Goal: Task Accomplishment & Management: Manage account settings

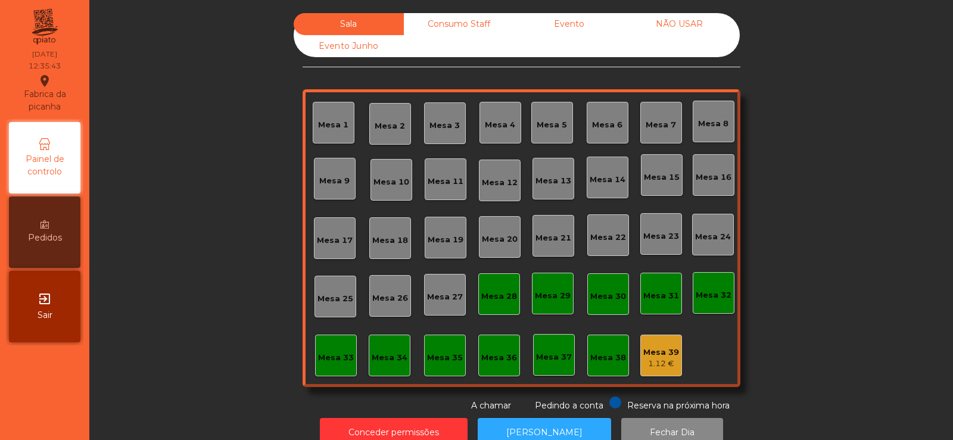
click at [556, 123] on div "Mesa 5" at bounding box center [552, 125] width 30 height 12
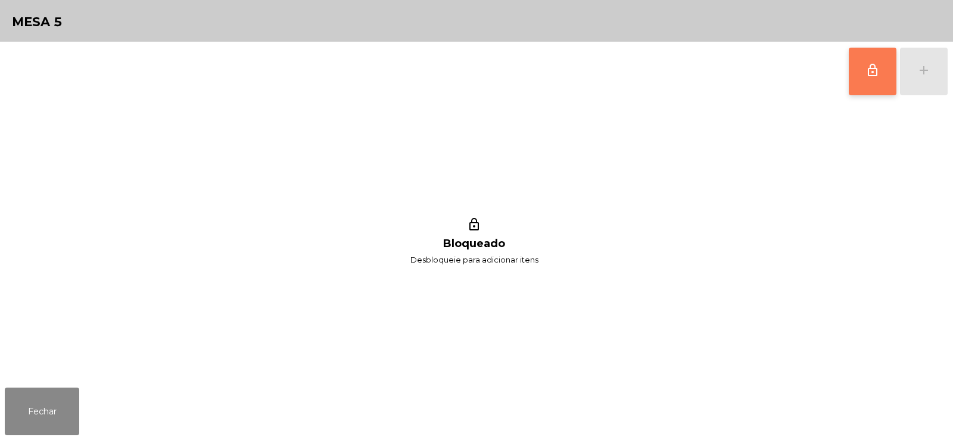
click at [853, 78] on button "lock_outline" at bounding box center [873, 72] width 48 height 48
click at [922, 79] on button "add" at bounding box center [924, 72] width 48 height 48
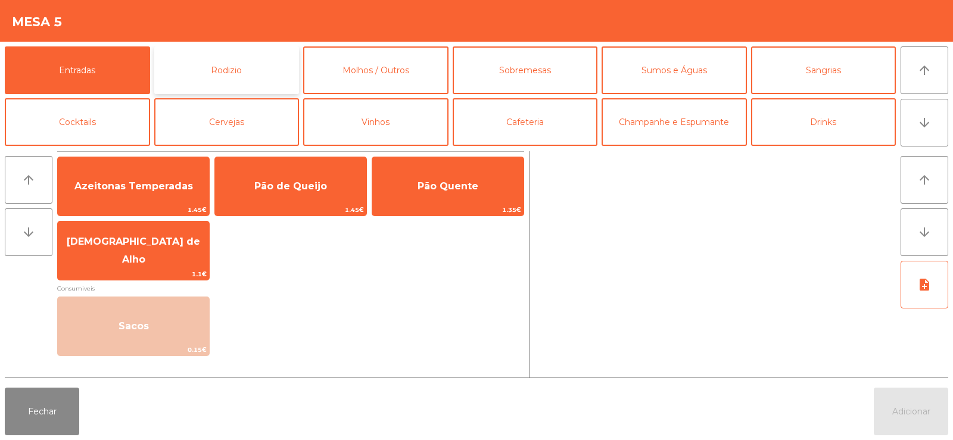
click at [227, 67] on button "Rodizio" at bounding box center [226, 70] width 145 height 48
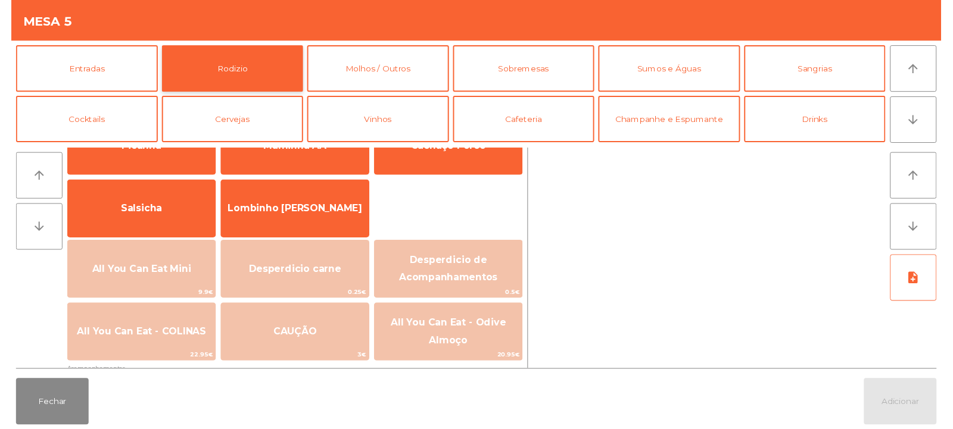
scroll to position [72, 0]
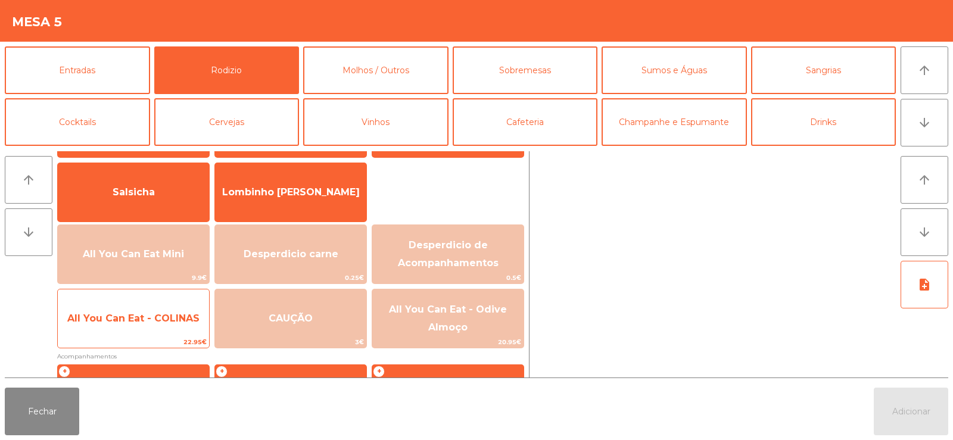
click at [116, 317] on span "All You Can Eat - COLINAS" at bounding box center [133, 318] width 132 height 11
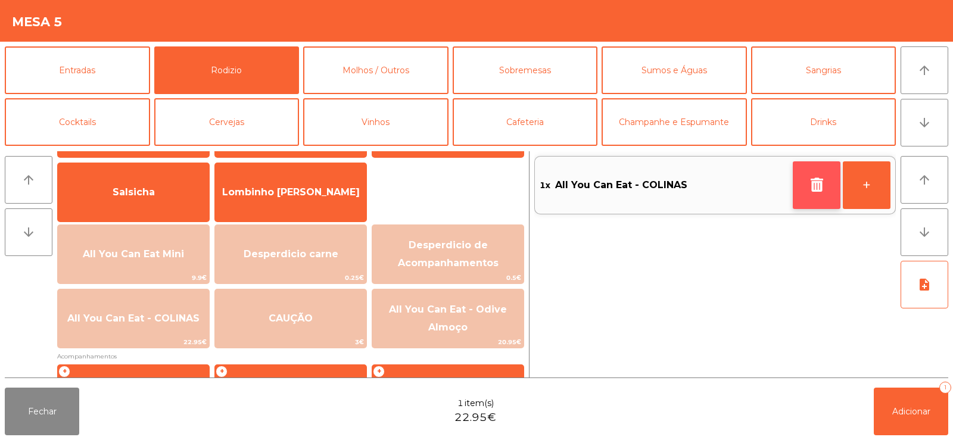
click at [799, 183] on button "button" at bounding box center [817, 185] width 48 height 48
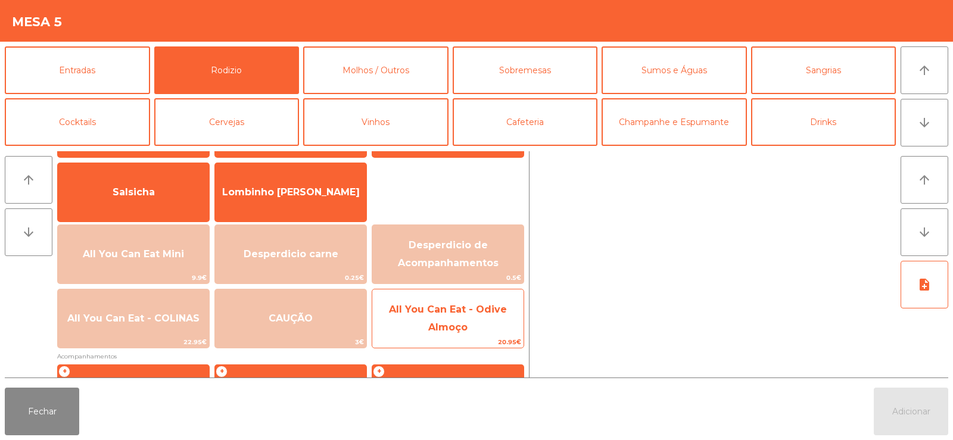
click at [450, 306] on span "All You Can Eat - Odive Almoço" at bounding box center [448, 318] width 118 height 29
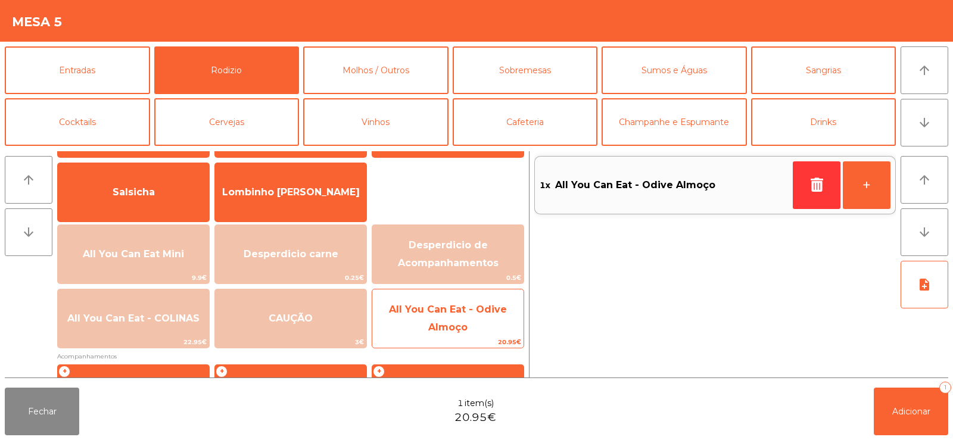
click at [456, 309] on span "All You Can Eat - Odive Almoço" at bounding box center [448, 318] width 118 height 29
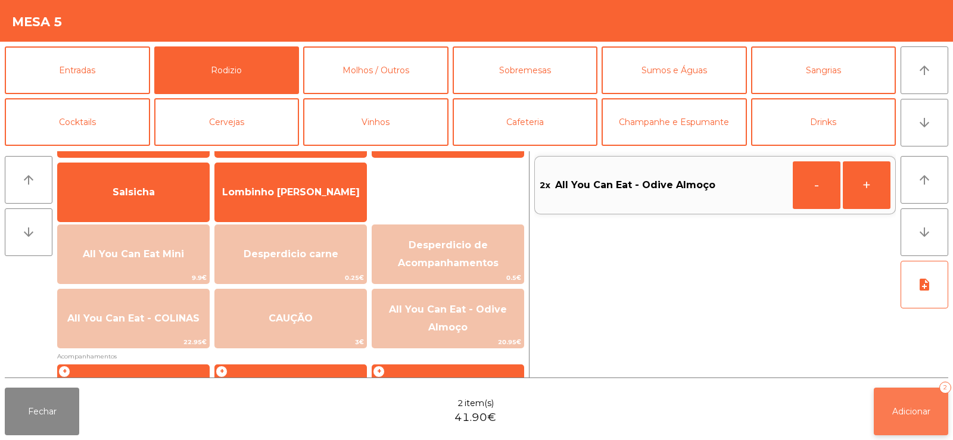
click at [908, 408] on span "Adicionar" at bounding box center [911, 411] width 38 height 11
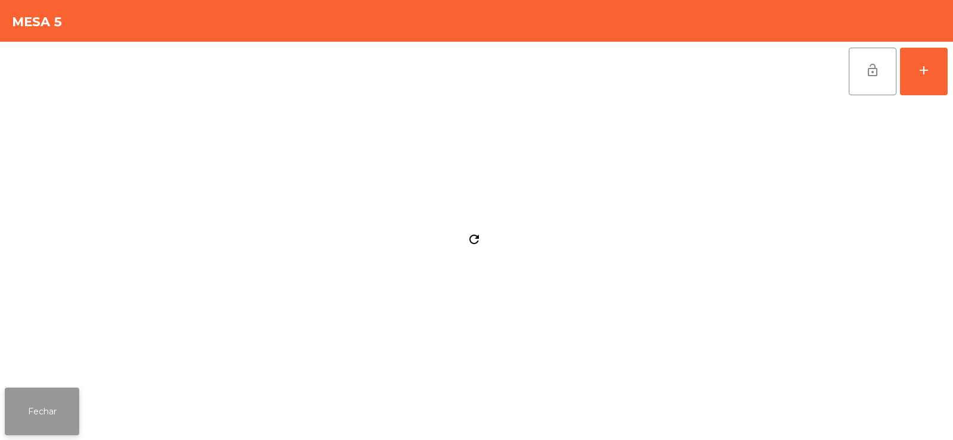
click at [32, 409] on button "Fechar" at bounding box center [42, 412] width 74 height 48
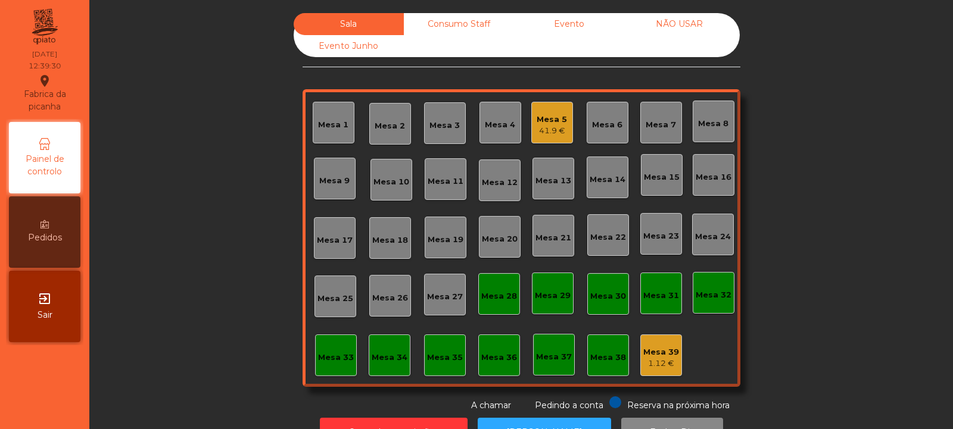
click at [601, 182] on div "Mesa 14" at bounding box center [608, 180] width 36 height 12
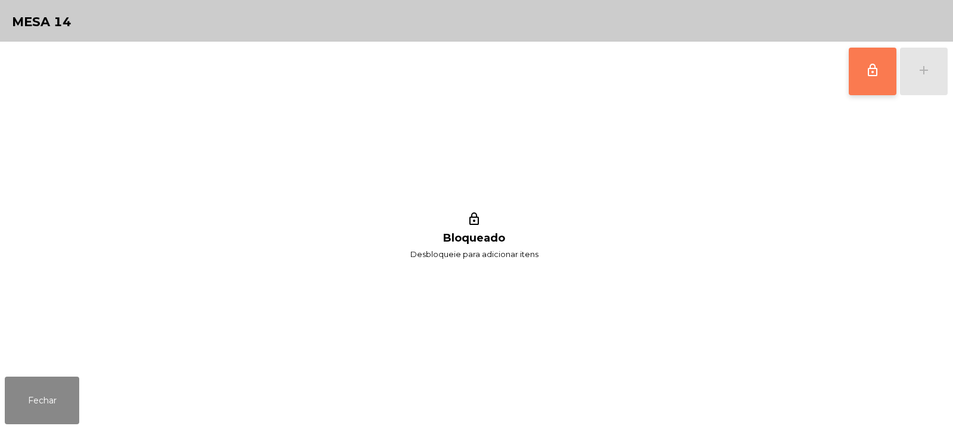
click at [874, 73] on span "lock_outline" at bounding box center [872, 70] width 14 height 14
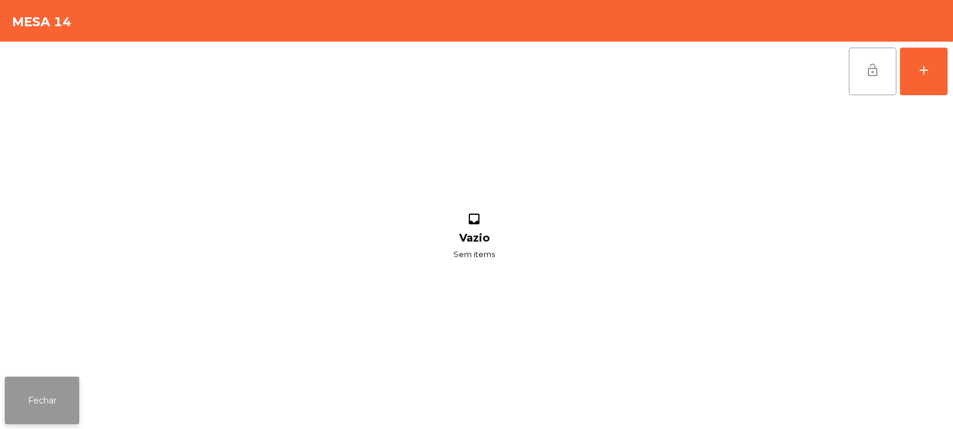
click at [75, 387] on button "Fechar" at bounding box center [42, 401] width 74 height 48
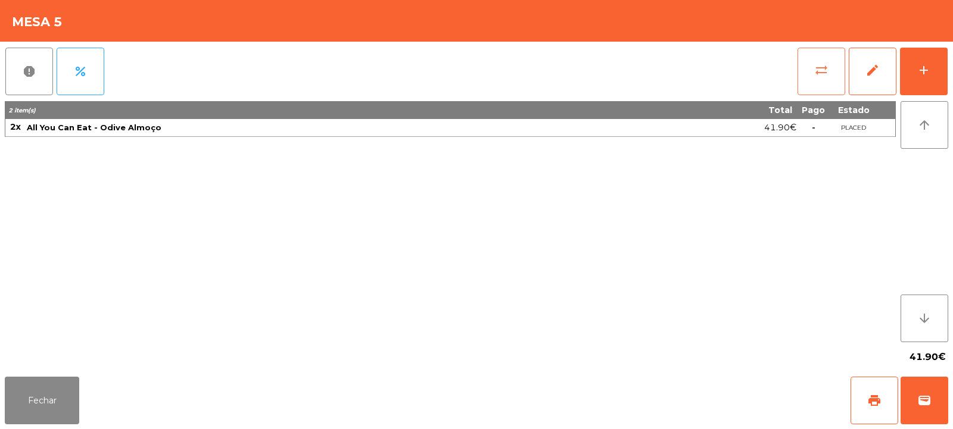
click at [823, 63] on span "sync_alt" at bounding box center [821, 70] width 14 height 14
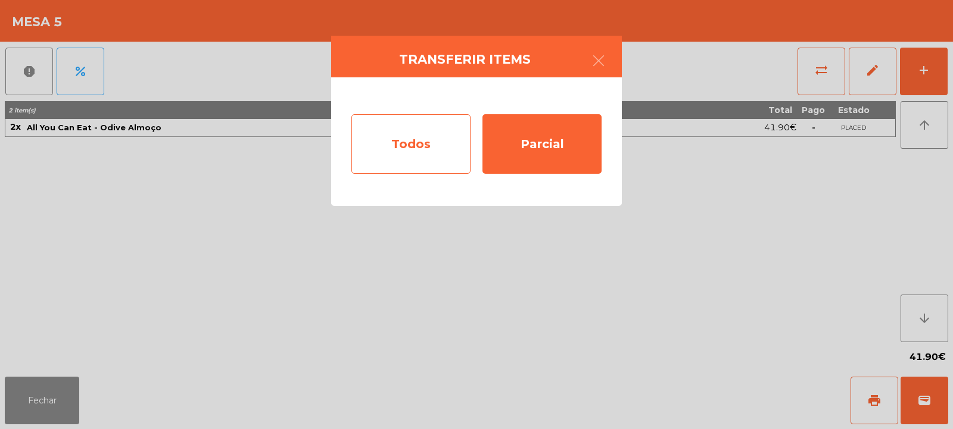
click at [420, 142] on div "Todos" at bounding box center [410, 144] width 119 height 60
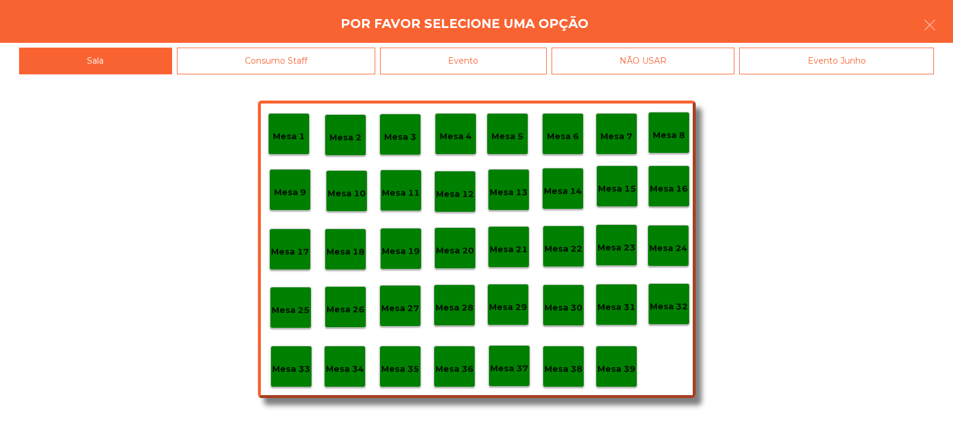
click at [560, 192] on p "Mesa 14" at bounding box center [563, 192] width 38 height 14
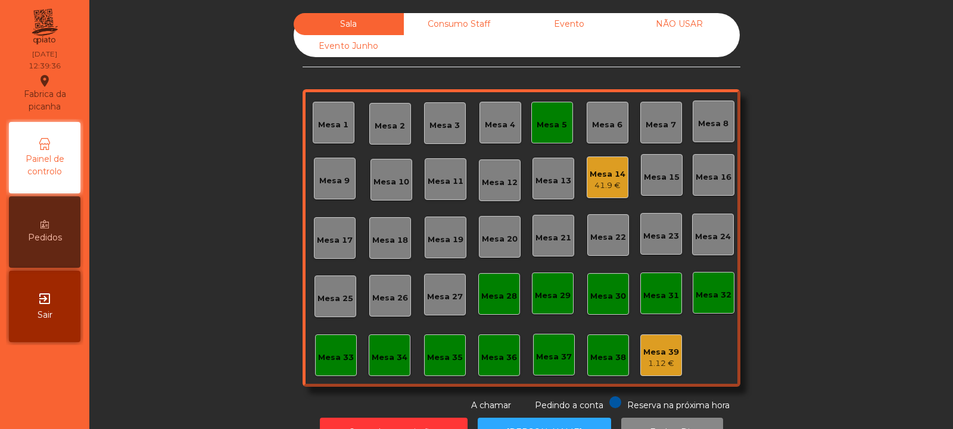
click at [556, 132] on div "Mesa 5" at bounding box center [552, 123] width 42 height 42
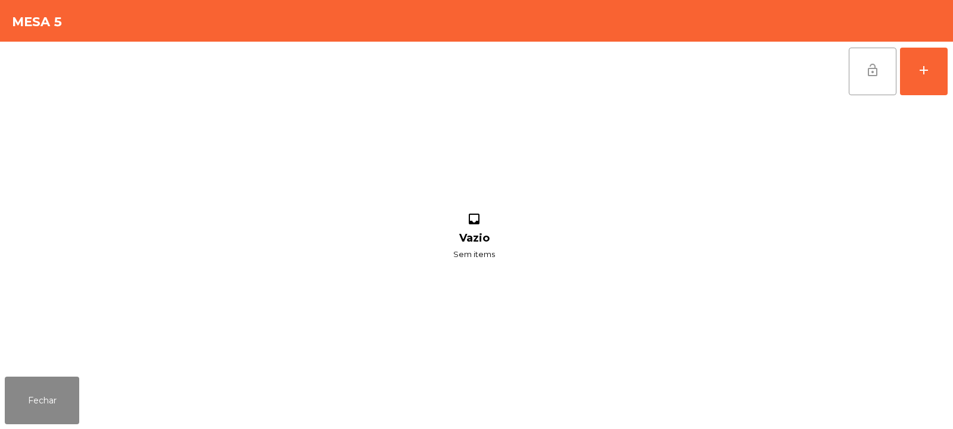
click at [868, 69] on span "lock_open" at bounding box center [872, 70] width 14 height 14
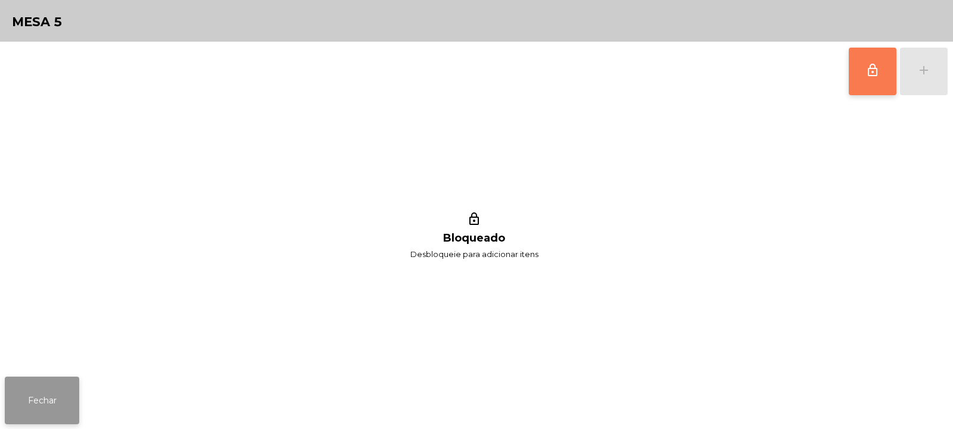
click at [45, 400] on button "Fechar" at bounding box center [42, 401] width 74 height 48
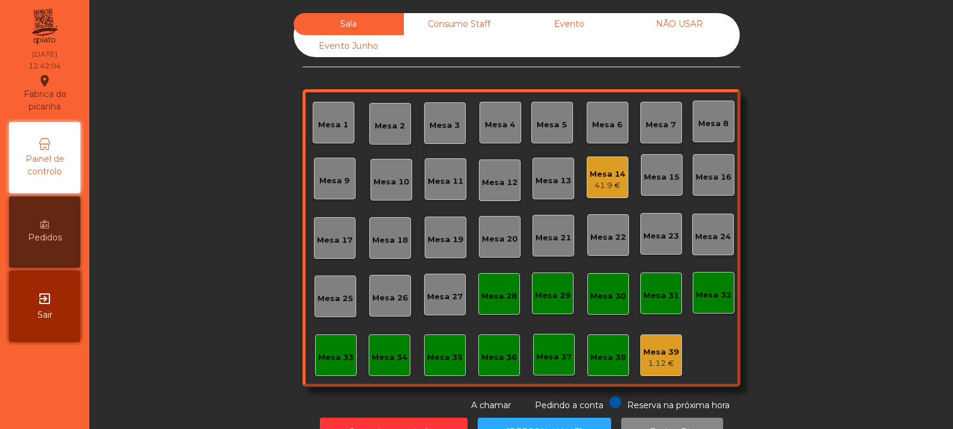
click at [457, 235] on div "Mesa 19" at bounding box center [446, 240] width 36 height 12
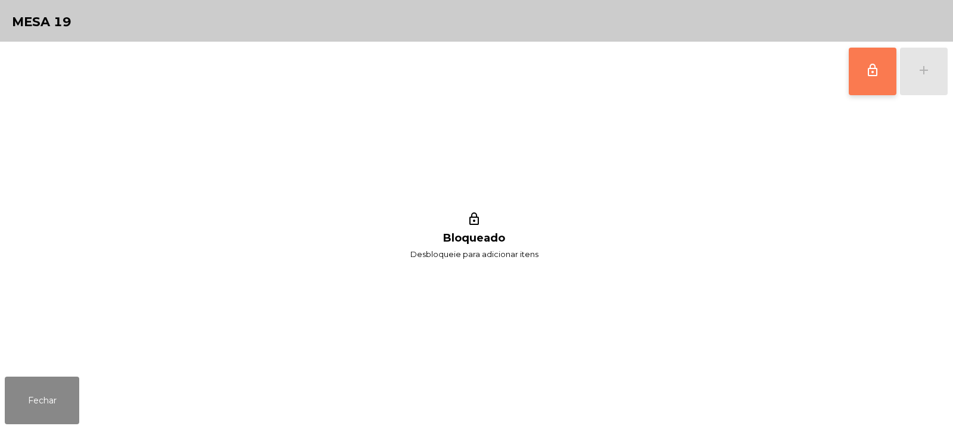
click at [871, 80] on button "lock_outline" at bounding box center [873, 72] width 48 height 48
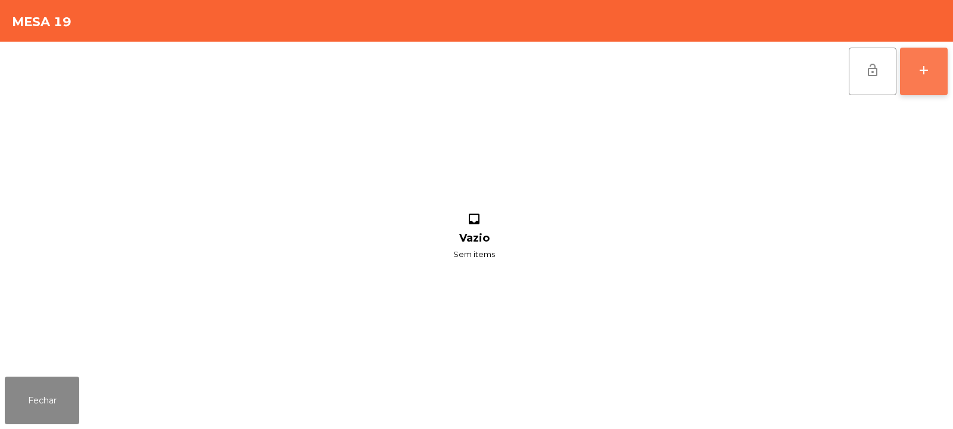
click at [928, 67] on div "add" at bounding box center [924, 70] width 14 height 14
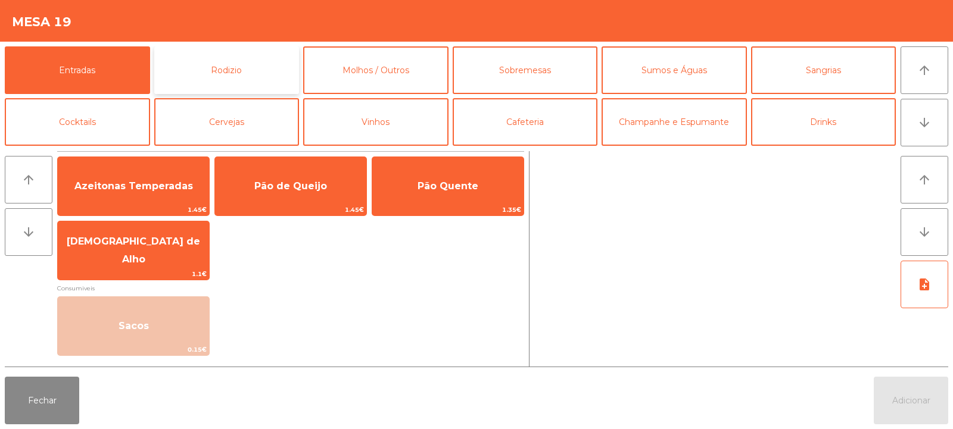
click at [251, 62] on button "Rodizio" at bounding box center [226, 70] width 145 height 48
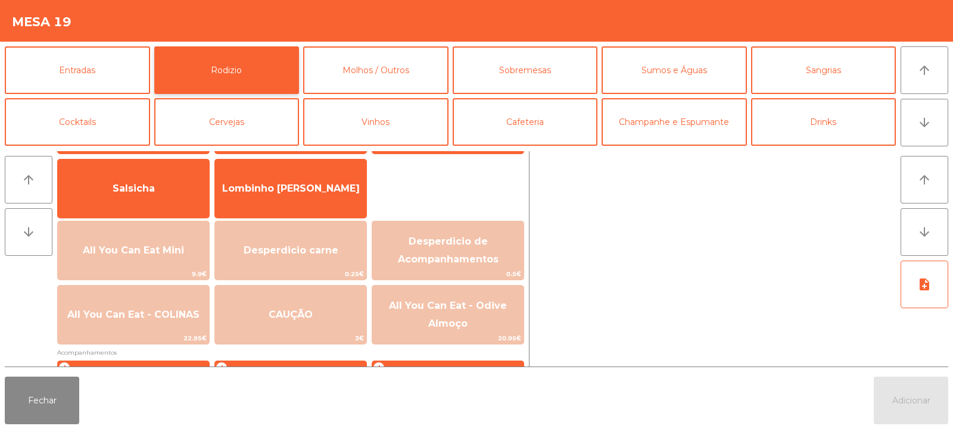
scroll to position [139, 0]
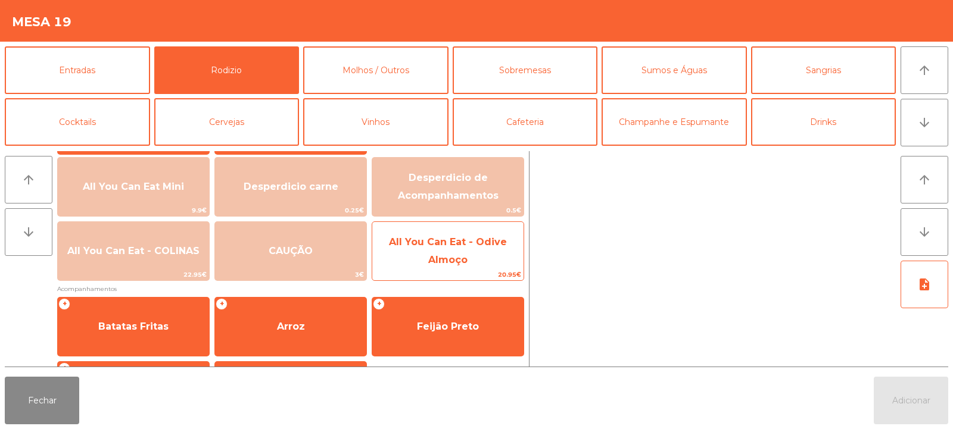
click at [430, 254] on span "All You Can Eat - Odive Almoço" at bounding box center [447, 251] width 151 height 51
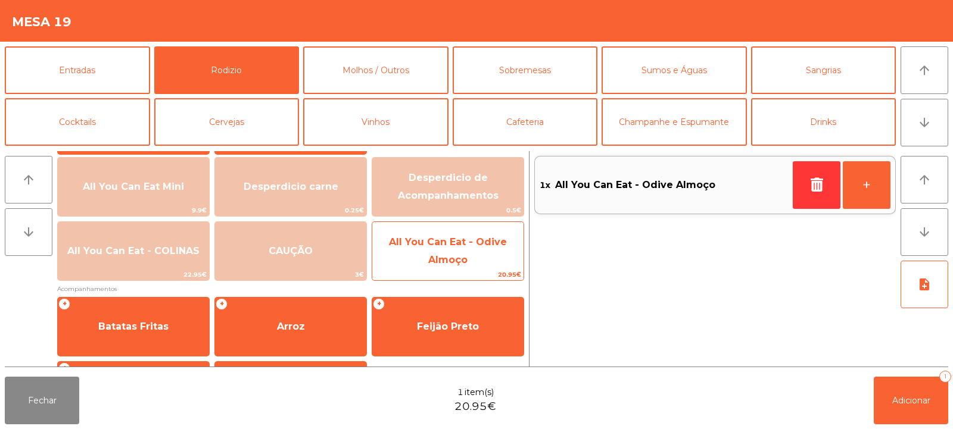
click at [443, 244] on span "All You Can Eat - Odive Almoço" at bounding box center [448, 250] width 118 height 29
click at [447, 253] on span "All You Can Eat - Odive Almoço" at bounding box center [447, 251] width 151 height 51
click at [446, 253] on span "All You Can Eat - Odive Almoço" at bounding box center [447, 251] width 151 height 51
click at [451, 253] on span "All You Can Eat - Odive Almoço" at bounding box center [447, 251] width 151 height 51
click at [452, 254] on span "All You Can Eat - Odive Almoço" at bounding box center [447, 251] width 151 height 51
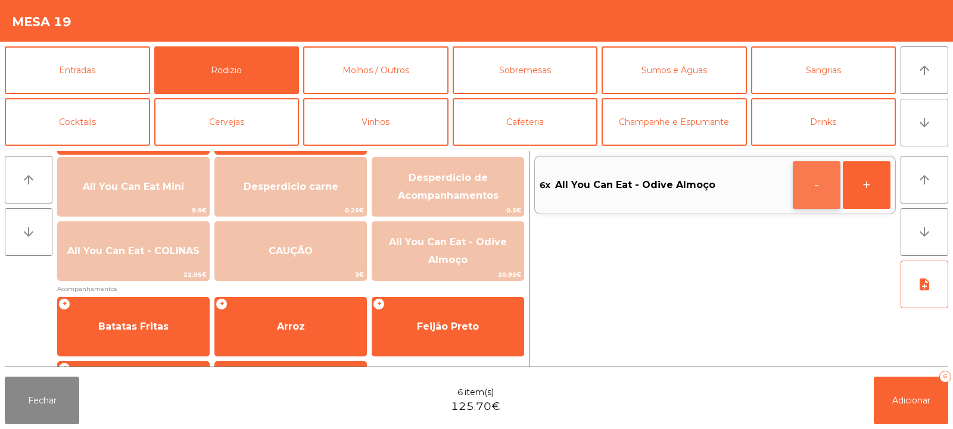
click at [808, 205] on button "-" at bounding box center [817, 185] width 48 height 48
click at [911, 413] on button "Adicionar 5" at bounding box center [911, 401] width 74 height 48
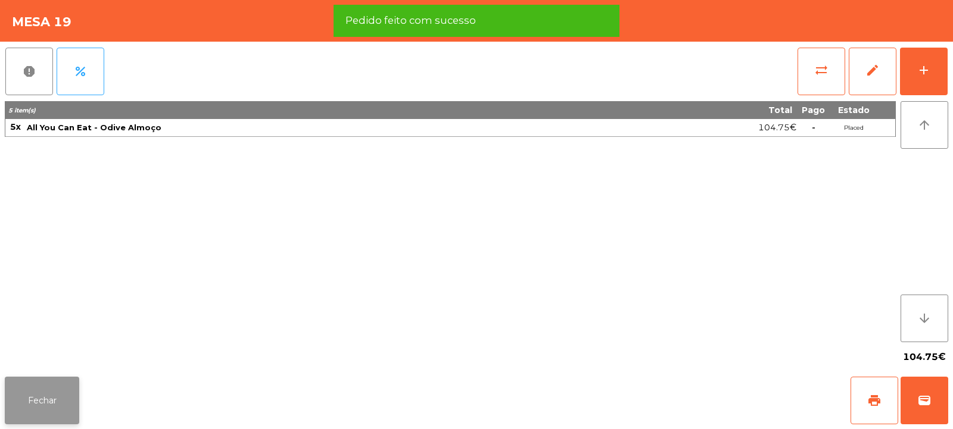
click at [62, 406] on button "Fechar" at bounding box center [42, 401] width 74 height 48
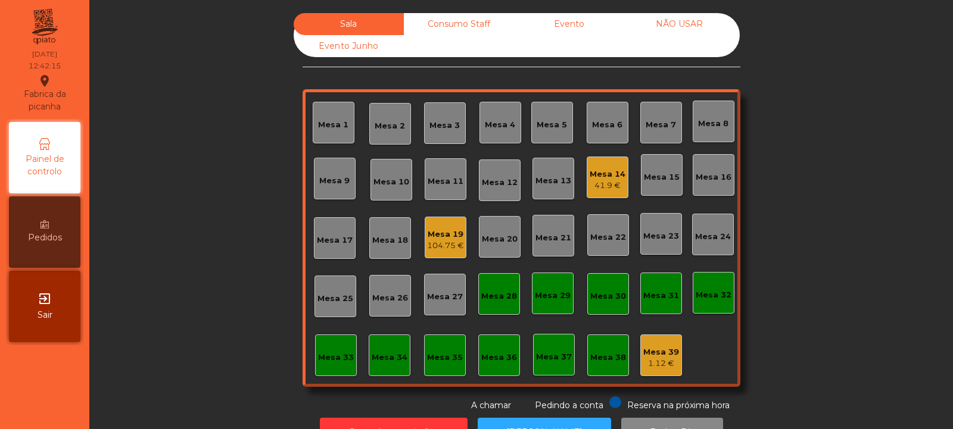
click at [446, 242] on div "104.75 €" at bounding box center [445, 246] width 37 height 12
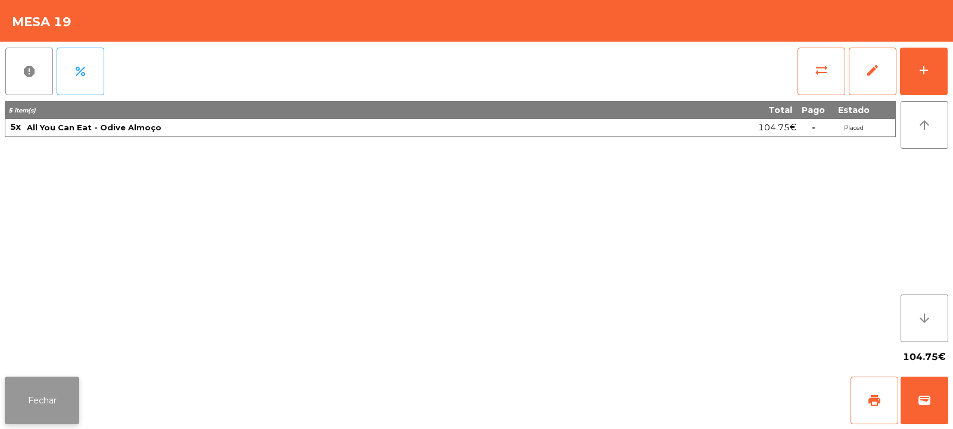
click at [61, 381] on button "Fechar" at bounding box center [42, 401] width 74 height 48
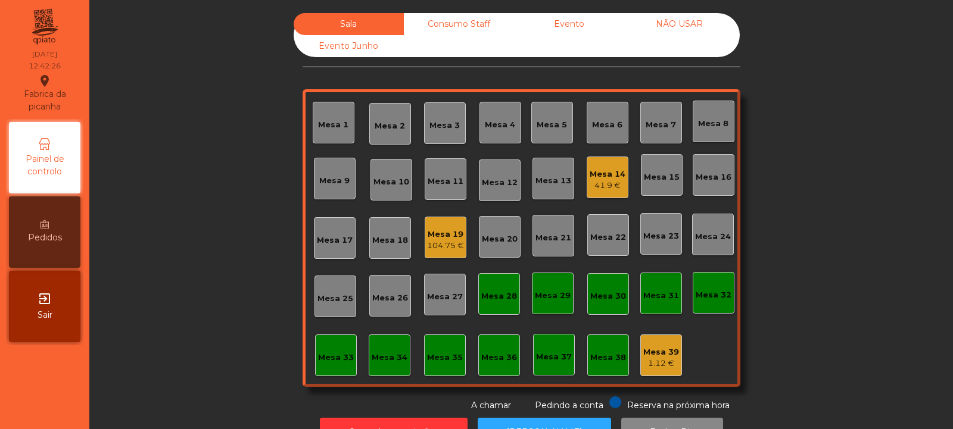
click at [442, 242] on div "104.75 €" at bounding box center [445, 246] width 37 height 12
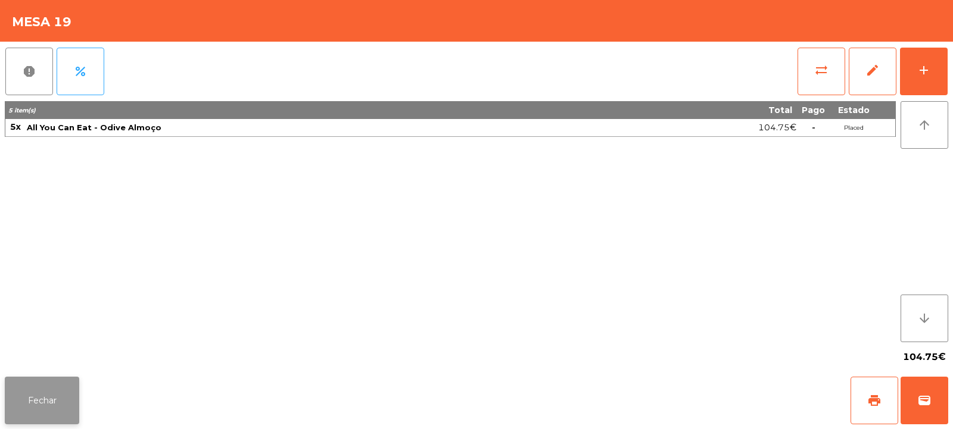
click at [30, 401] on button "Fechar" at bounding box center [42, 401] width 74 height 48
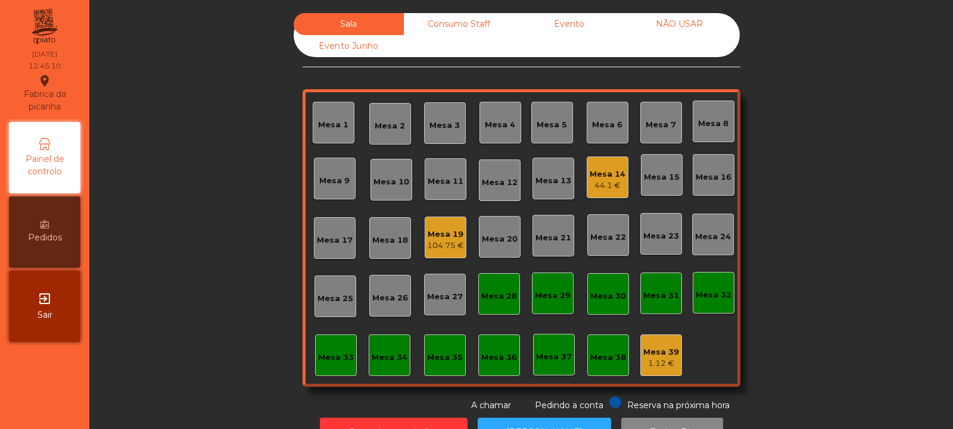
click at [606, 177] on div "Mesa 14" at bounding box center [608, 175] width 36 height 12
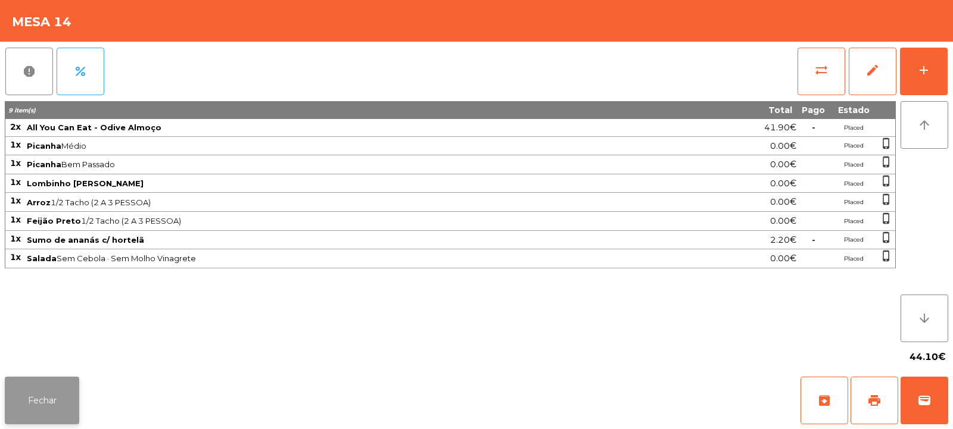
click at [49, 390] on button "Fechar" at bounding box center [42, 401] width 74 height 48
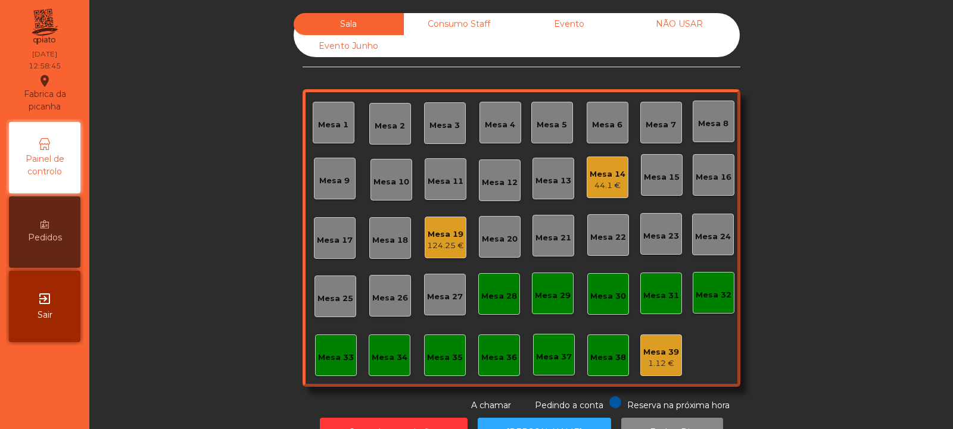
click at [587, 136] on div "Mesa 6" at bounding box center [608, 123] width 42 height 42
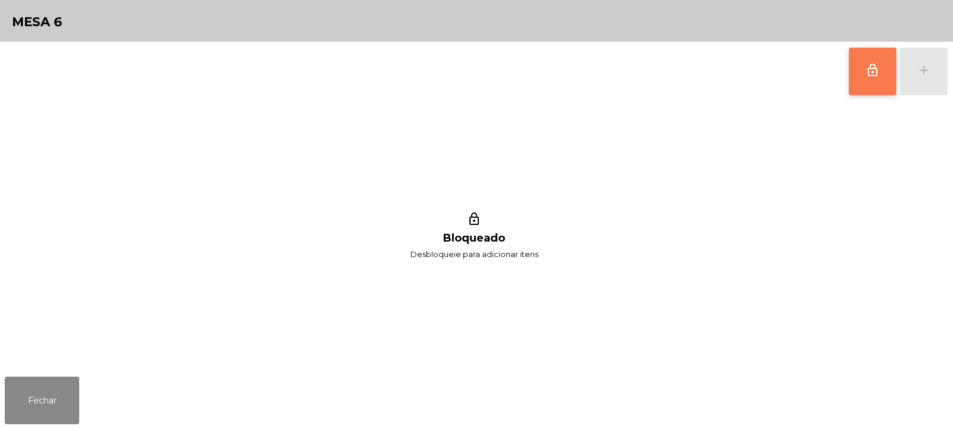
click at [868, 73] on span "lock_outline" at bounding box center [872, 70] width 14 height 14
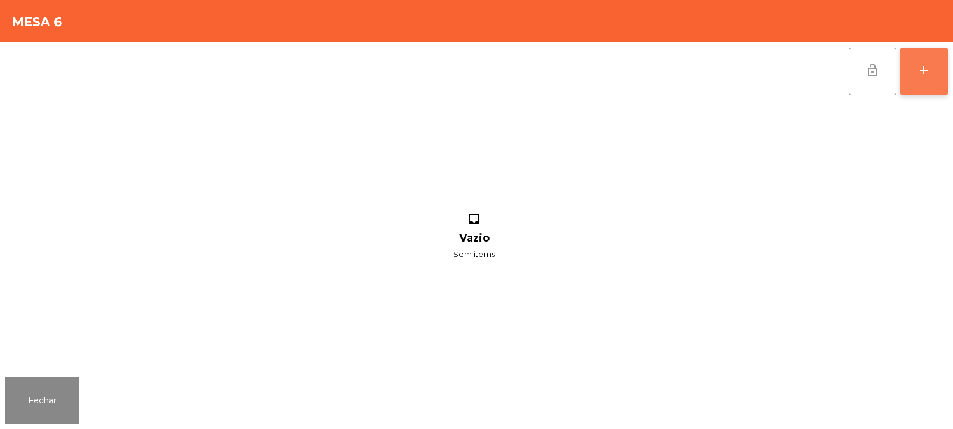
click at [927, 77] on button "add" at bounding box center [924, 72] width 48 height 48
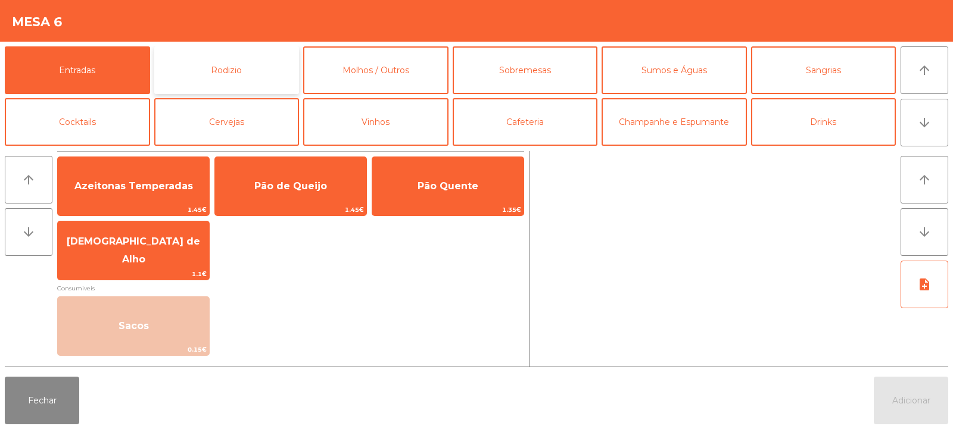
click at [253, 76] on button "Rodizio" at bounding box center [226, 70] width 145 height 48
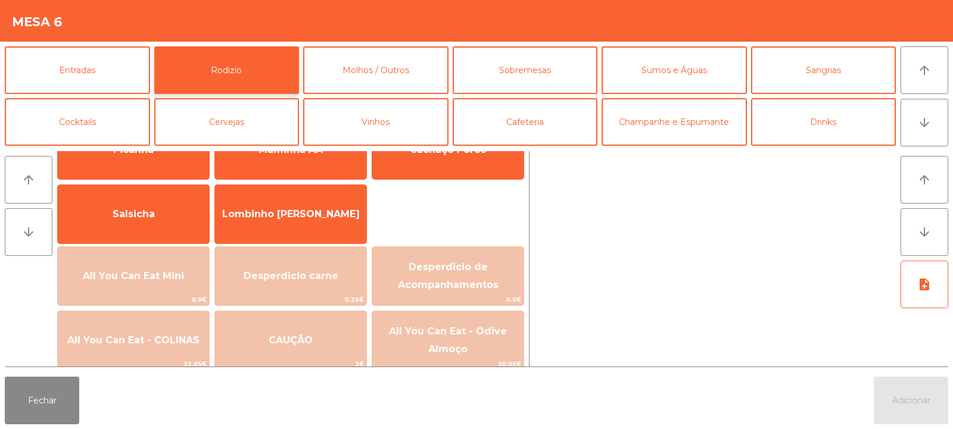
scroll to position [91, 0]
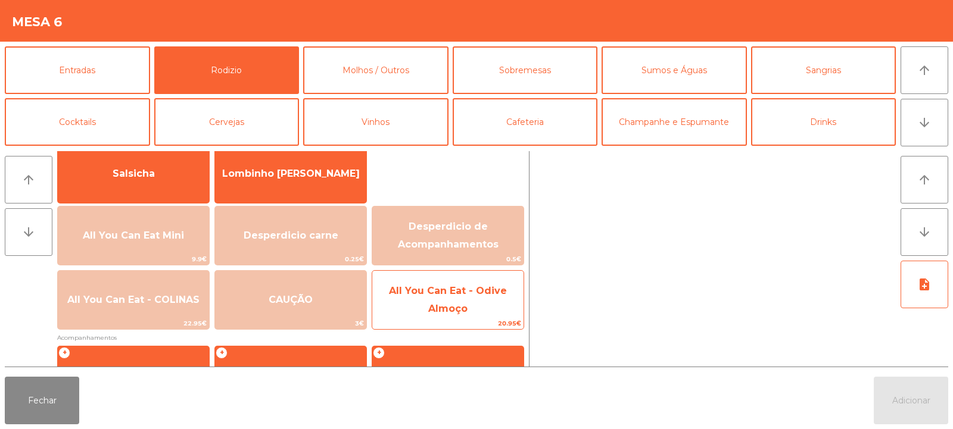
click at [460, 306] on span "All You Can Eat - Odive Almoço" at bounding box center [448, 299] width 118 height 29
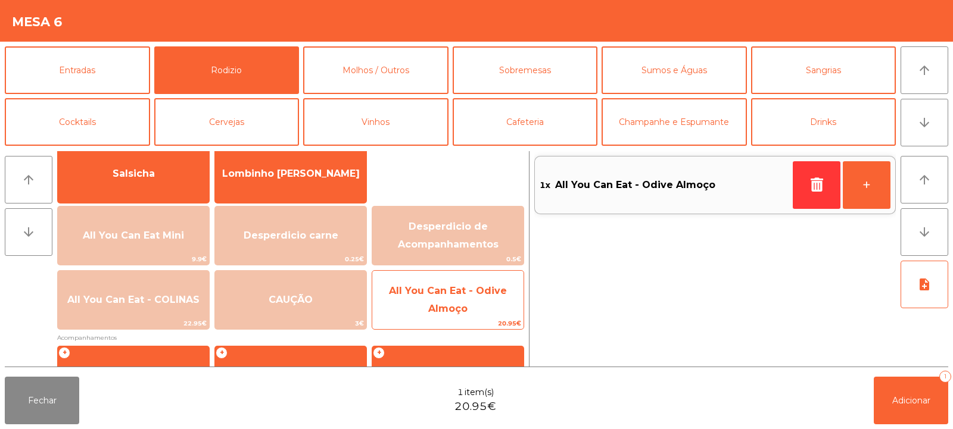
click at [474, 300] on span "All You Can Eat - Odive Almoço" at bounding box center [447, 300] width 151 height 51
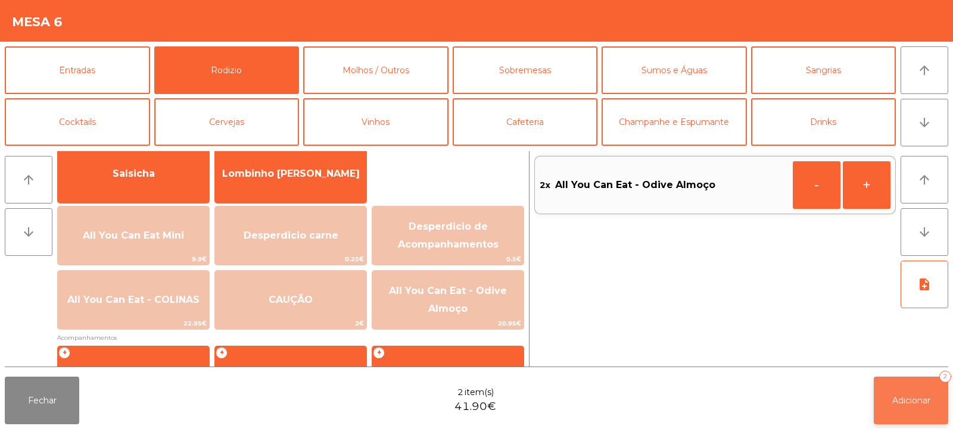
click at [911, 393] on button "Adicionar 2" at bounding box center [911, 401] width 74 height 48
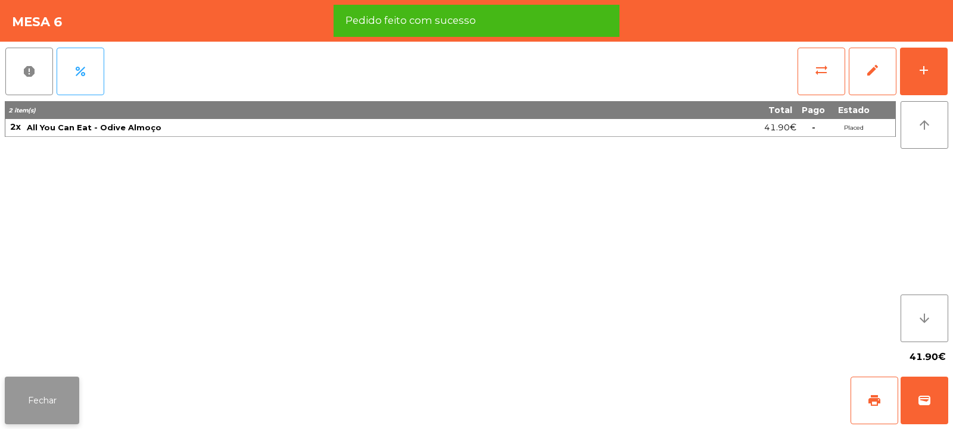
click at [57, 412] on button "Fechar" at bounding box center [42, 401] width 74 height 48
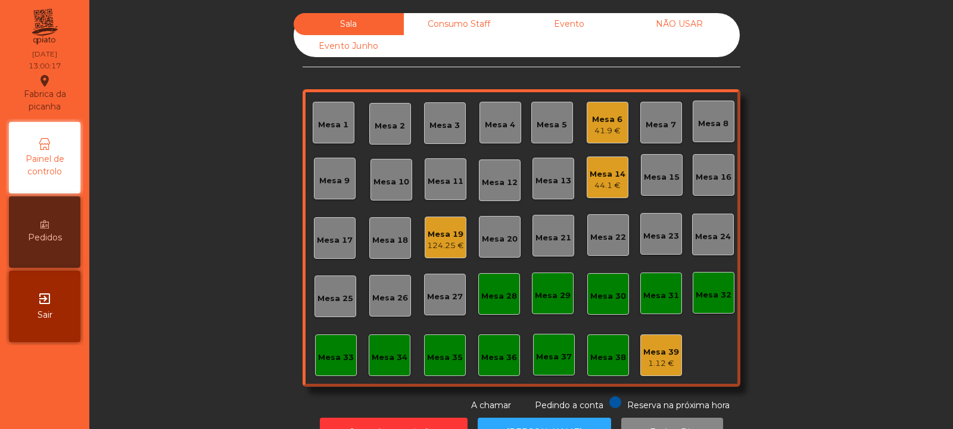
click at [491, 123] on div "Mesa 4" at bounding box center [500, 125] width 30 height 12
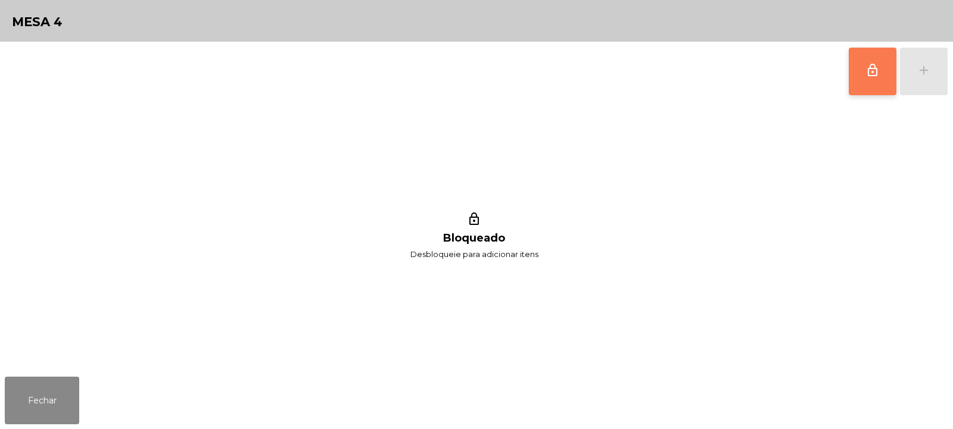
click at [851, 64] on button "lock_outline" at bounding box center [873, 72] width 48 height 48
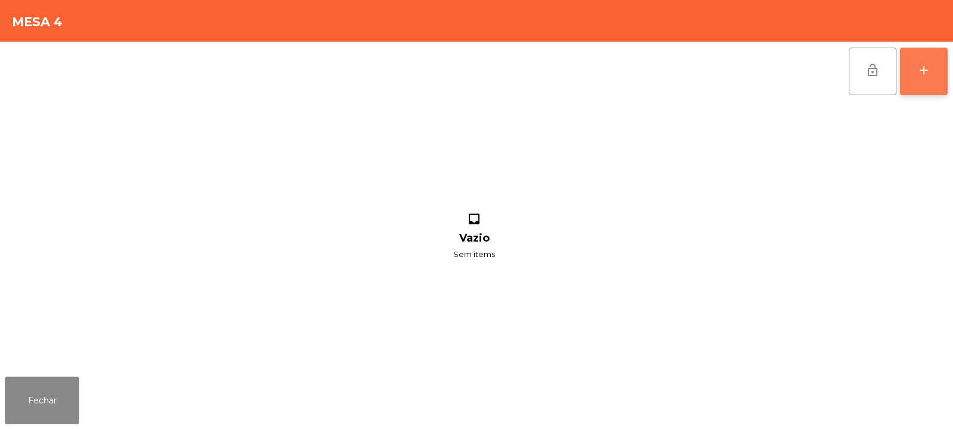
click at [930, 71] on div "add" at bounding box center [924, 70] width 14 height 14
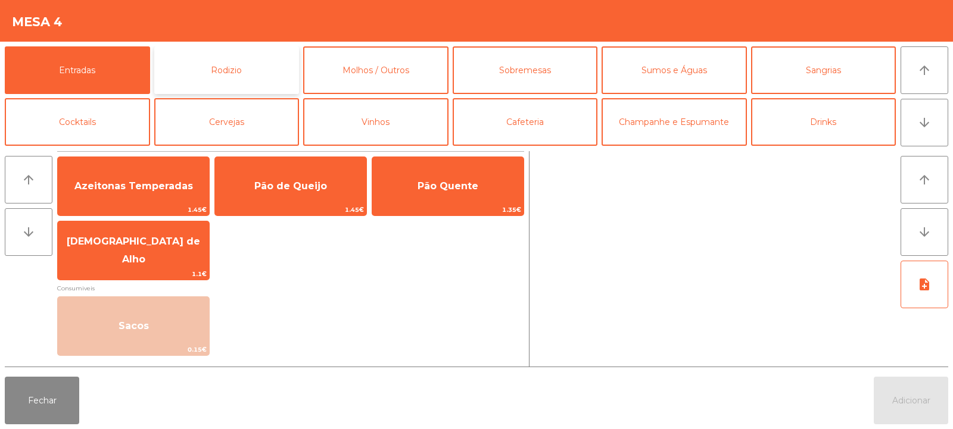
click at [241, 64] on button "Rodizio" at bounding box center [226, 70] width 145 height 48
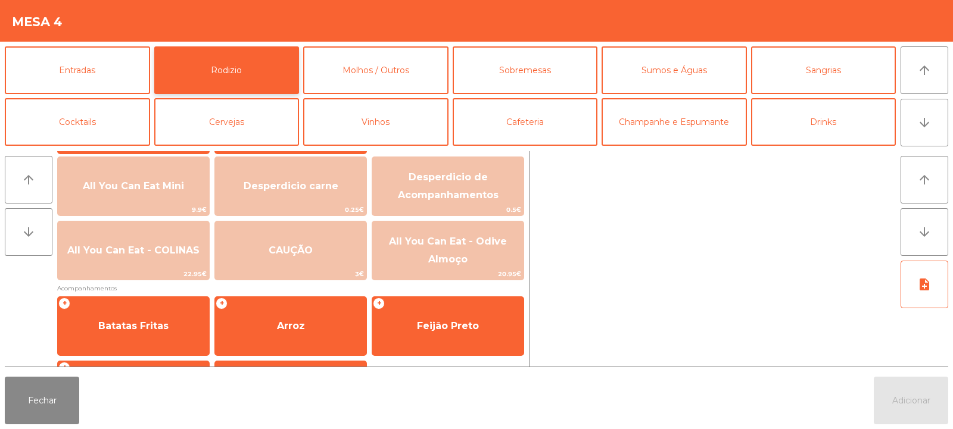
scroll to position [140, 0]
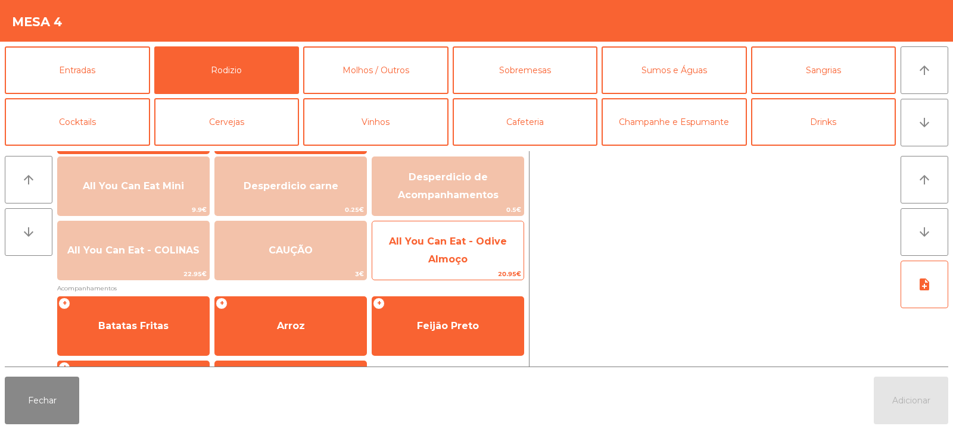
click at [457, 260] on span "All You Can Eat - Odive Almoço" at bounding box center [448, 250] width 118 height 29
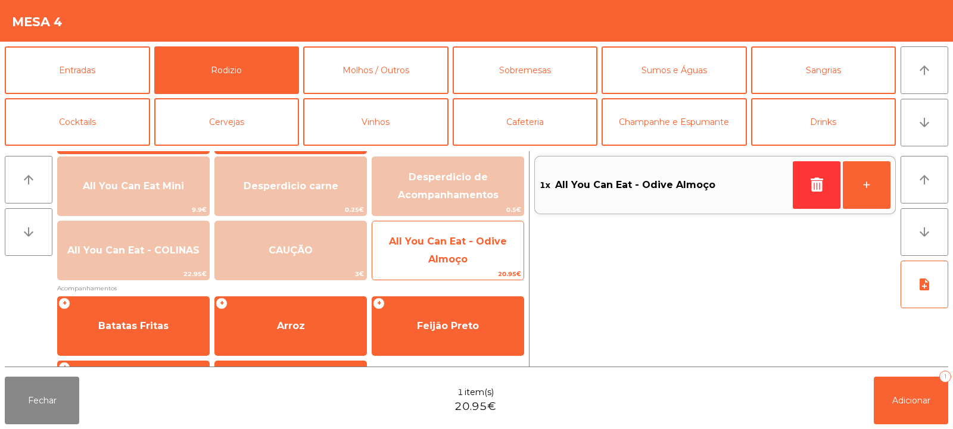
click at [458, 254] on span "All You Can Eat - Odive Almoço" at bounding box center [448, 250] width 118 height 29
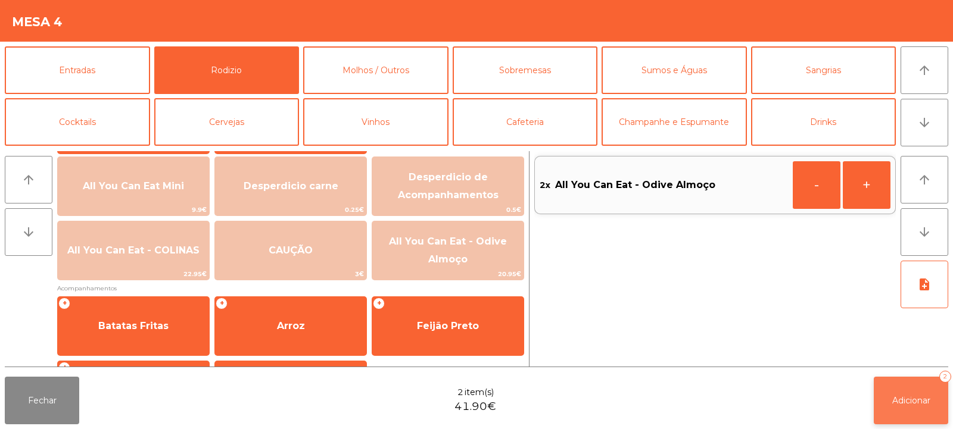
click at [907, 396] on span "Adicionar" at bounding box center [911, 401] width 38 height 11
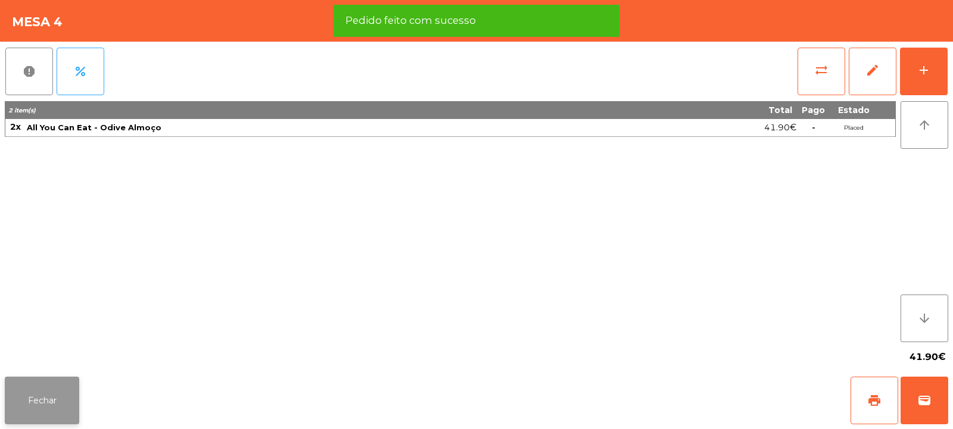
click at [40, 404] on button "Fechar" at bounding box center [42, 401] width 74 height 48
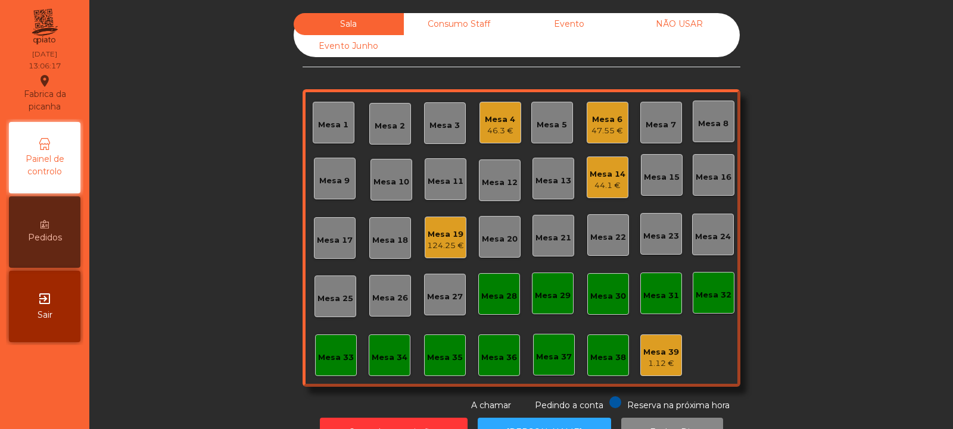
click at [487, 127] on div "46.3 €" at bounding box center [500, 131] width 30 height 12
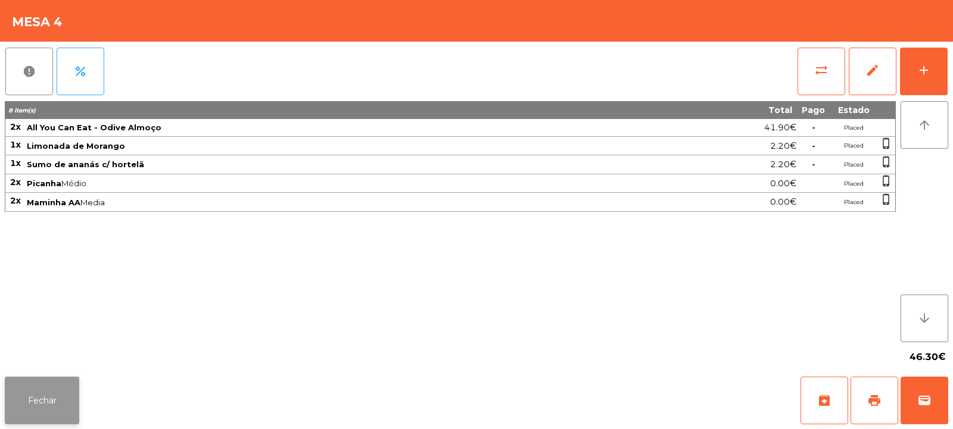
click at [20, 395] on button "Fechar" at bounding box center [42, 401] width 74 height 48
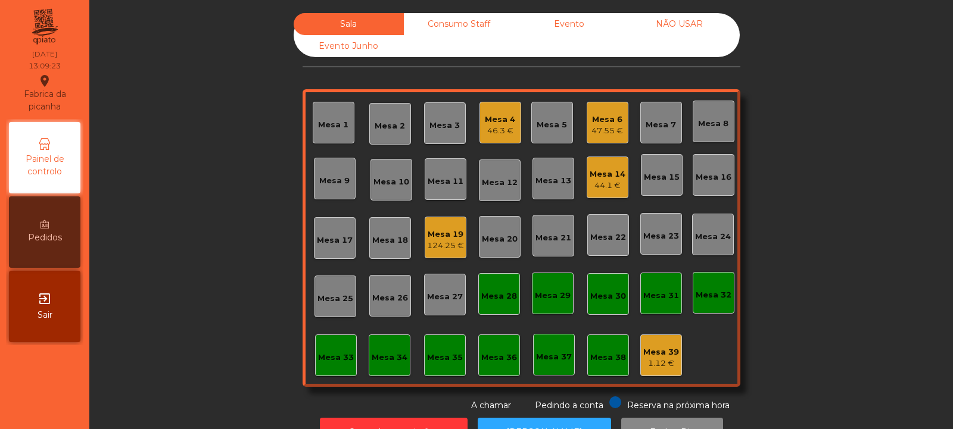
click at [722, 124] on div "Mesa 8" at bounding box center [713, 124] width 30 height 12
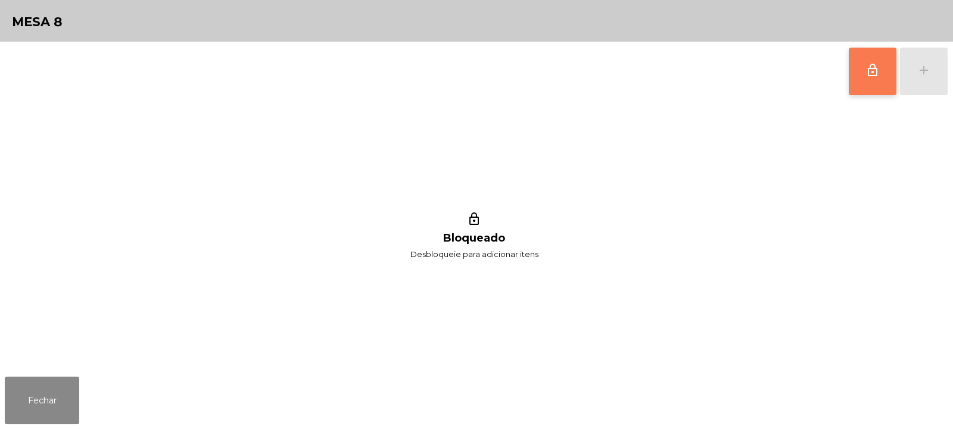
click at [876, 80] on button "lock_outline" at bounding box center [873, 72] width 48 height 48
click at [928, 75] on div "add" at bounding box center [924, 70] width 14 height 14
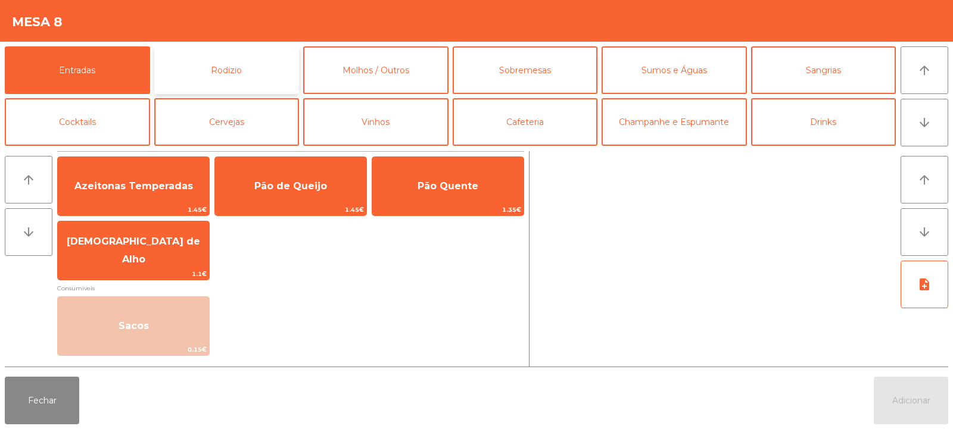
click at [229, 64] on button "Rodizio" at bounding box center [226, 70] width 145 height 48
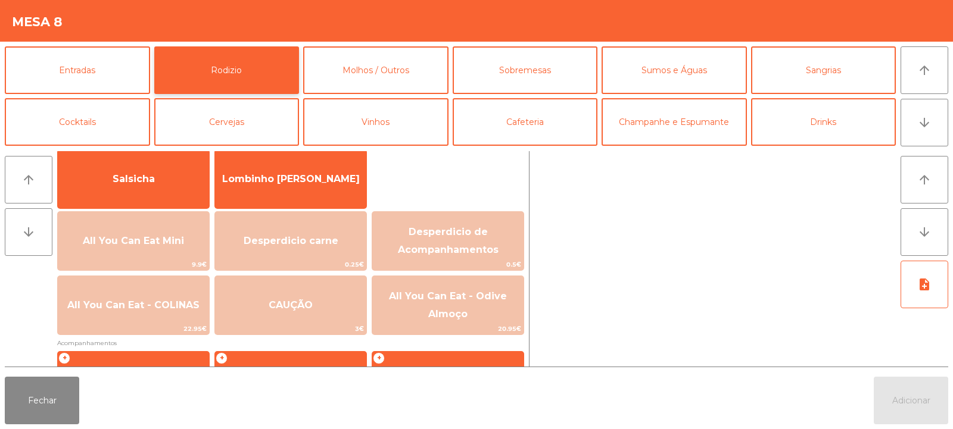
scroll to position [198, 0]
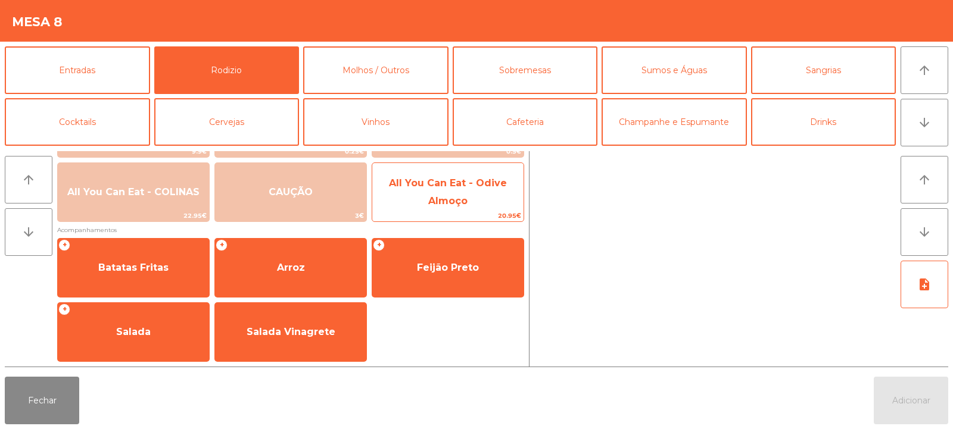
click at [479, 203] on span "All You Can Eat - Odive Almoço" at bounding box center [447, 192] width 151 height 51
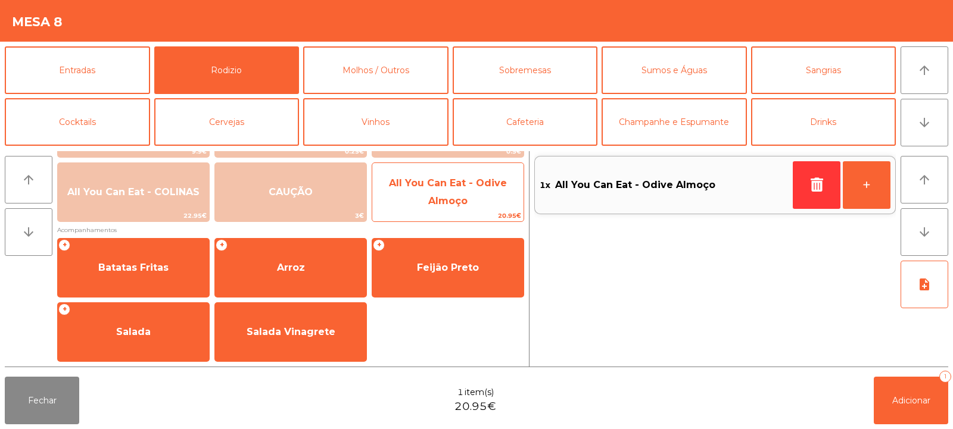
click at [490, 192] on span "All You Can Eat - Odive Almoço" at bounding box center [447, 192] width 151 height 51
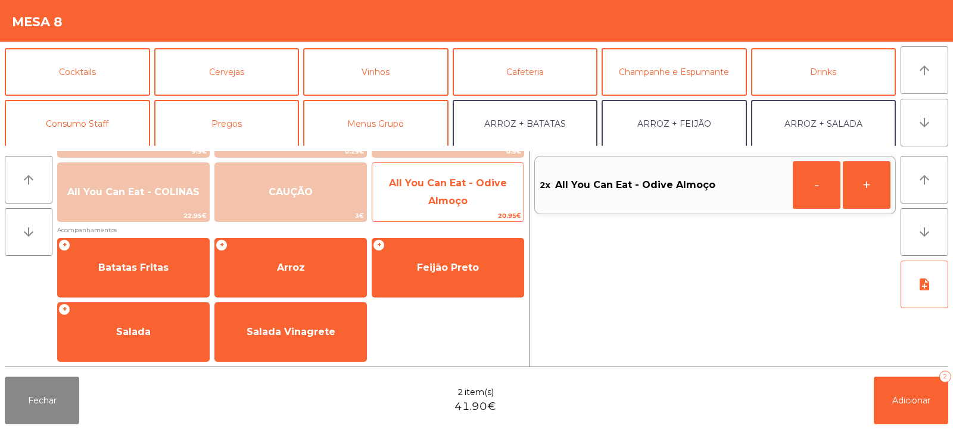
scroll to position [70, 0]
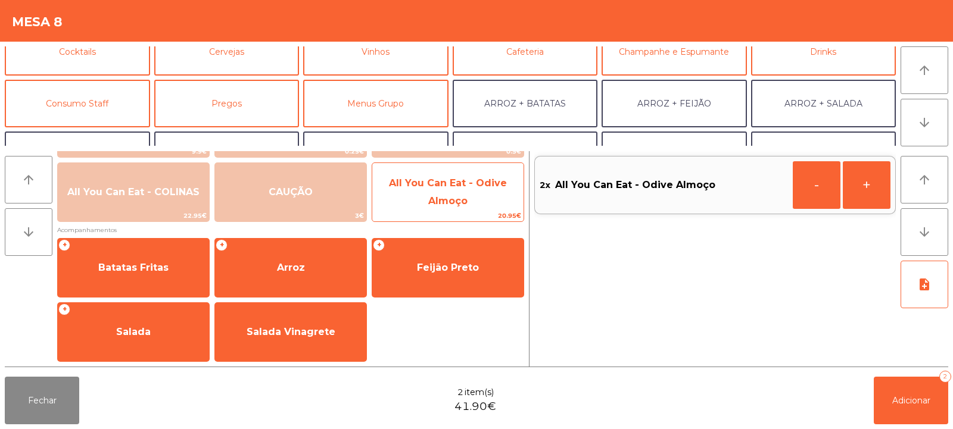
click at [441, 200] on span "All You Can Eat - Odive Almoço" at bounding box center [448, 191] width 118 height 29
click at [448, 192] on span "All You Can Eat - Odive Almoço" at bounding box center [447, 192] width 151 height 51
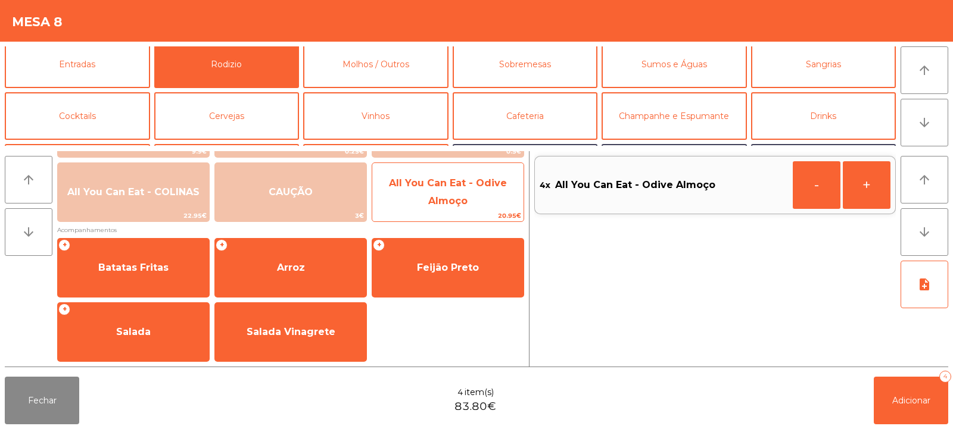
scroll to position [8, 0]
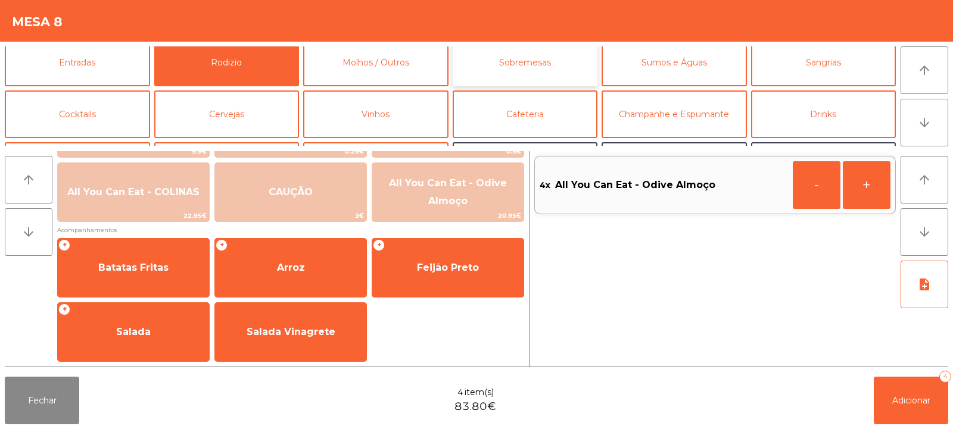
click at [529, 58] on button "Sobremesas" at bounding box center [525, 63] width 145 height 48
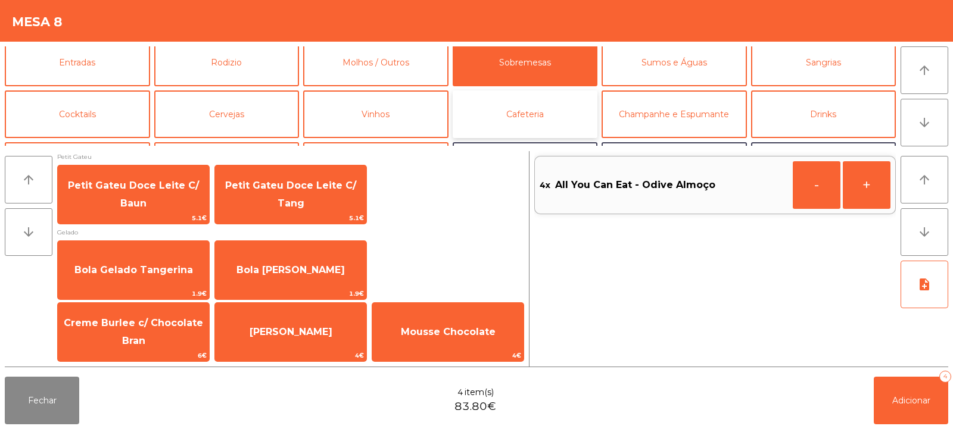
click at [539, 107] on button "Cafeteria" at bounding box center [525, 115] width 145 height 48
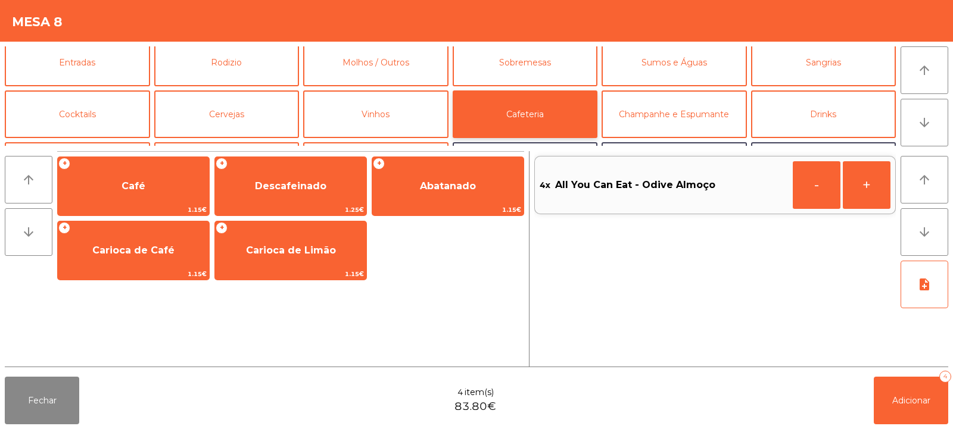
scroll to position [0, 0]
click at [202, 119] on button "Cervejas" at bounding box center [226, 115] width 145 height 48
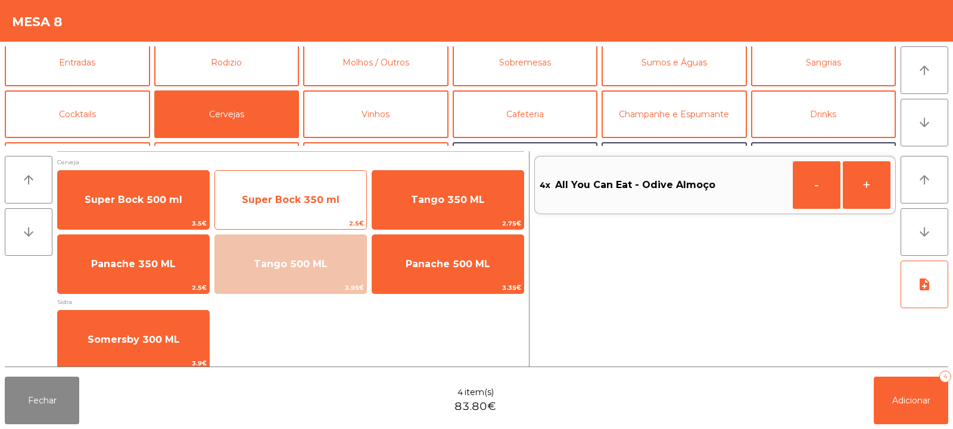
click at [271, 201] on span "Super Bock 350 ml" at bounding box center [291, 199] width 98 height 11
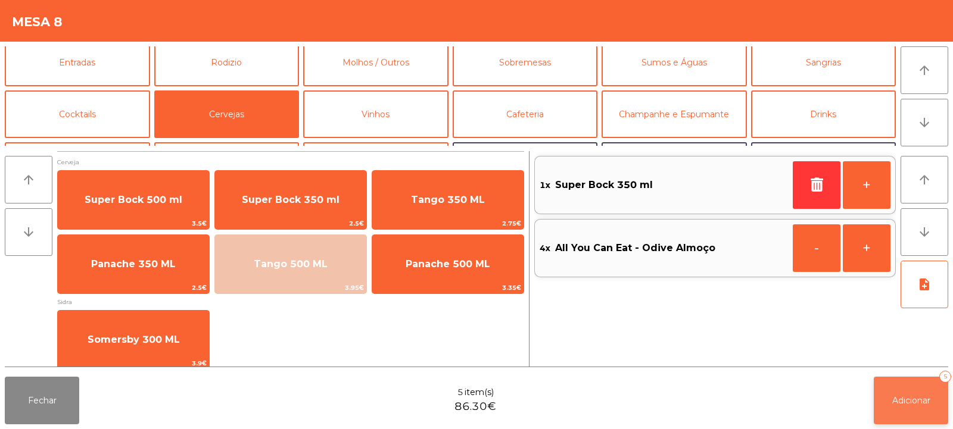
click at [911, 406] on button "Adicionar 5" at bounding box center [911, 401] width 74 height 48
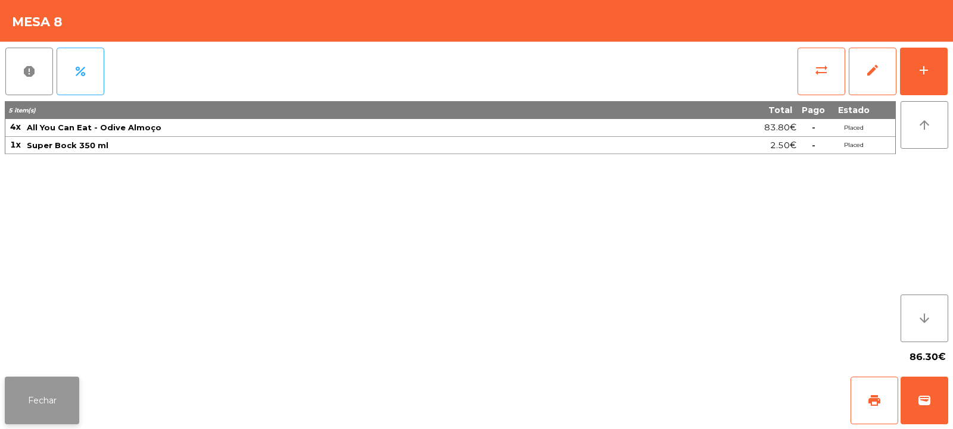
click at [22, 405] on button "Fechar" at bounding box center [42, 401] width 74 height 48
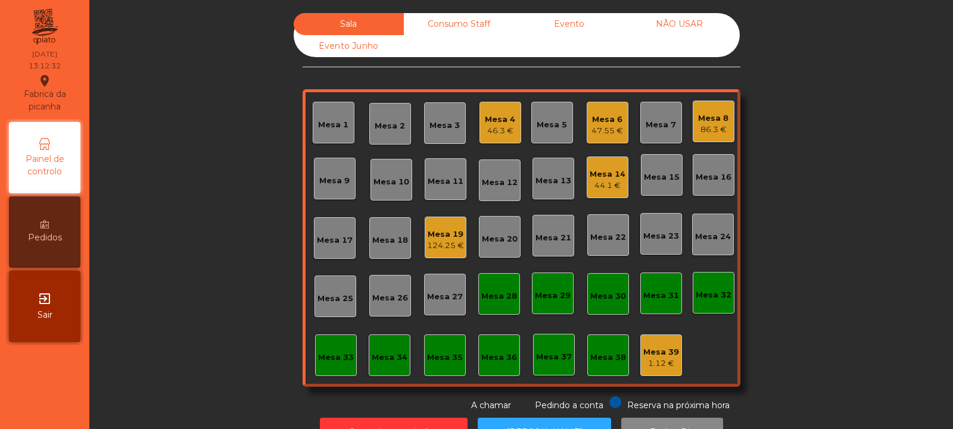
click at [332, 356] on div "Mesa 33" at bounding box center [336, 358] width 36 height 12
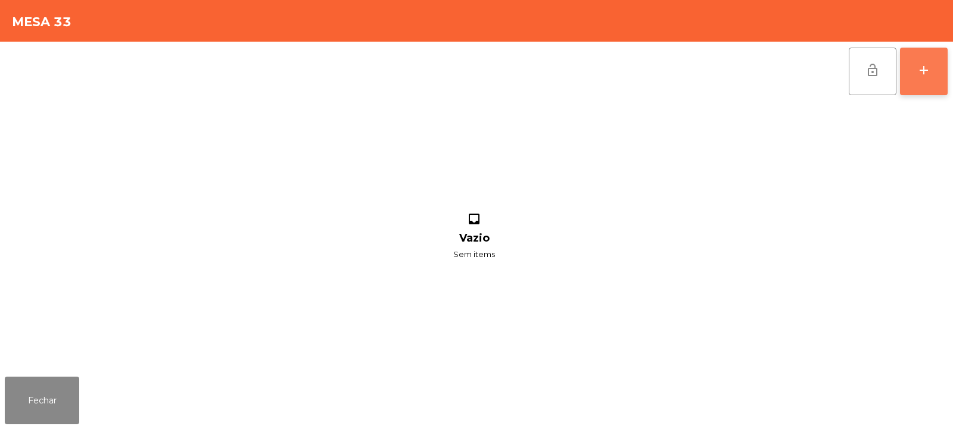
click at [915, 77] on button "add" at bounding box center [924, 72] width 48 height 48
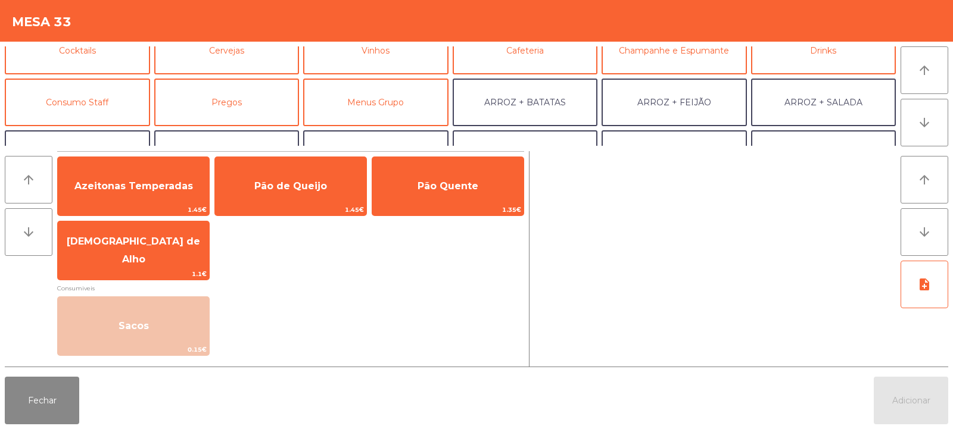
scroll to position [73, 0]
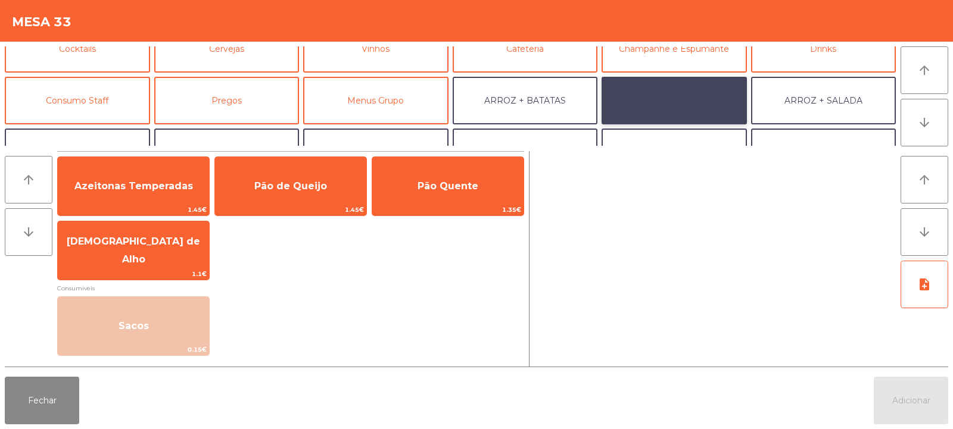
click at [658, 85] on button "ARROZ + FEIJÃO" at bounding box center [674, 101] width 145 height 48
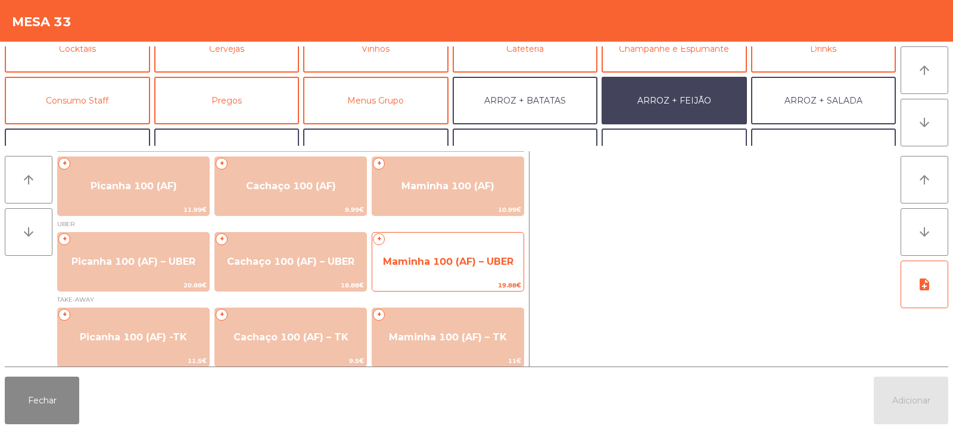
click at [428, 266] on span "Maminha 100 (AF) – UBER" at bounding box center [448, 261] width 130 height 11
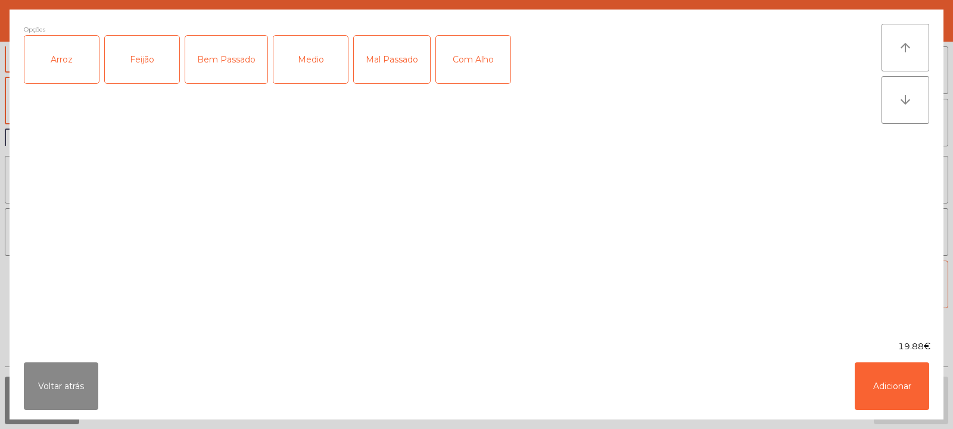
click at [71, 66] on div "Arroz" at bounding box center [61, 60] width 74 height 48
click at [142, 61] on div "Feijão" at bounding box center [142, 60] width 74 height 48
click at [303, 63] on div "Medio" at bounding box center [310, 60] width 74 height 48
click at [470, 66] on div "Com Alho" at bounding box center [473, 60] width 74 height 48
click at [873, 379] on button "Adicionar" at bounding box center [892, 387] width 74 height 48
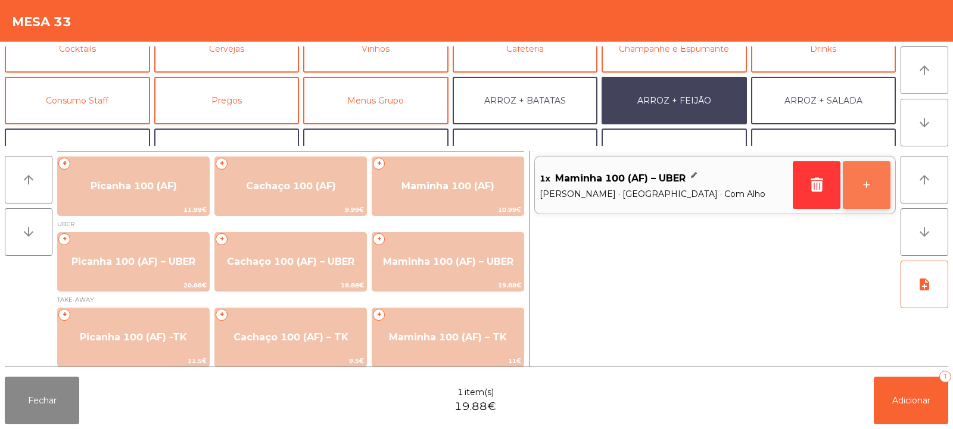
click at [857, 196] on button "+" at bounding box center [867, 185] width 48 height 48
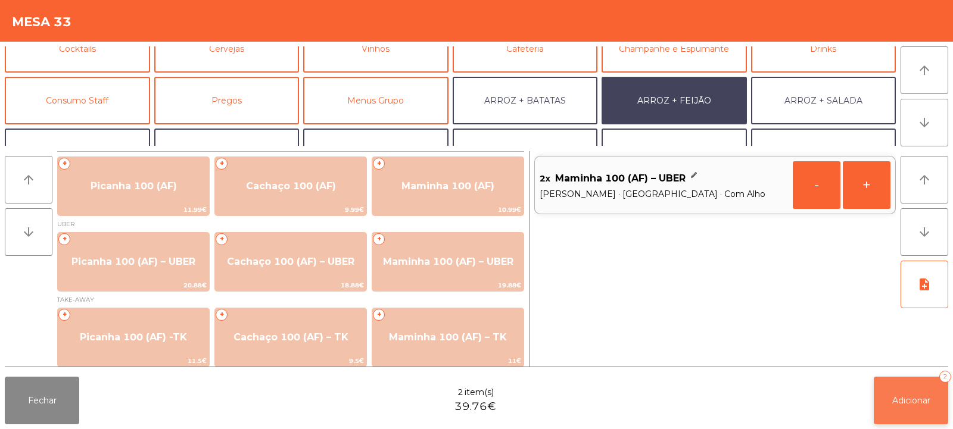
click at [883, 412] on button "Adicionar 2" at bounding box center [911, 401] width 74 height 48
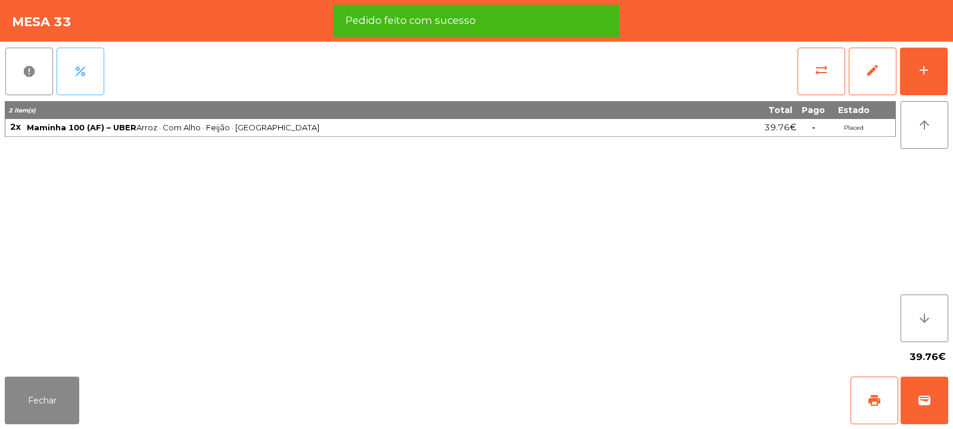
click at [80, 57] on button "percent" at bounding box center [81, 72] width 48 height 48
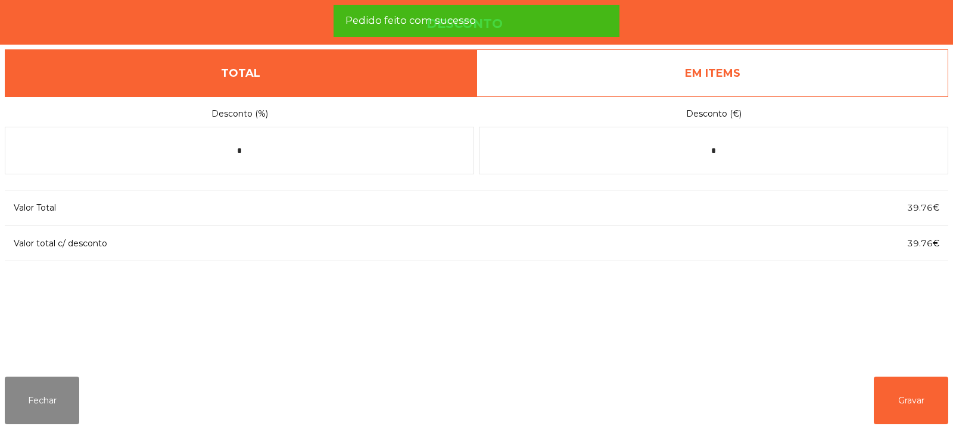
click at [635, 64] on link "EM ITEMS" at bounding box center [713, 73] width 472 height 48
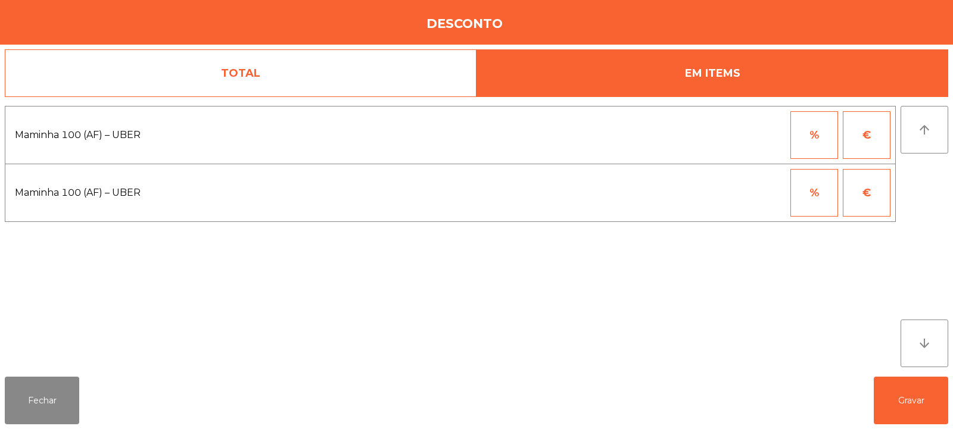
click at [803, 127] on button "%" at bounding box center [814, 135] width 48 height 48
click at [740, 119] on input "*" at bounding box center [756, 135] width 60 height 48
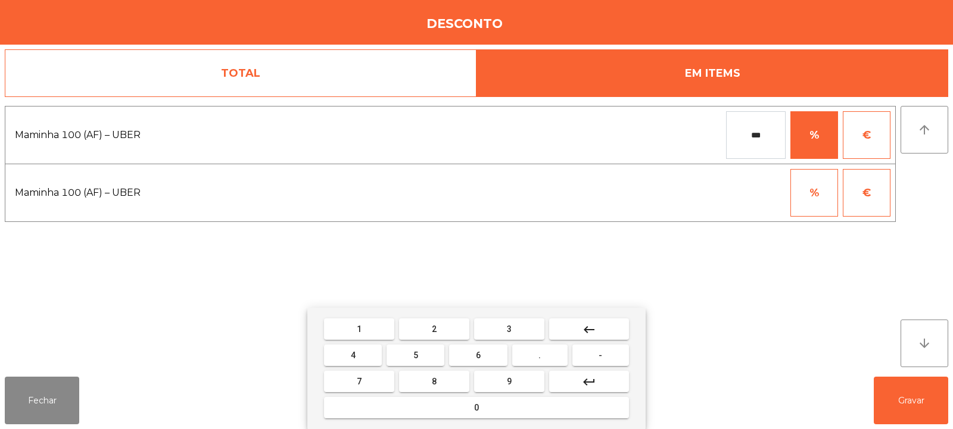
type input "***"
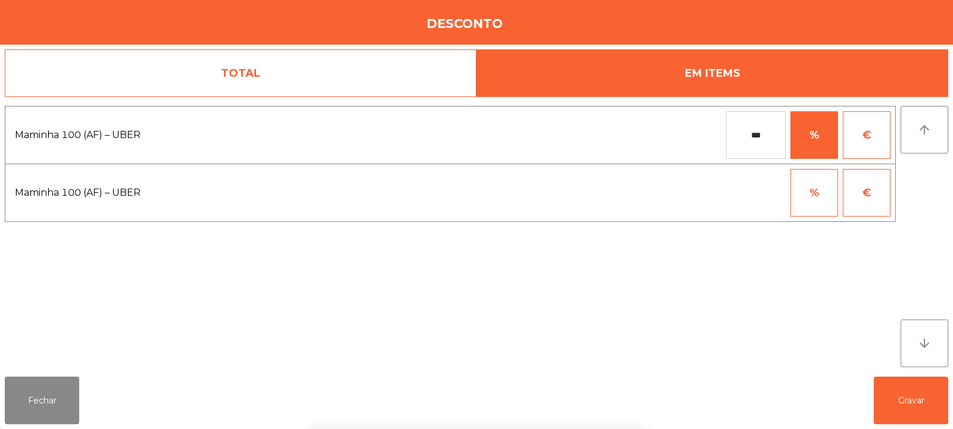
click at [906, 404] on div "1 2 3 keyboard_backspace 4 5 6 . - 7 8 9 keyboard_return 0" at bounding box center [476, 369] width 953 height 122
click at [902, 417] on button "Gravar" at bounding box center [911, 401] width 74 height 48
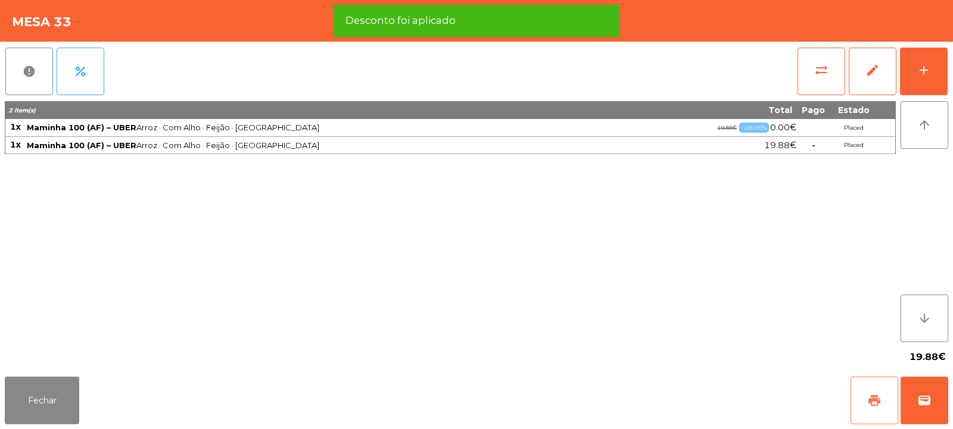
click at [874, 401] on span "print" at bounding box center [874, 401] width 14 height 14
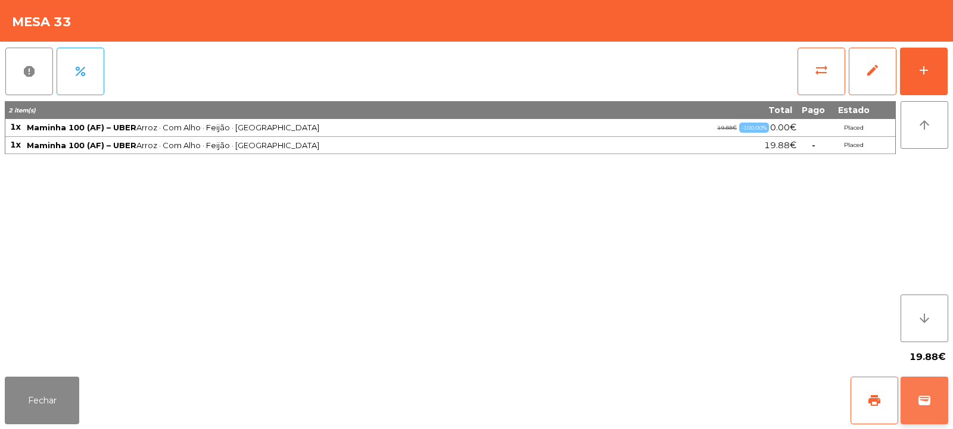
click at [945, 412] on button "wallet" at bounding box center [925, 401] width 48 height 48
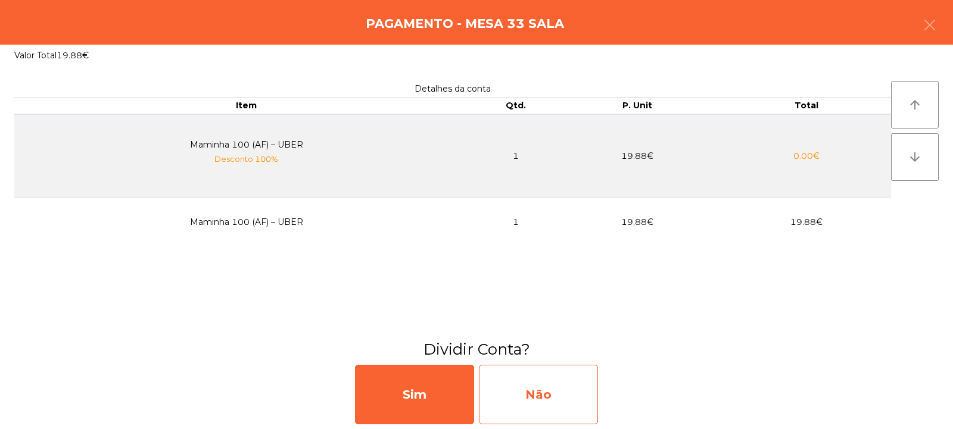
click at [535, 396] on div "Não" at bounding box center [538, 395] width 119 height 60
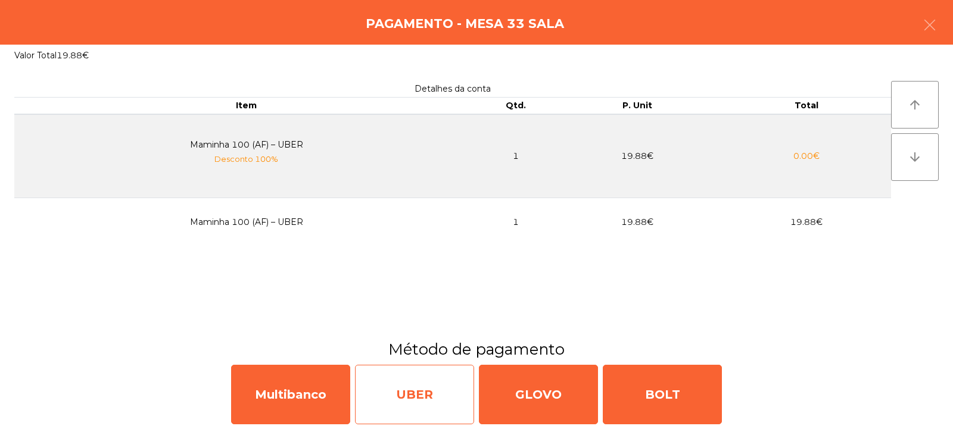
click at [413, 405] on div "UBER" at bounding box center [414, 395] width 119 height 60
select select "**"
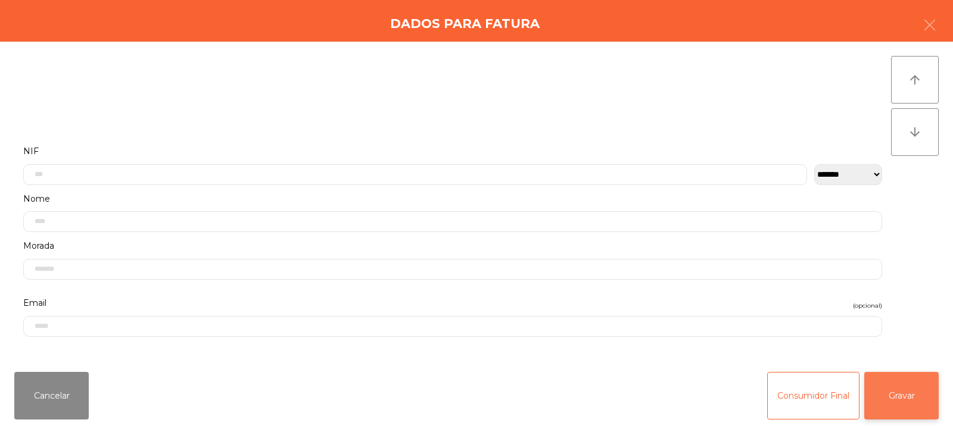
click at [896, 382] on button "Gravar" at bounding box center [901, 396] width 74 height 48
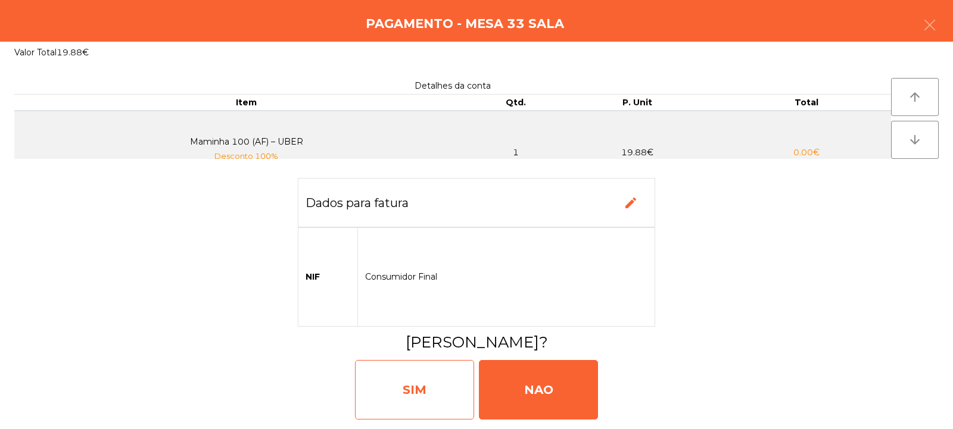
click at [403, 398] on div "SIM" at bounding box center [414, 390] width 119 height 60
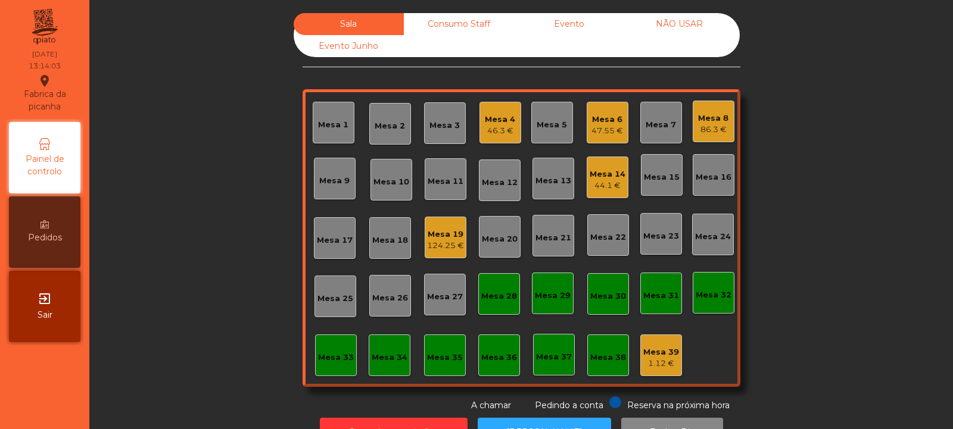
click at [369, 24] on div "Sala" at bounding box center [349, 24] width 110 height 22
click at [316, 135] on div "Mesa 1" at bounding box center [334, 123] width 42 height 42
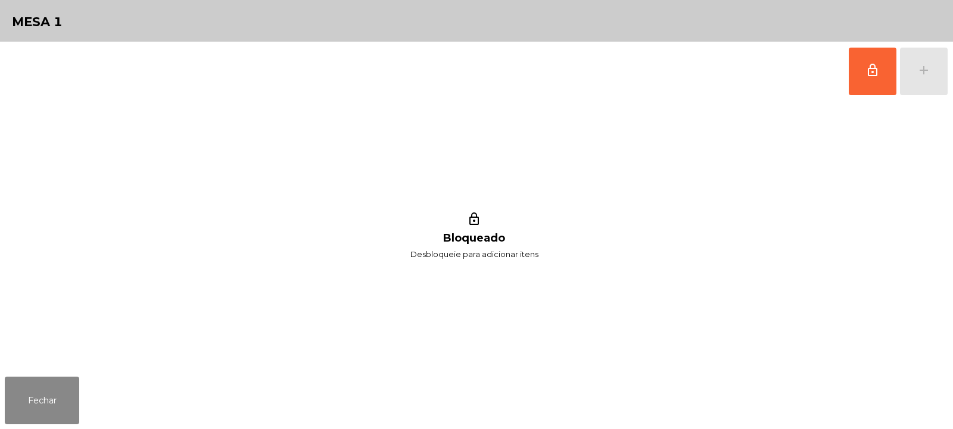
click at [945, 54] on div "lock_outline add" at bounding box center [898, 72] width 100 height 60
click at [862, 74] on button "lock_outline" at bounding box center [873, 72] width 48 height 48
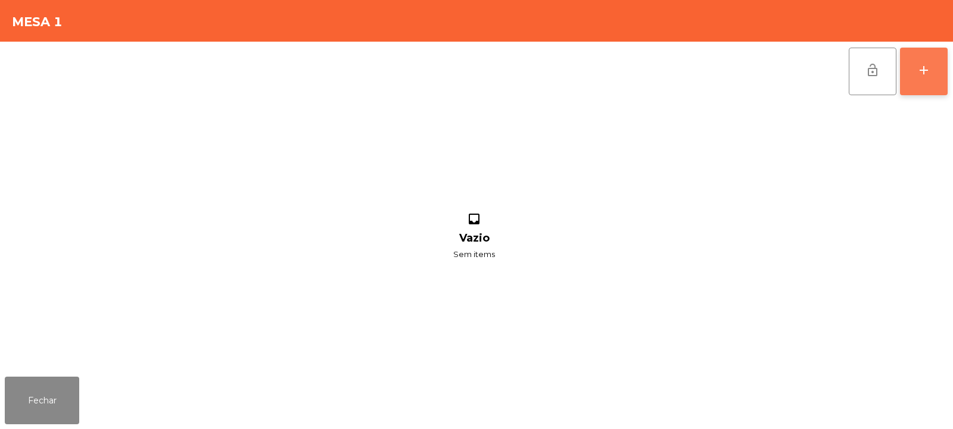
click at [923, 60] on button "add" at bounding box center [924, 72] width 48 height 48
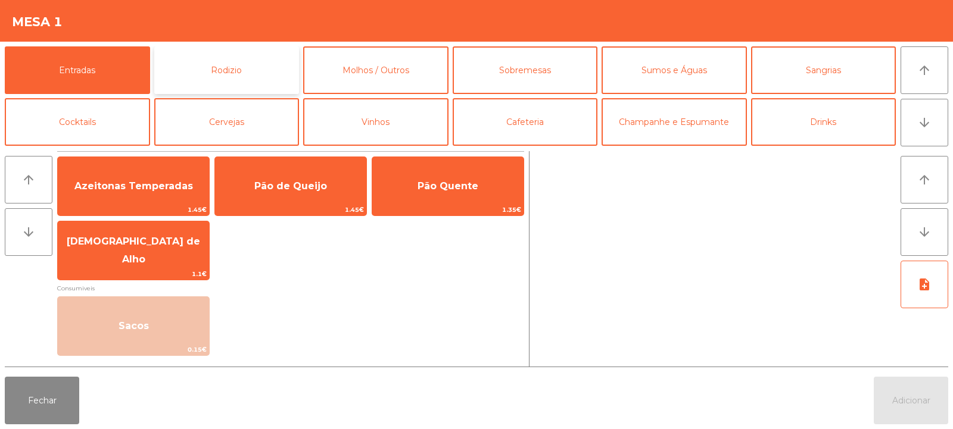
click at [156, 51] on button "Rodizio" at bounding box center [226, 70] width 145 height 48
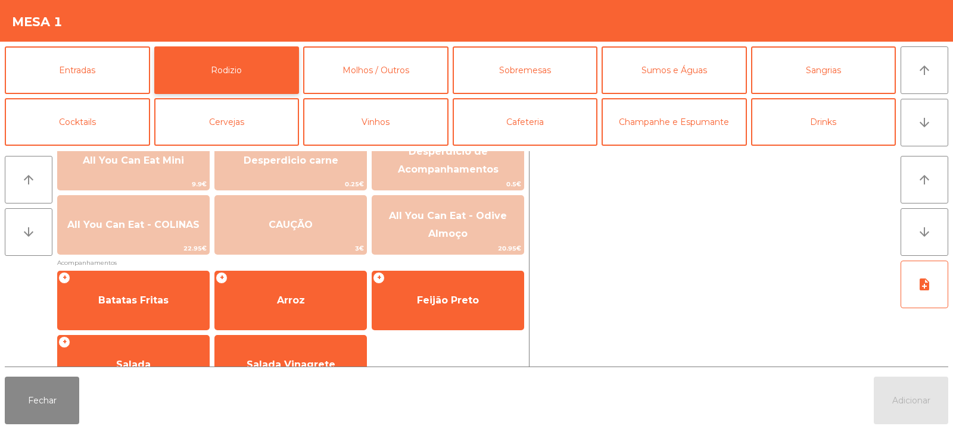
scroll to position [172, 0]
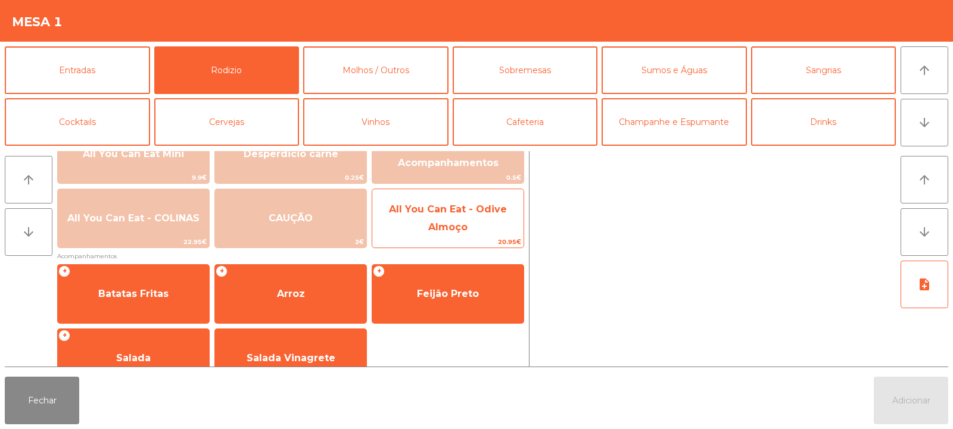
click at [476, 231] on span "All You Can Eat - Odive Almoço" at bounding box center [447, 219] width 151 height 51
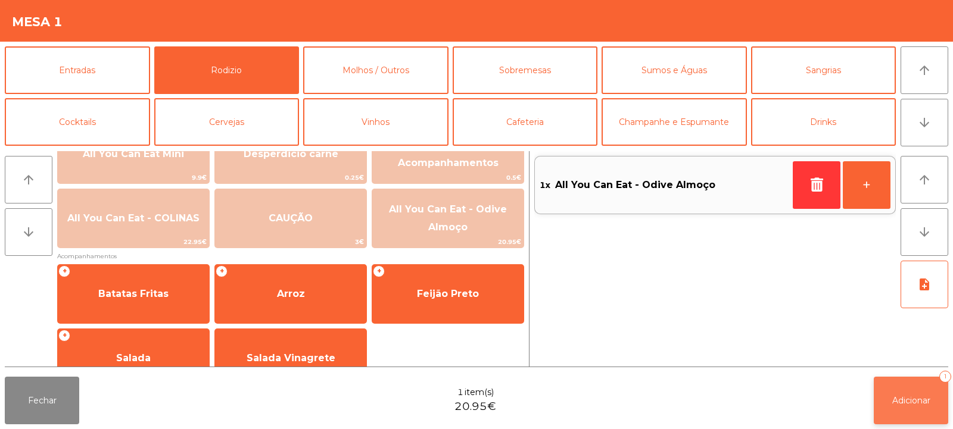
click at [915, 407] on button "Adicionar 1" at bounding box center [911, 401] width 74 height 48
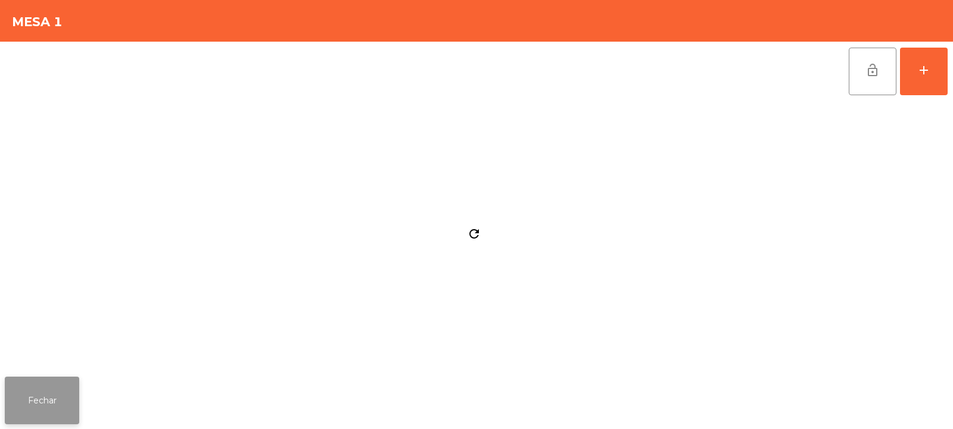
click at [51, 411] on button "Fechar" at bounding box center [42, 401] width 74 height 48
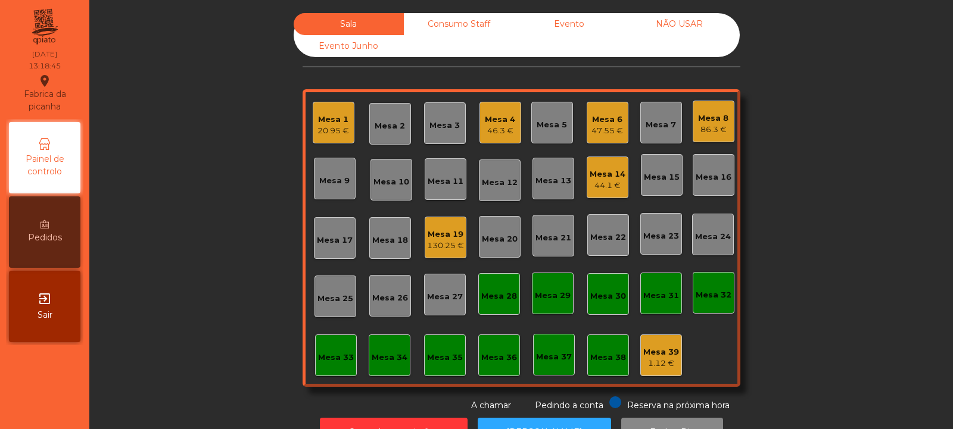
click at [711, 133] on div "86.3 €" at bounding box center [713, 130] width 30 height 12
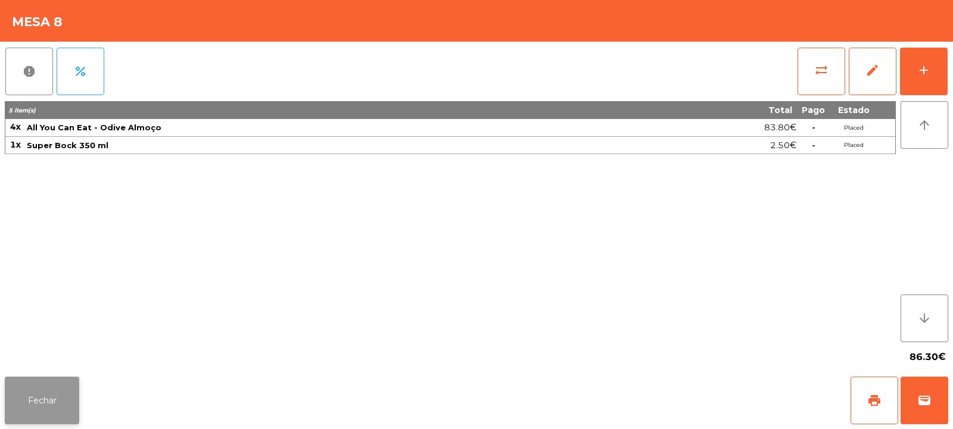
click at [43, 390] on button "Fechar" at bounding box center [42, 401] width 74 height 48
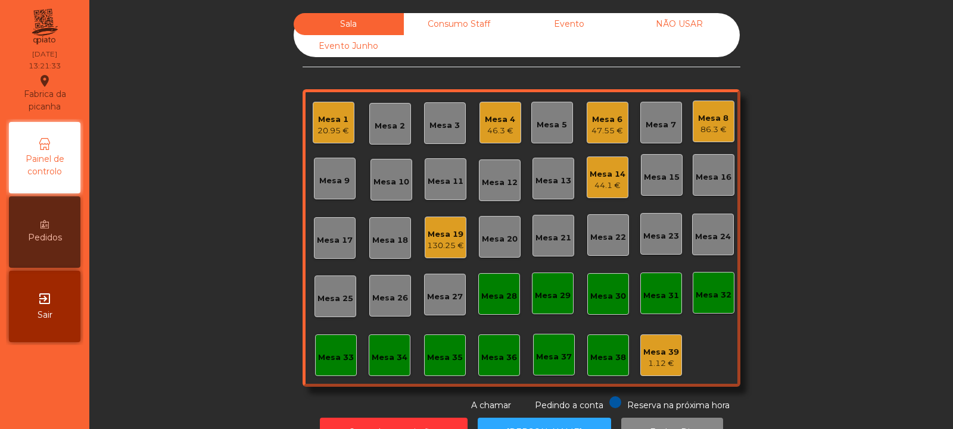
click at [443, 244] on div "130.25 €" at bounding box center [445, 246] width 37 height 12
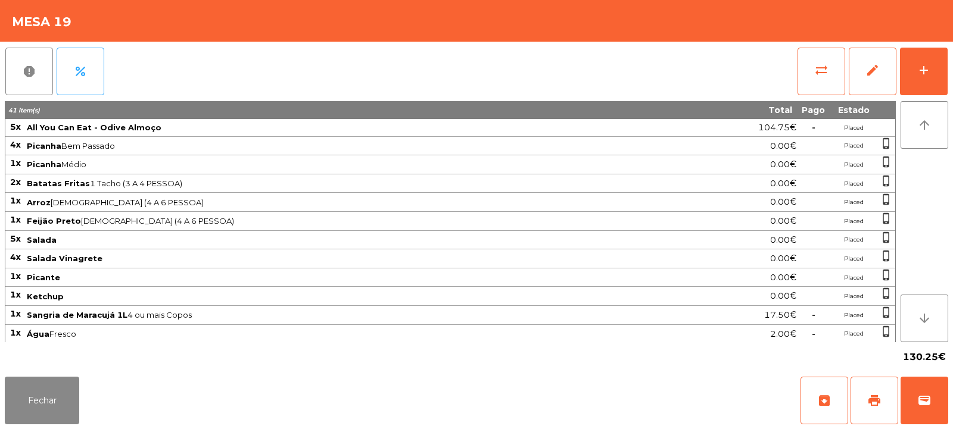
scroll to position [77, 0]
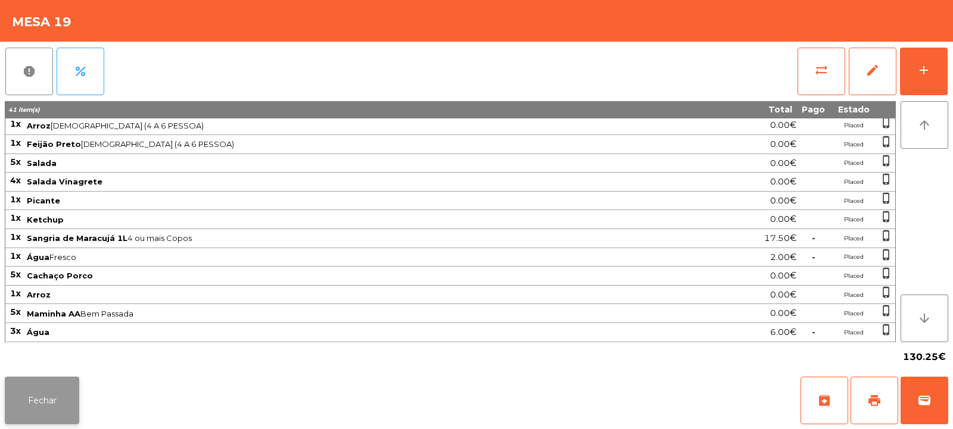
click at [32, 398] on button "Fechar" at bounding box center [42, 401] width 74 height 48
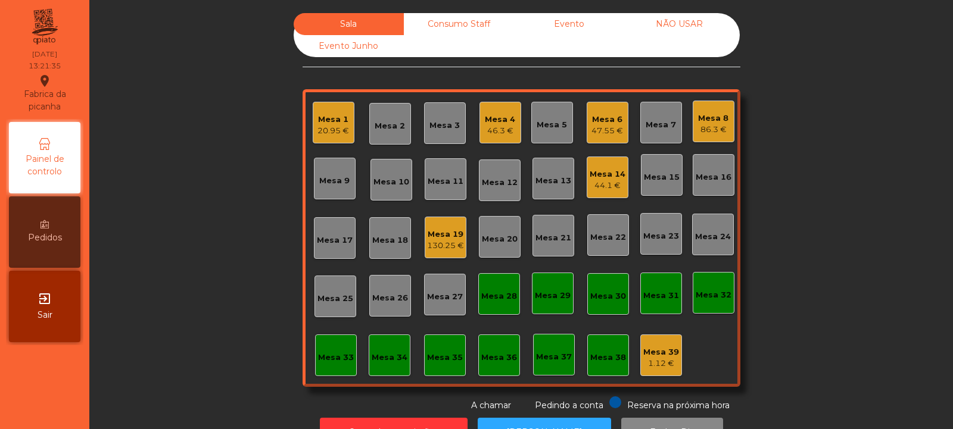
click at [592, 183] on div "44.1 €" at bounding box center [608, 186] width 36 height 12
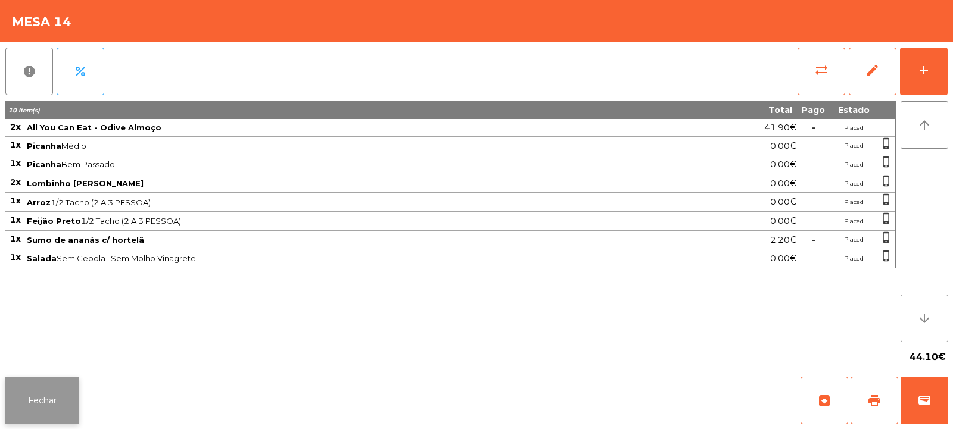
click at [39, 414] on button "Fechar" at bounding box center [42, 401] width 74 height 48
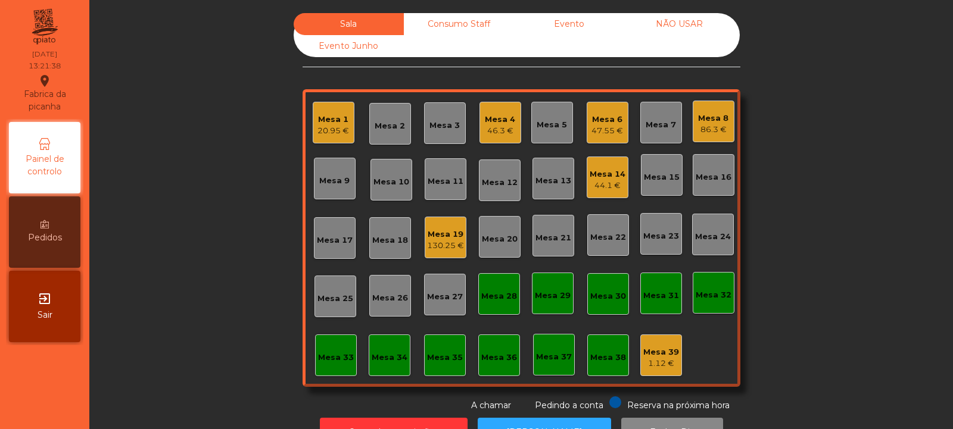
click at [716, 111] on div "Mesa 8 86.3 €" at bounding box center [713, 122] width 30 height 28
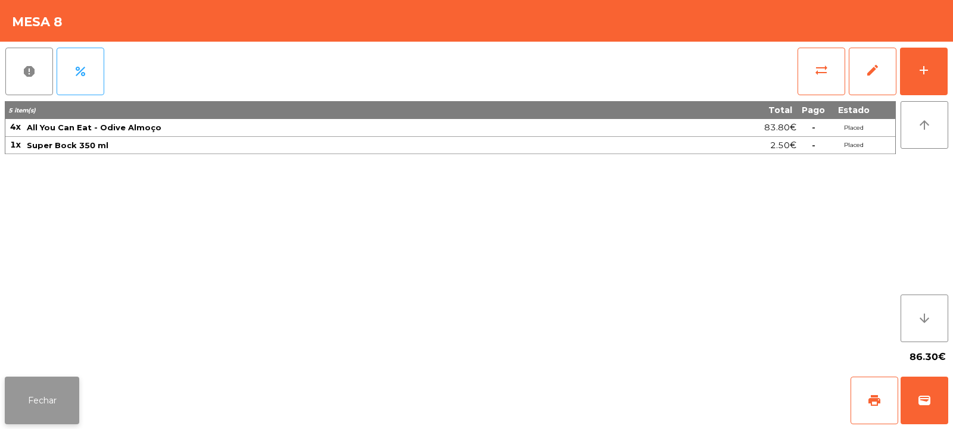
click at [56, 404] on button "Fechar" at bounding box center [42, 401] width 74 height 48
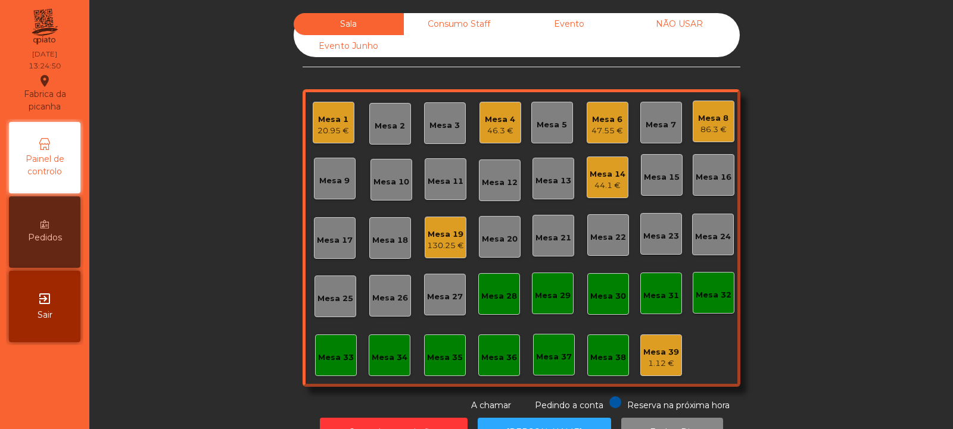
click at [716, 130] on div "86.3 €" at bounding box center [713, 130] width 30 height 12
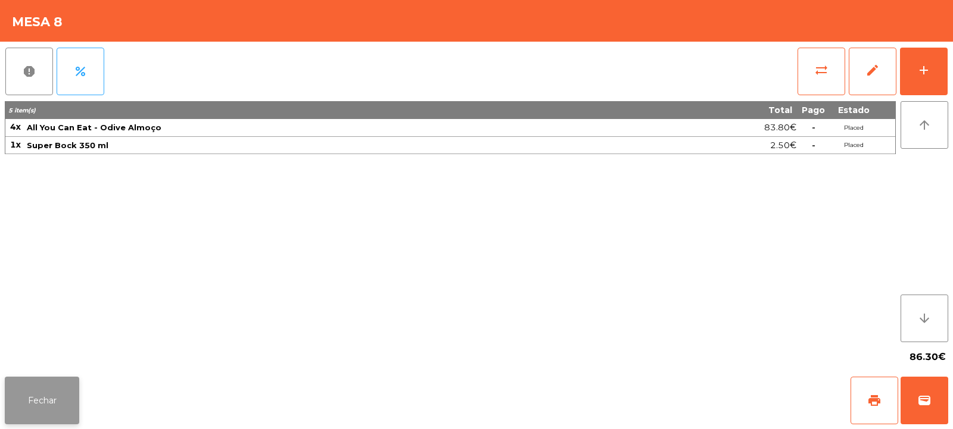
click at [66, 394] on button "Fechar" at bounding box center [42, 401] width 74 height 48
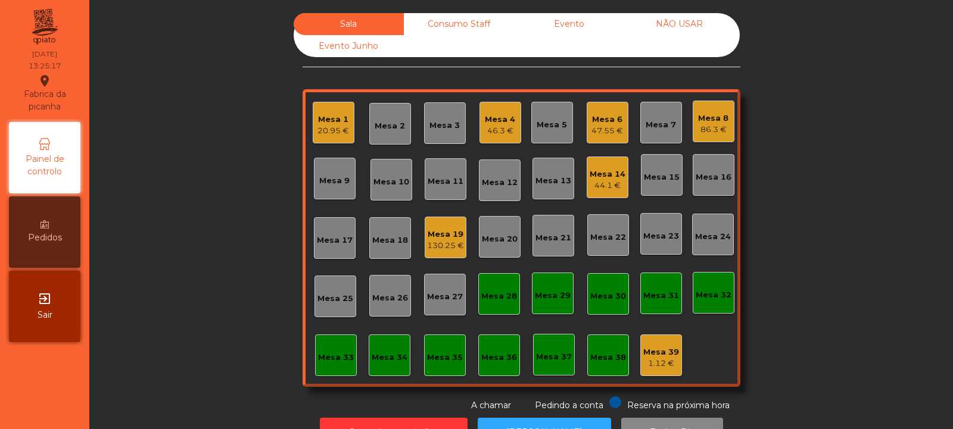
click at [718, 137] on div "Mesa 8 86.3 €" at bounding box center [714, 122] width 42 height 42
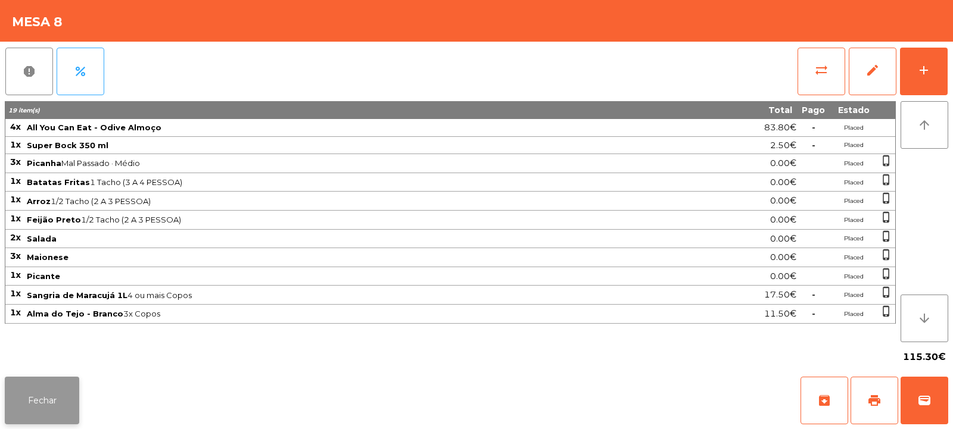
click at [59, 401] on button "Fechar" at bounding box center [42, 401] width 74 height 48
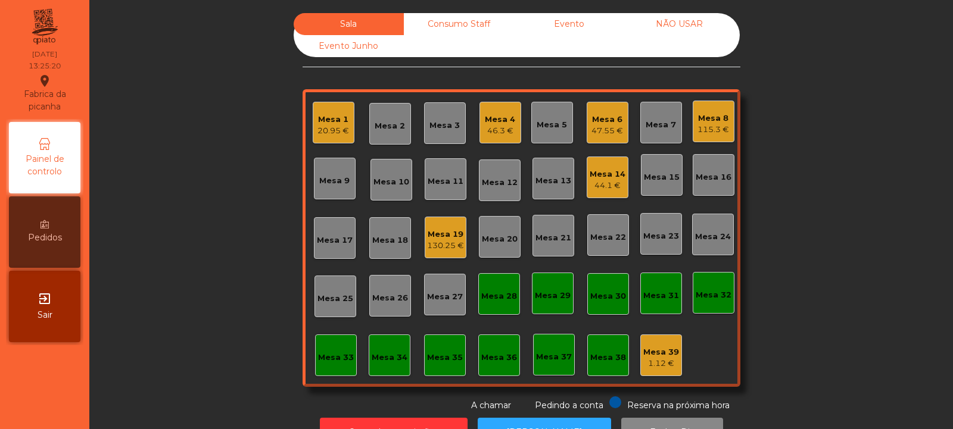
click at [704, 117] on div "Mesa 8" at bounding box center [713, 119] width 32 height 12
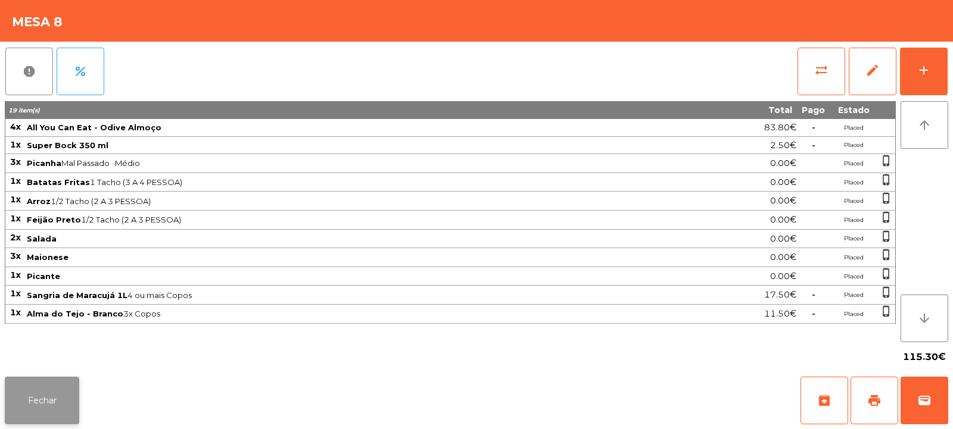
click at [29, 401] on button "Fechar" at bounding box center [42, 401] width 74 height 48
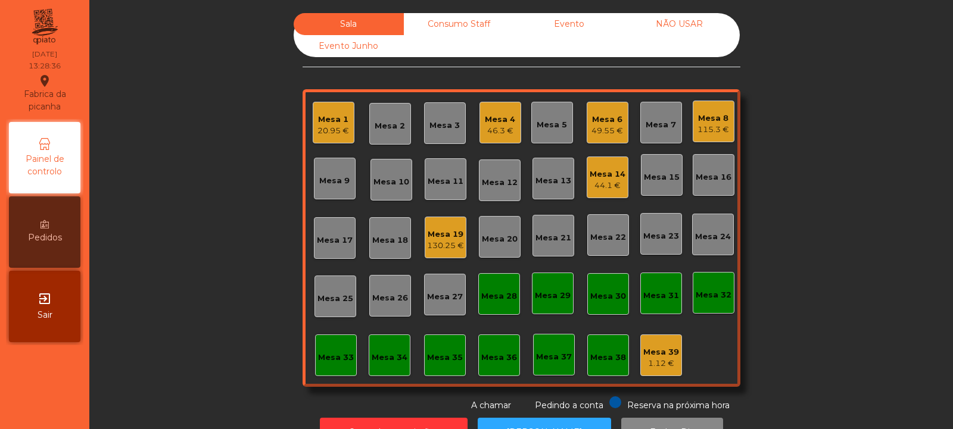
click at [718, 128] on div "115.3 €" at bounding box center [713, 130] width 32 height 12
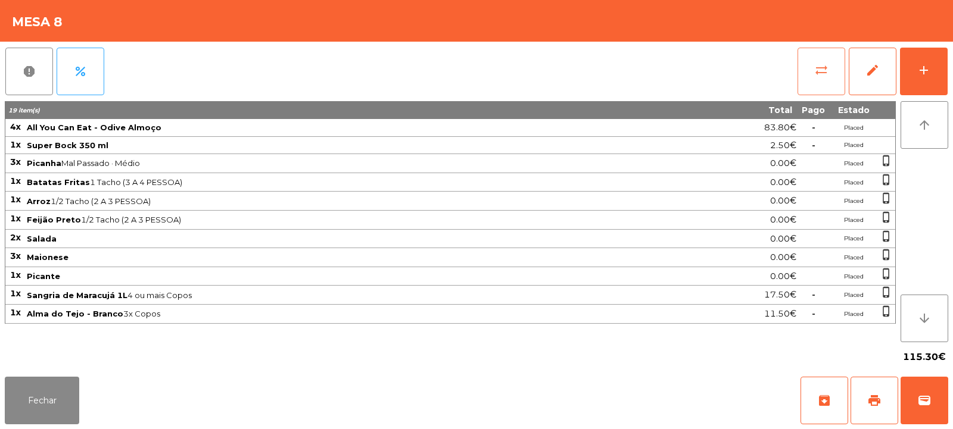
click at [812, 69] on button "sync_alt" at bounding box center [822, 72] width 48 height 48
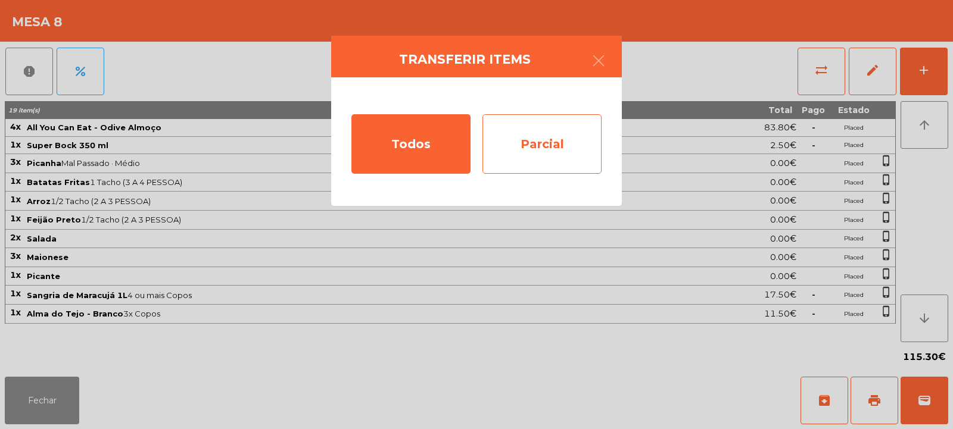
click at [531, 150] on div "Parcial" at bounding box center [541, 144] width 119 height 60
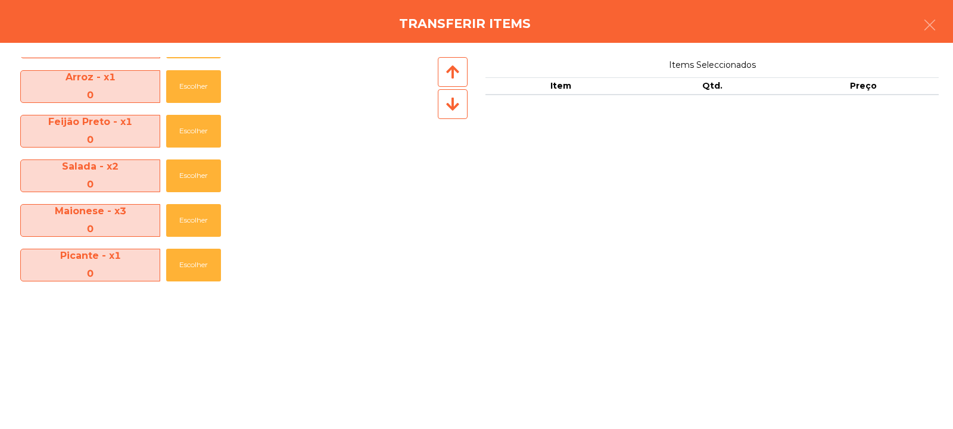
scroll to position [265, 0]
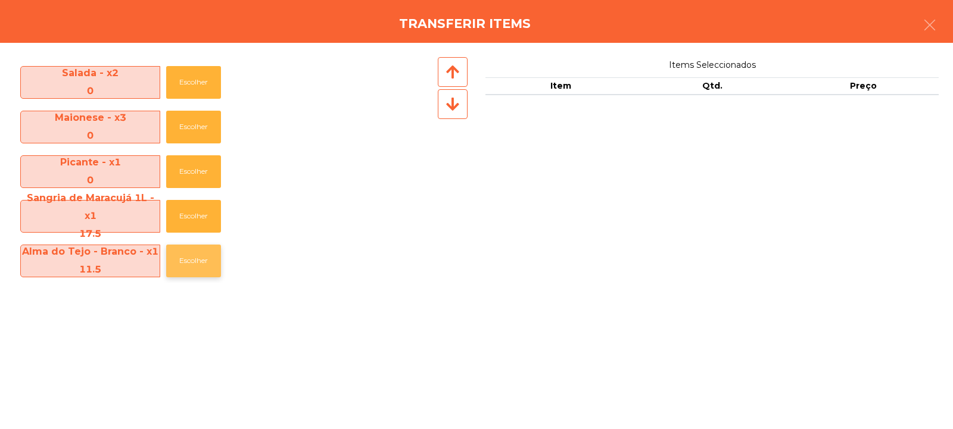
click at [192, 263] on button "Escolher" at bounding box center [193, 261] width 55 height 33
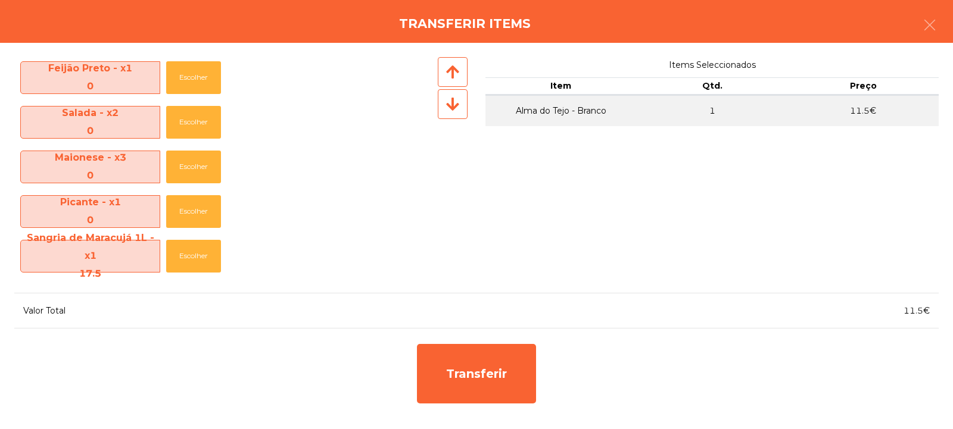
scroll to position [220, 0]
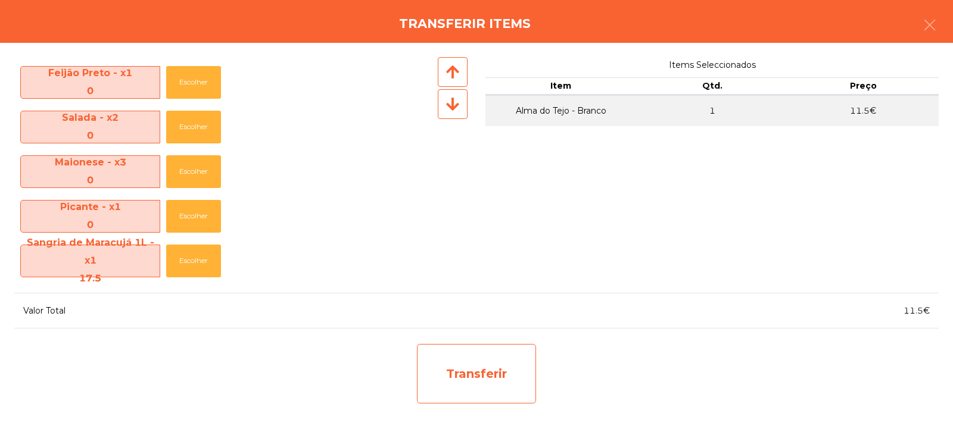
click at [484, 376] on div "Transferir" at bounding box center [476, 374] width 119 height 60
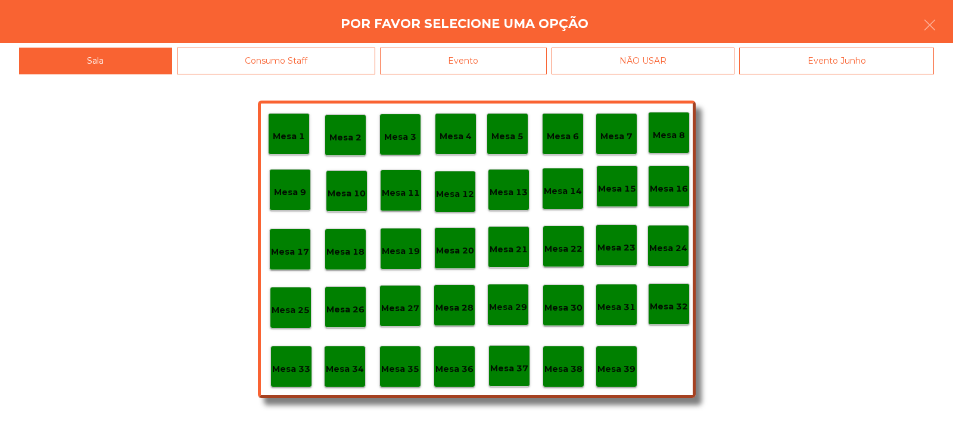
click at [510, 374] on p "Mesa 37" at bounding box center [509, 369] width 38 height 14
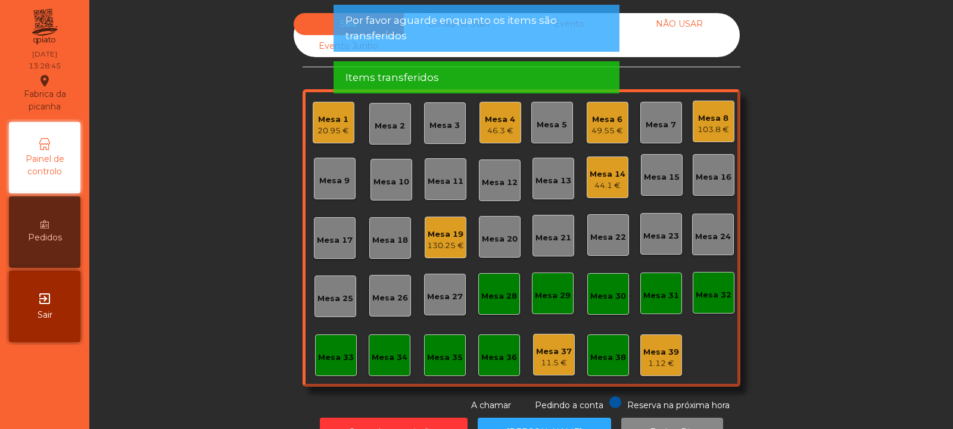
click at [705, 126] on div "103.8 €" at bounding box center [713, 130] width 32 height 12
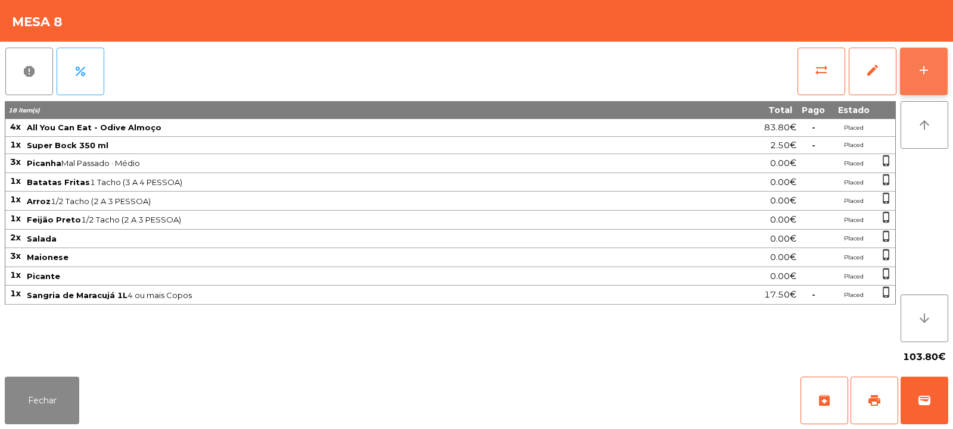
click at [937, 69] on button "add" at bounding box center [924, 72] width 48 height 48
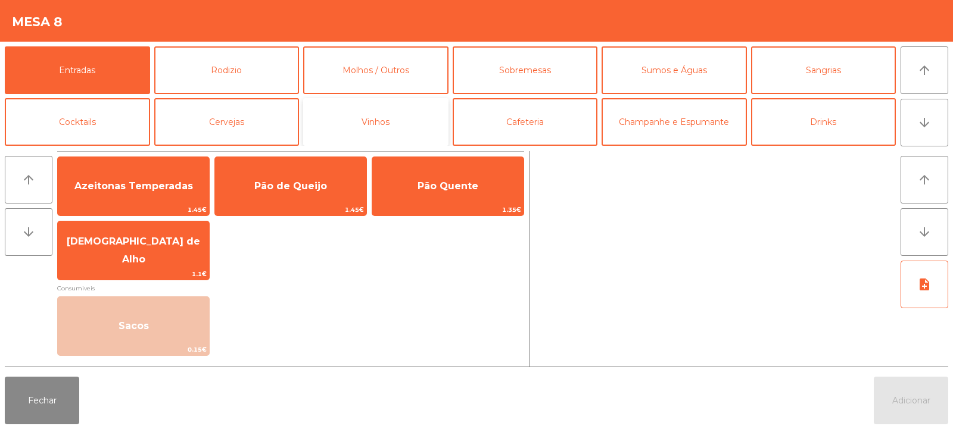
click at [365, 122] on button "Vinhos" at bounding box center [375, 122] width 145 height 48
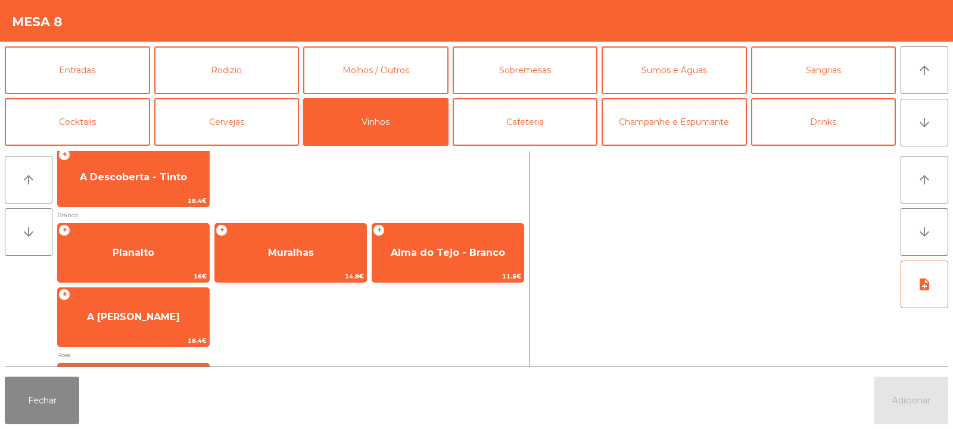
scroll to position [88, 0]
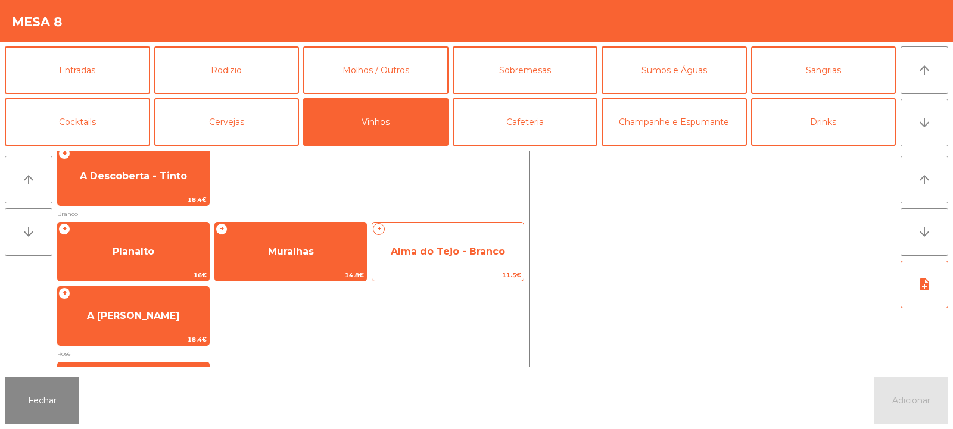
click at [440, 257] on span "Alma do Tejo - Branco" at bounding box center [448, 251] width 114 height 11
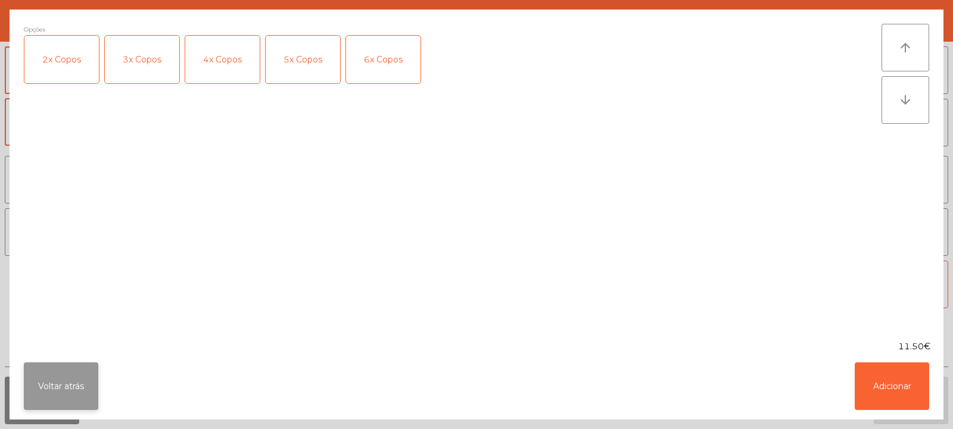
click at [72, 385] on button "Voltar atrás" at bounding box center [61, 387] width 74 height 48
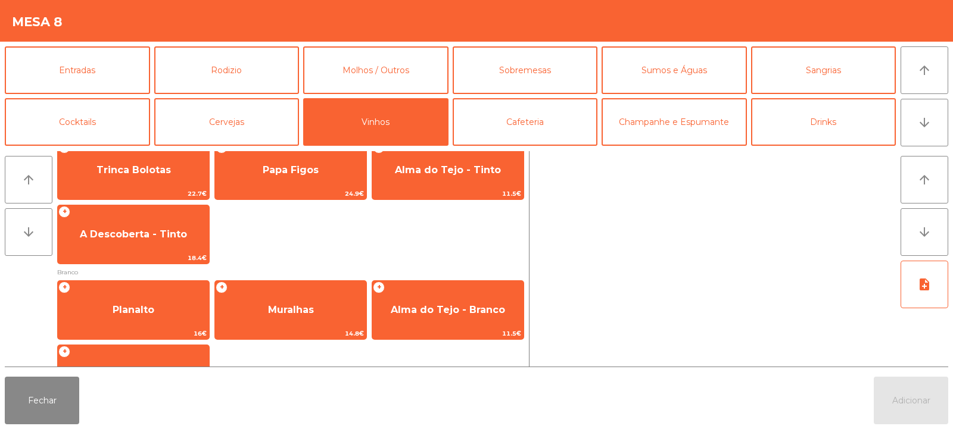
scroll to position [0, 0]
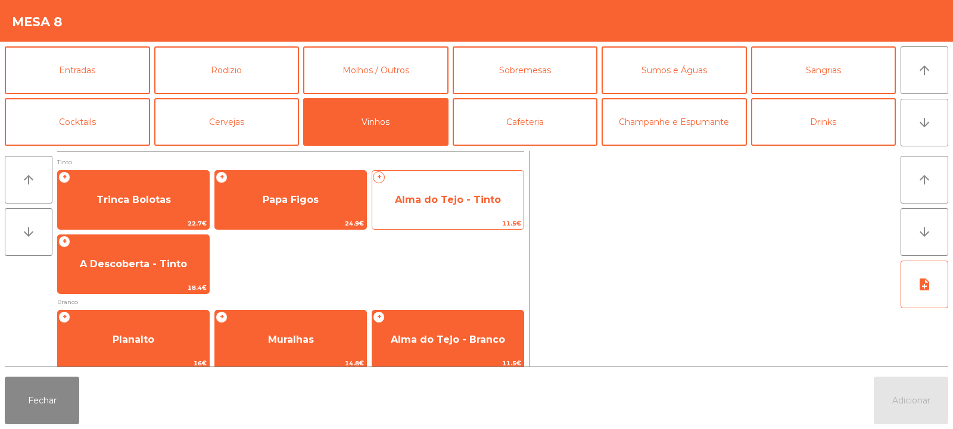
click at [449, 199] on span "Alma do Tejo - Tinto" at bounding box center [448, 199] width 106 height 11
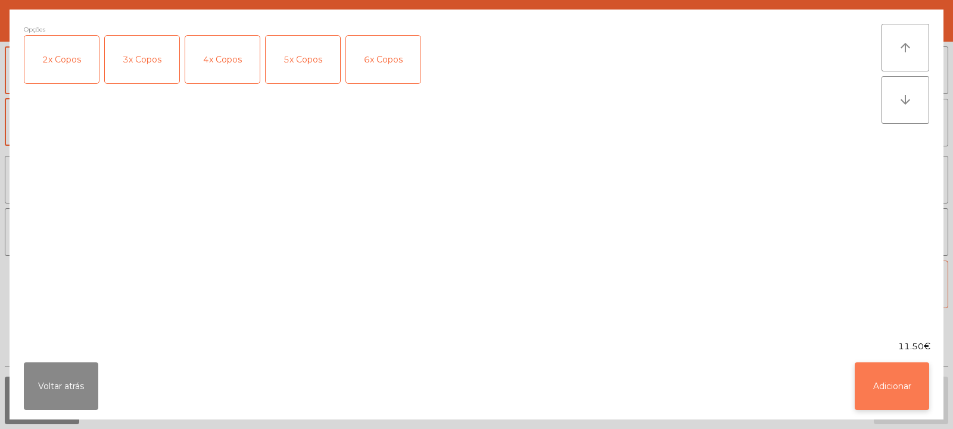
click at [896, 380] on button "Adicionar" at bounding box center [892, 387] width 74 height 48
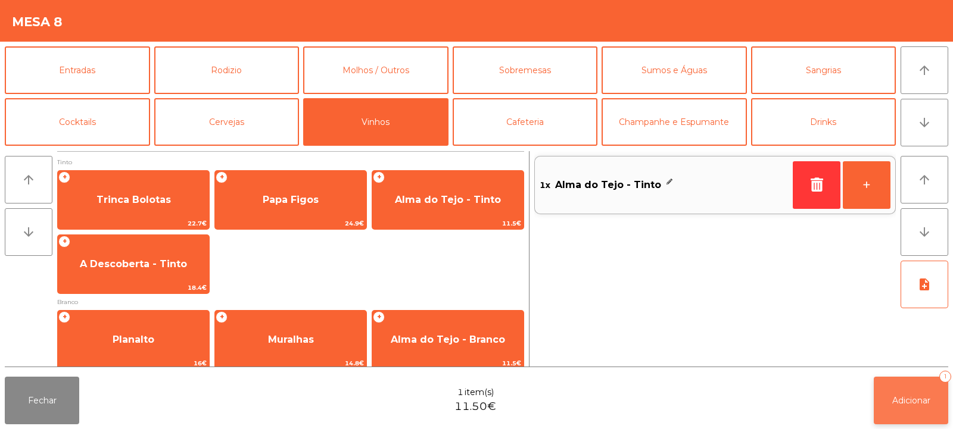
click at [904, 402] on span "Adicionar" at bounding box center [911, 401] width 38 height 11
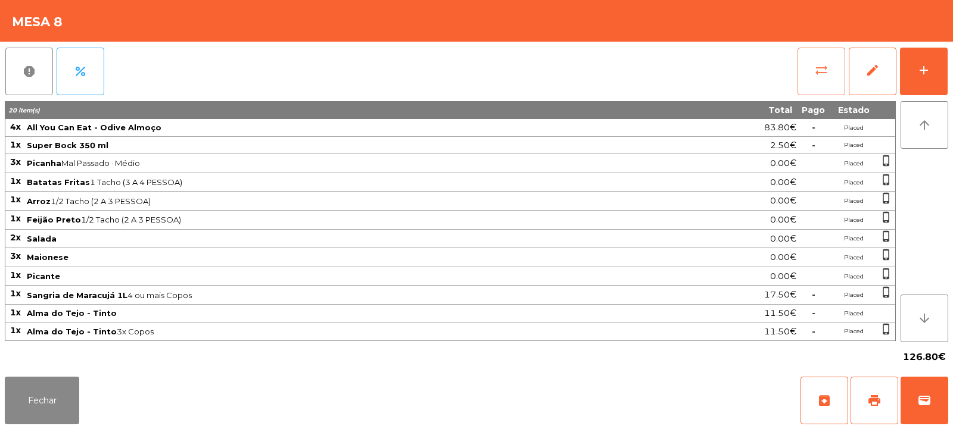
click at [810, 66] on button "sync_alt" at bounding box center [822, 72] width 48 height 48
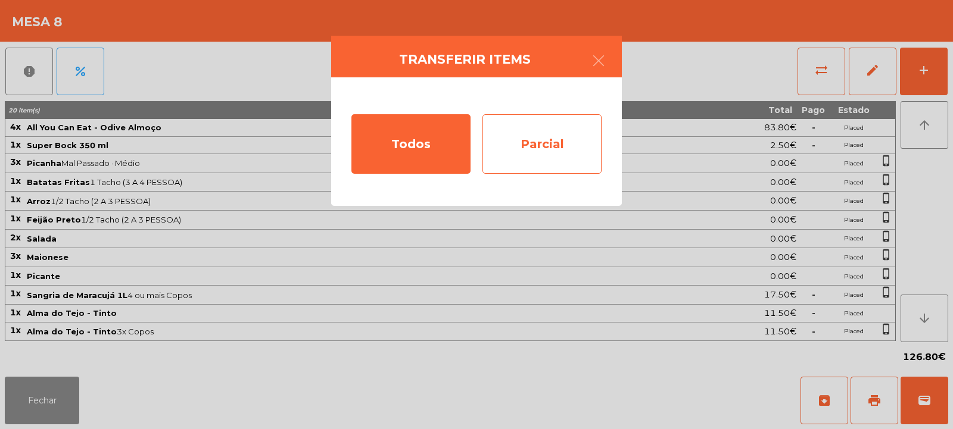
click at [522, 152] on div "Parcial" at bounding box center [541, 144] width 119 height 60
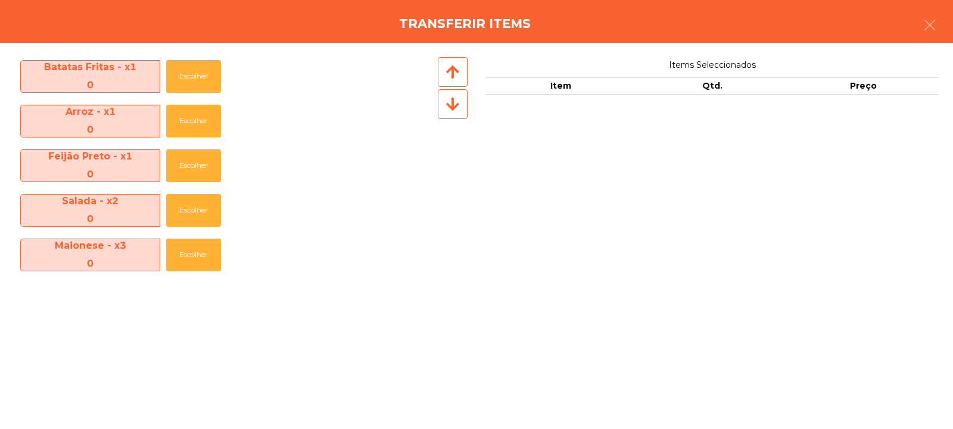
scroll to position [265, 0]
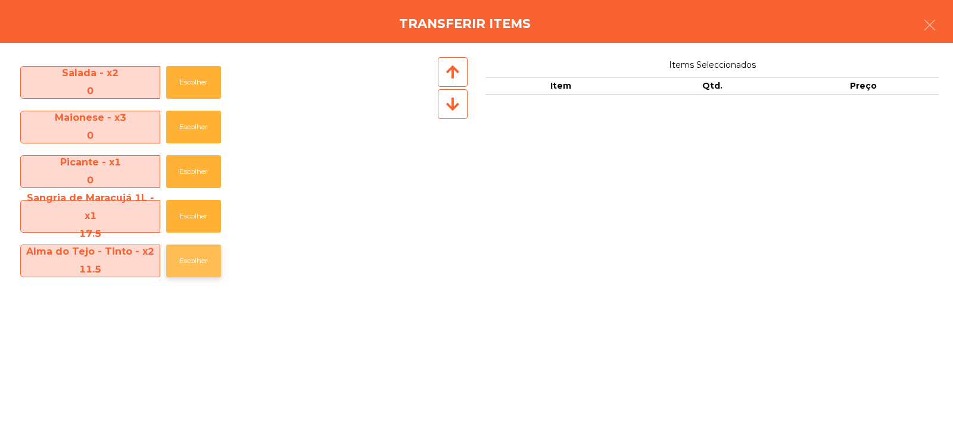
click at [195, 264] on button "Escolher" at bounding box center [193, 261] width 55 height 33
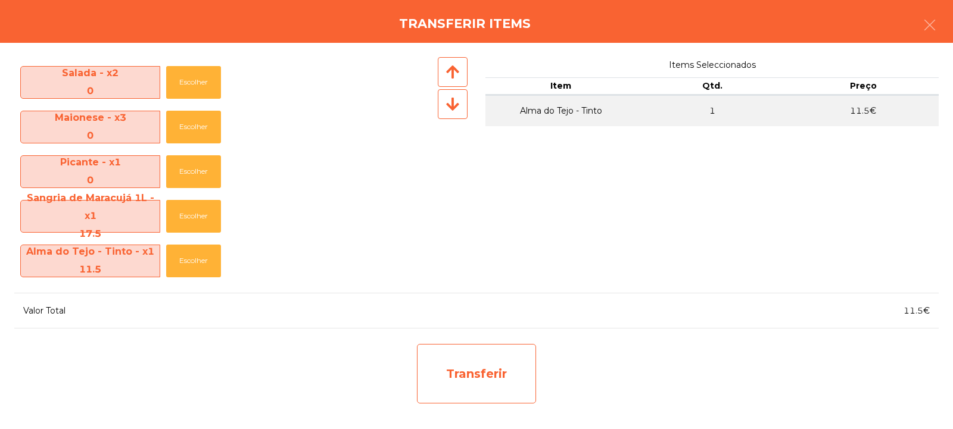
click at [480, 395] on div "Transferir" at bounding box center [476, 374] width 119 height 60
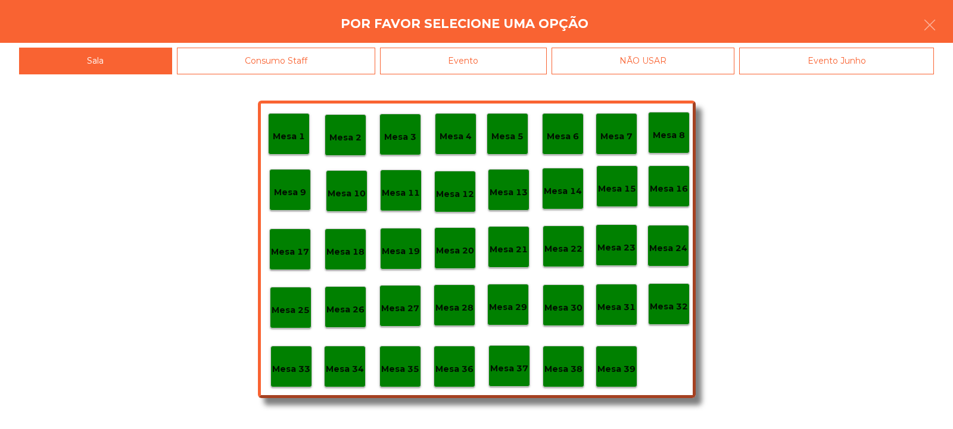
click at [514, 360] on div "Mesa 37" at bounding box center [509, 366] width 38 height 18
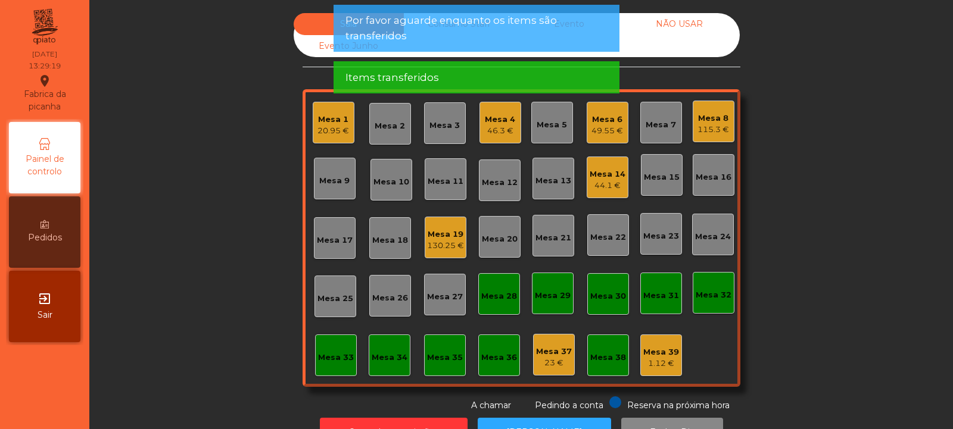
click at [197, 310] on div "Sala Consumo Staff Evento NÃO USAR Evento Junho Mesa 1 20.95 € Mesa 2 Mesa 3 Me…" at bounding box center [521, 212] width 832 height 399
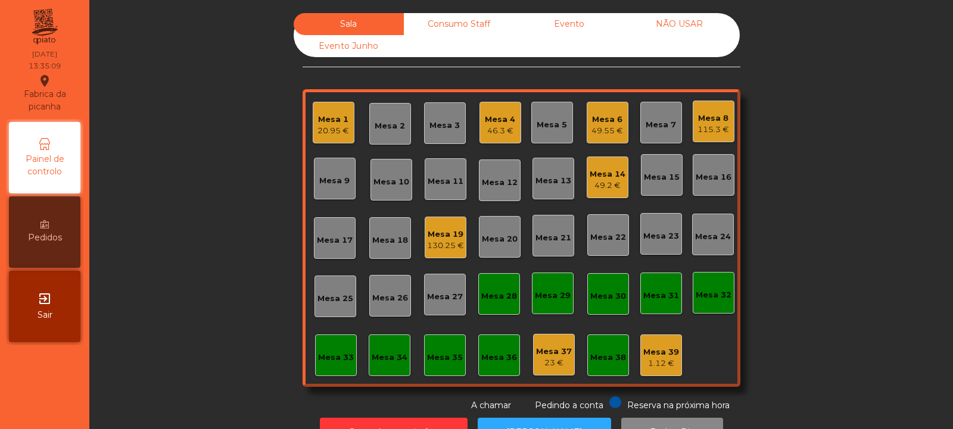
click at [598, 164] on div "Mesa 14 49.2 €" at bounding box center [608, 178] width 36 height 28
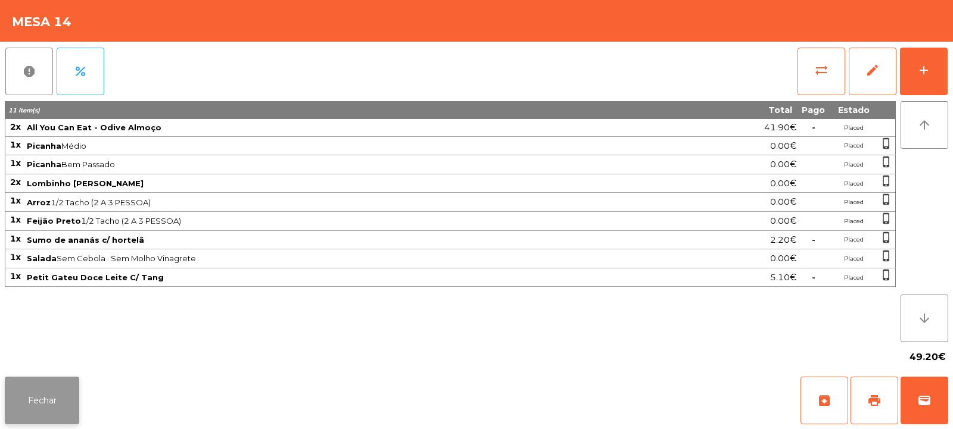
click at [38, 408] on button "Fechar" at bounding box center [42, 401] width 74 height 48
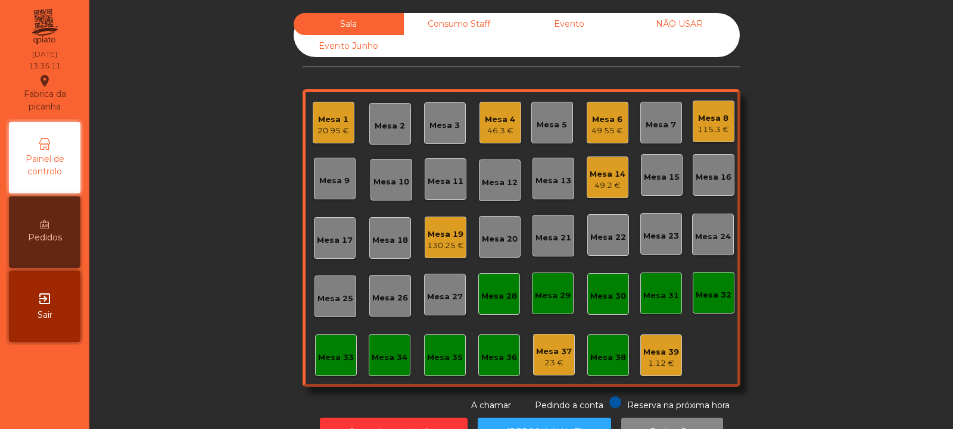
click at [711, 126] on div "115.3 €" at bounding box center [713, 130] width 32 height 12
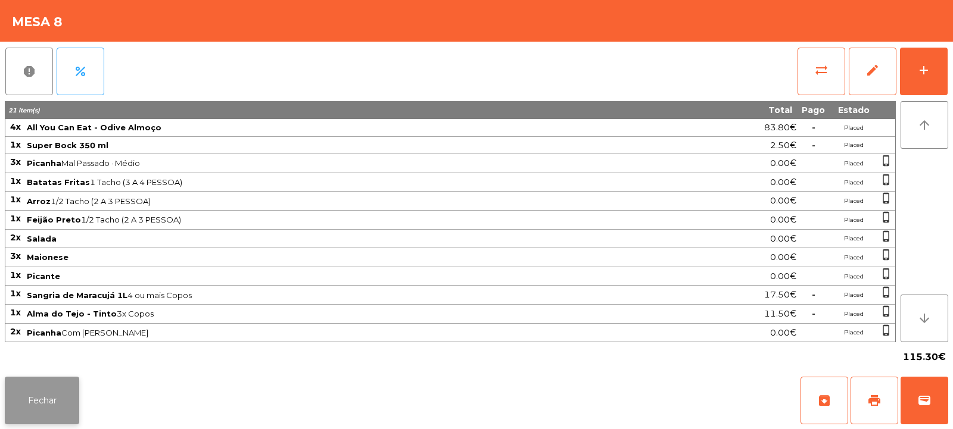
click at [33, 391] on button "Fechar" at bounding box center [42, 401] width 74 height 48
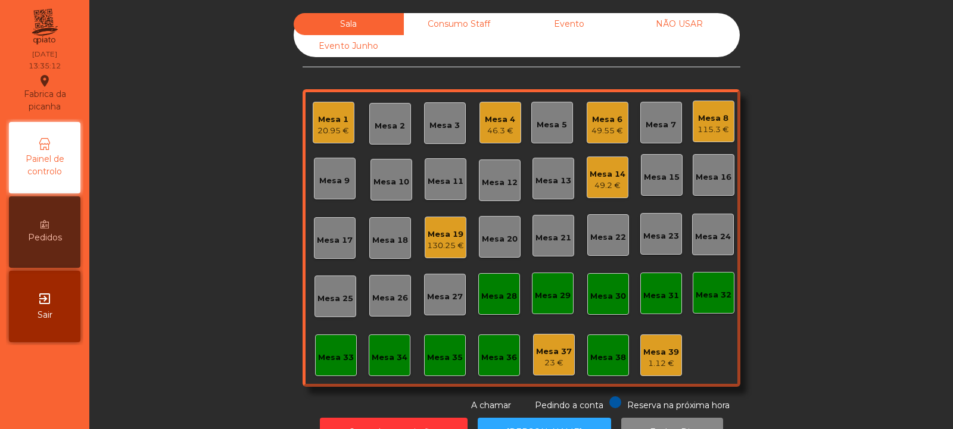
click at [449, 239] on div "Mesa 19" at bounding box center [445, 235] width 37 height 12
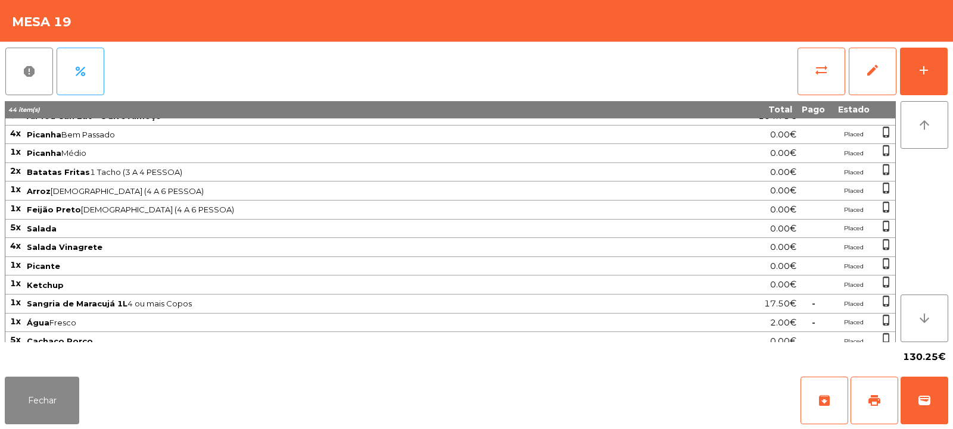
scroll to position [0, 0]
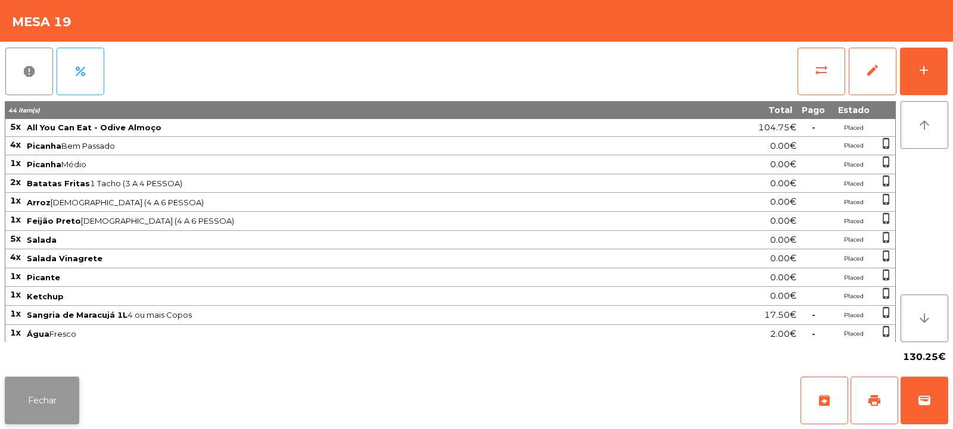
click at [33, 392] on button "Fechar" at bounding box center [42, 401] width 74 height 48
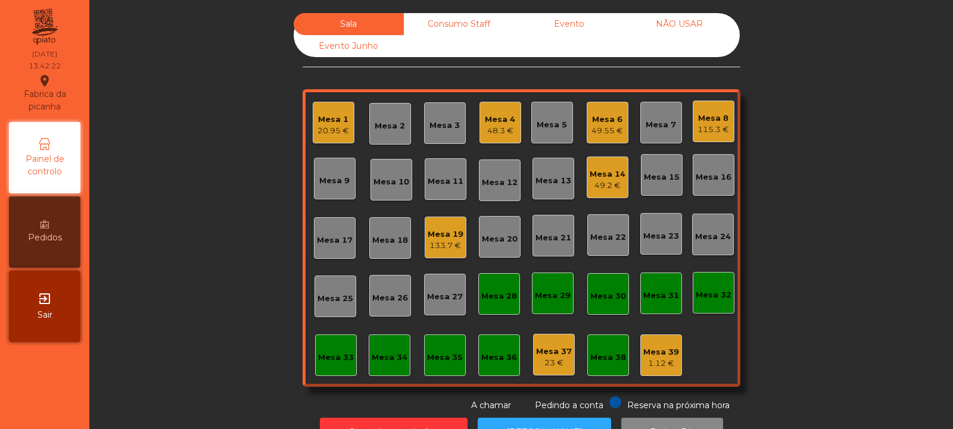
click at [602, 120] on div "Mesa 6" at bounding box center [607, 120] width 32 height 12
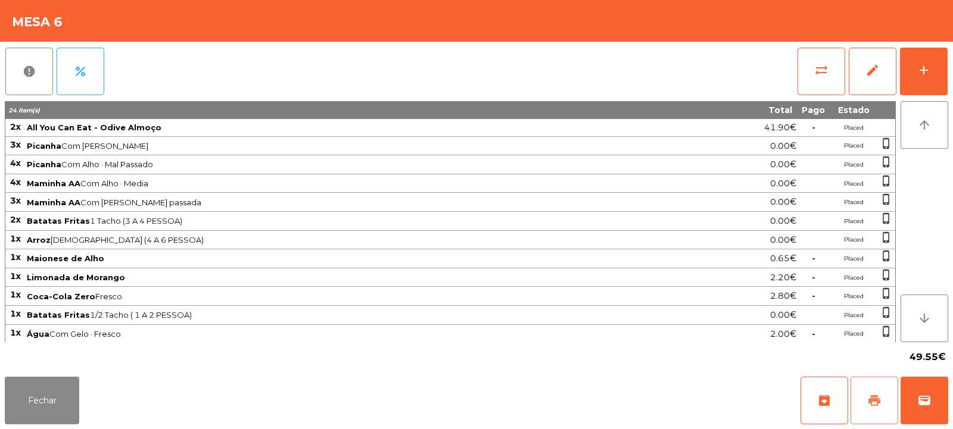
click at [882, 393] on button "print" at bounding box center [875, 401] width 48 height 48
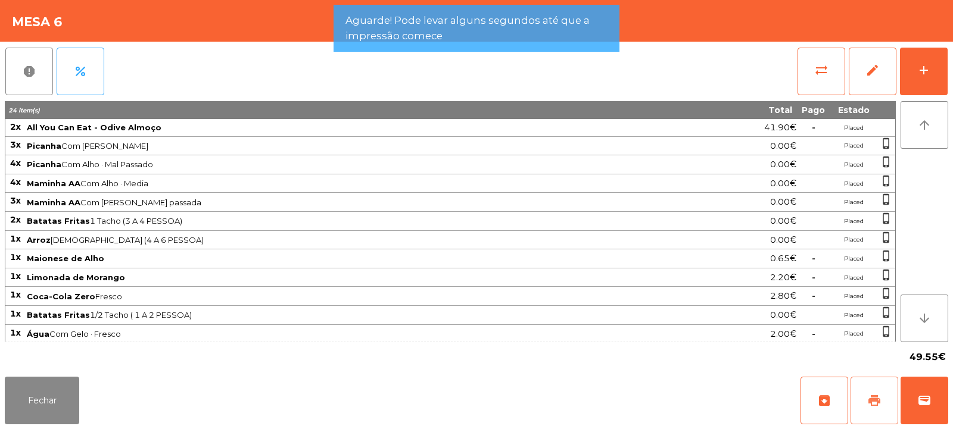
scroll to position [2, 0]
click at [33, 421] on button "Fechar" at bounding box center [42, 401] width 74 height 48
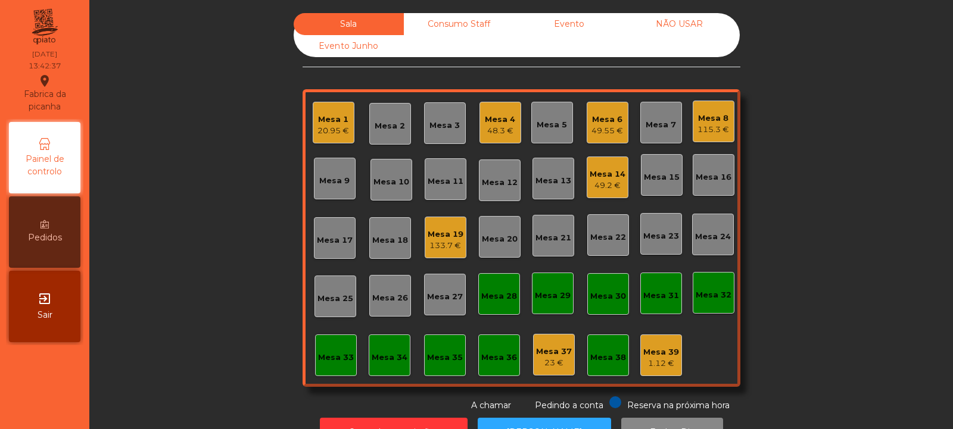
click at [611, 116] on div "Mesa 6" at bounding box center [607, 120] width 32 height 12
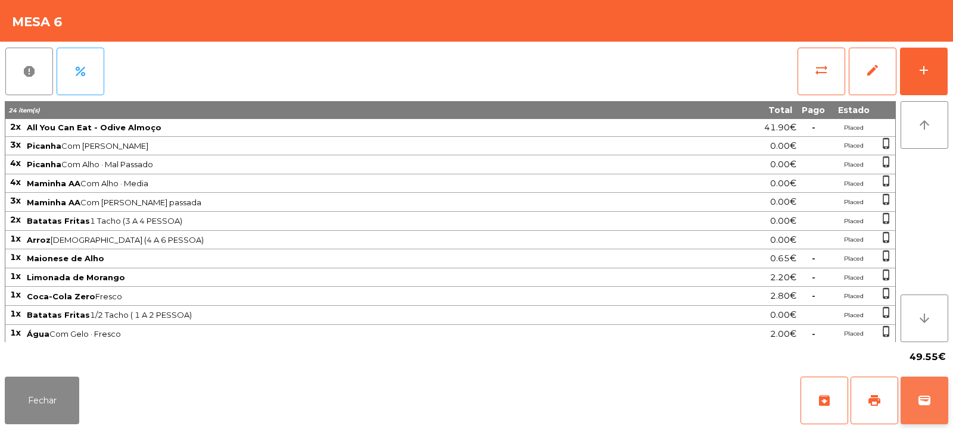
click at [922, 397] on span "wallet" at bounding box center [924, 401] width 14 height 14
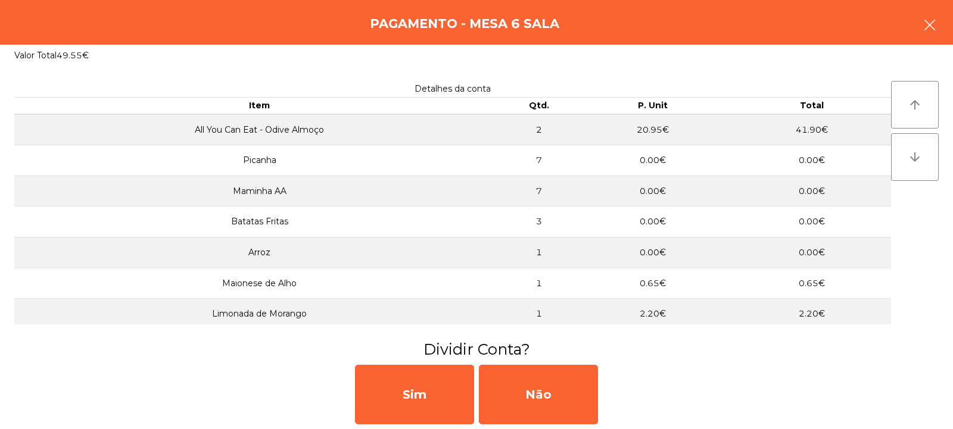
click at [937, 36] on button "button" at bounding box center [929, 26] width 33 height 36
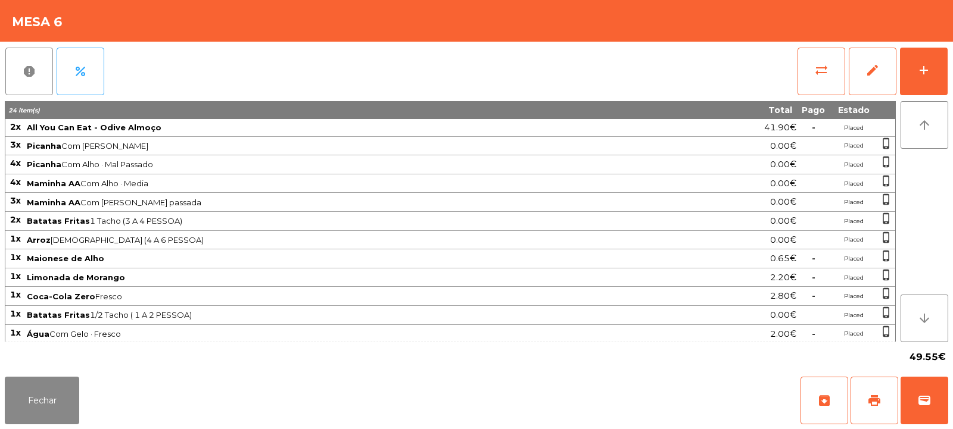
click at [932, 23] on div "Mesa 6" at bounding box center [476, 21] width 953 height 42
click at [800, 66] on button "sync_alt" at bounding box center [822, 72] width 48 height 48
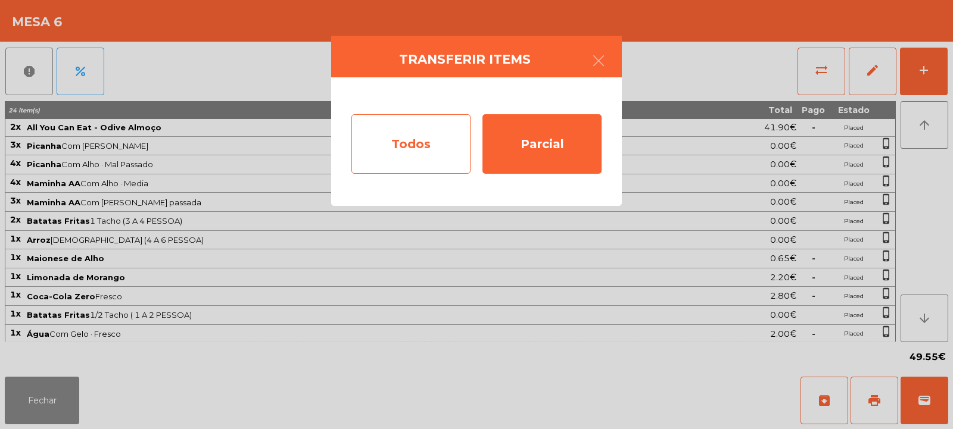
click at [422, 143] on div "Todos" at bounding box center [410, 144] width 119 height 60
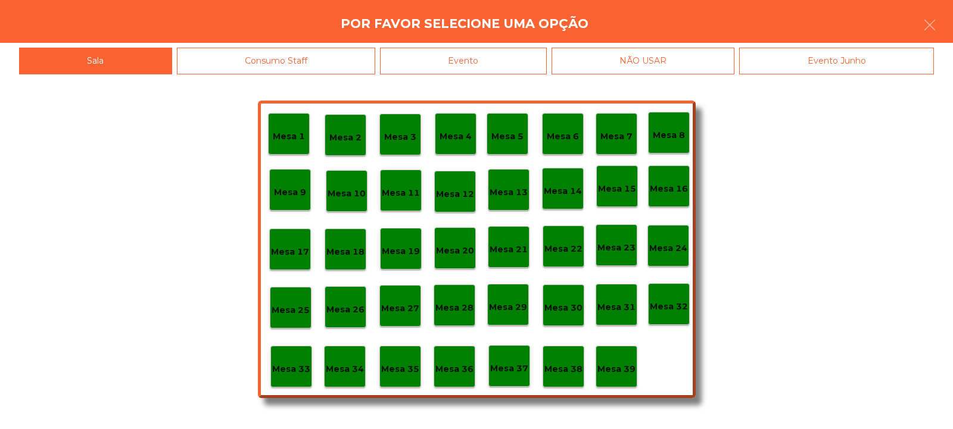
click at [528, 58] on div "Evento" at bounding box center [463, 61] width 167 height 27
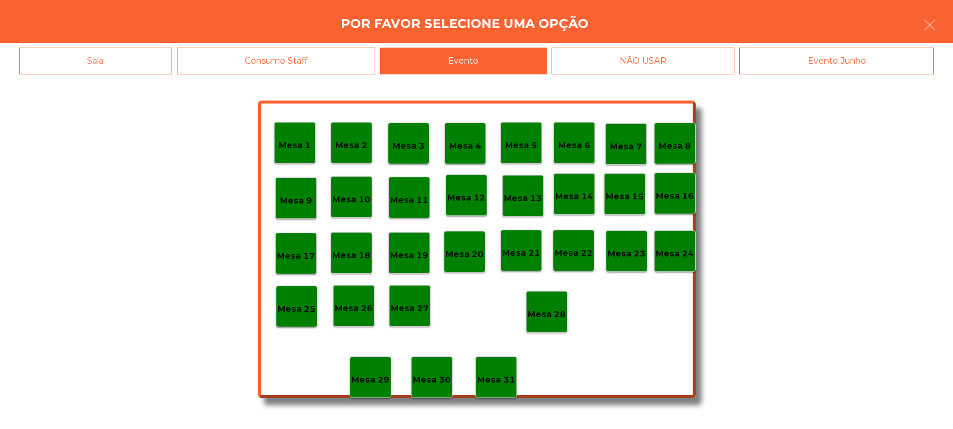
click at [537, 302] on div "Mesa 28" at bounding box center [547, 312] width 42 height 42
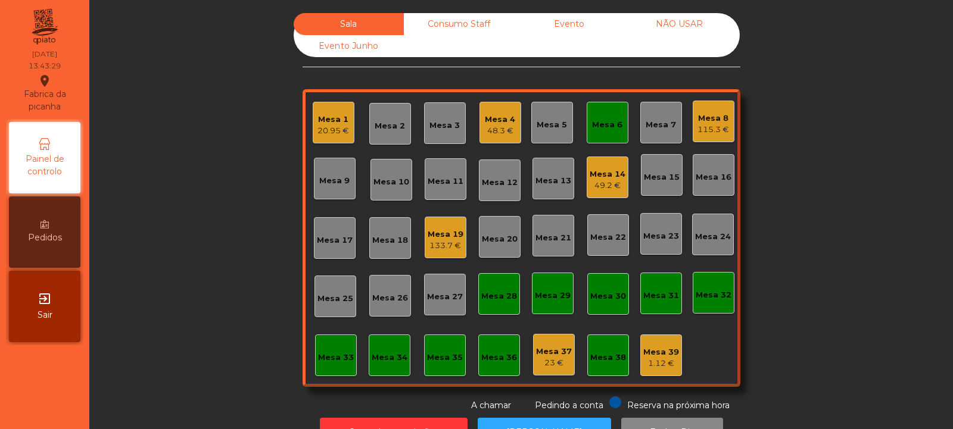
click at [602, 122] on div "Mesa 6" at bounding box center [607, 125] width 30 height 12
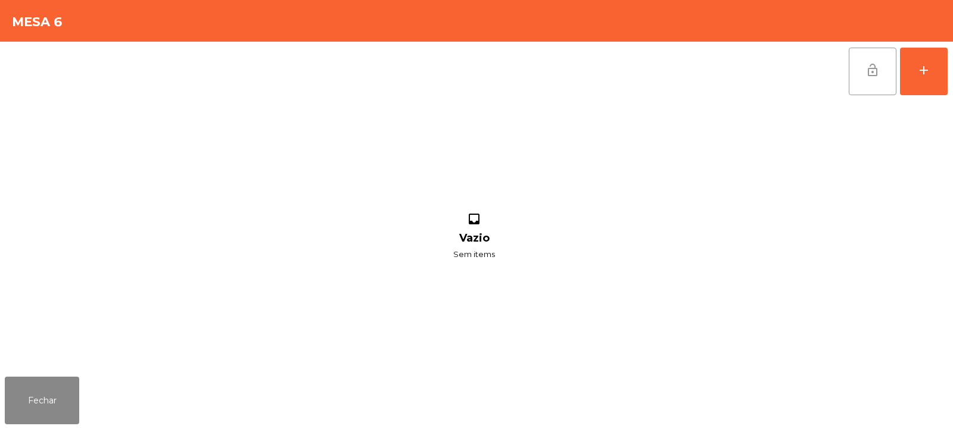
click at [868, 77] on button "lock_open" at bounding box center [873, 72] width 48 height 48
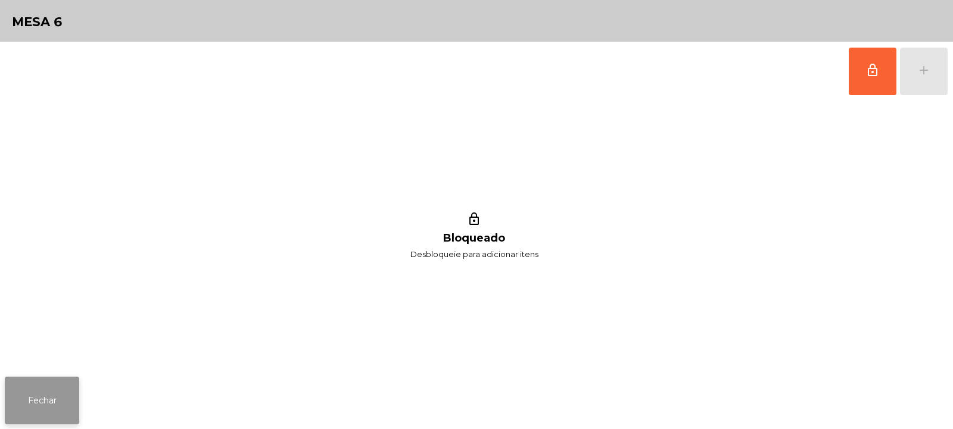
click at [67, 403] on button "Fechar" at bounding box center [42, 401] width 74 height 48
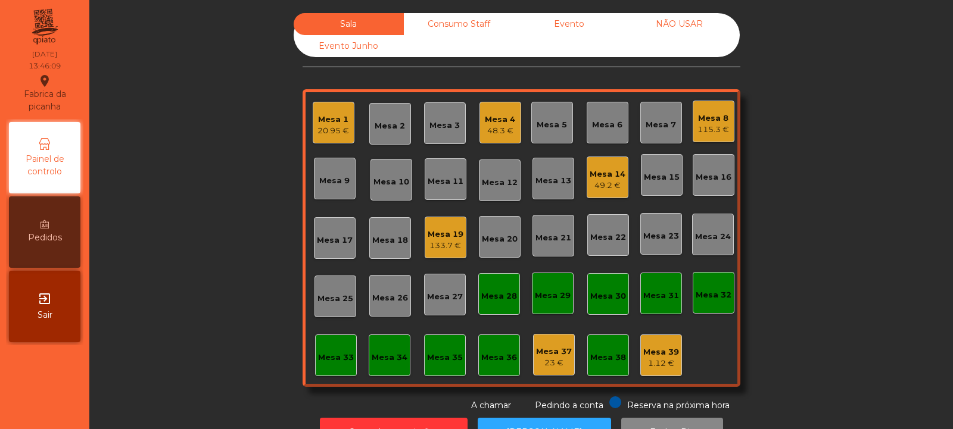
click at [587, 173] on div "Mesa 14 49.2 €" at bounding box center [608, 178] width 42 height 42
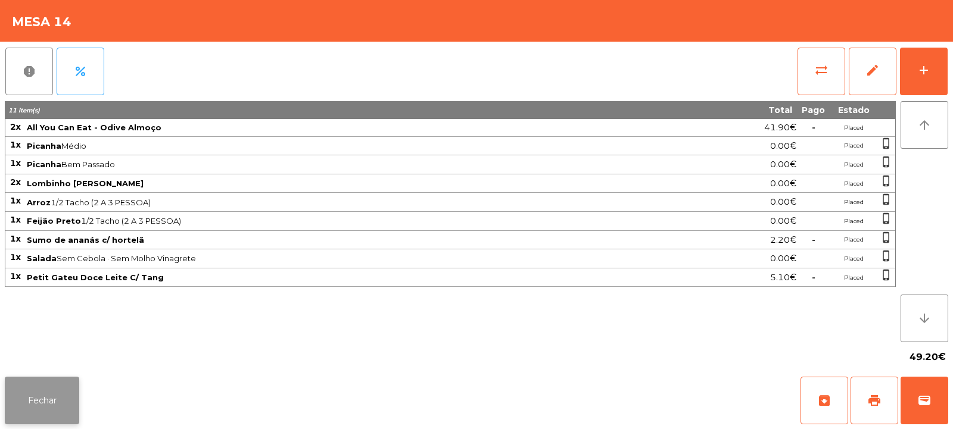
click at [51, 395] on button "Fechar" at bounding box center [42, 401] width 74 height 48
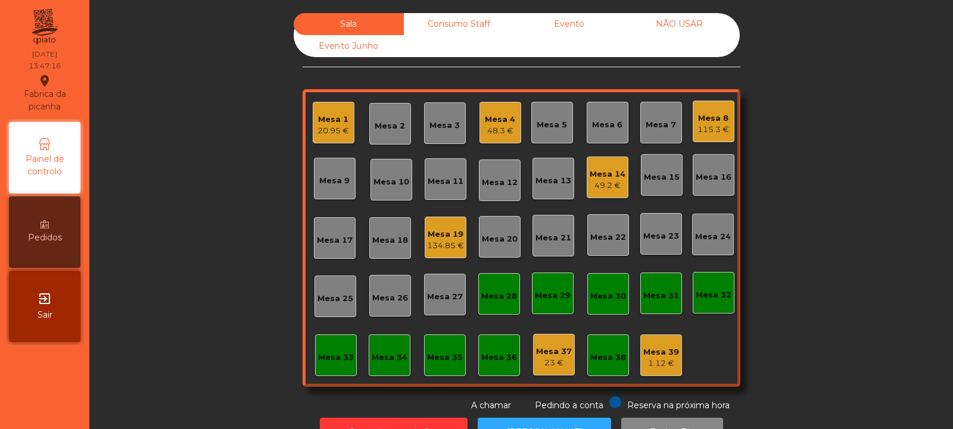
click at [329, 365] on div "Mesa 33" at bounding box center [336, 356] width 42 height 42
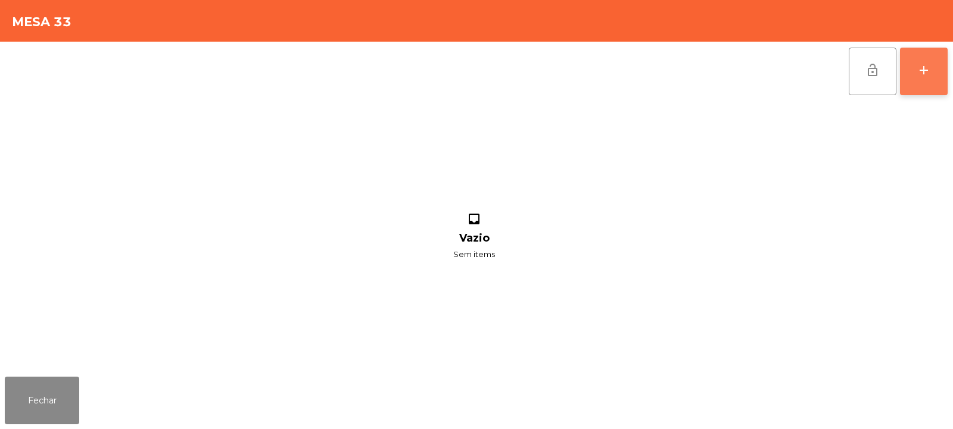
click at [930, 57] on button "add" at bounding box center [924, 72] width 48 height 48
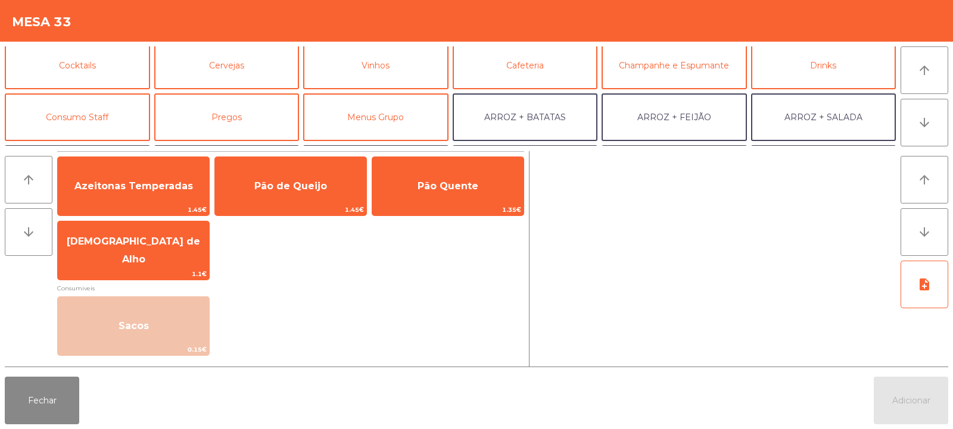
scroll to position [68, 0]
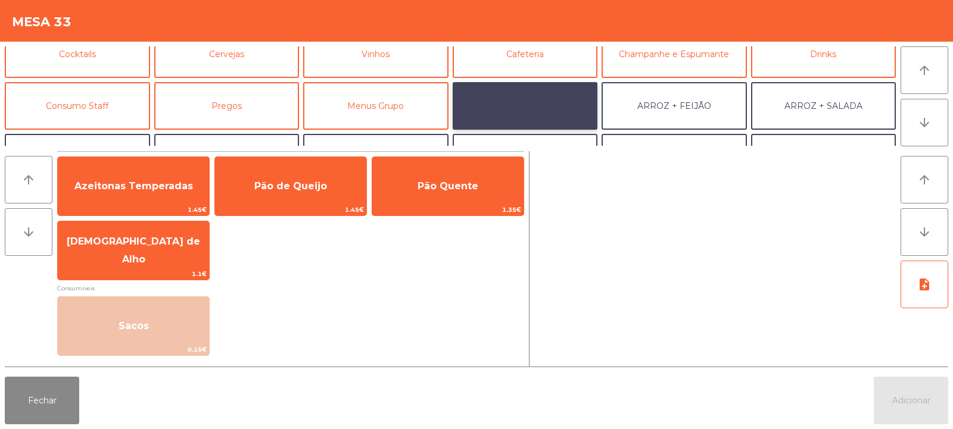
click at [535, 101] on button "ARROZ + BATATAS" at bounding box center [525, 106] width 145 height 48
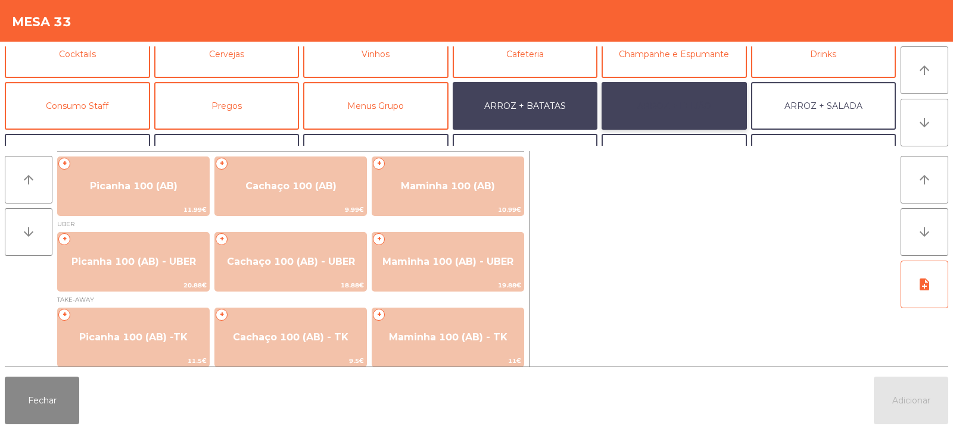
click at [684, 101] on button "ARROZ + FEIJÃO" at bounding box center [674, 106] width 145 height 48
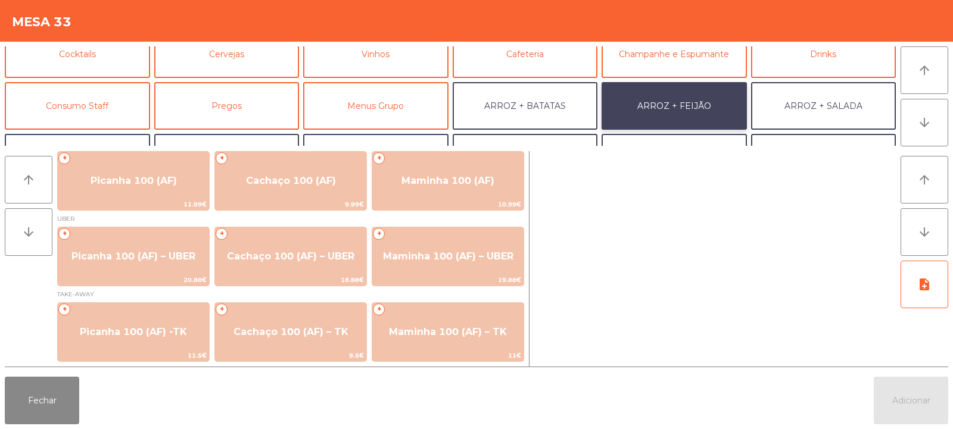
scroll to position [4, 0]
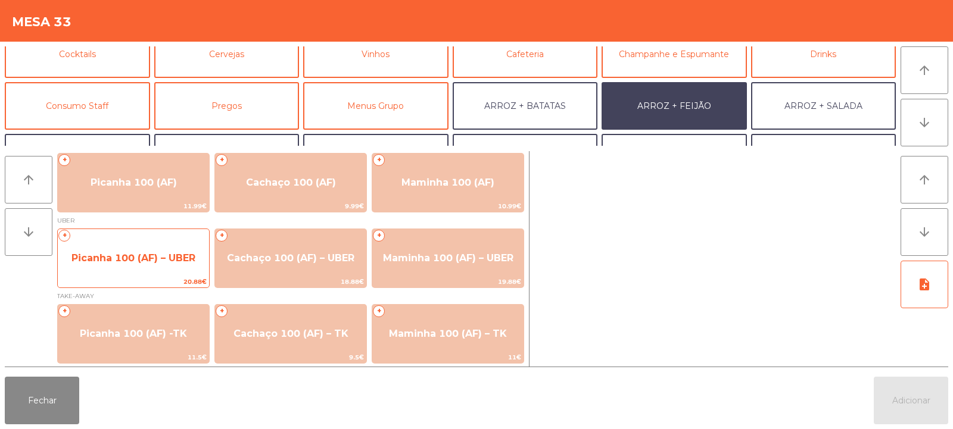
click at [117, 261] on span "Picanha 100 (AF) – UBER" at bounding box center [133, 258] width 124 height 11
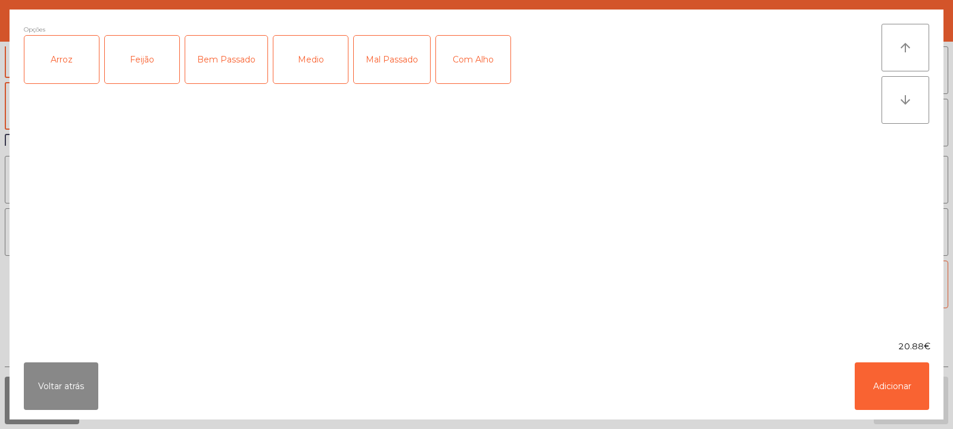
click at [41, 60] on div "Arroz" at bounding box center [61, 60] width 74 height 48
click at [130, 54] on div "Feijão" at bounding box center [142, 60] width 74 height 48
click at [310, 60] on div "Medio" at bounding box center [310, 60] width 74 height 48
click at [880, 390] on button "Adicionar" at bounding box center [892, 387] width 74 height 48
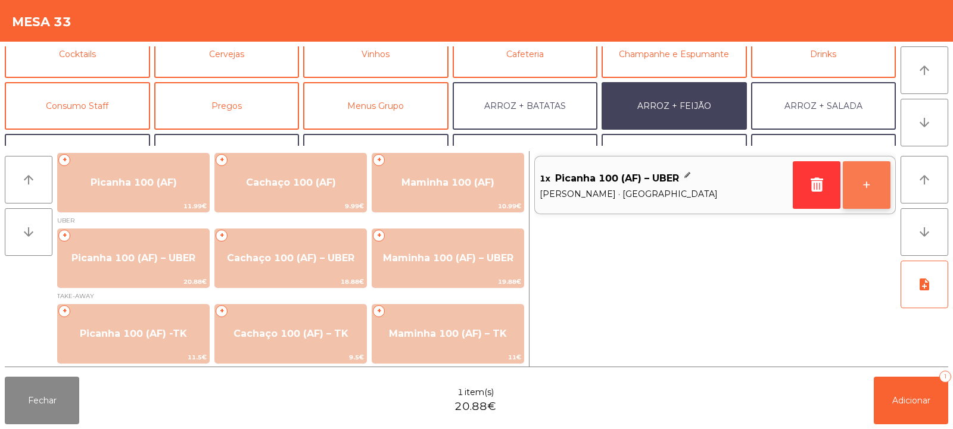
click at [871, 200] on button "+" at bounding box center [867, 185] width 48 height 48
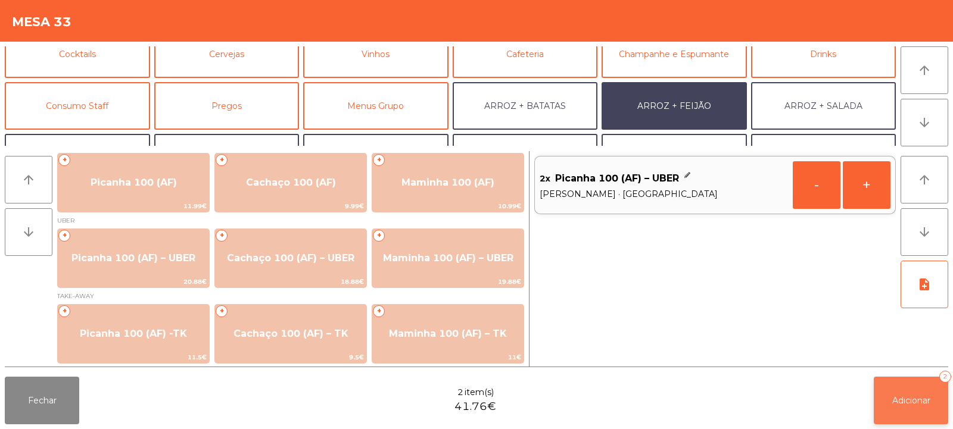
click at [908, 409] on button "Adicionar 2" at bounding box center [911, 401] width 74 height 48
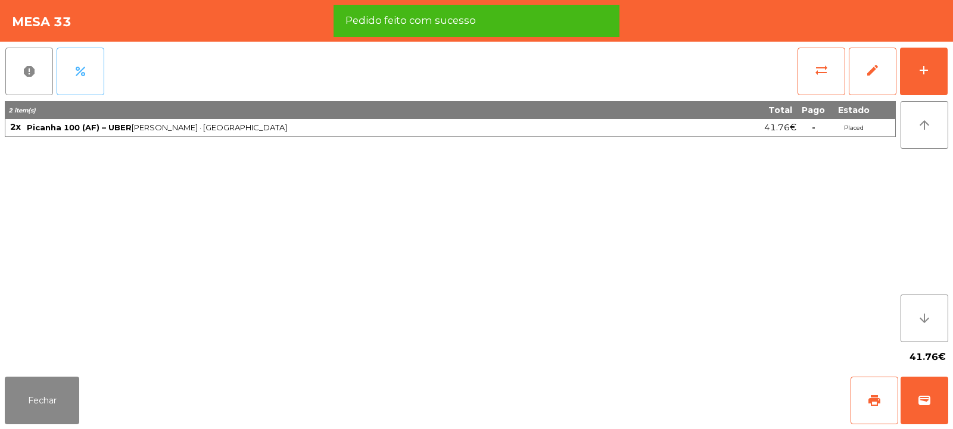
click at [83, 75] on span "percent" at bounding box center [80, 71] width 14 height 14
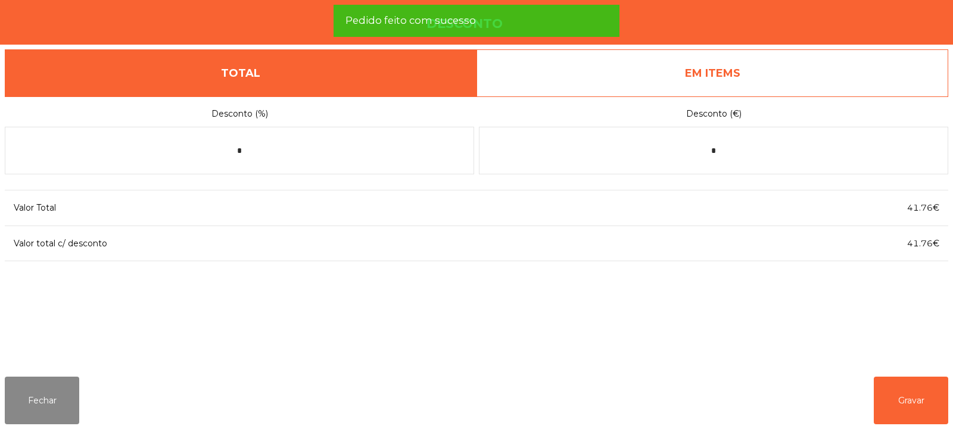
click at [779, 88] on link "EM ITEMS" at bounding box center [713, 73] width 472 height 48
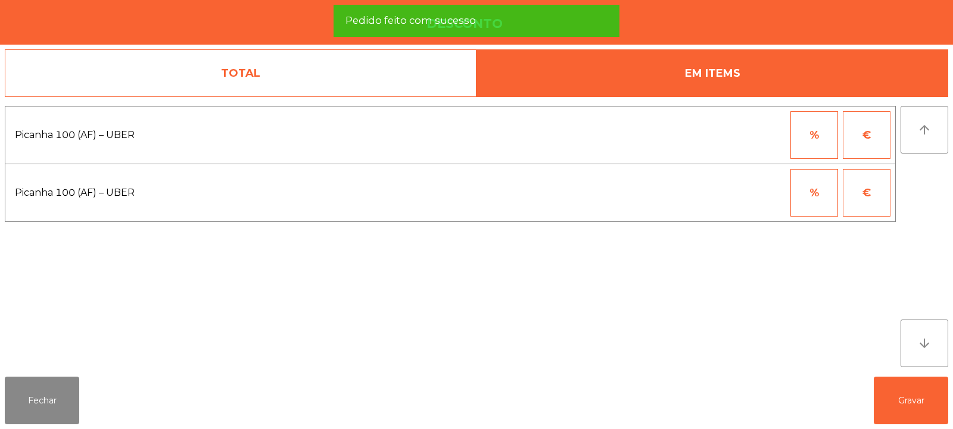
click at [367, 74] on link "TOTAL" at bounding box center [241, 73] width 472 height 48
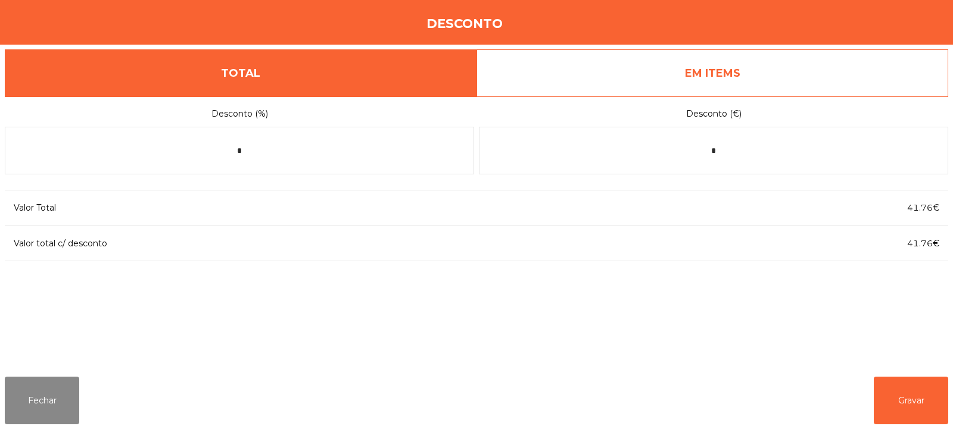
click at [798, 78] on link "EM ITEMS" at bounding box center [713, 73] width 472 height 48
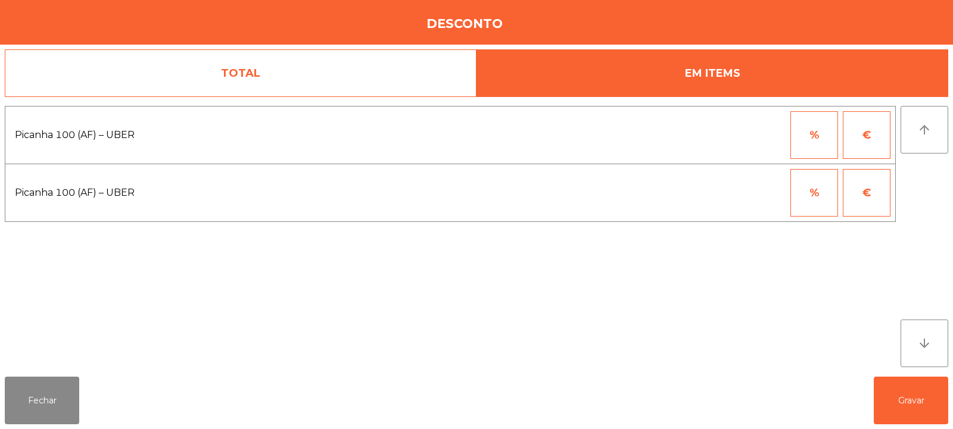
click at [831, 144] on button "%" at bounding box center [814, 135] width 48 height 48
click at [738, 135] on input "*" at bounding box center [756, 135] width 60 height 48
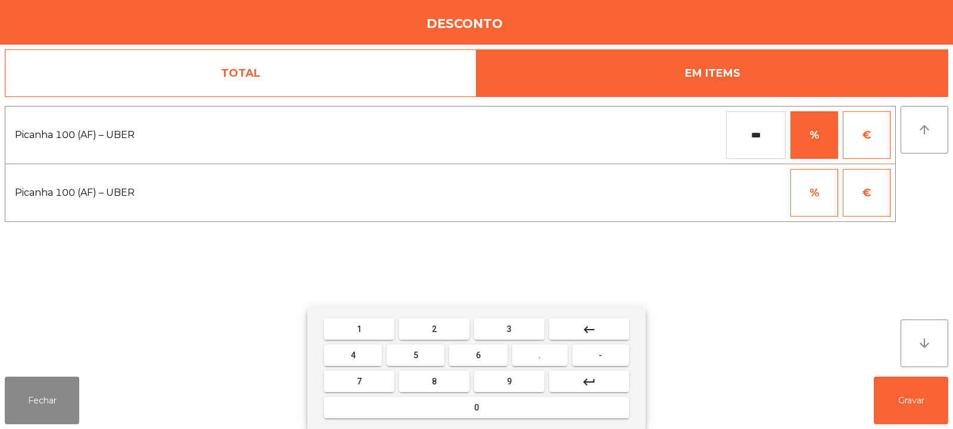
type input "***"
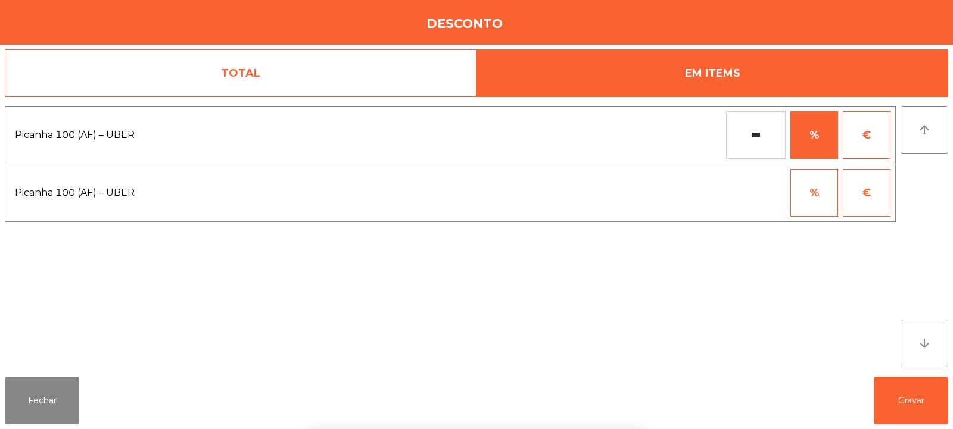
click at [901, 397] on div "1 2 3 keyboard_backspace 4 5 6 . - 7 8 9 keyboard_return 0" at bounding box center [476, 369] width 953 height 122
click at [905, 400] on button "Gravar" at bounding box center [911, 401] width 74 height 48
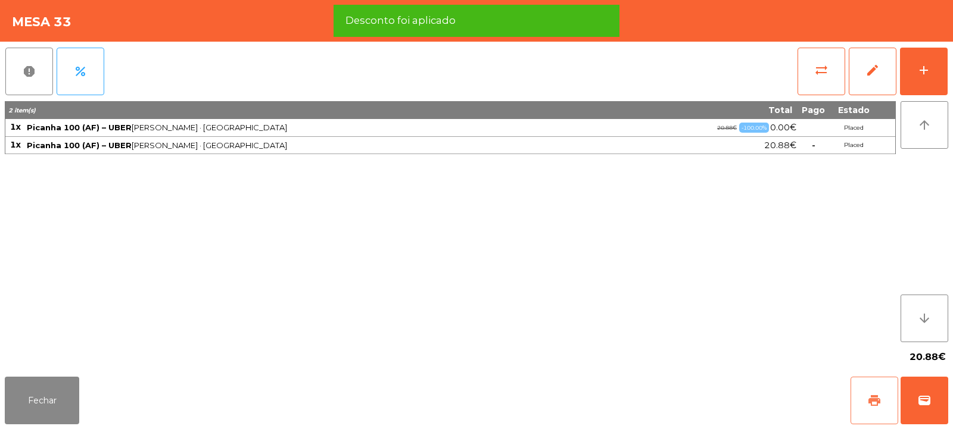
click at [870, 398] on span "print" at bounding box center [874, 401] width 14 height 14
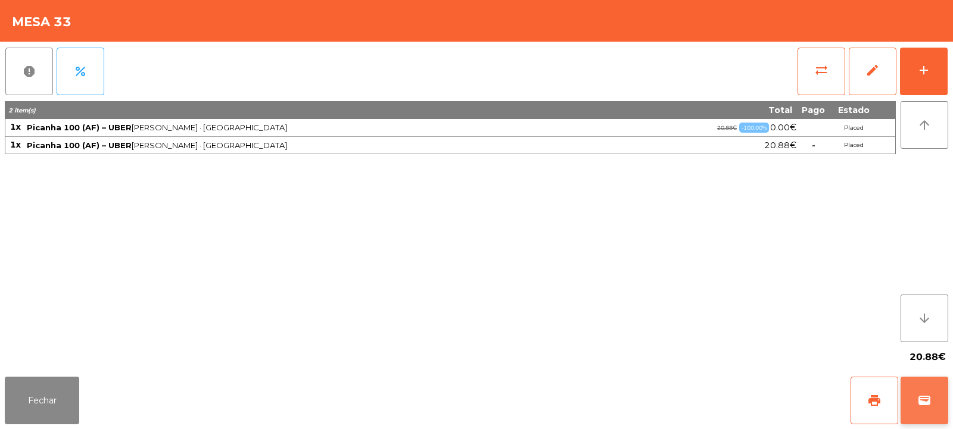
click at [923, 391] on button "wallet" at bounding box center [925, 401] width 48 height 48
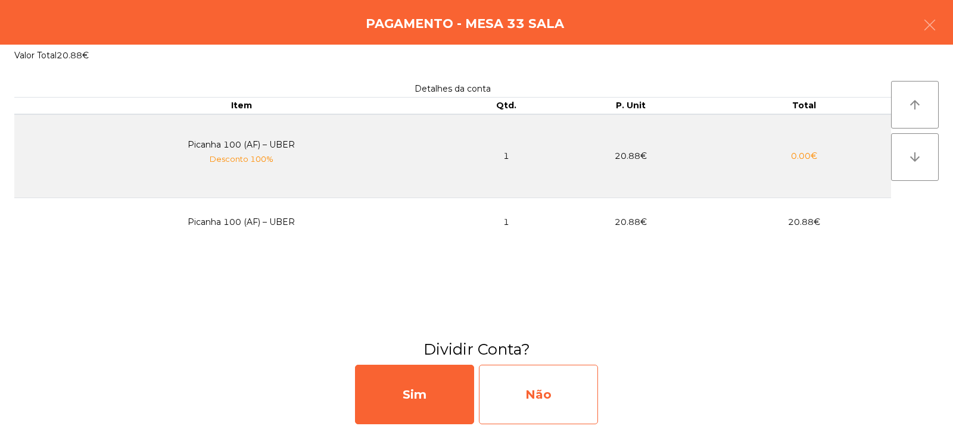
click at [537, 385] on div "Não" at bounding box center [538, 395] width 119 height 60
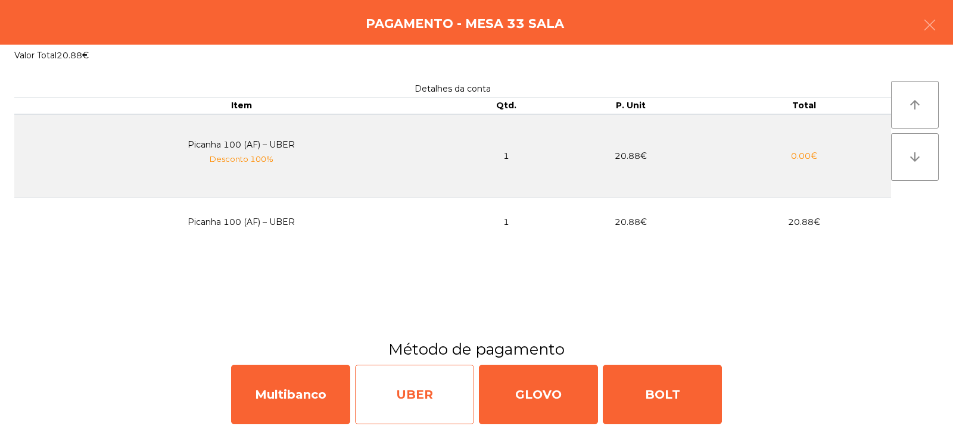
click at [418, 382] on div "UBER" at bounding box center [414, 395] width 119 height 60
select select "**"
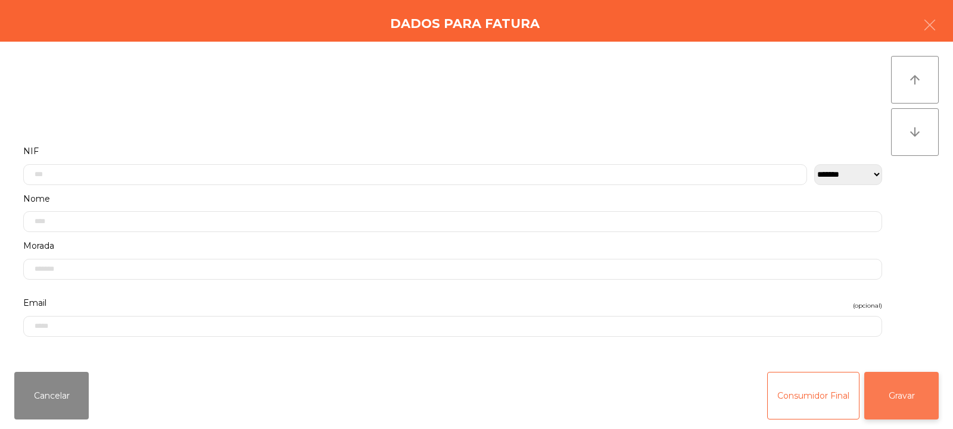
click at [910, 398] on button "Gravar" at bounding box center [901, 396] width 74 height 48
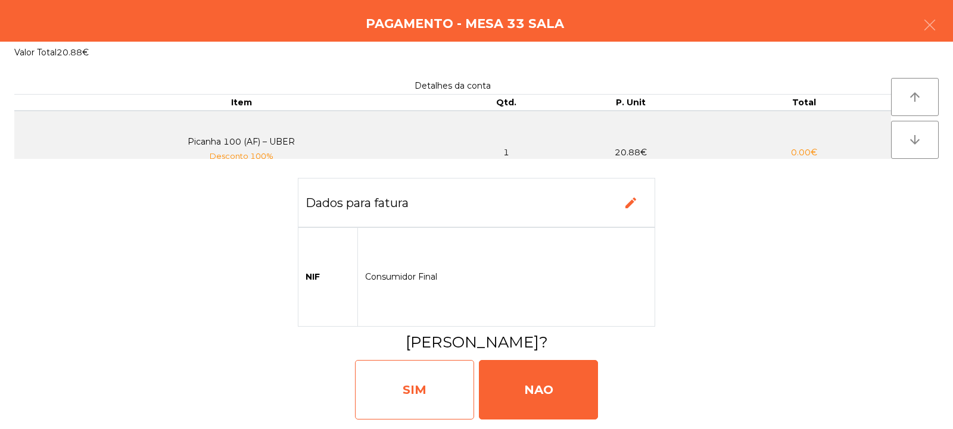
click at [420, 400] on div "SIM" at bounding box center [414, 390] width 119 height 60
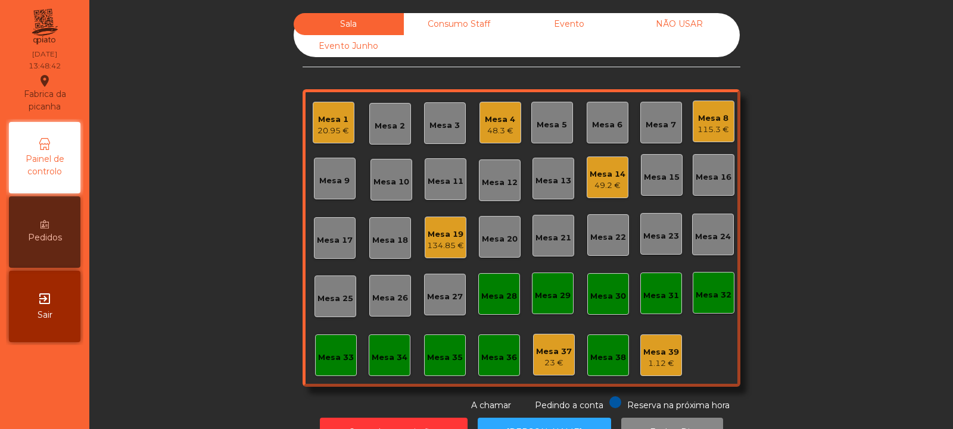
click at [350, 372] on div "Mesa 33" at bounding box center [336, 356] width 42 height 42
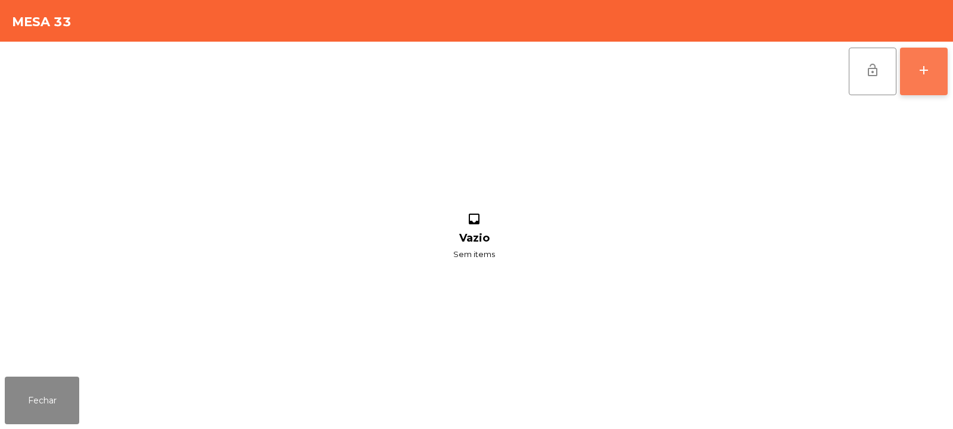
click at [929, 76] on div "add" at bounding box center [924, 70] width 14 height 14
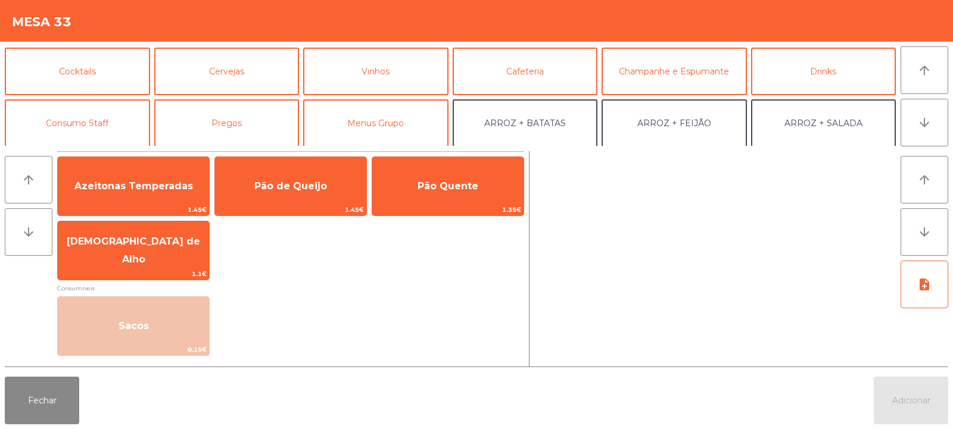
scroll to position [73, 0]
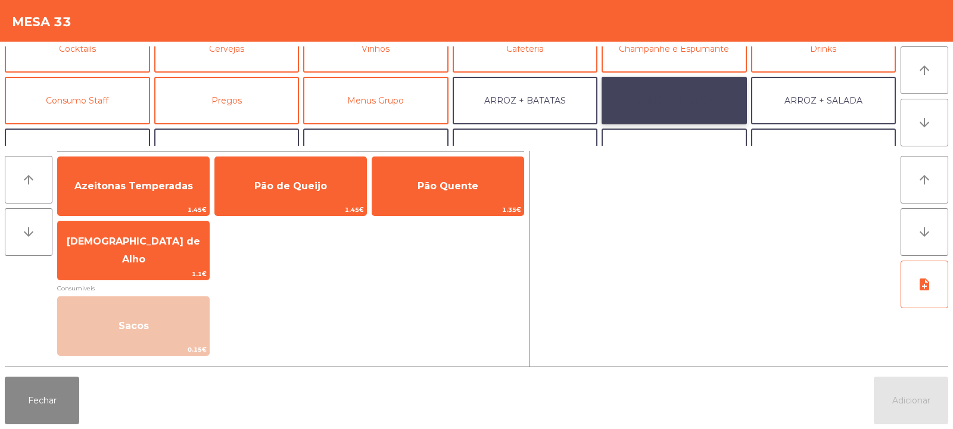
click at [668, 100] on button "ARROZ + FEIJÃO" at bounding box center [674, 101] width 145 height 48
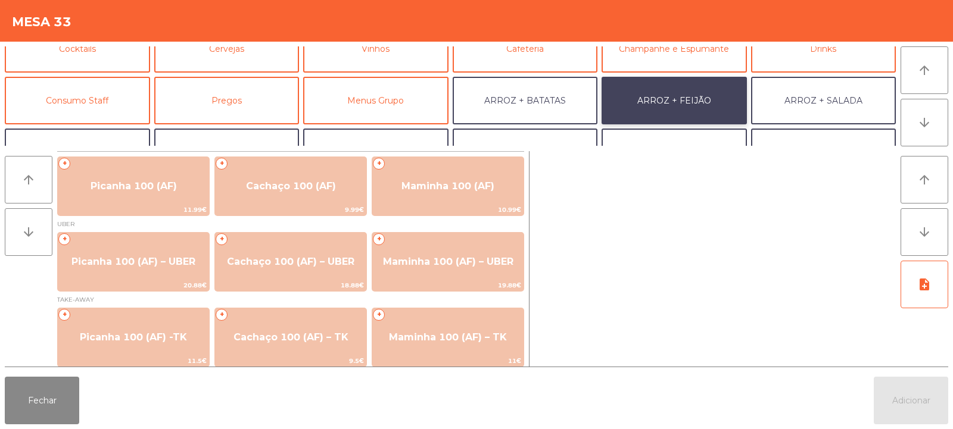
scroll to position [5, 0]
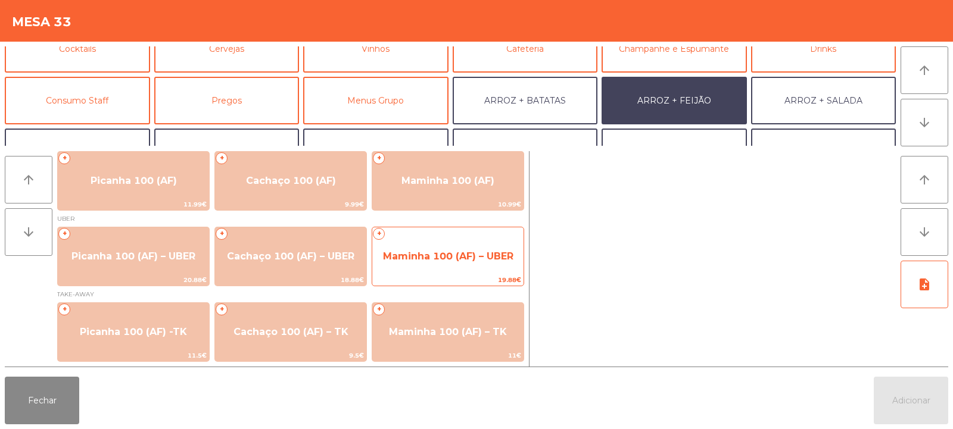
click at [463, 260] on span "Maminha 100 (AF) – UBER" at bounding box center [448, 256] width 130 height 11
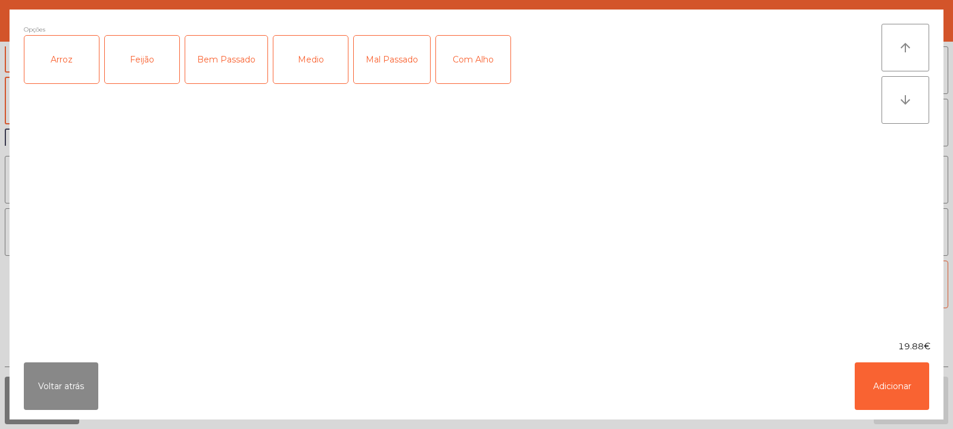
click at [59, 76] on div "Arroz" at bounding box center [61, 60] width 74 height 48
click at [136, 48] on div "Feijão" at bounding box center [142, 60] width 74 height 48
click at [310, 60] on div "Medio" at bounding box center [310, 60] width 74 height 48
click at [887, 382] on button "Adicionar" at bounding box center [892, 387] width 74 height 48
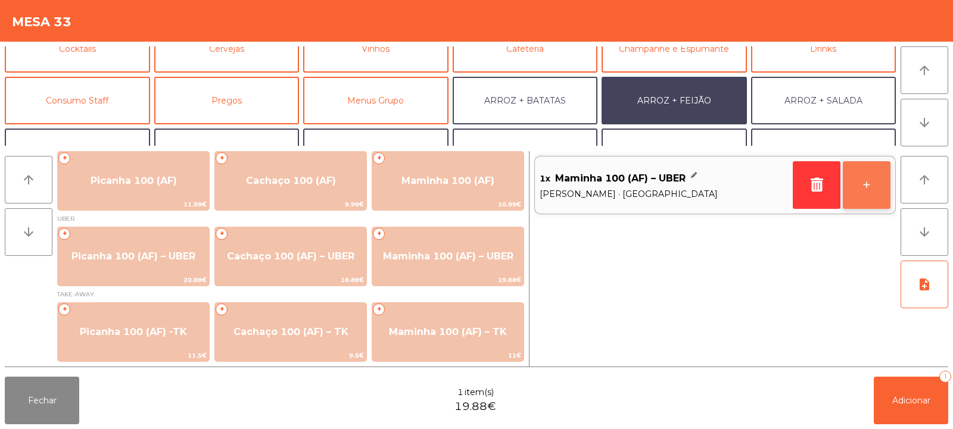
click at [871, 205] on button "+" at bounding box center [867, 185] width 48 height 48
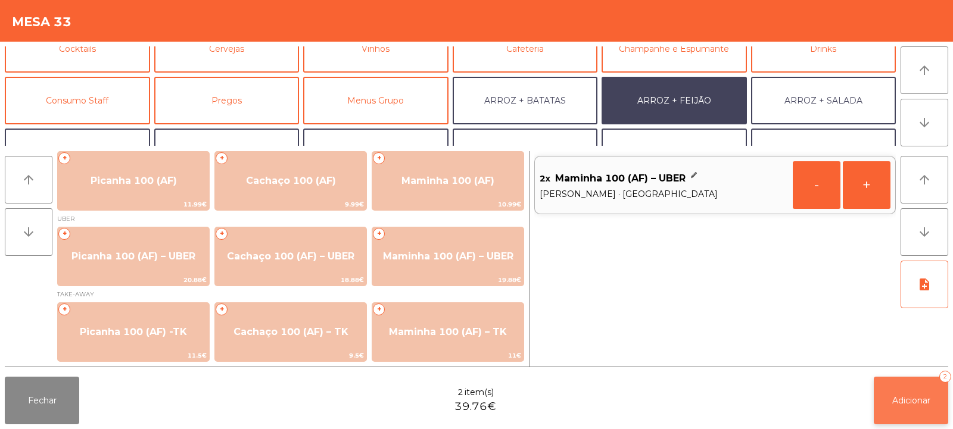
click at [905, 411] on button "Adicionar 2" at bounding box center [911, 401] width 74 height 48
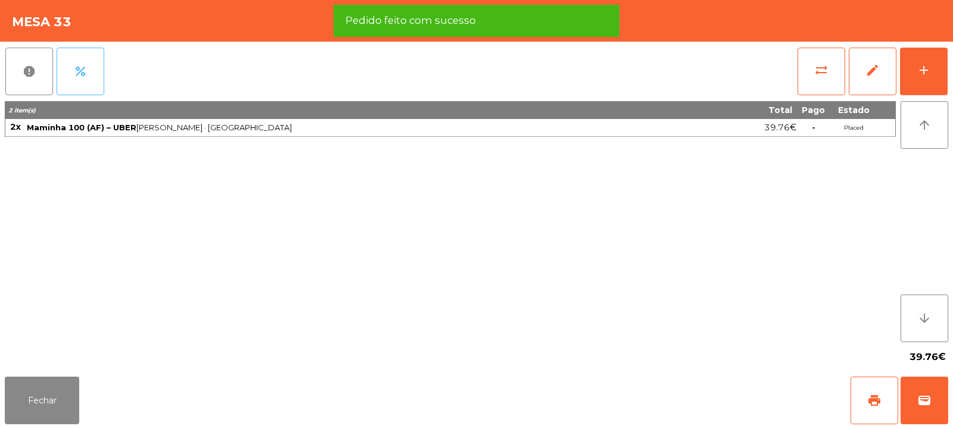
click at [85, 77] on span "percent" at bounding box center [80, 71] width 14 height 14
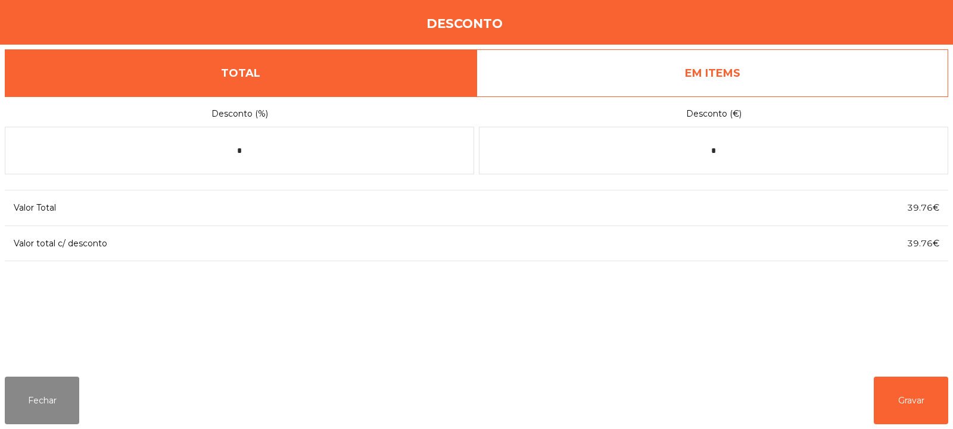
click at [731, 64] on link "EM ITEMS" at bounding box center [713, 73] width 472 height 48
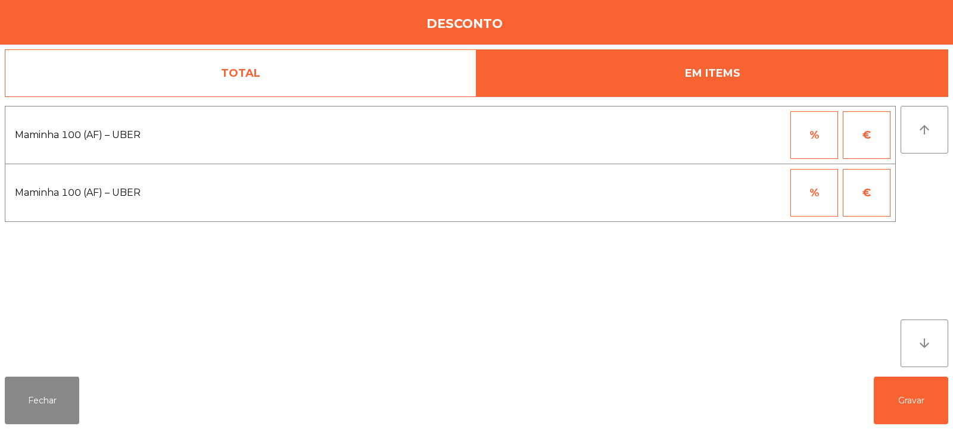
click at [803, 130] on button "%" at bounding box center [814, 135] width 48 height 48
click at [751, 133] on input "*" at bounding box center [756, 135] width 60 height 48
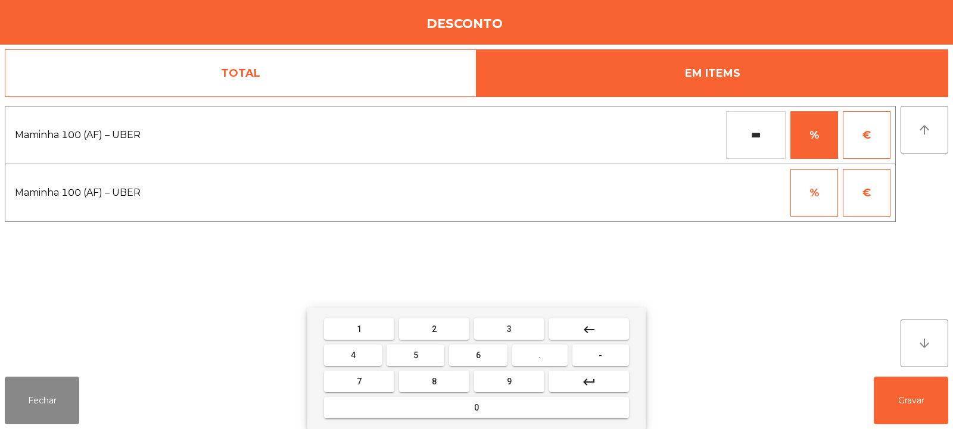
type input "***"
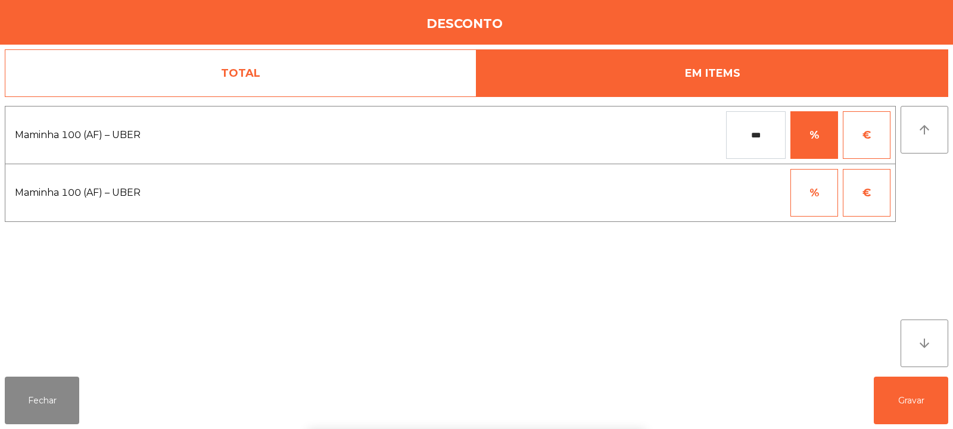
click at [903, 384] on div "1 2 3 keyboard_backspace 4 5 6 . - 7 8 9 keyboard_return 0" at bounding box center [476, 369] width 953 height 122
click at [891, 401] on button "Gravar" at bounding box center [911, 401] width 74 height 48
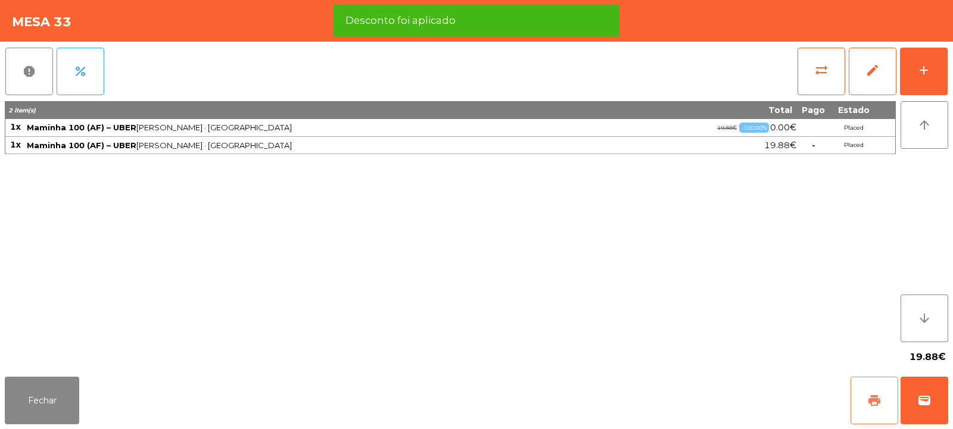
click at [870, 403] on span "print" at bounding box center [874, 401] width 14 height 14
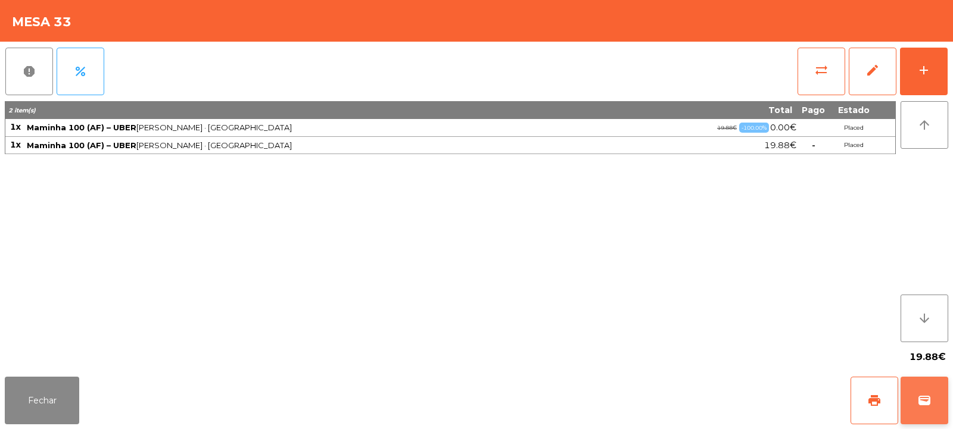
click at [921, 404] on span "wallet" at bounding box center [924, 401] width 14 height 14
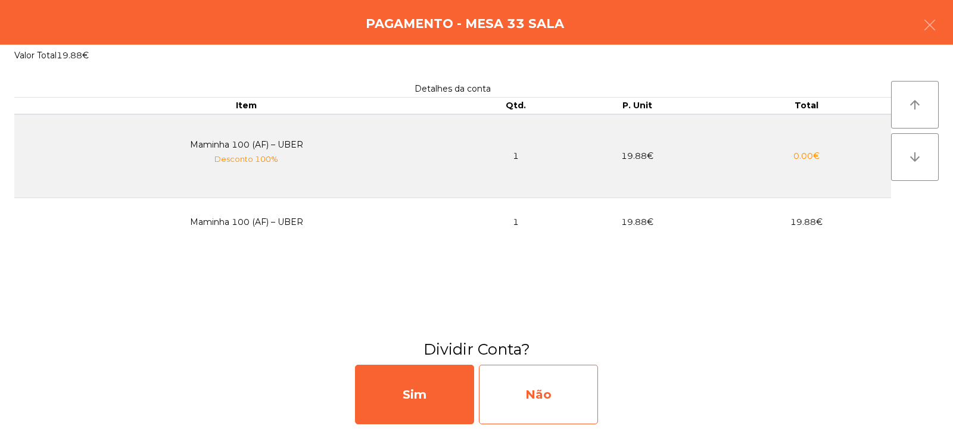
click at [531, 381] on div "Não" at bounding box center [538, 395] width 119 height 60
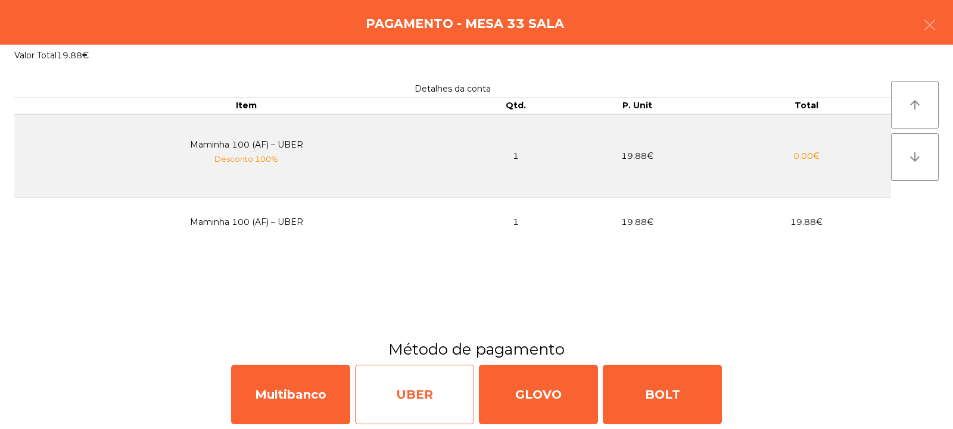
click at [400, 383] on div "UBER" at bounding box center [414, 395] width 119 height 60
select select "**"
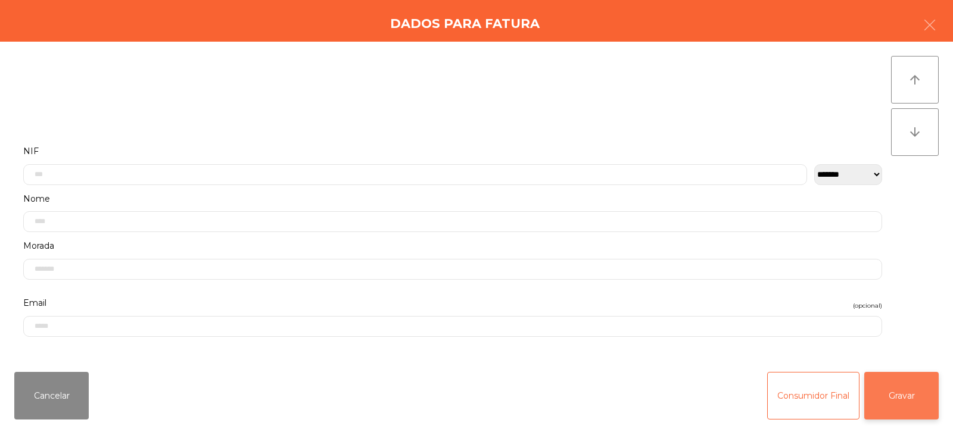
click at [911, 400] on button "Gravar" at bounding box center [901, 396] width 74 height 48
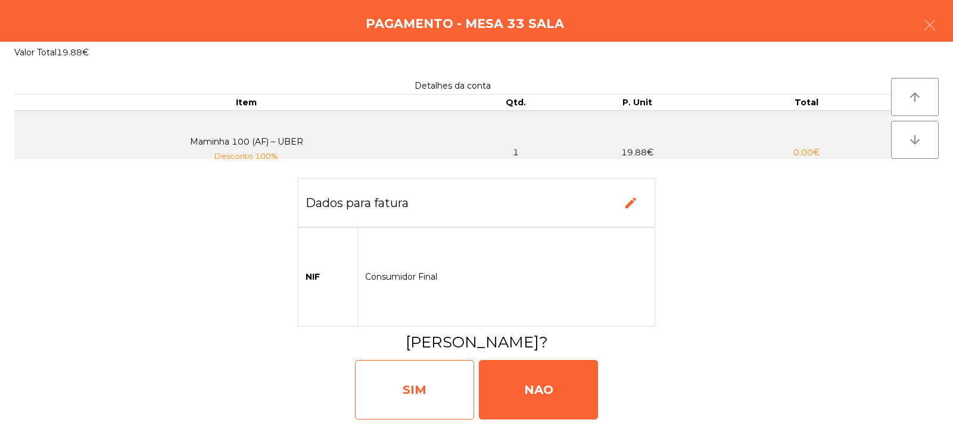
click at [421, 388] on div "SIM" at bounding box center [414, 390] width 119 height 60
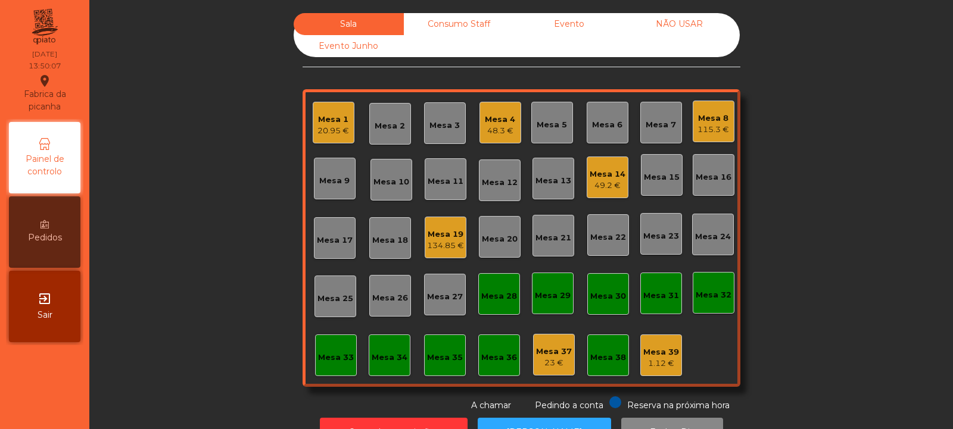
click at [446, 242] on div "134.85 €" at bounding box center [445, 246] width 37 height 12
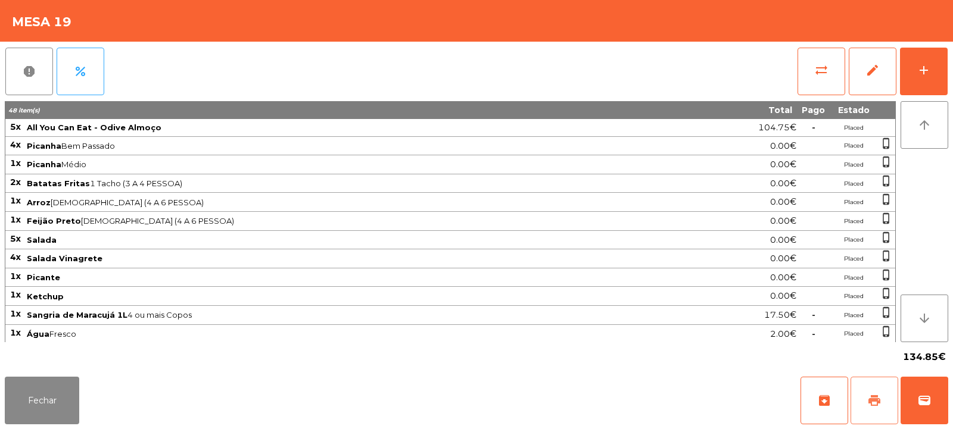
click at [874, 406] on span "print" at bounding box center [874, 401] width 14 height 14
click at [5, 388] on button "Fechar" at bounding box center [42, 401] width 74 height 48
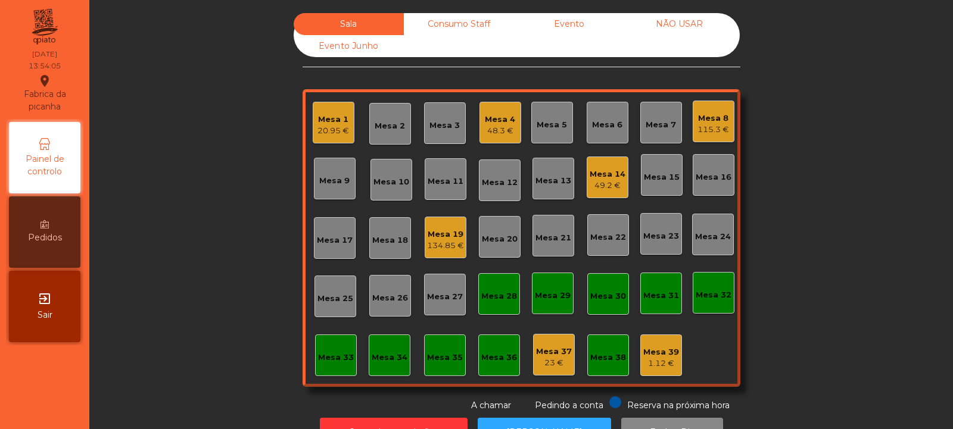
scroll to position [40, 0]
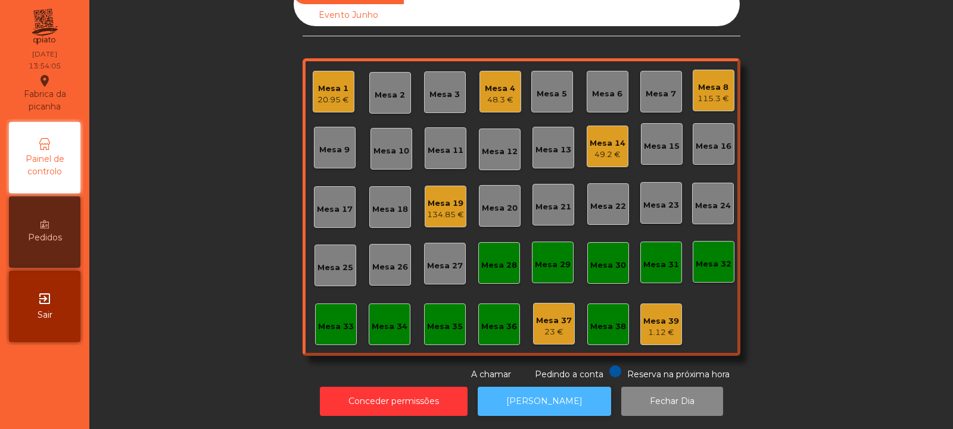
click at [548, 390] on button "[PERSON_NAME]" at bounding box center [544, 401] width 133 height 29
click at [534, 390] on button "[PERSON_NAME]" at bounding box center [544, 401] width 133 height 29
click at [436, 209] on div "134.85 €" at bounding box center [445, 215] width 37 height 12
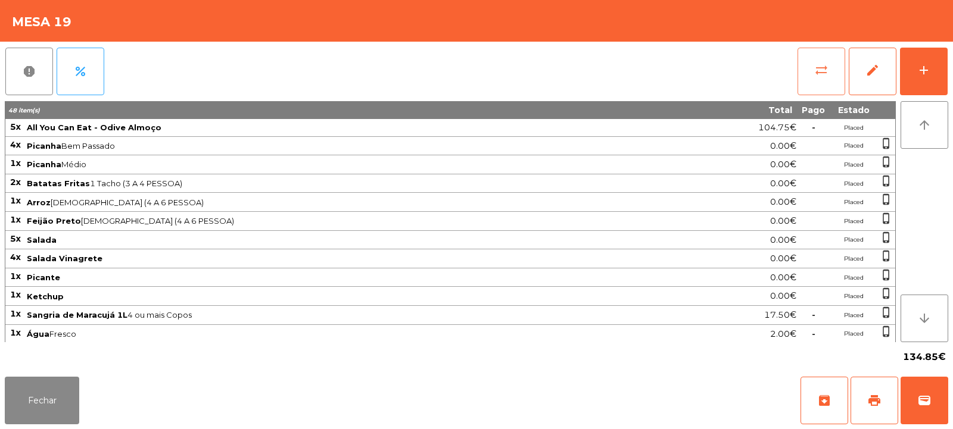
click at [817, 74] on span "sync_alt" at bounding box center [821, 70] width 14 height 14
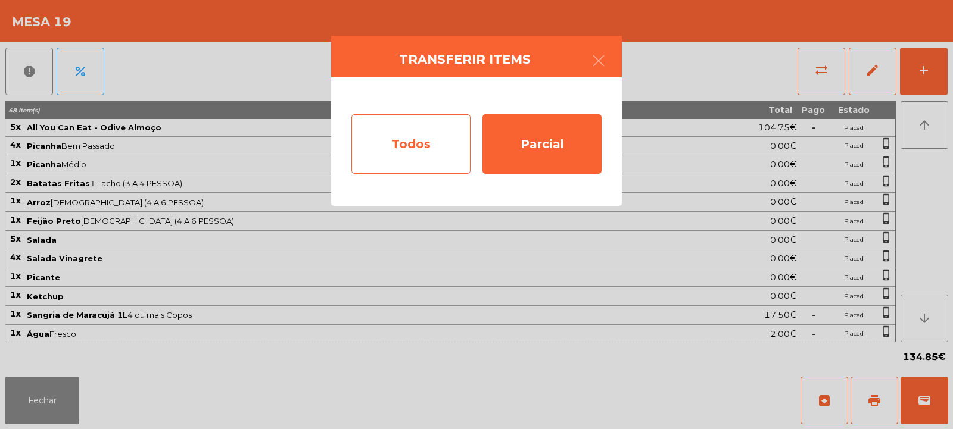
click at [406, 148] on div "Todos" at bounding box center [410, 144] width 119 height 60
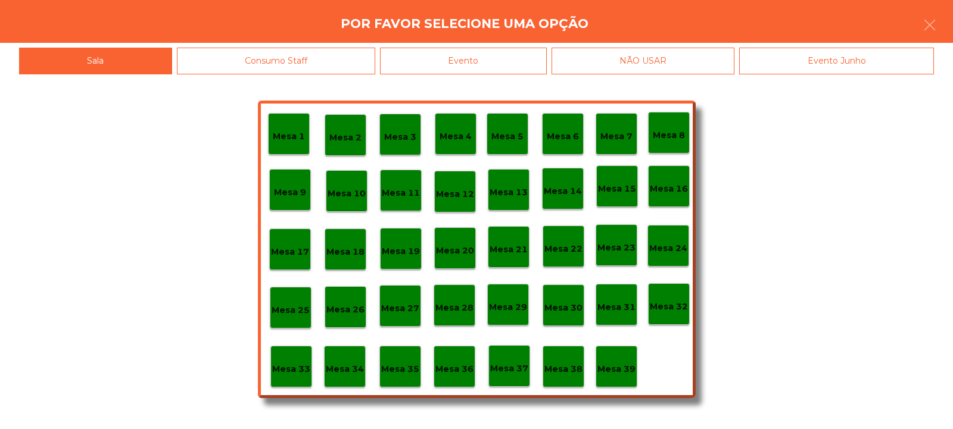
click at [498, 52] on div "Evento" at bounding box center [463, 61] width 167 height 27
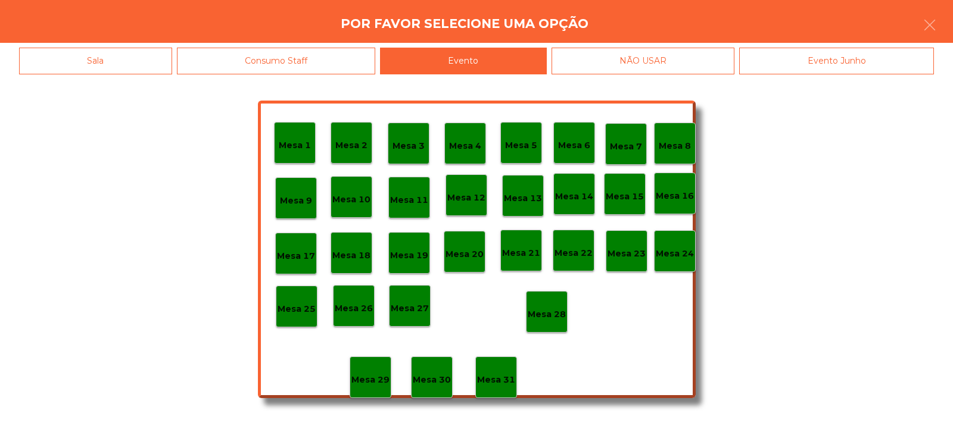
click at [544, 314] on p "Mesa 28" at bounding box center [547, 315] width 38 height 14
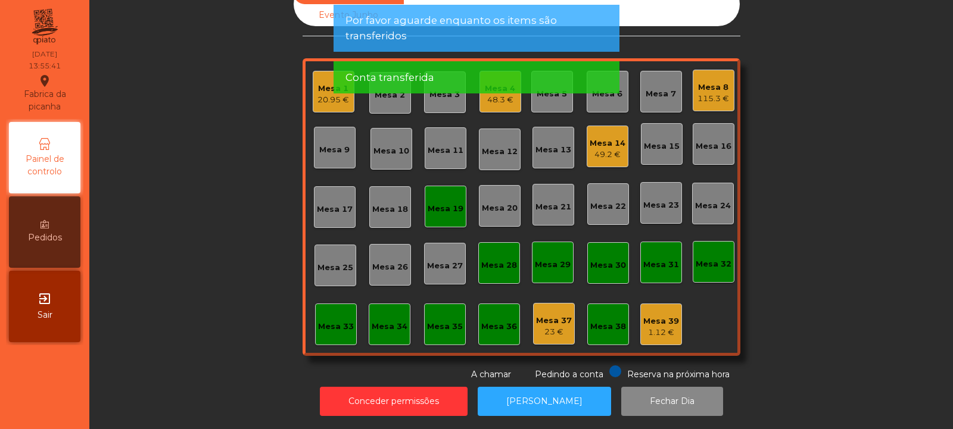
click at [451, 217] on div "Mesa 19" at bounding box center [446, 207] width 42 height 42
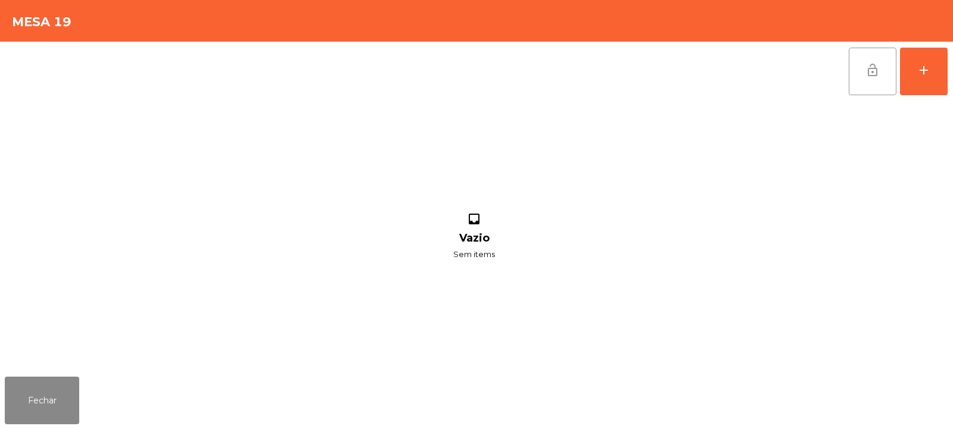
click at [879, 58] on button "lock_open" at bounding box center [873, 72] width 48 height 48
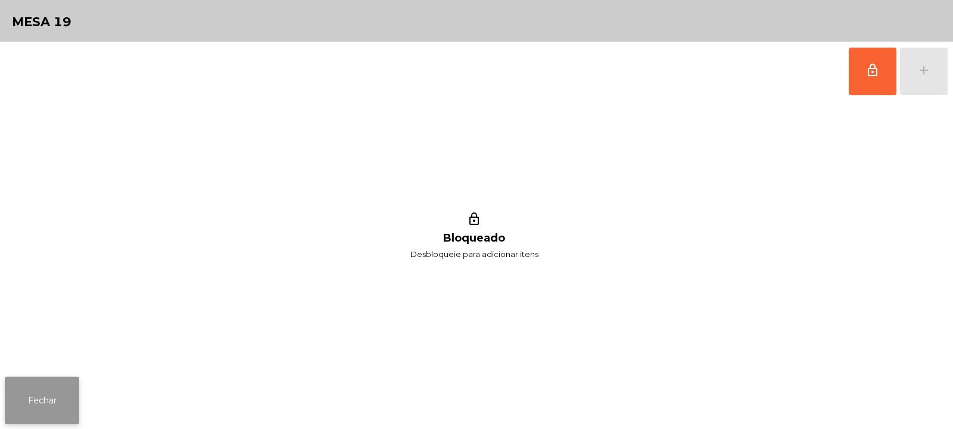
click at [31, 391] on button "Fechar" at bounding box center [42, 401] width 74 height 48
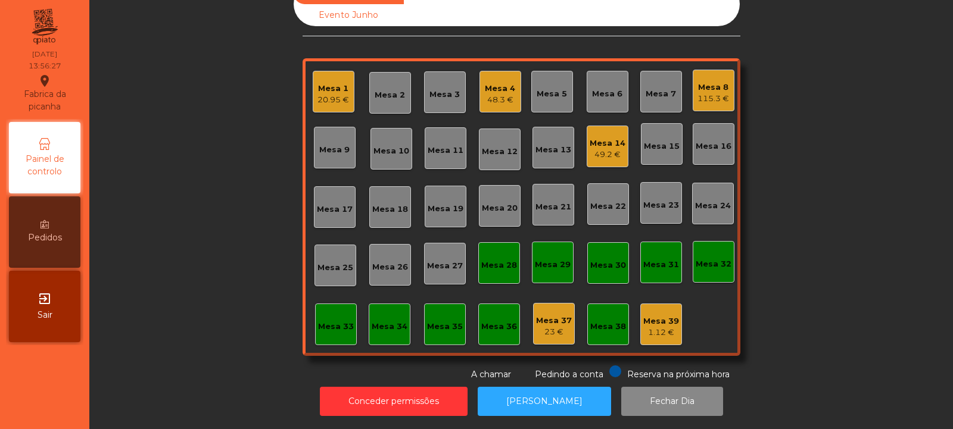
click at [479, 91] on div "Mesa 4 48.3 €" at bounding box center [500, 92] width 42 height 42
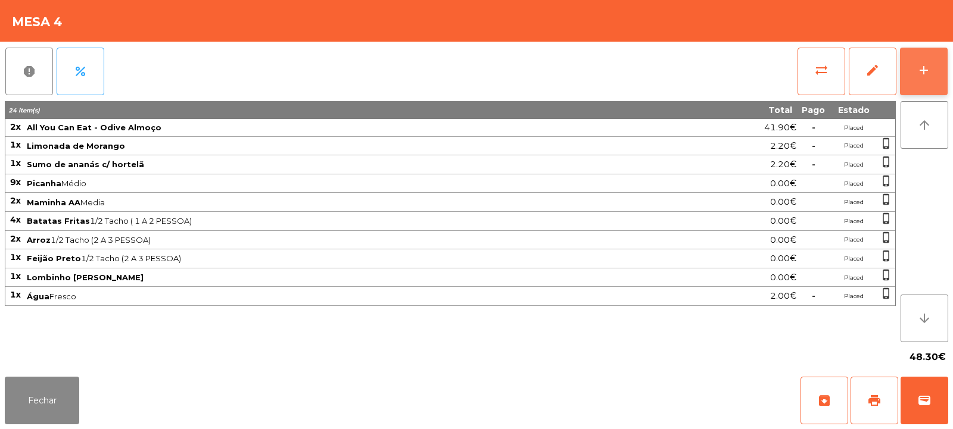
click at [923, 63] on div "add" at bounding box center [924, 70] width 14 height 14
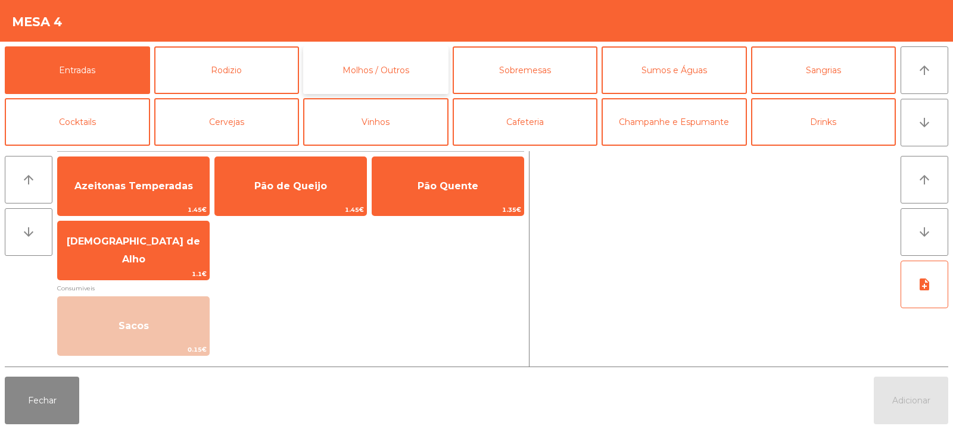
click at [375, 60] on button "Molhos / Outros" at bounding box center [375, 70] width 145 height 48
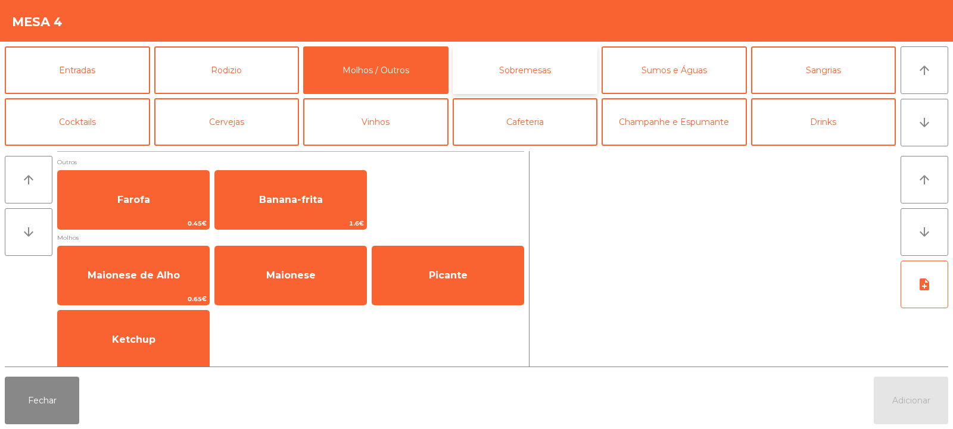
click at [516, 60] on button "Sobremesas" at bounding box center [525, 70] width 145 height 48
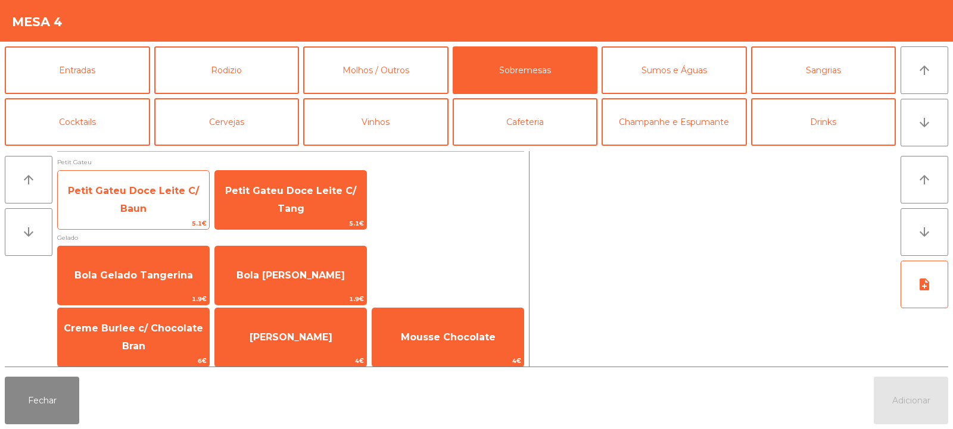
click at [170, 200] on span "Petit Gateu Doce Leite C/ Baun" at bounding box center [133, 200] width 151 height 51
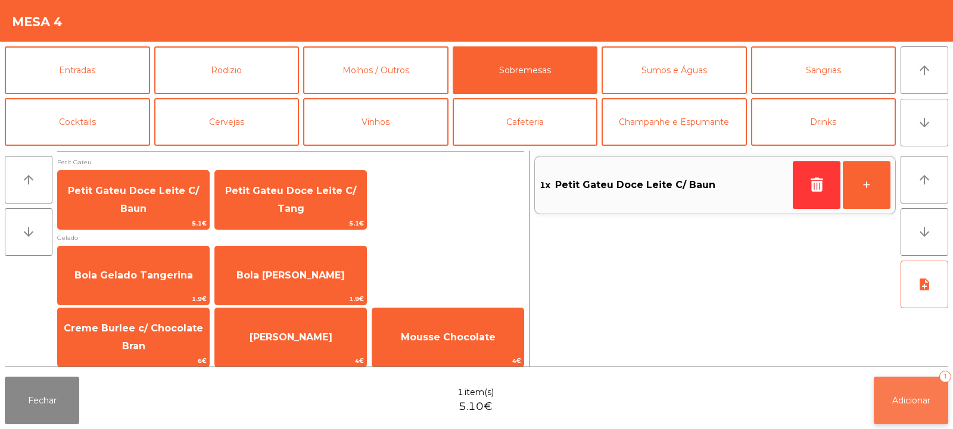
click at [915, 393] on button "Adicionar 1" at bounding box center [911, 401] width 74 height 48
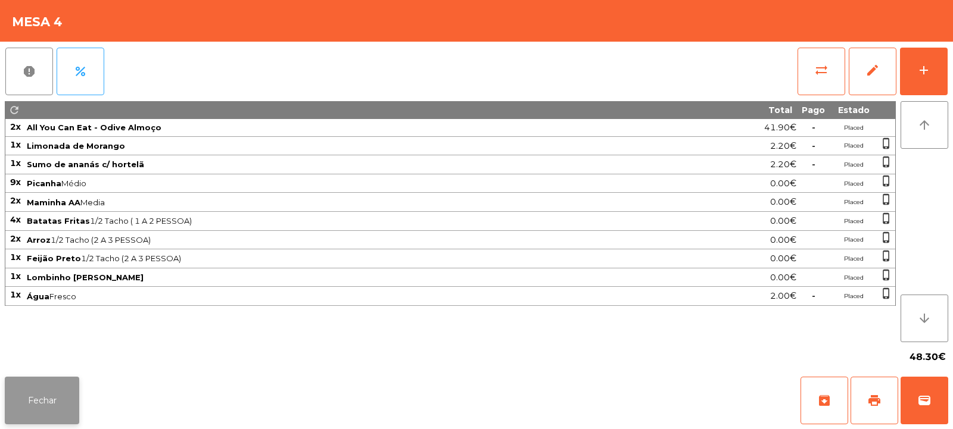
click at [71, 396] on button "Fechar" at bounding box center [42, 401] width 74 height 48
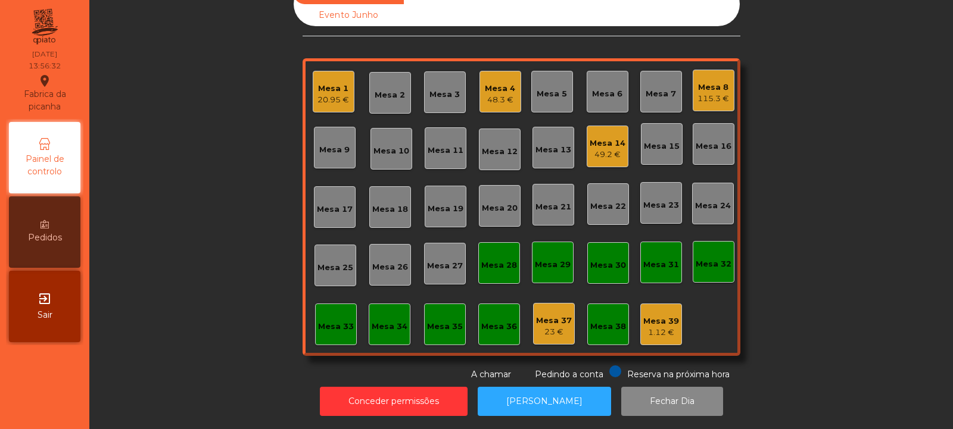
scroll to position [0, 0]
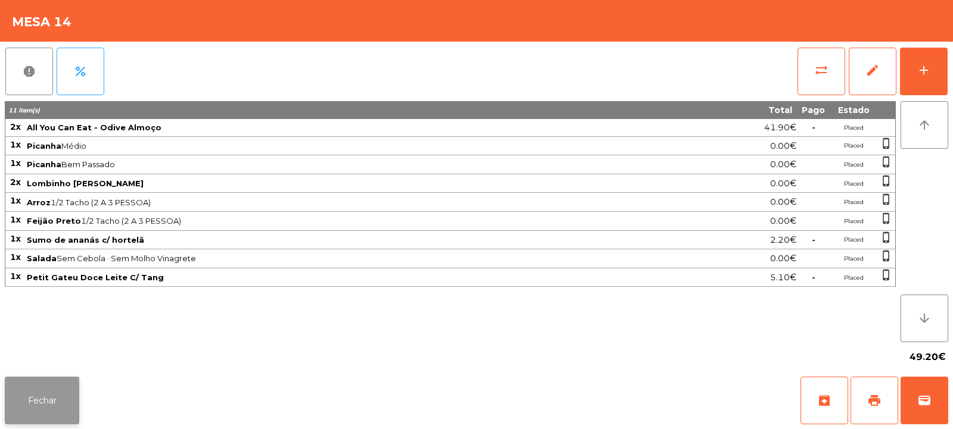
click at [47, 396] on button "Fechar" at bounding box center [42, 401] width 74 height 48
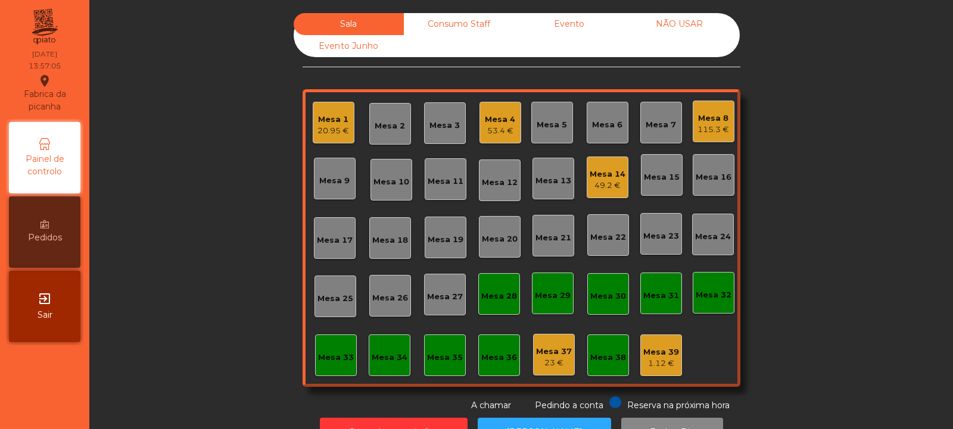
click at [594, 164] on div "Mesa 14 49.2 €" at bounding box center [608, 178] width 36 height 28
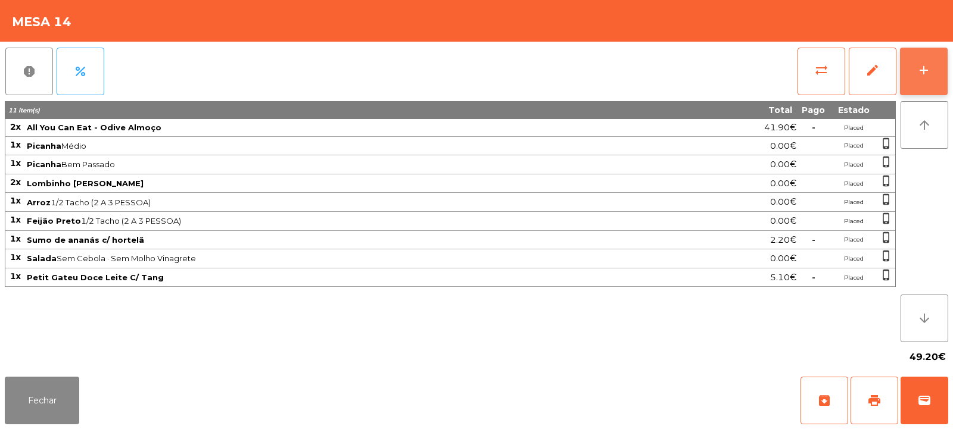
click at [907, 85] on button "add" at bounding box center [924, 72] width 48 height 48
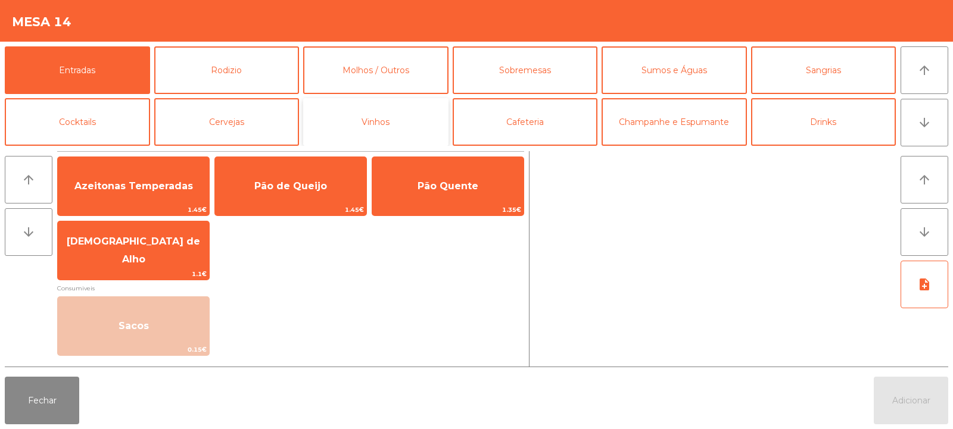
click at [364, 133] on button "Vinhos" at bounding box center [375, 122] width 145 height 48
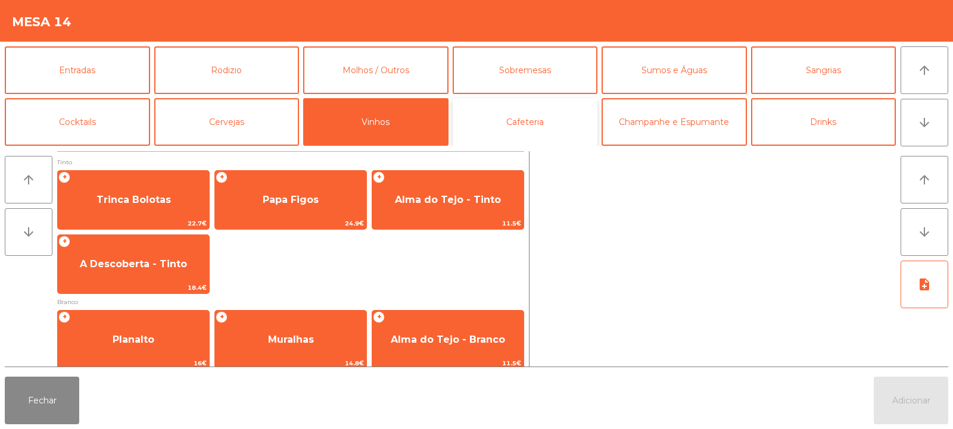
click at [511, 125] on button "Cafeteria" at bounding box center [525, 122] width 145 height 48
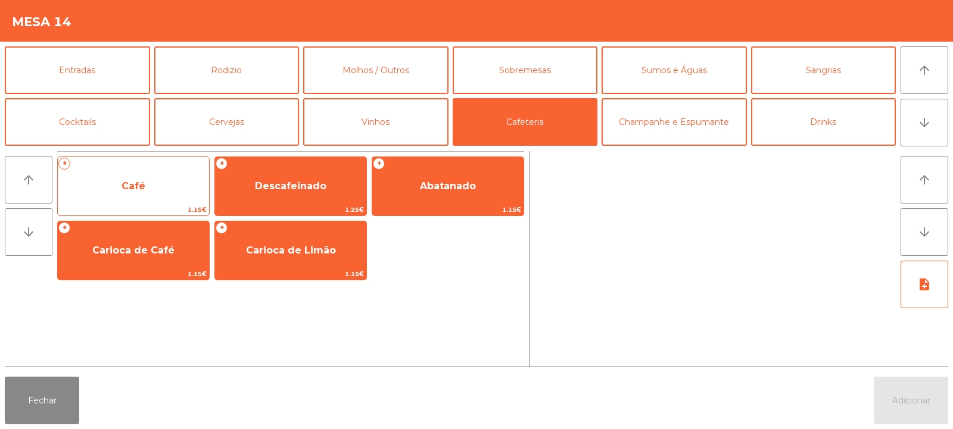
click at [159, 204] on div "+ Café 1.15€" at bounding box center [133, 187] width 152 height 60
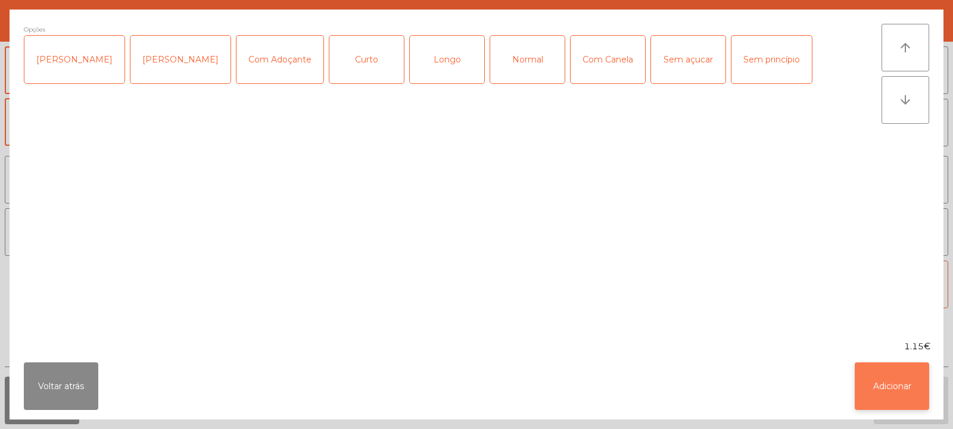
click at [885, 391] on button "Adicionar" at bounding box center [892, 387] width 74 height 48
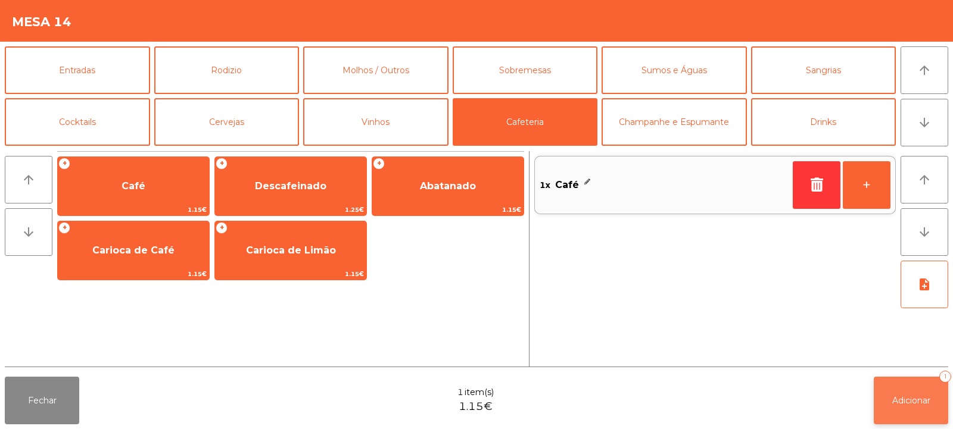
click at [904, 406] on span "Adicionar" at bounding box center [911, 401] width 38 height 11
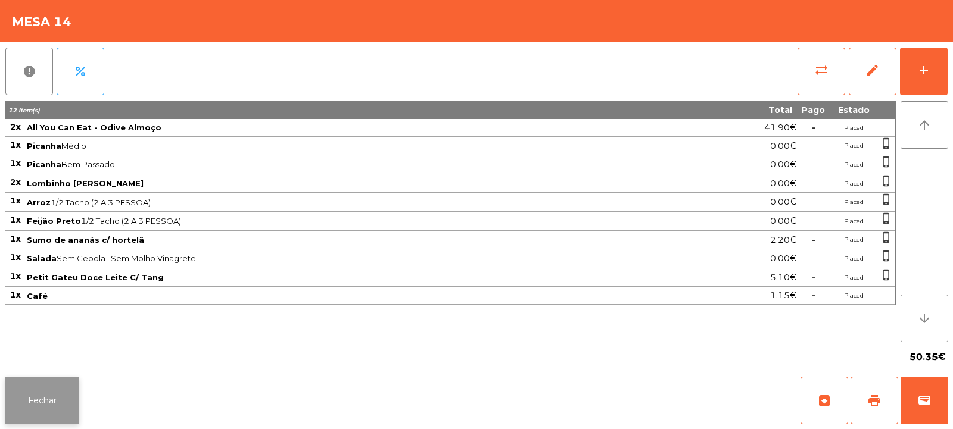
click at [32, 400] on button "Fechar" at bounding box center [42, 401] width 74 height 48
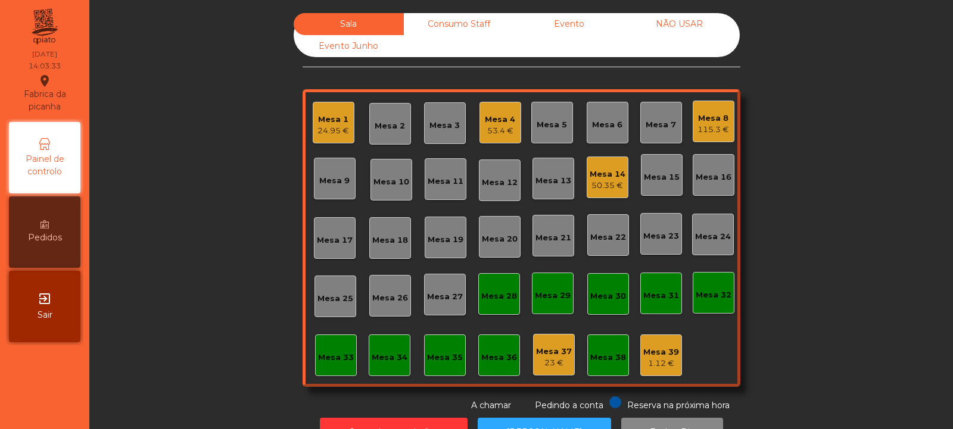
click at [508, 171] on div "Mesa 12" at bounding box center [500, 181] width 42 height 42
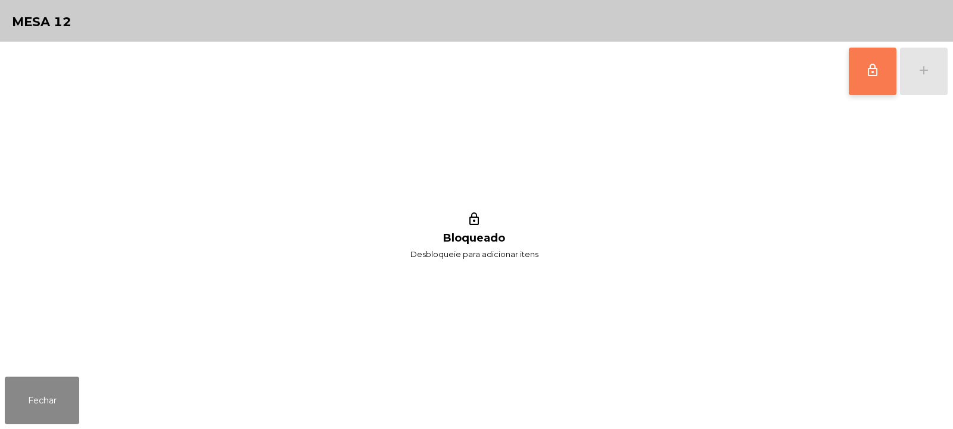
click at [876, 67] on span "lock_outline" at bounding box center [872, 70] width 14 height 14
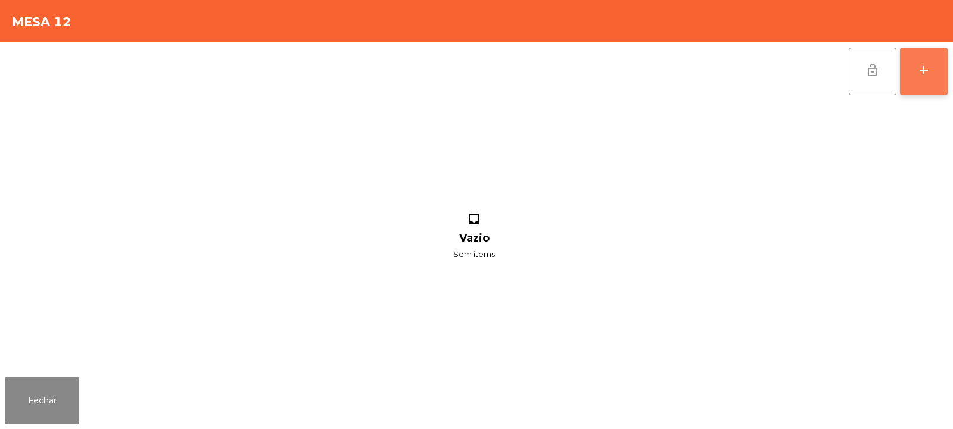
click at [924, 72] on div "add" at bounding box center [924, 70] width 14 height 14
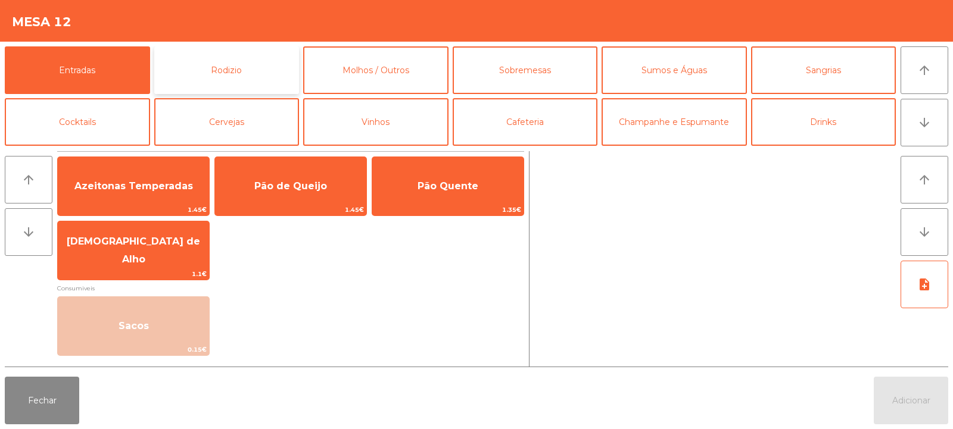
click at [224, 75] on button "Rodizio" at bounding box center [226, 70] width 145 height 48
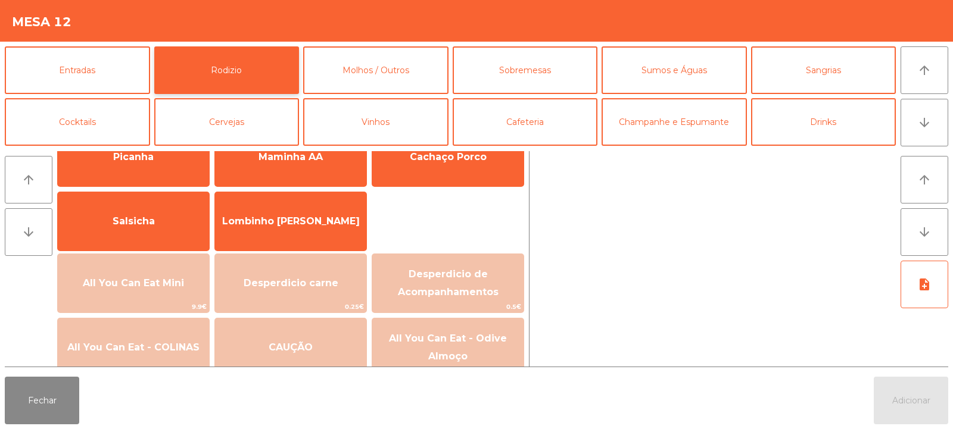
scroll to position [99, 0]
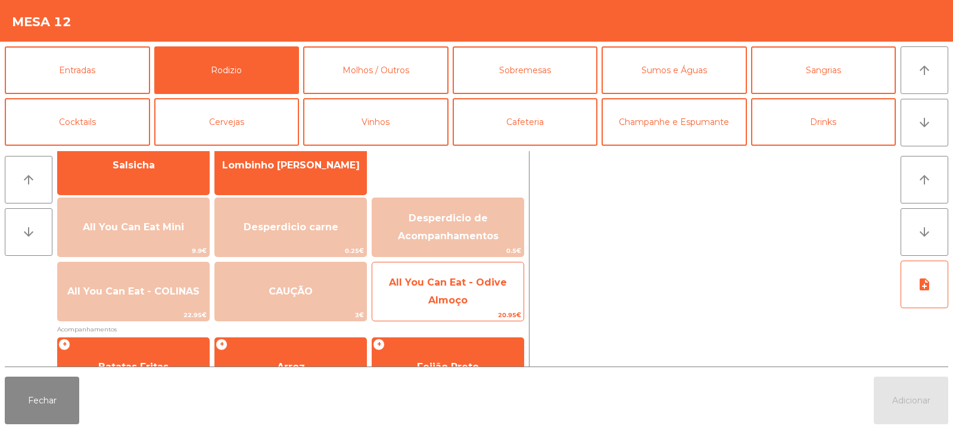
click at [438, 291] on span "All You Can Eat - Odive Almoço" at bounding box center [447, 292] width 151 height 51
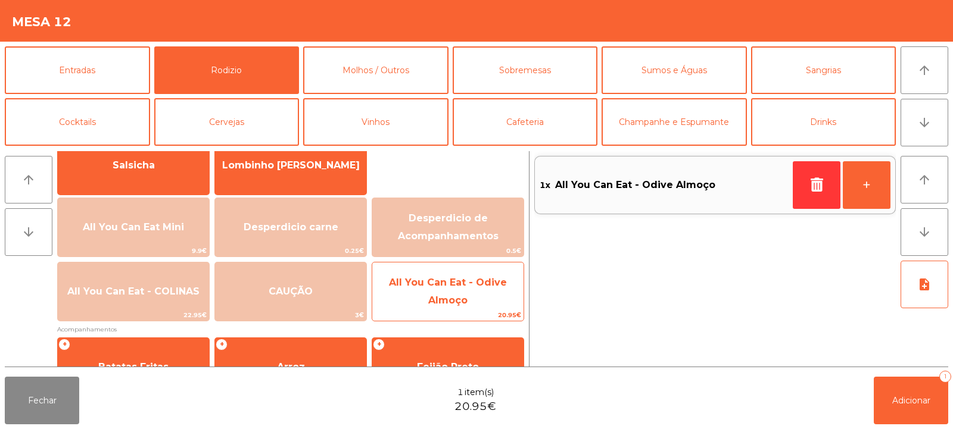
click at [446, 289] on span "All You Can Eat - Odive Almoço" at bounding box center [447, 292] width 151 height 51
click at [457, 283] on span "All You Can Eat - Odive Almoço" at bounding box center [448, 291] width 118 height 29
click at [458, 284] on span "All You Can Eat - Odive Almoço" at bounding box center [448, 291] width 118 height 29
click at [455, 284] on span "All You Can Eat - Odive Almoço" at bounding box center [448, 291] width 118 height 29
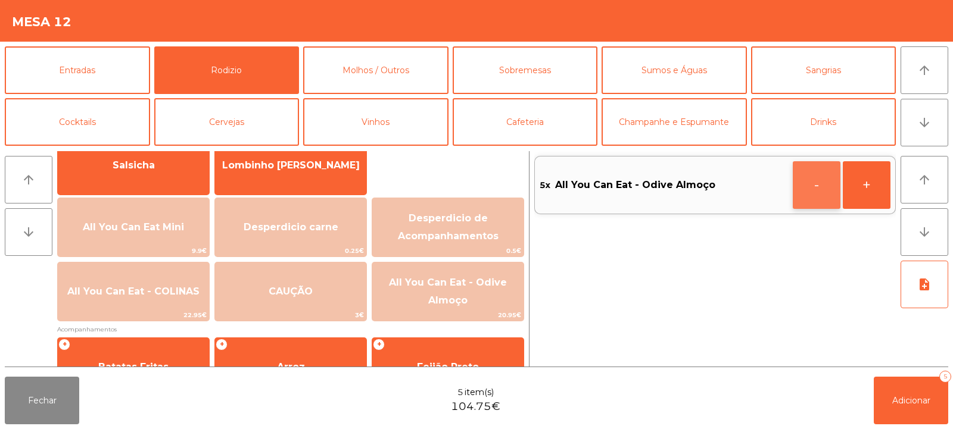
click at [812, 191] on button "-" at bounding box center [817, 185] width 48 height 48
click at [904, 396] on span "Adicionar" at bounding box center [911, 401] width 38 height 11
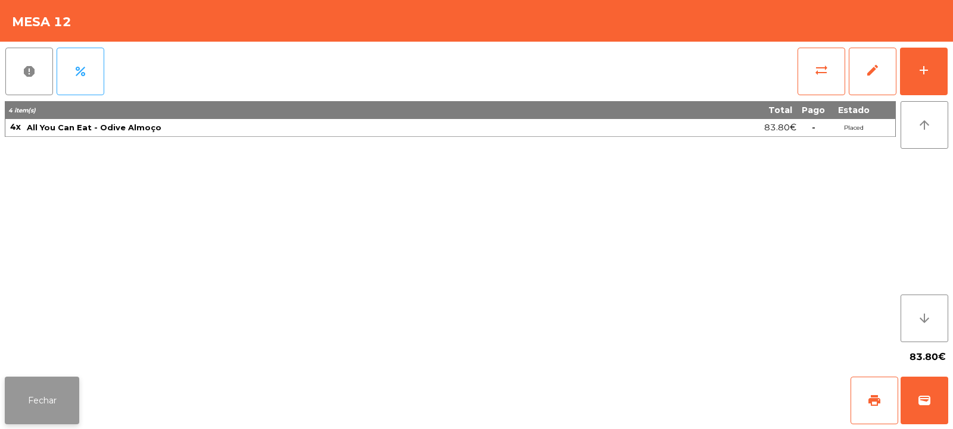
click at [27, 416] on button "Fechar" at bounding box center [42, 401] width 74 height 48
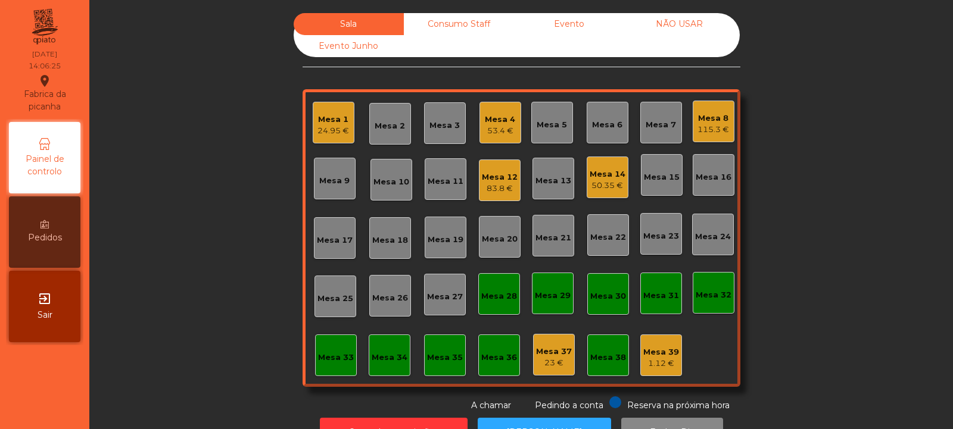
click at [331, 135] on div "24.95 €" at bounding box center [333, 131] width 32 height 12
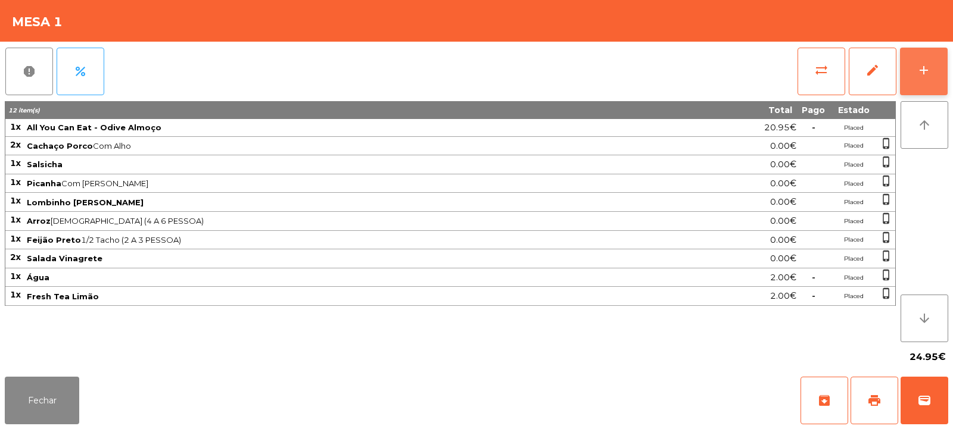
click at [923, 84] on button "add" at bounding box center [924, 72] width 48 height 48
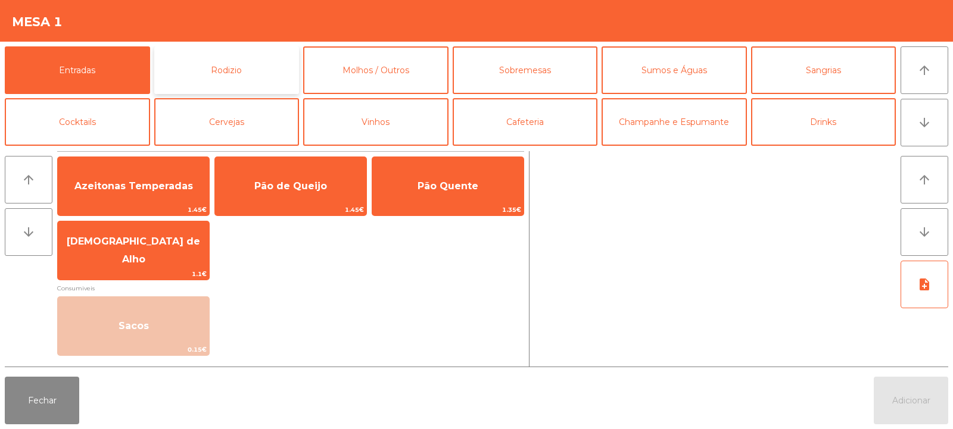
click at [222, 76] on button "Rodizio" at bounding box center [226, 70] width 145 height 48
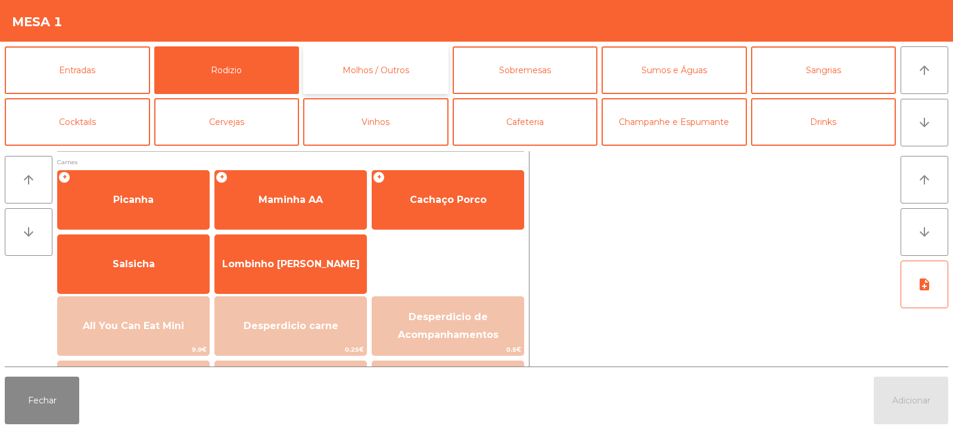
click at [402, 66] on button "Molhos / Outros" at bounding box center [375, 70] width 145 height 48
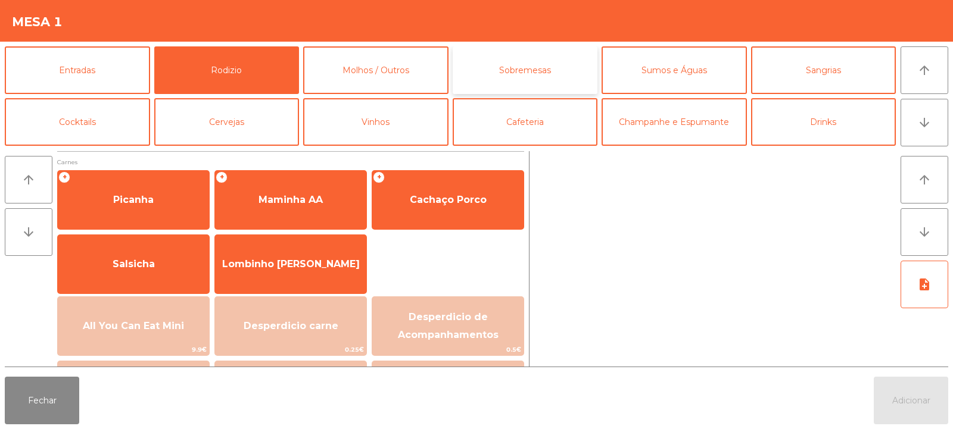
click at [535, 69] on button "Sobremesas" at bounding box center [525, 70] width 145 height 48
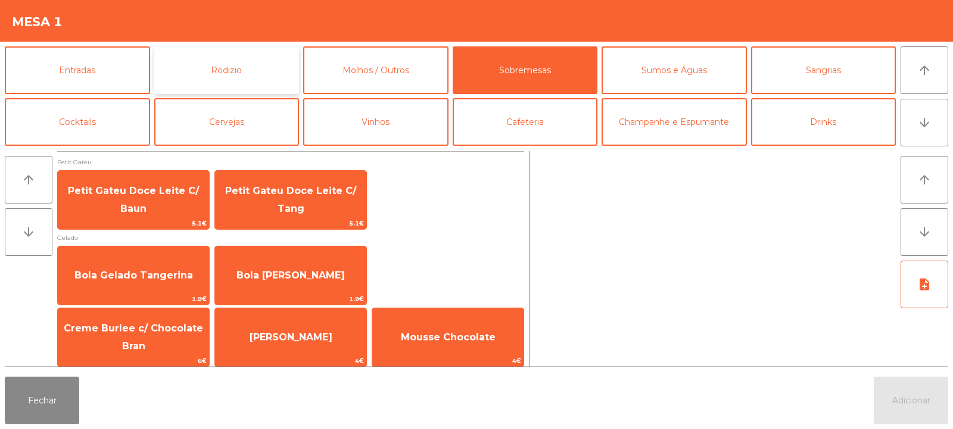
click at [255, 68] on button "Rodizio" at bounding box center [226, 70] width 145 height 48
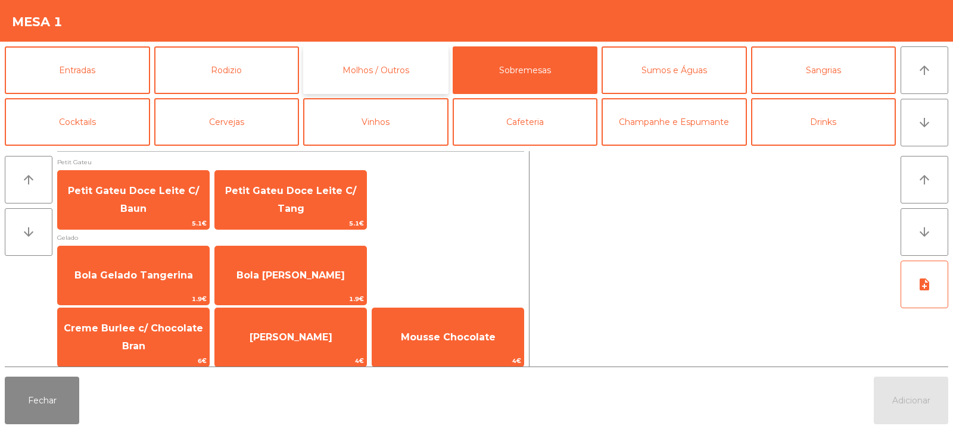
click at [382, 68] on button "Molhos / Outros" at bounding box center [375, 70] width 145 height 48
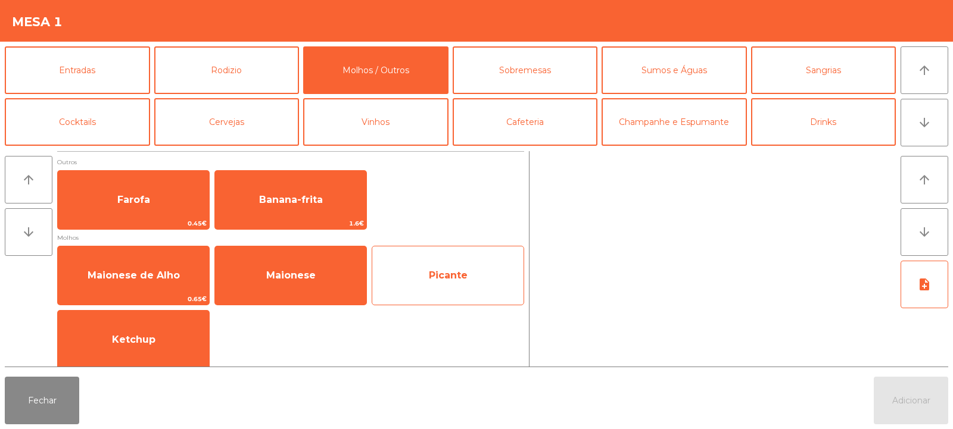
click at [434, 304] on div "Picante" at bounding box center [448, 276] width 152 height 60
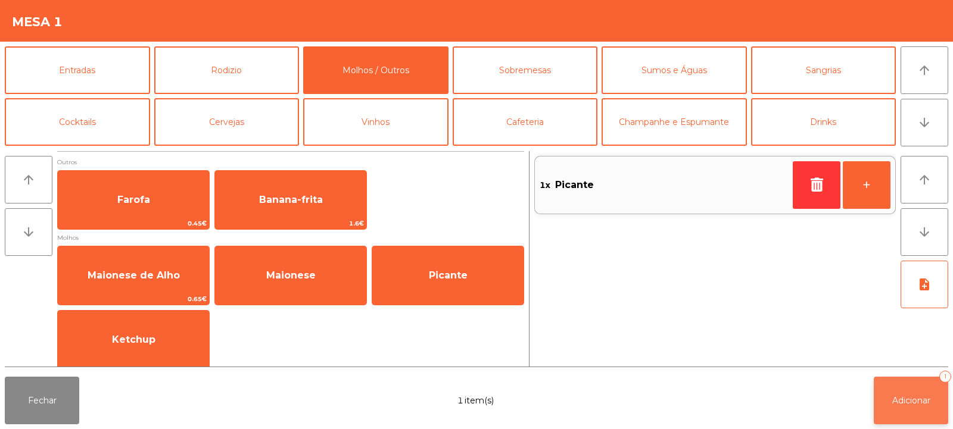
click at [898, 423] on button "Adicionar 1" at bounding box center [911, 401] width 74 height 48
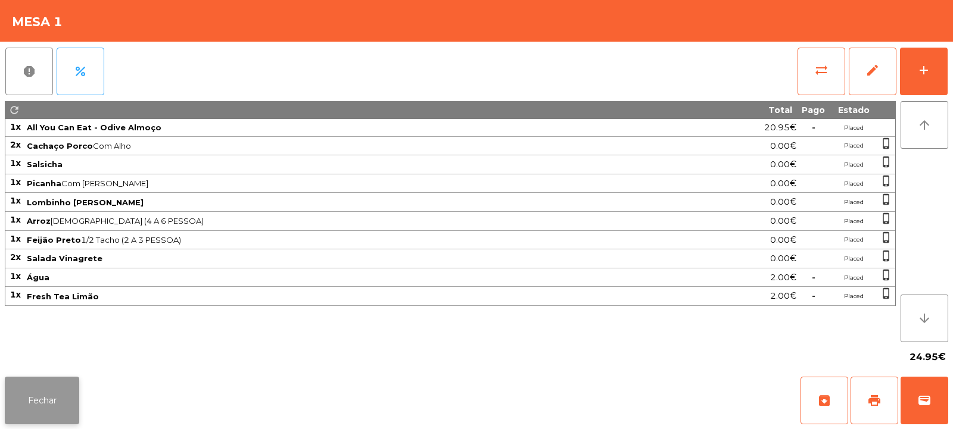
click at [49, 393] on button "Fechar" at bounding box center [42, 401] width 74 height 48
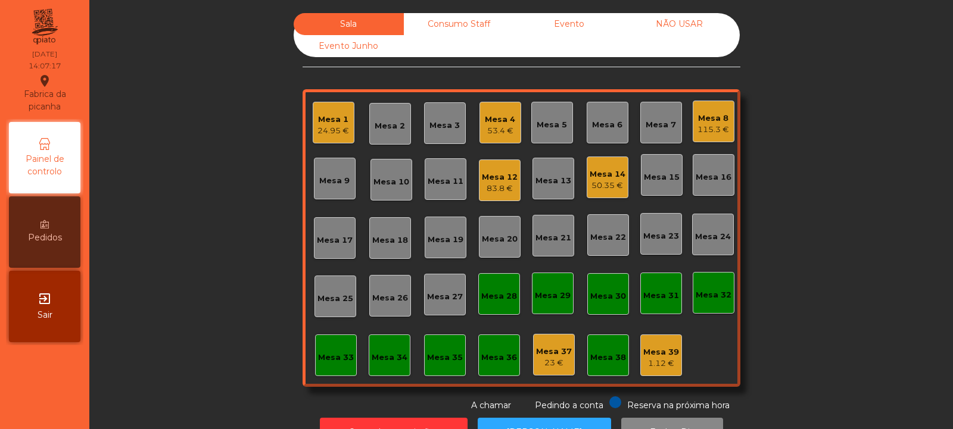
click at [462, 32] on div "Consumo Staff" at bounding box center [459, 24] width 110 height 22
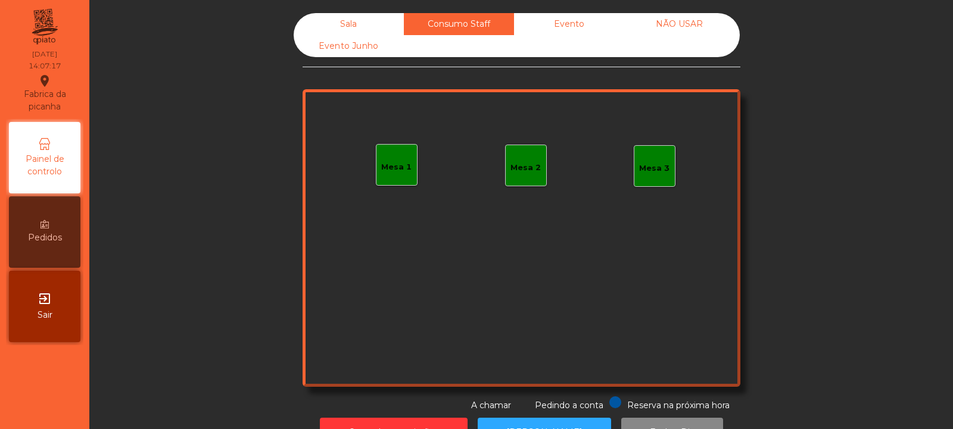
click at [594, 26] on div "Evento" at bounding box center [569, 24] width 110 height 22
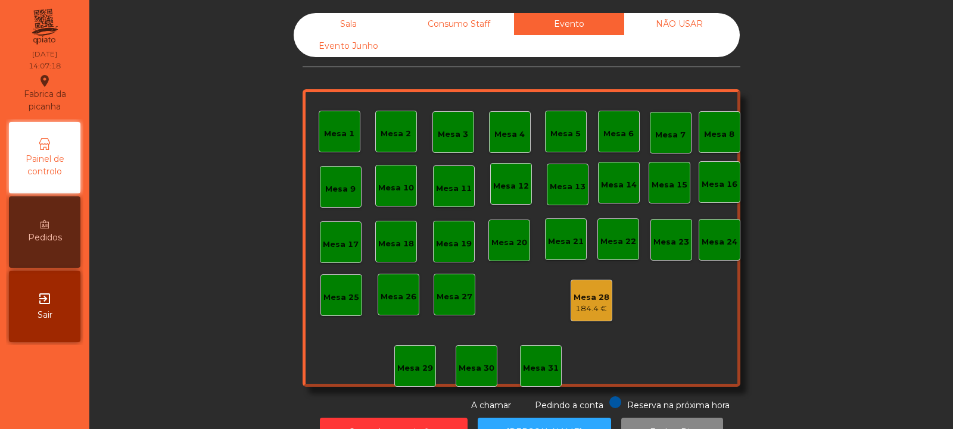
click at [693, 32] on div "NÃO USAR" at bounding box center [679, 24] width 110 height 22
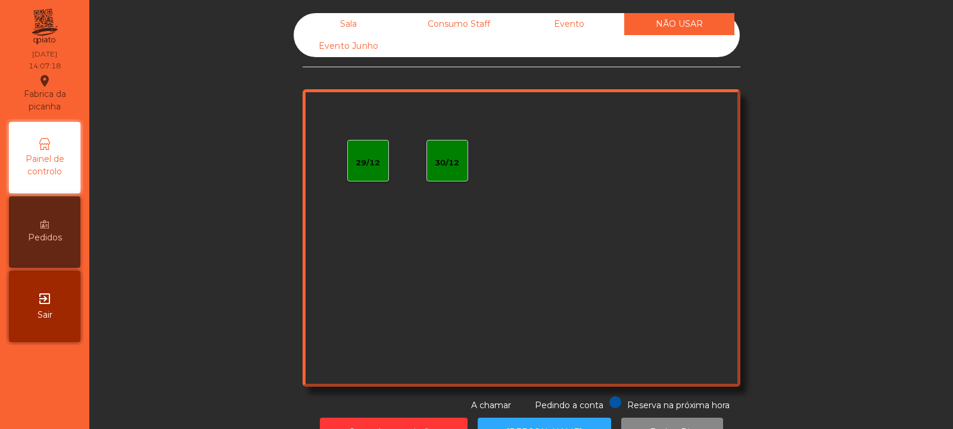
click at [338, 23] on div "Sala" at bounding box center [349, 24] width 110 height 22
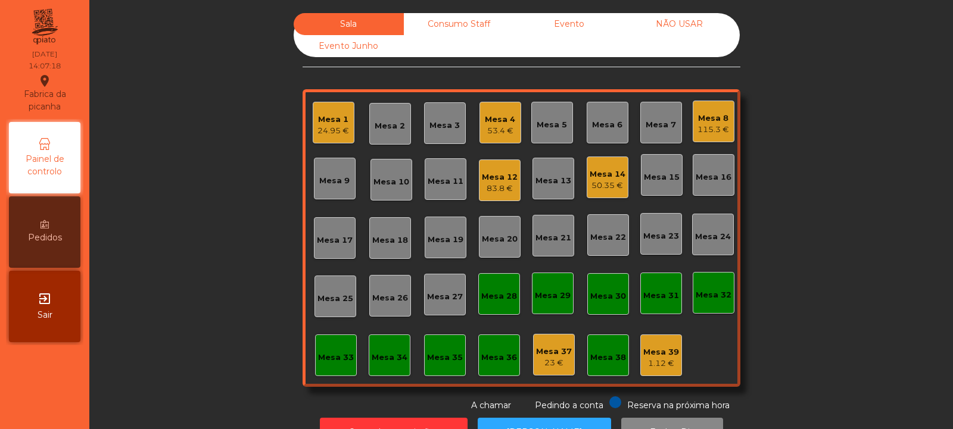
click at [209, 135] on div "Sala Consumo Staff Evento NÃO USAR Evento Junho Mesa 1 24.95 € Mesa 2 Mesa 3 Me…" at bounding box center [521, 212] width 832 height 399
click at [495, 191] on div "107.9 €" at bounding box center [500, 189] width 36 height 12
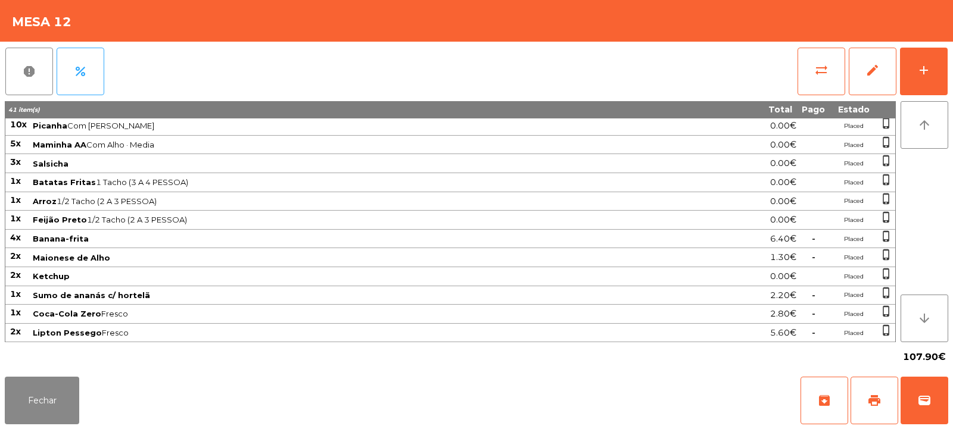
scroll to position [0, 0]
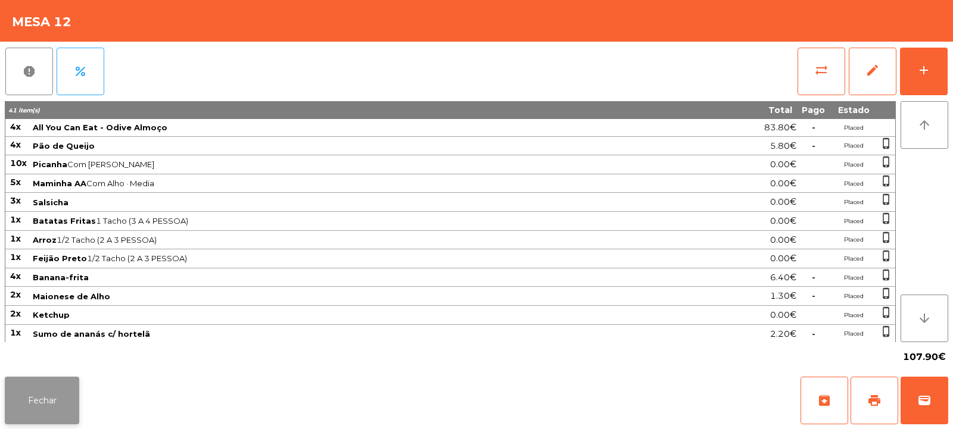
click at [37, 395] on button "Fechar" at bounding box center [42, 401] width 74 height 48
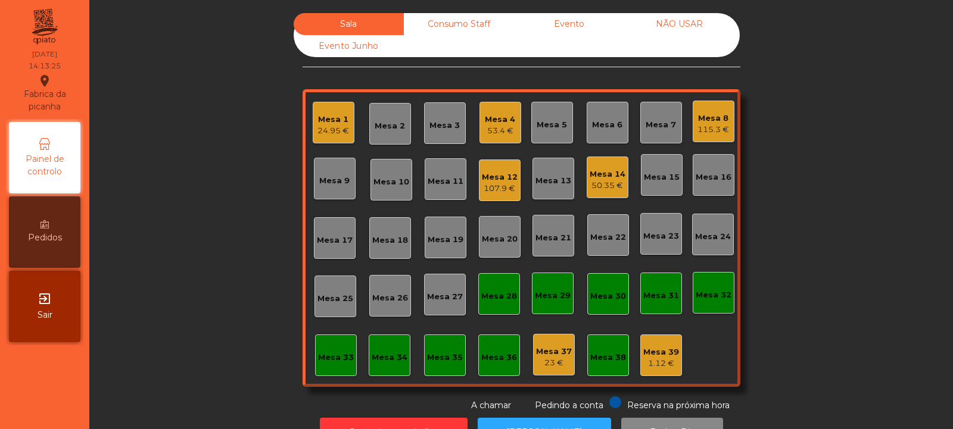
click at [329, 360] on div "Mesa 33" at bounding box center [336, 358] width 36 height 12
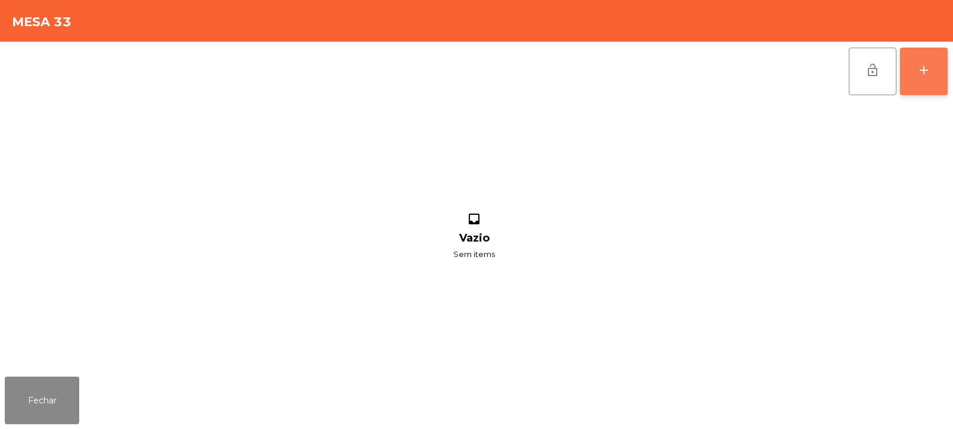
click at [930, 83] on button "add" at bounding box center [924, 72] width 48 height 48
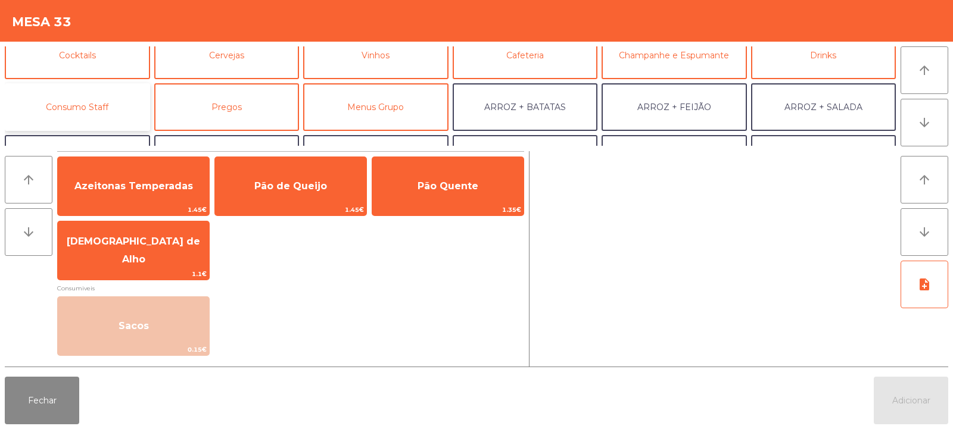
click at [106, 107] on button "Consumo Staff" at bounding box center [77, 107] width 145 height 48
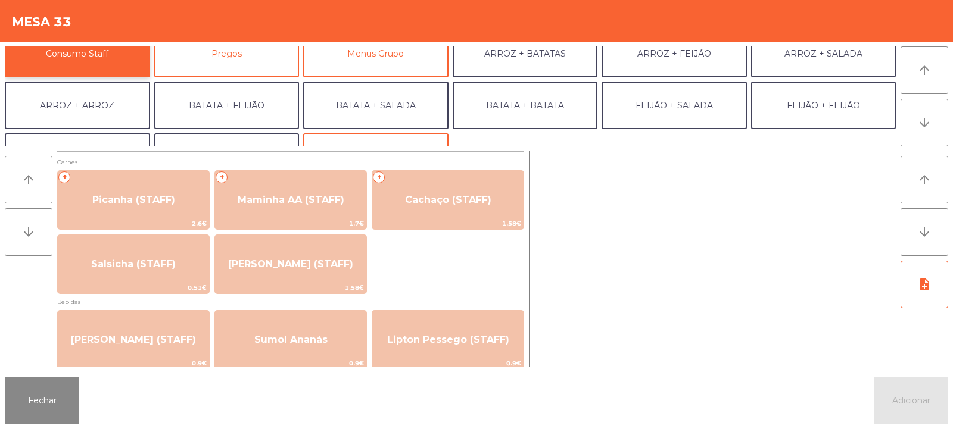
scroll to position [151, 0]
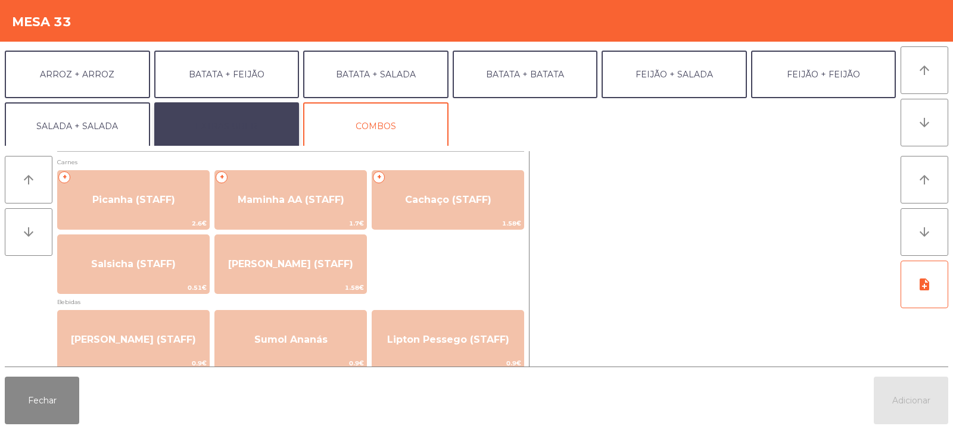
click at [236, 133] on button "EXTRAS UBER" at bounding box center [226, 126] width 145 height 48
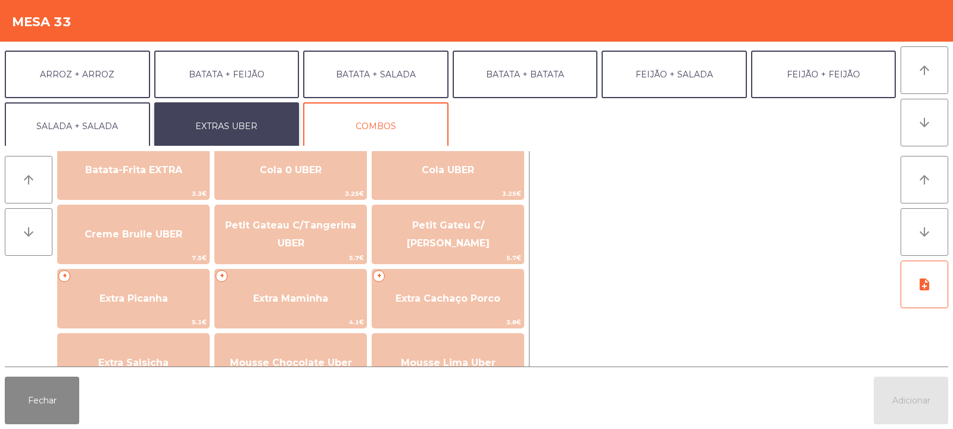
scroll to position [230, 0]
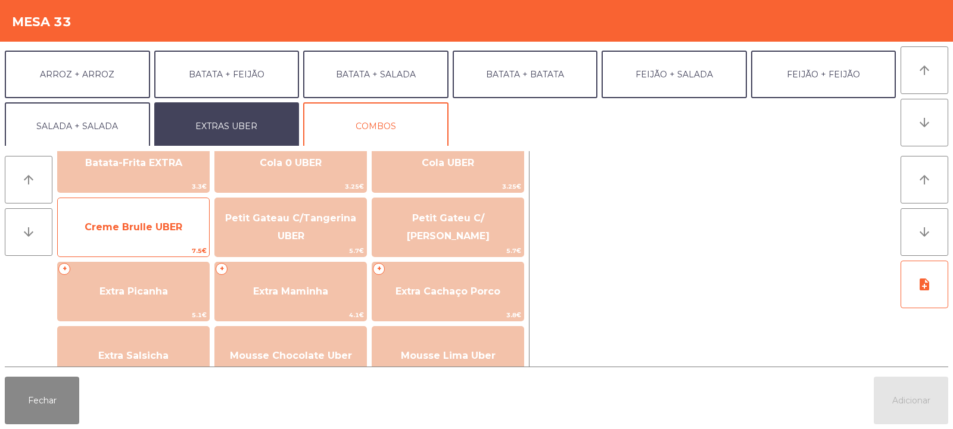
click at [162, 220] on span "Creme Brulle UBER" at bounding box center [133, 227] width 151 height 32
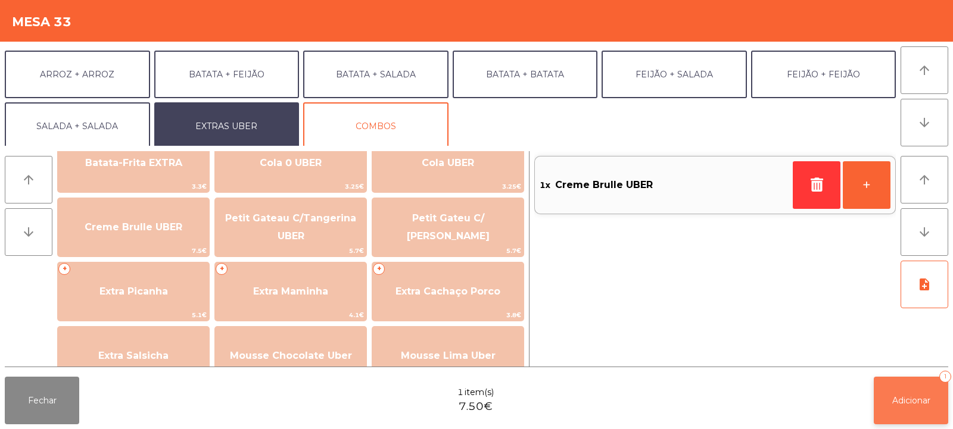
click at [911, 404] on span "Adicionar" at bounding box center [911, 401] width 38 height 11
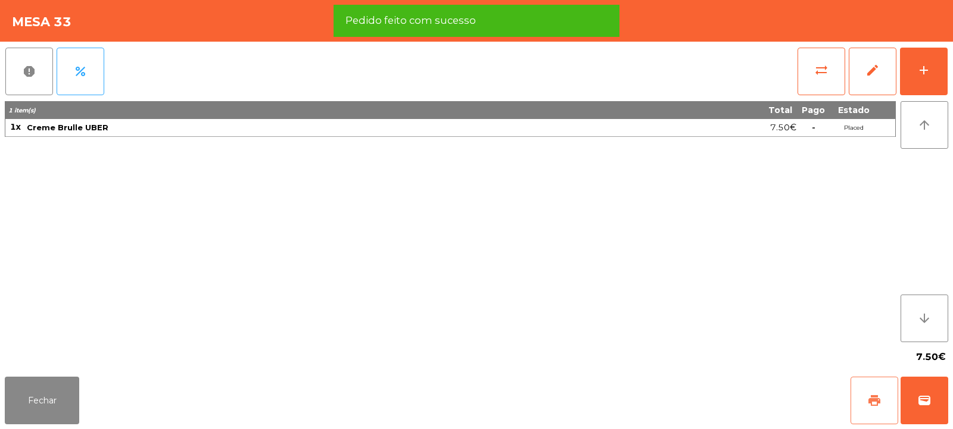
click at [876, 387] on button "print" at bounding box center [875, 401] width 48 height 48
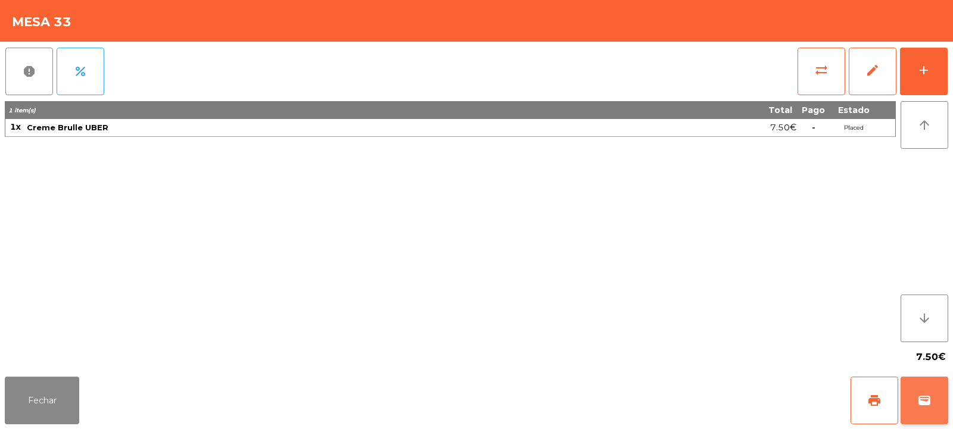
click at [930, 398] on span "wallet" at bounding box center [924, 401] width 14 height 14
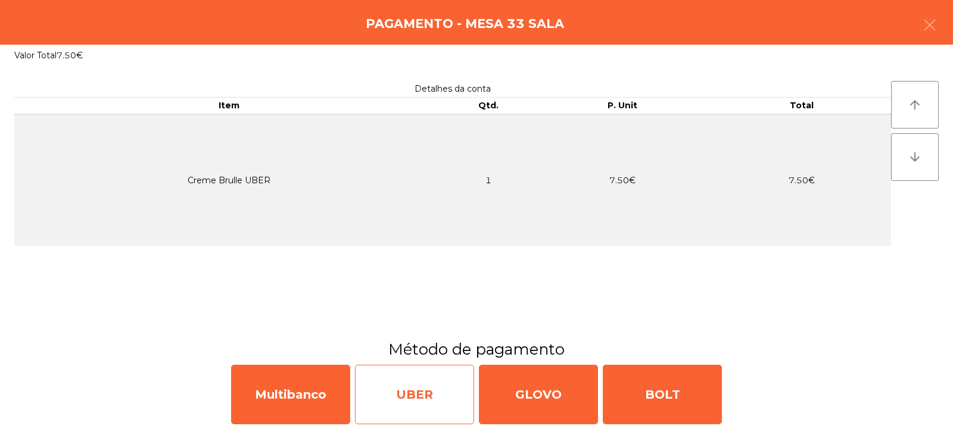
click at [429, 397] on div "UBER" at bounding box center [414, 395] width 119 height 60
select select "**"
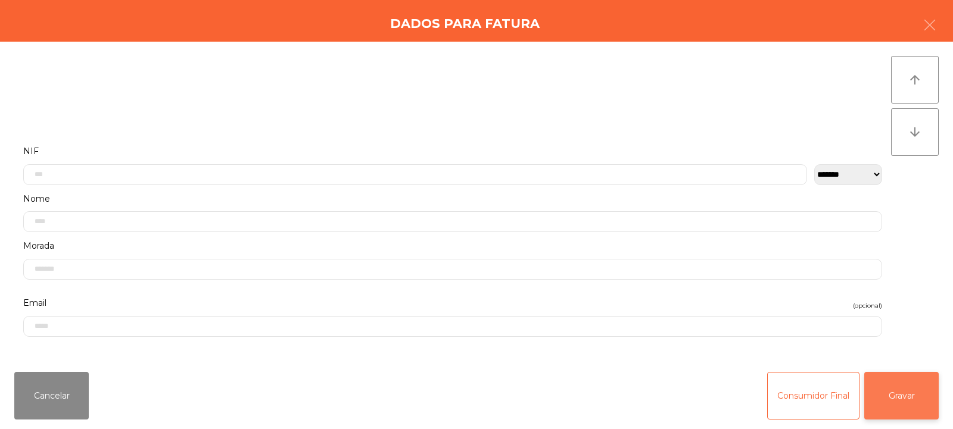
click at [930, 379] on button "Gravar" at bounding box center [901, 396] width 74 height 48
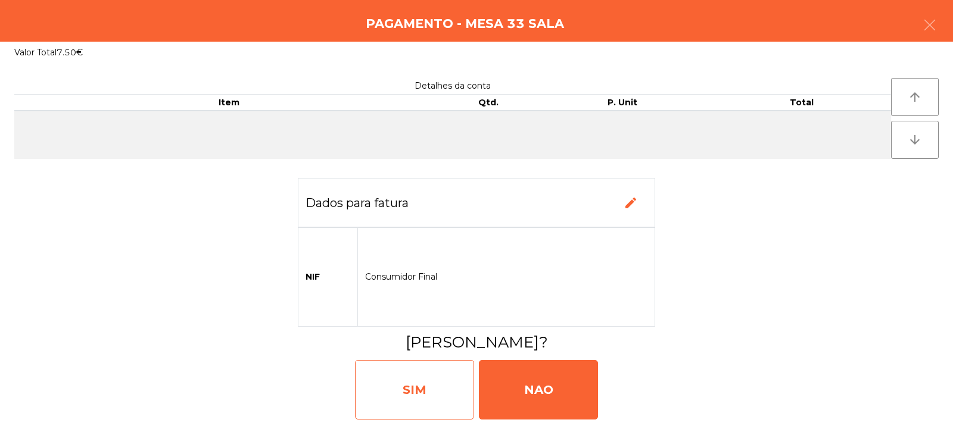
click at [431, 382] on div "SIM" at bounding box center [414, 390] width 119 height 60
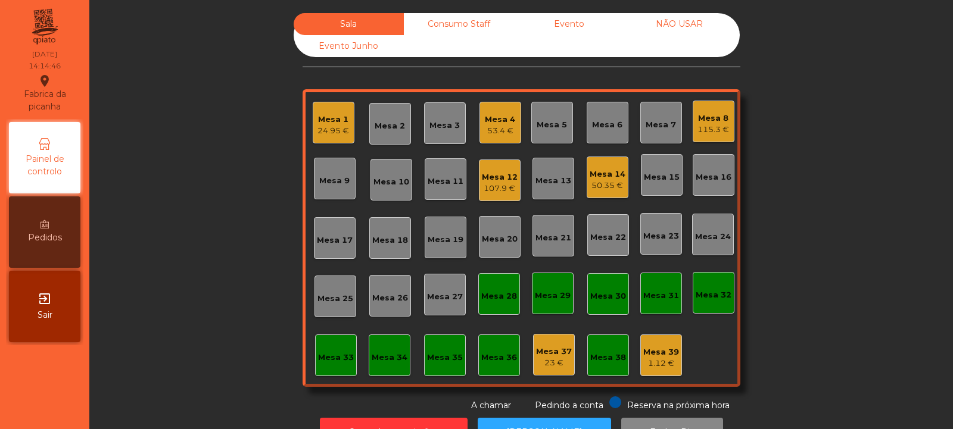
click at [495, 132] on div "53.4 €" at bounding box center [500, 131] width 30 height 12
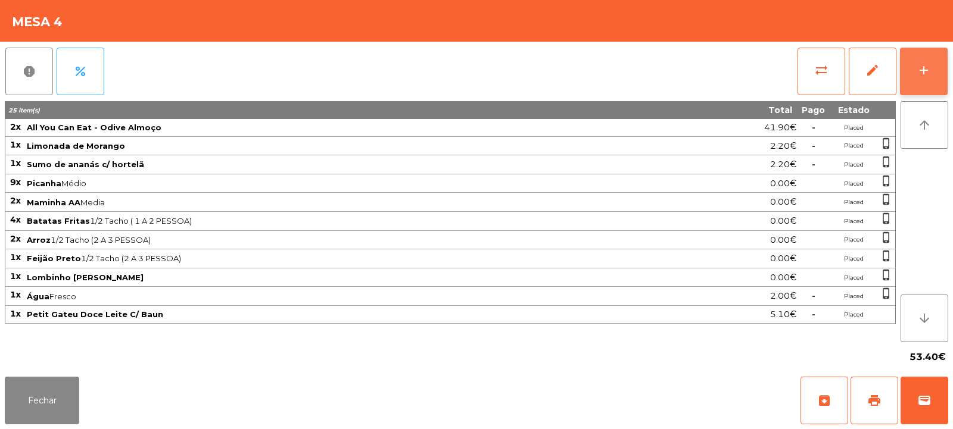
click at [915, 56] on button "add" at bounding box center [924, 72] width 48 height 48
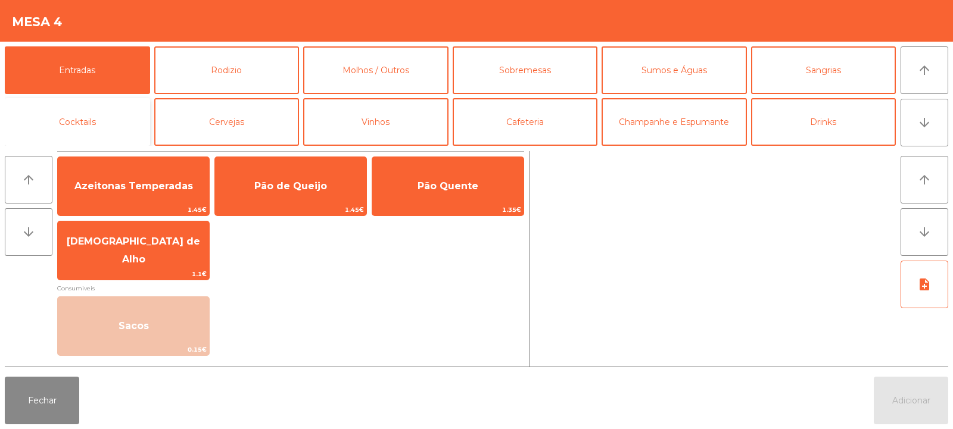
click at [90, 114] on button "Cocktails" at bounding box center [77, 122] width 145 height 48
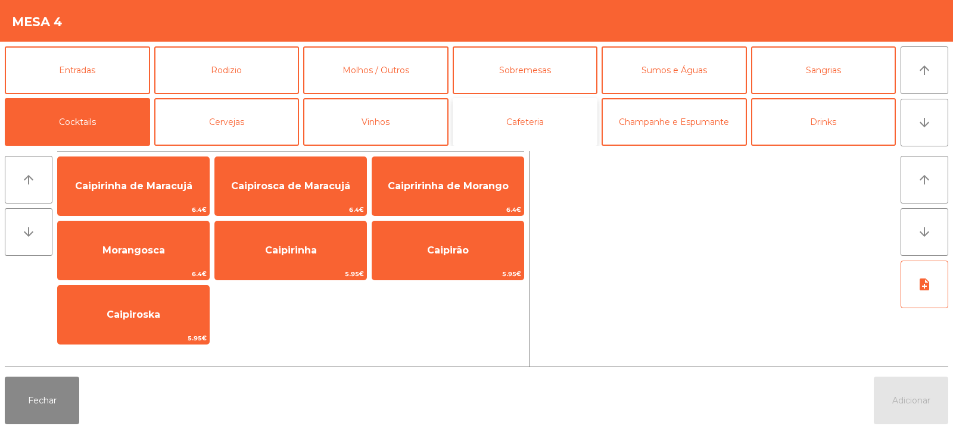
click at [529, 117] on button "Cafeteria" at bounding box center [525, 122] width 145 height 48
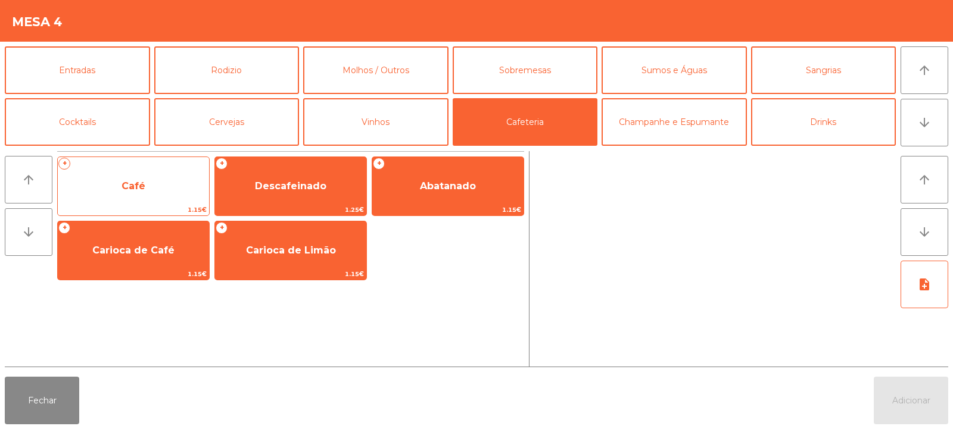
click at [129, 186] on span "Café" at bounding box center [134, 185] width 24 height 11
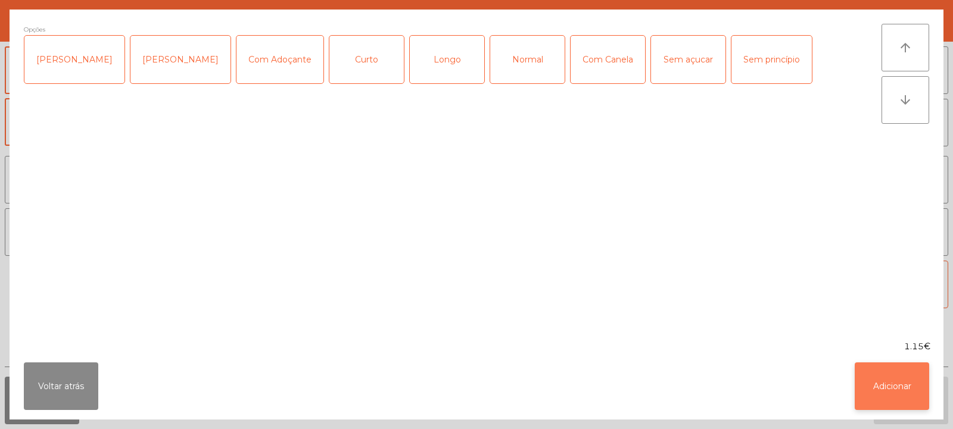
click at [887, 409] on button "Adicionar" at bounding box center [892, 387] width 74 height 48
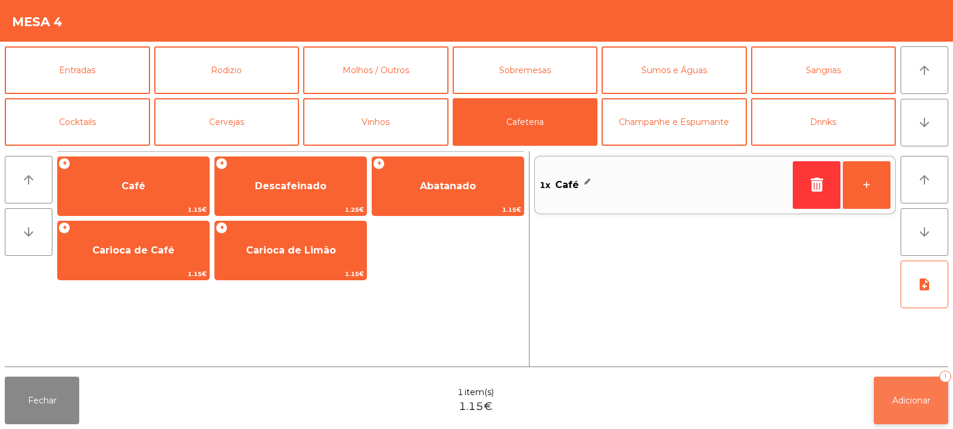
click at [905, 392] on button "Adicionar 1" at bounding box center [911, 401] width 74 height 48
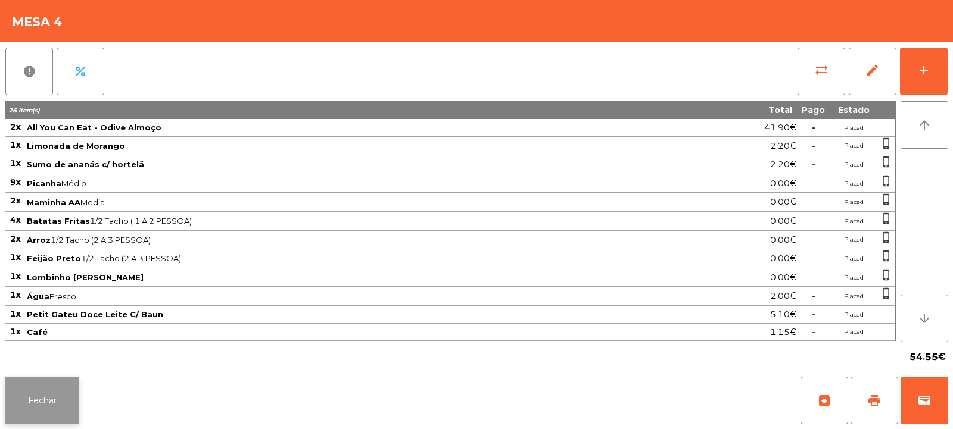
click at [38, 409] on button "Fechar" at bounding box center [42, 401] width 74 height 48
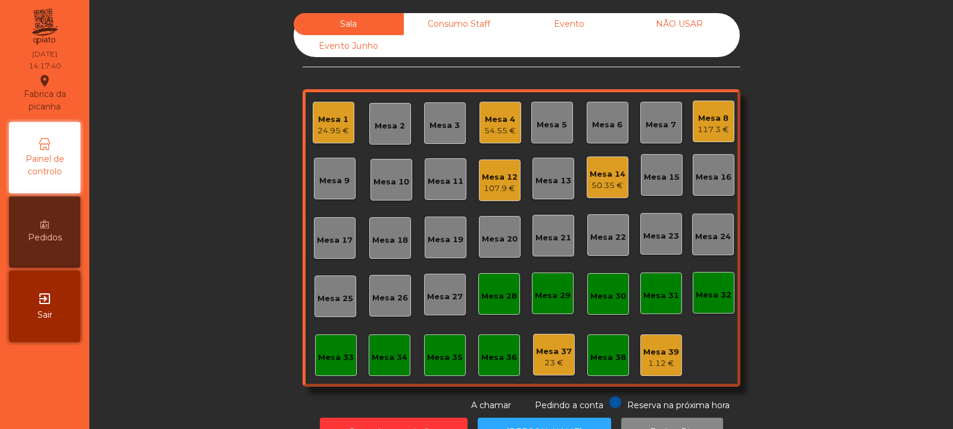
click at [325, 119] on div "Mesa 1" at bounding box center [333, 120] width 32 height 12
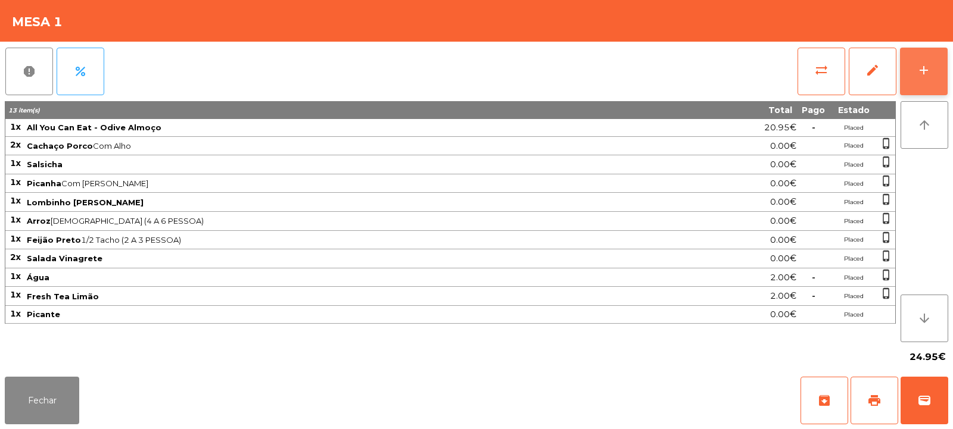
click at [929, 73] on div "add" at bounding box center [924, 70] width 14 height 14
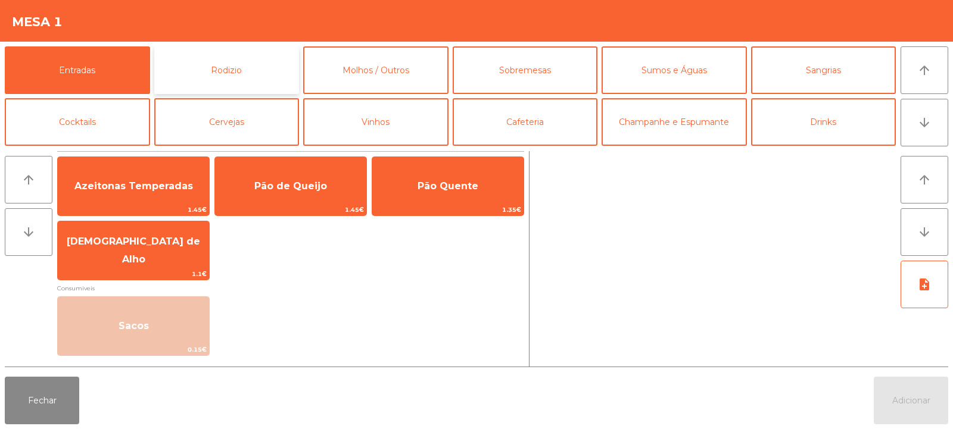
click at [222, 64] on button "Rodizio" at bounding box center [226, 70] width 145 height 48
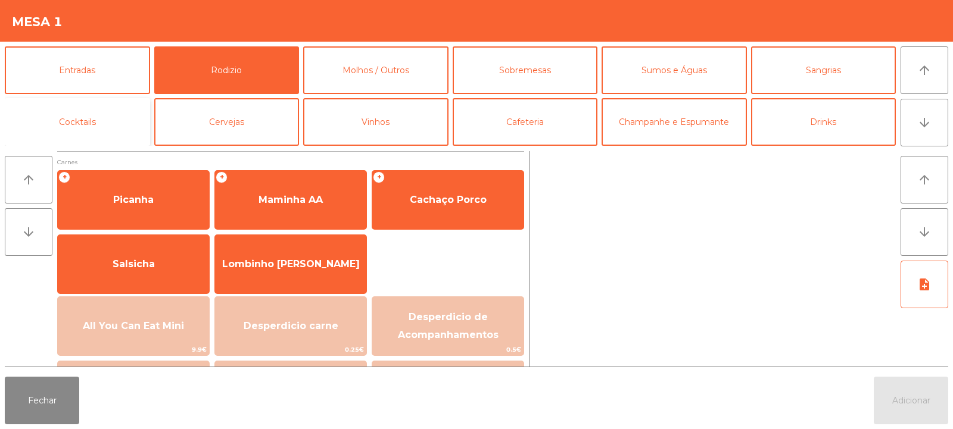
click at [90, 117] on button "Cocktails" at bounding box center [77, 122] width 145 height 48
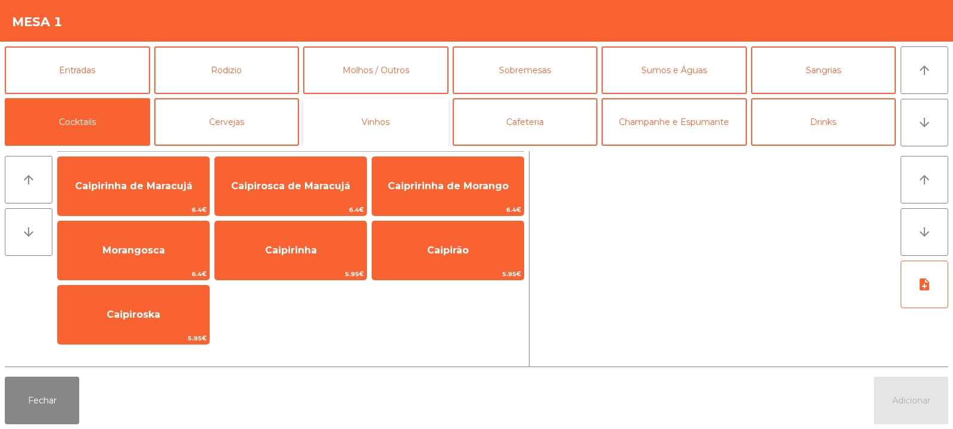
click at [390, 122] on button "Vinhos" at bounding box center [375, 122] width 145 height 48
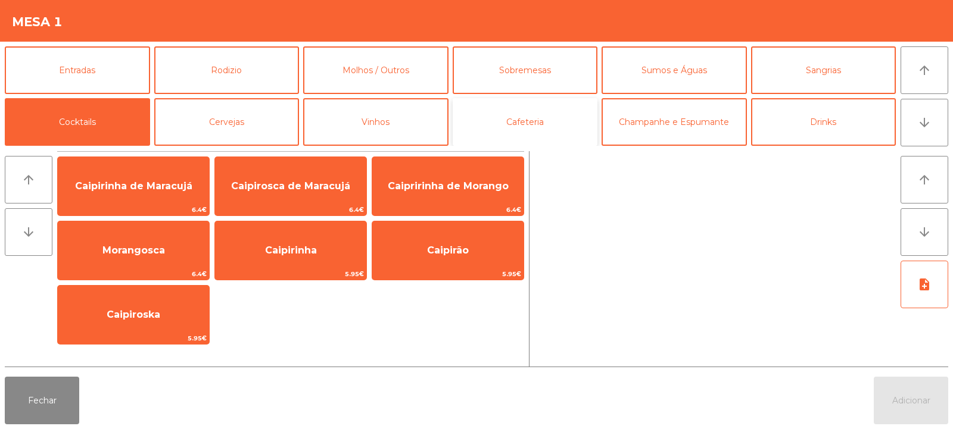
click at [528, 116] on button "Cafeteria" at bounding box center [525, 122] width 145 height 48
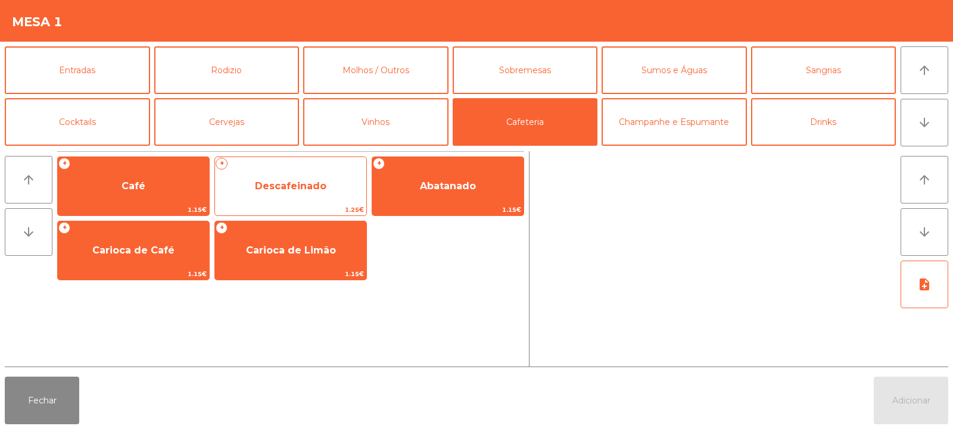
click at [289, 183] on span "Descafeinado" at bounding box center [290, 185] width 71 height 11
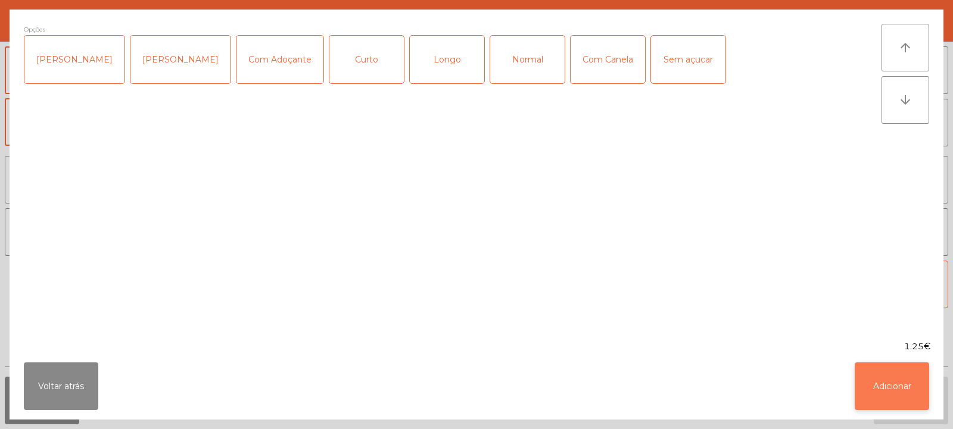
click at [896, 395] on button "Adicionar" at bounding box center [892, 387] width 74 height 48
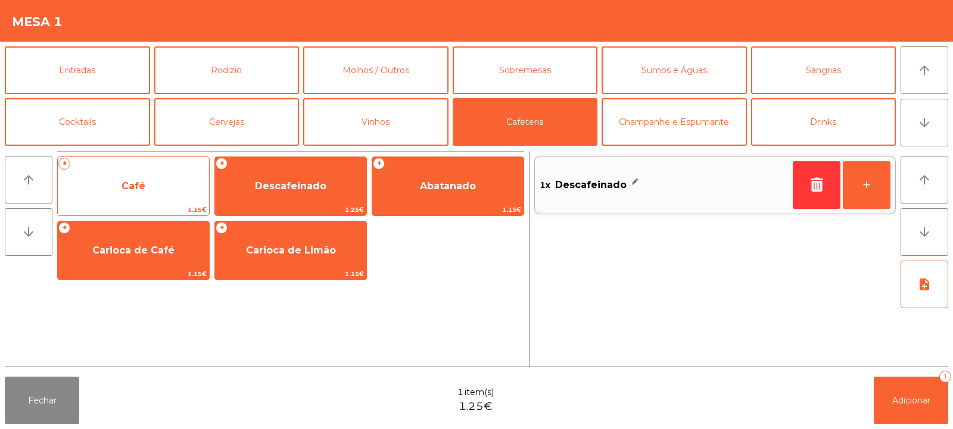
click at [133, 192] on span "Café" at bounding box center [133, 186] width 151 height 32
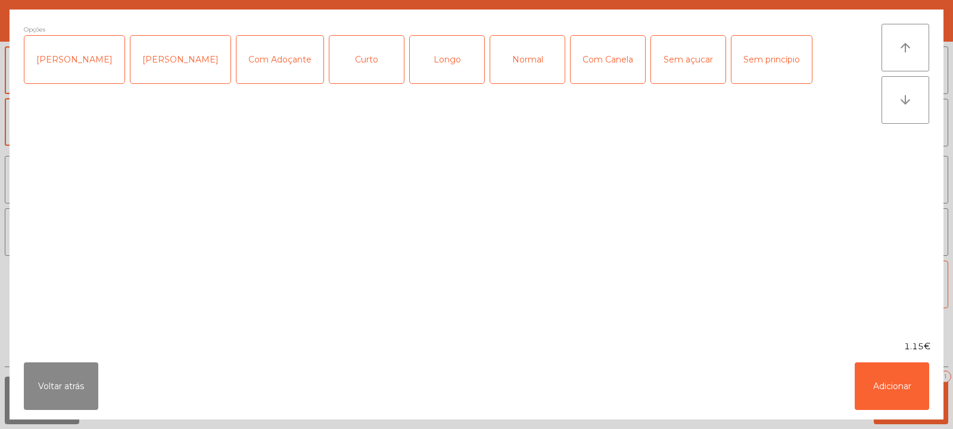
click at [435, 75] on div "Longo" at bounding box center [447, 60] width 74 height 48
click at [876, 375] on button "Adicionar" at bounding box center [892, 387] width 74 height 48
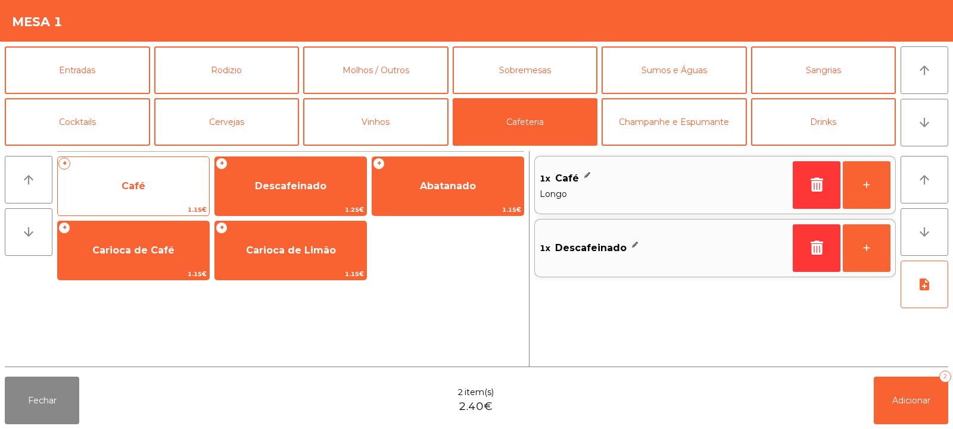
click at [133, 197] on span "Café" at bounding box center [133, 186] width 151 height 32
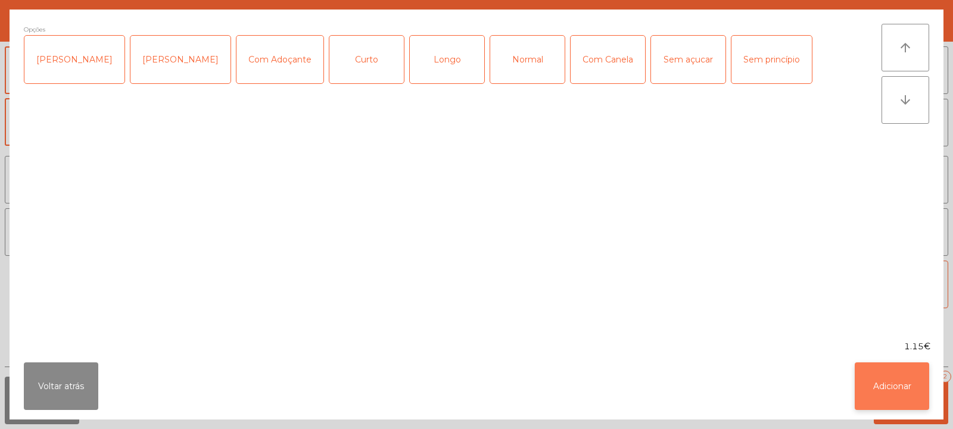
click at [893, 381] on button "Adicionar" at bounding box center [892, 387] width 74 height 48
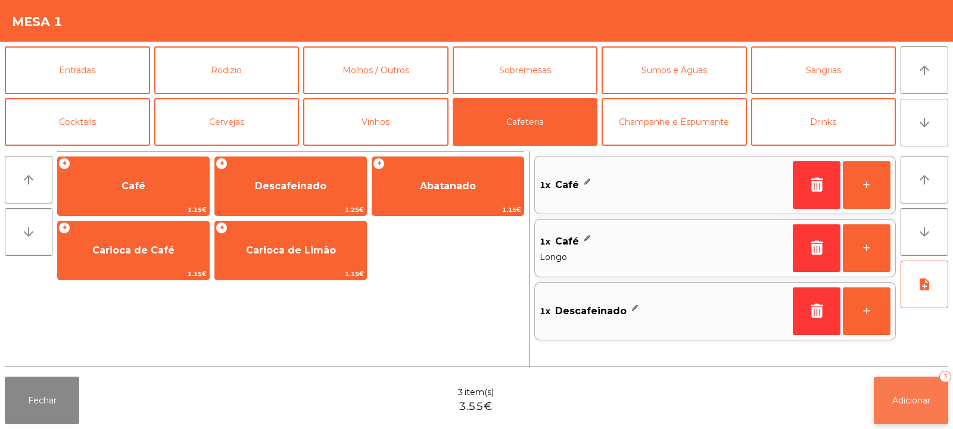
click at [923, 396] on span "Adicionar" at bounding box center [911, 401] width 38 height 11
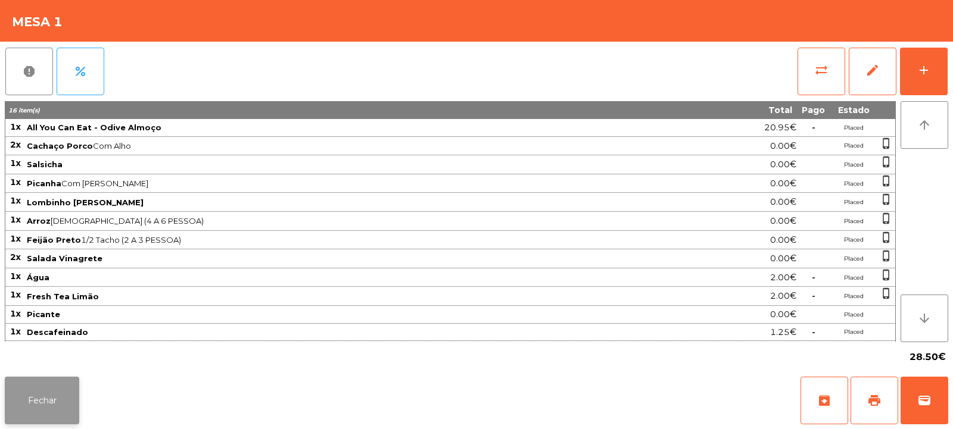
click at [57, 393] on button "Fechar" at bounding box center [42, 401] width 74 height 48
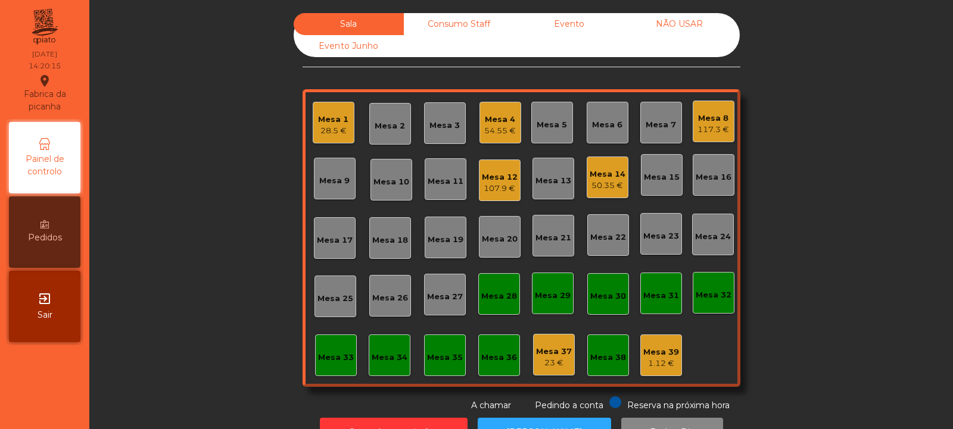
click at [501, 120] on div "Mesa 4" at bounding box center [500, 120] width 32 height 12
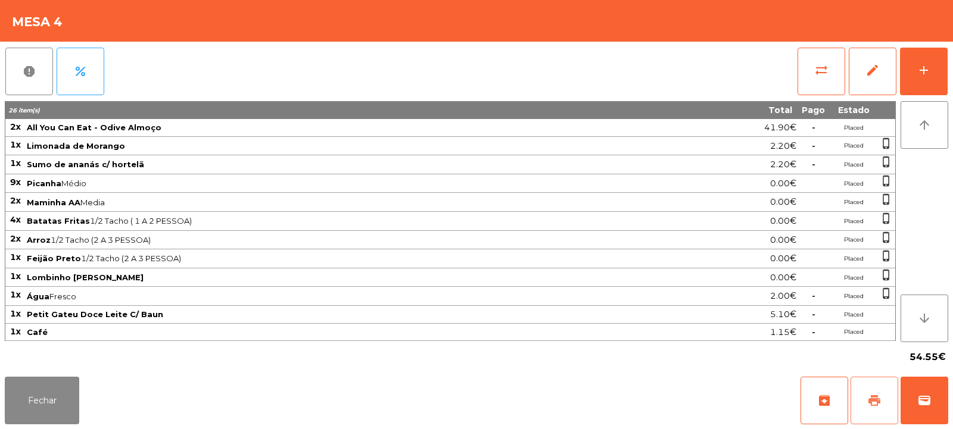
click at [877, 395] on span "print" at bounding box center [874, 401] width 14 height 14
click at [918, 394] on span "wallet" at bounding box center [924, 401] width 14 height 14
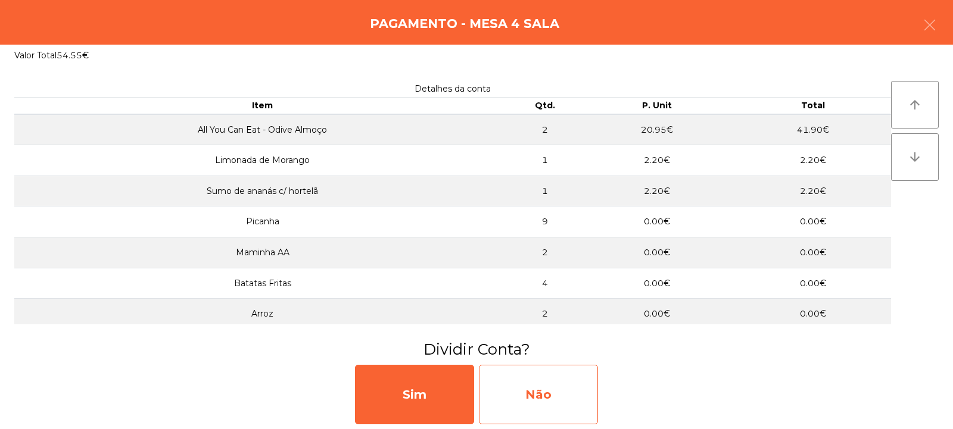
click at [541, 406] on div "Não" at bounding box center [538, 395] width 119 height 60
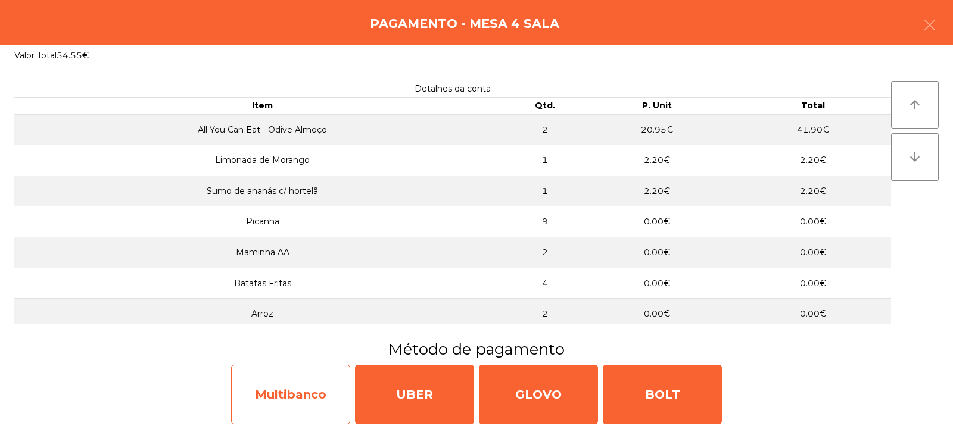
click at [298, 397] on div "Multibanco" at bounding box center [290, 395] width 119 height 60
select select "**"
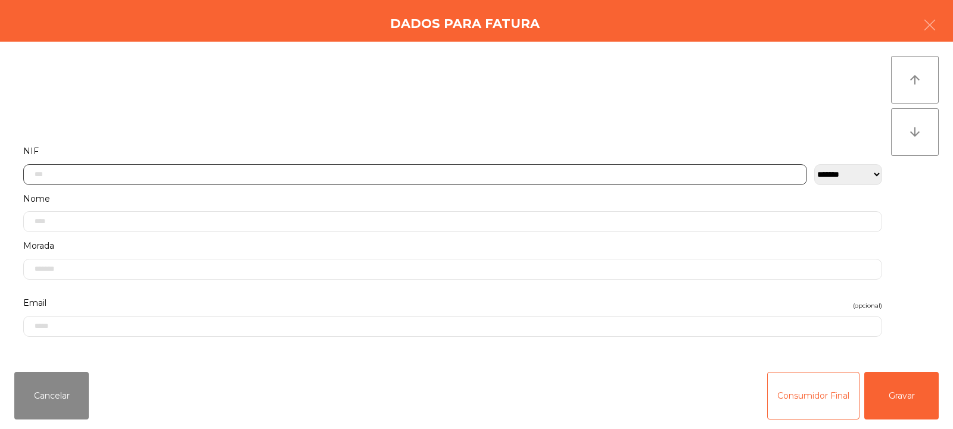
click at [401, 173] on input "text" at bounding box center [415, 174] width 784 height 21
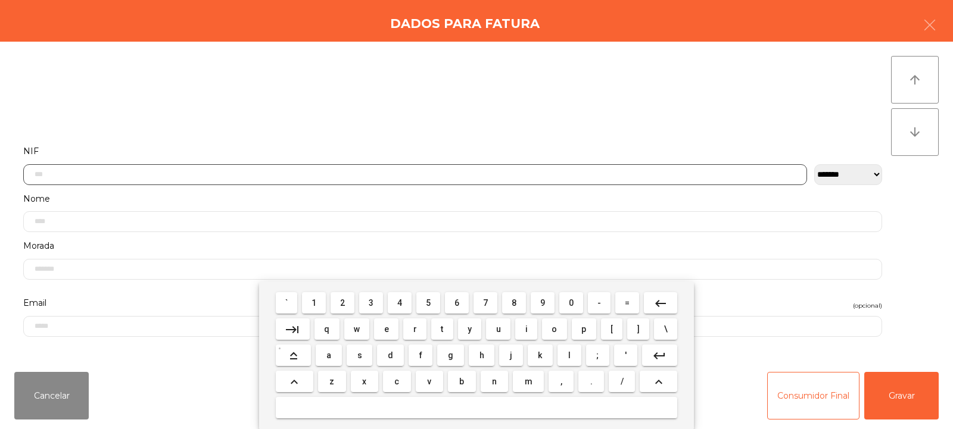
scroll to position [87, 0]
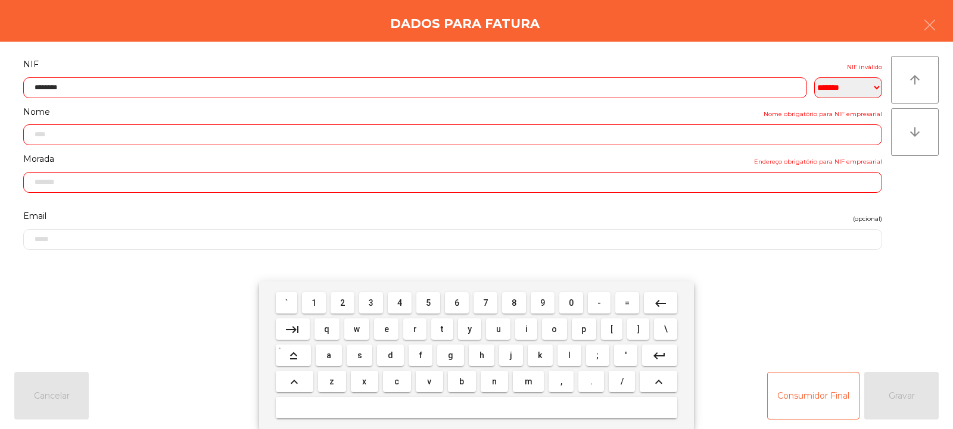
type input "*********"
type input "**********"
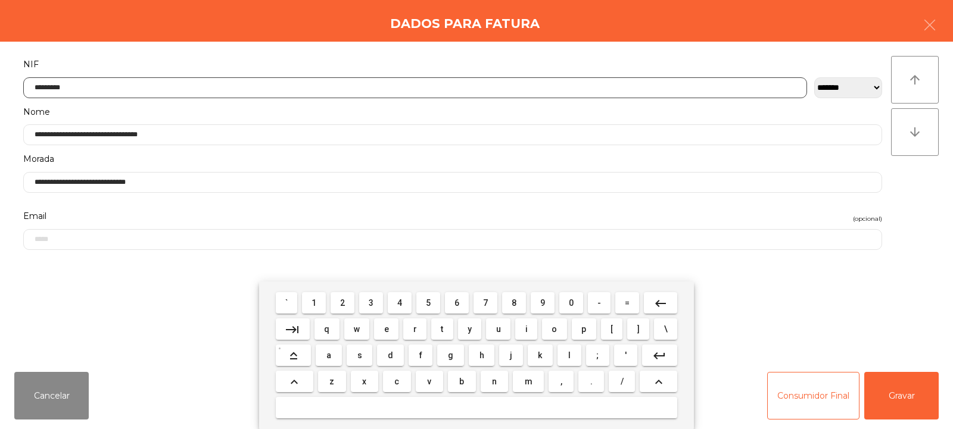
type input "*********"
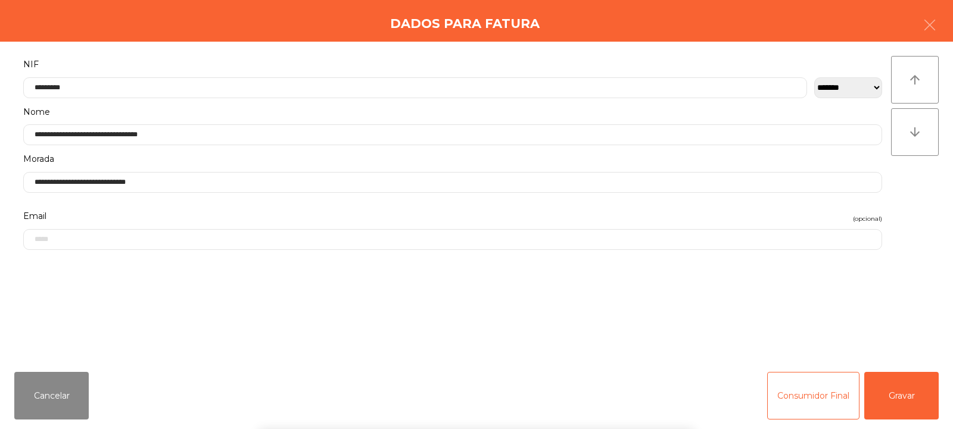
click at [907, 201] on div "arrow_upward arrow_downward" at bounding box center [915, 202] width 48 height 292
click at [905, 391] on button "Gravar" at bounding box center [901, 396] width 74 height 48
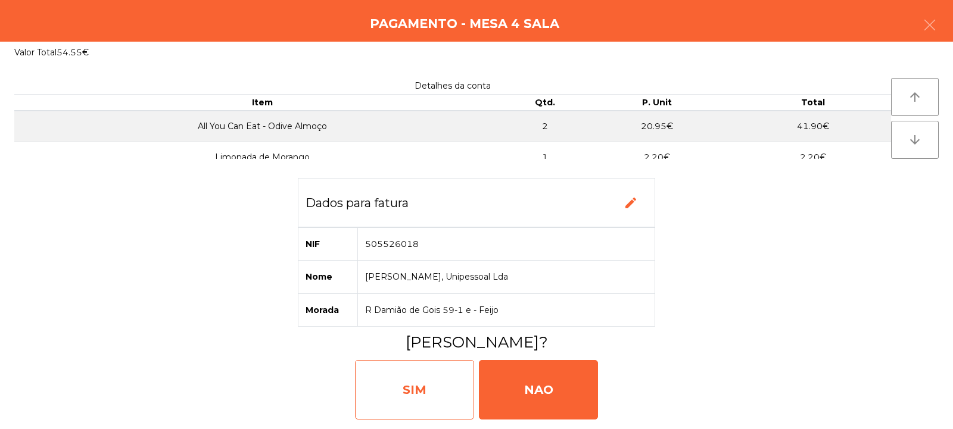
click at [421, 413] on div "SIM" at bounding box center [414, 390] width 119 height 60
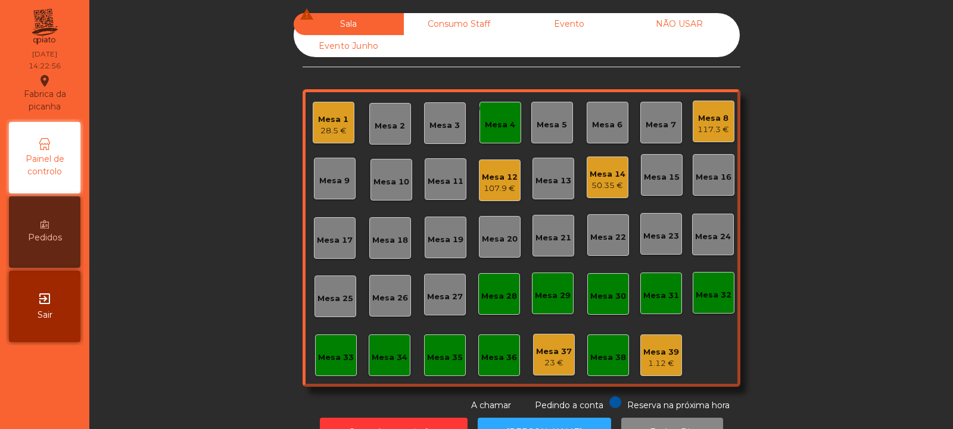
click at [594, 182] on div "50.35 €" at bounding box center [608, 186] width 36 height 12
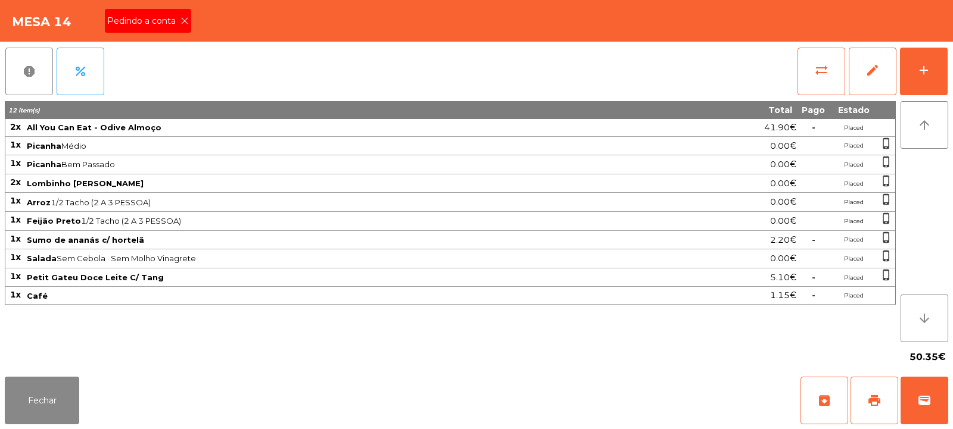
click at [186, 27] on div "Pedindo a conta" at bounding box center [148, 21] width 86 height 24
click at [876, 401] on span "print" at bounding box center [874, 401] width 14 height 14
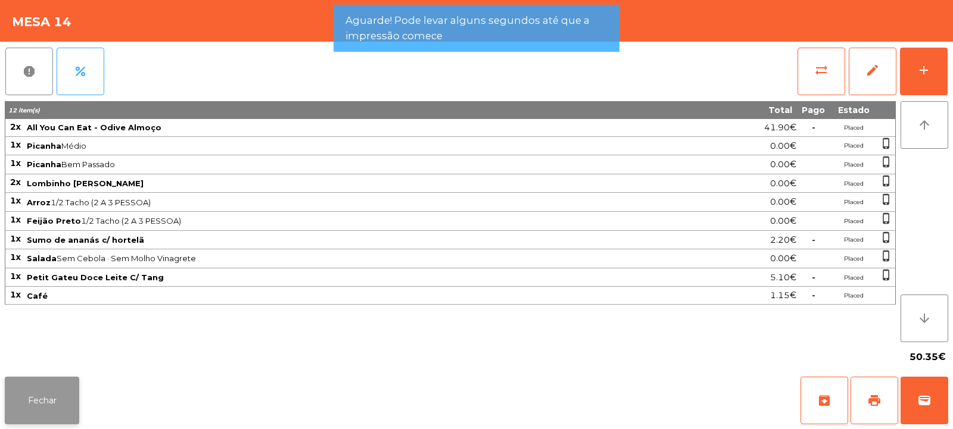
click at [45, 399] on button "Fechar" at bounding box center [42, 401] width 74 height 48
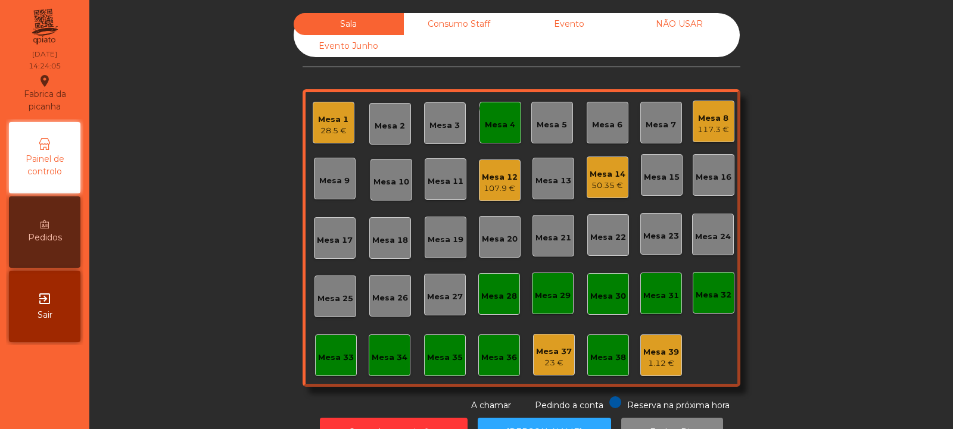
click at [498, 130] on div "Mesa 4" at bounding box center [500, 125] width 30 height 12
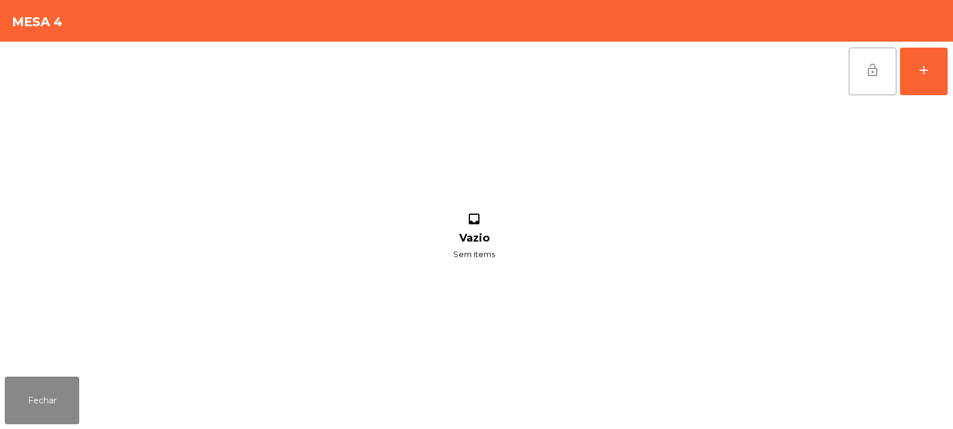
click at [862, 77] on button "lock_open" at bounding box center [873, 72] width 48 height 48
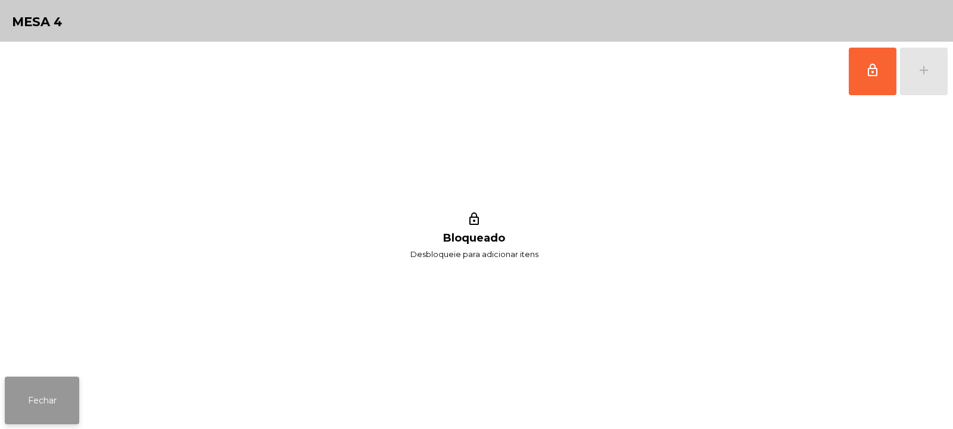
click at [76, 406] on button "Fechar" at bounding box center [42, 401] width 74 height 48
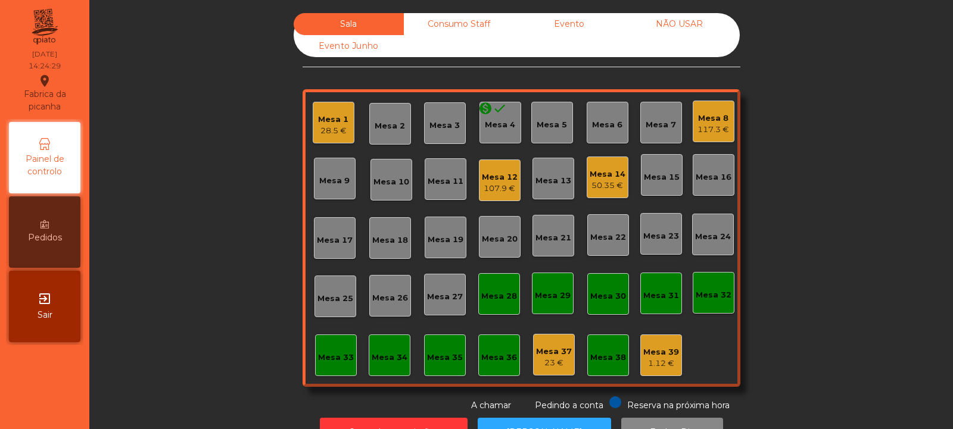
click at [590, 189] on div "50.35 €" at bounding box center [608, 186] width 36 height 12
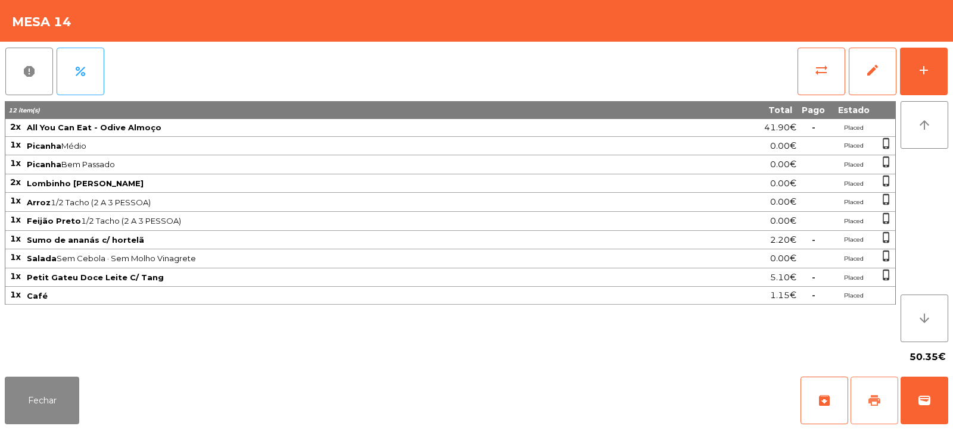
click at [874, 399] on span "print" at bounding box center [874, 401] width 14 height 14
click at [817, 69] on span "sync_alt" at bounding box center [821, 70] width 14 height 14
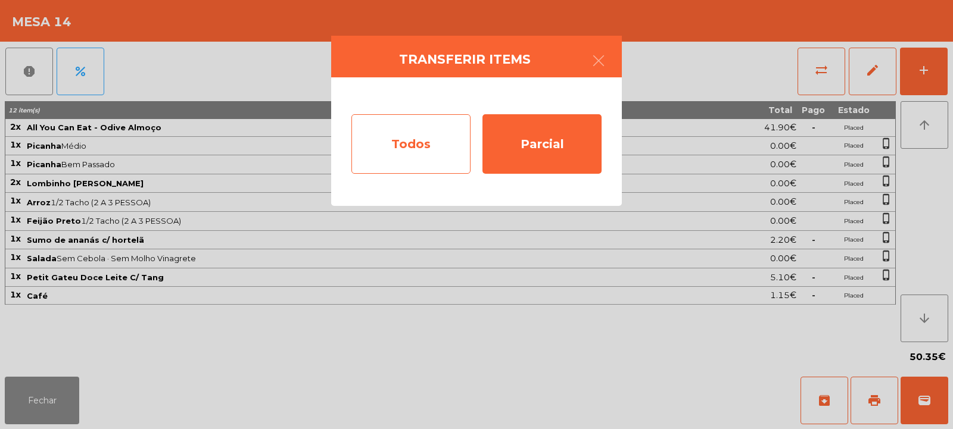
click at [413, 152] on div "Todos" at bounding box center [410, 144] width 119 height 60
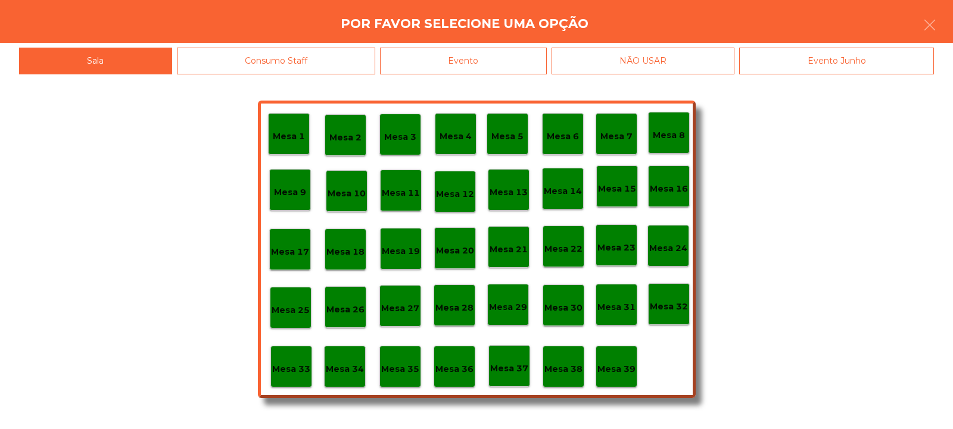
click at [457, 59] on div "Evento" at bounding box center [463, 61] width 167 height 27
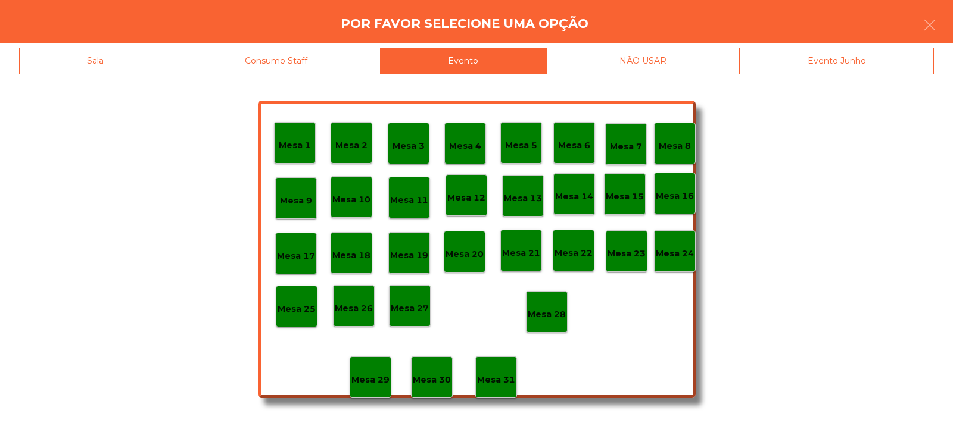
click at [538, 319] on p "Mesa 28" at bounding box center [547, 315] width 38 height 14
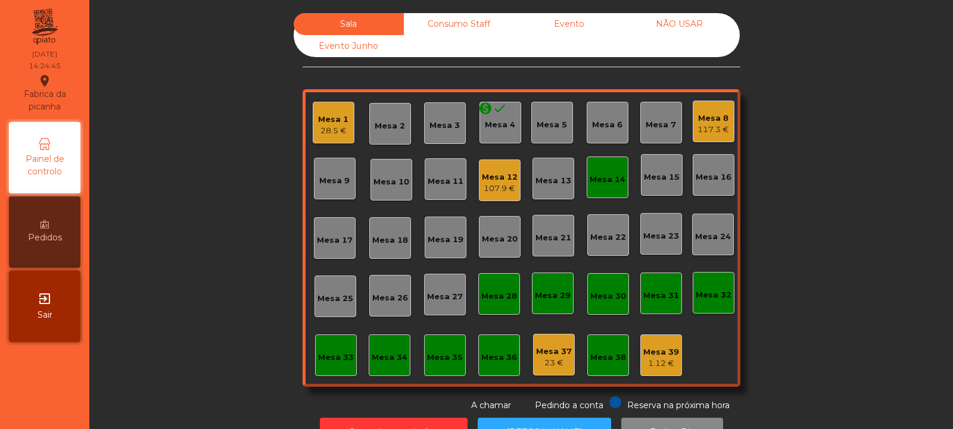
click at [591, 190] on div "Mesa 14" at bounding box center [608, 178] width 42 height 42
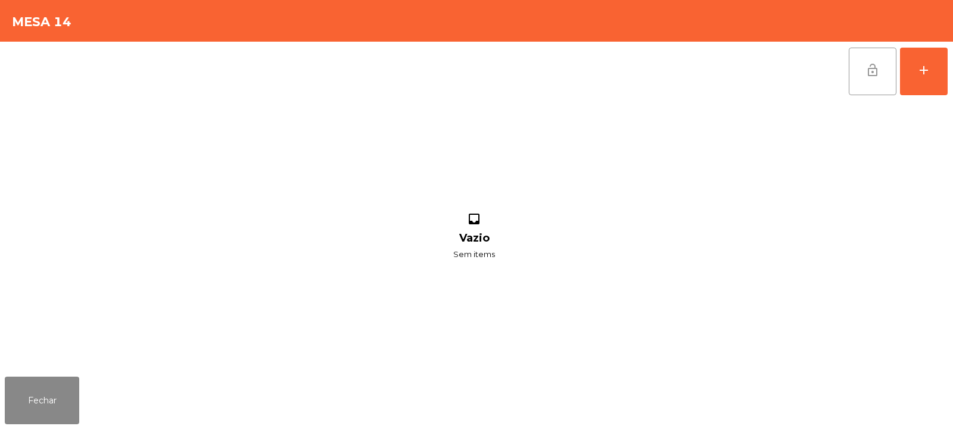
click at [863, 83] on button "lock_open" at bounding box center [873, 72] width 48 height 48
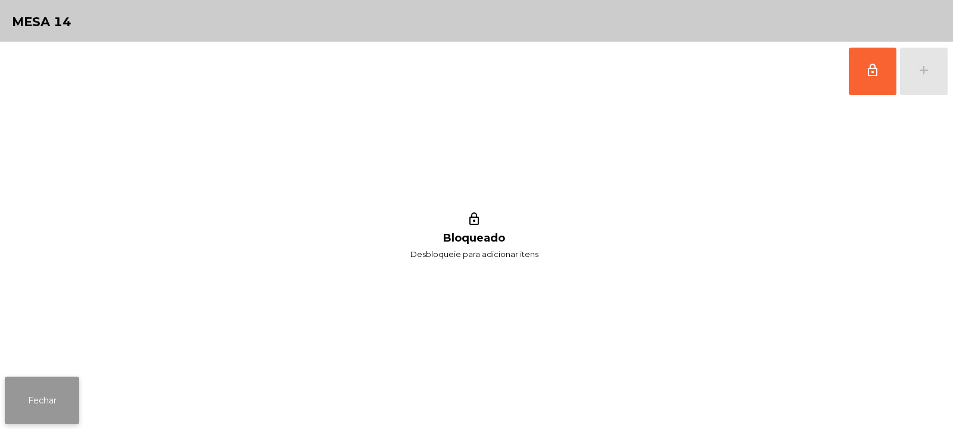
click at [41, 408] on button "Fechar" at bounding box center [42, 401] width 74 height 48
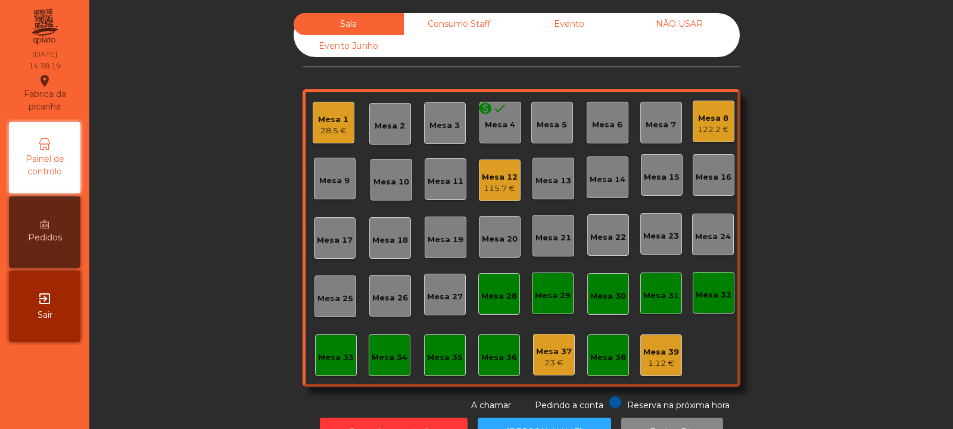
click at [337, 342] on div "Mesa 33" at bounding box center [336, 356] width 42 height 42
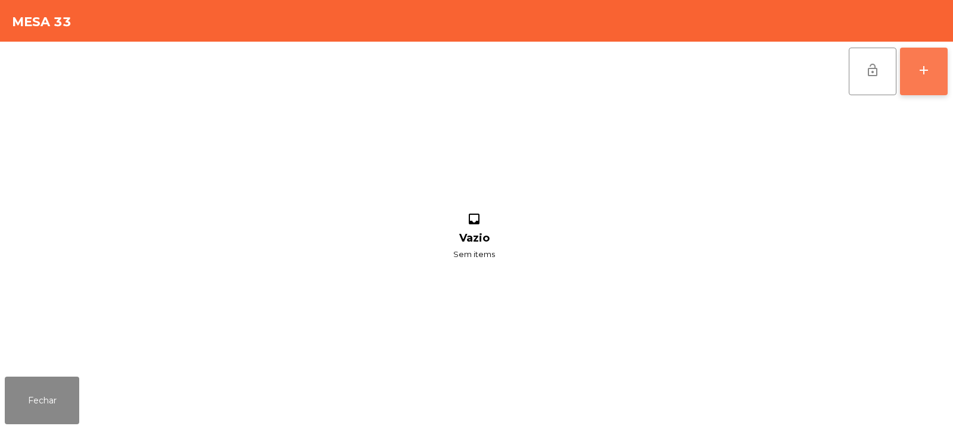
click at [920, 83] on button "add" at bounding box center [924, 72] width 48 height 48
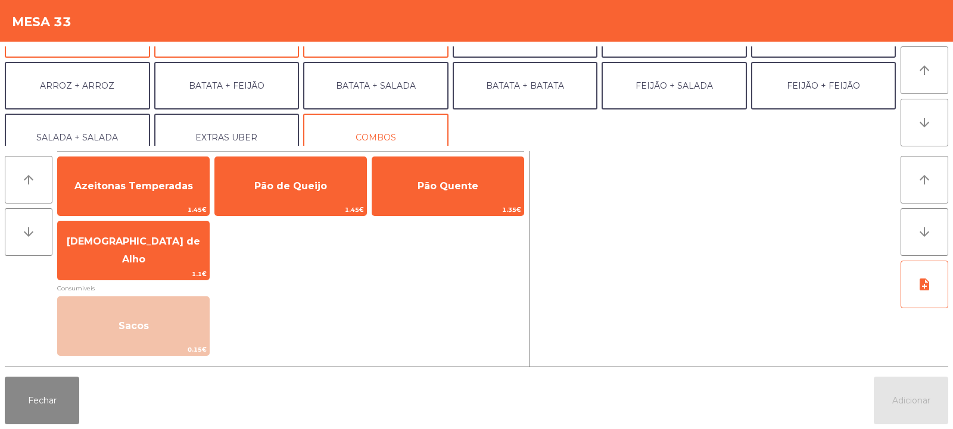
scroll to position [146, 0]
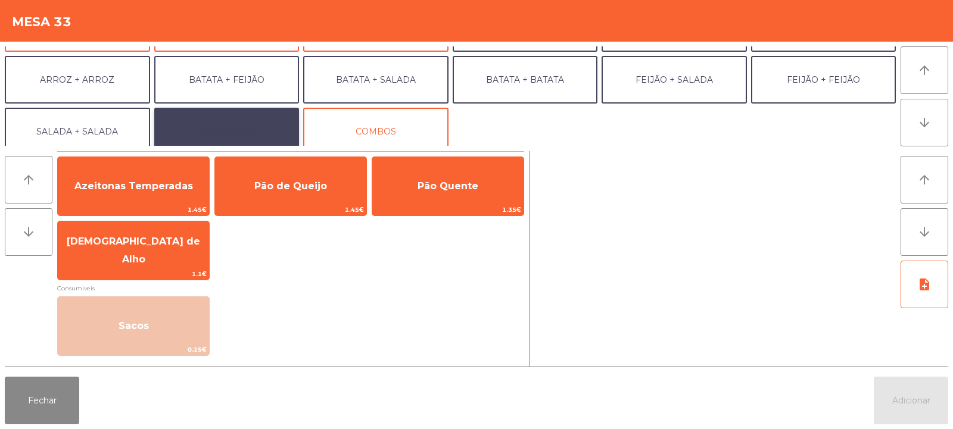
click at [208, 120] on button "EXTRAS UBER" at bounding box center [226, 132] width 145 height 48
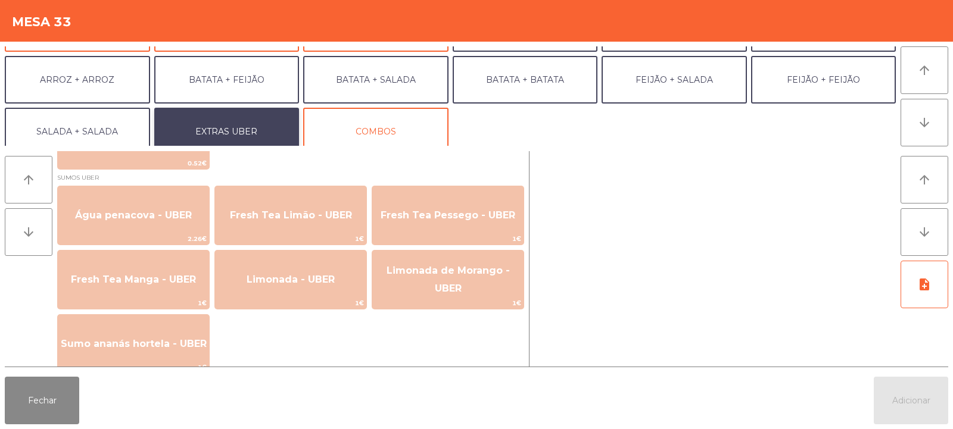
scroll to position [977, 0]
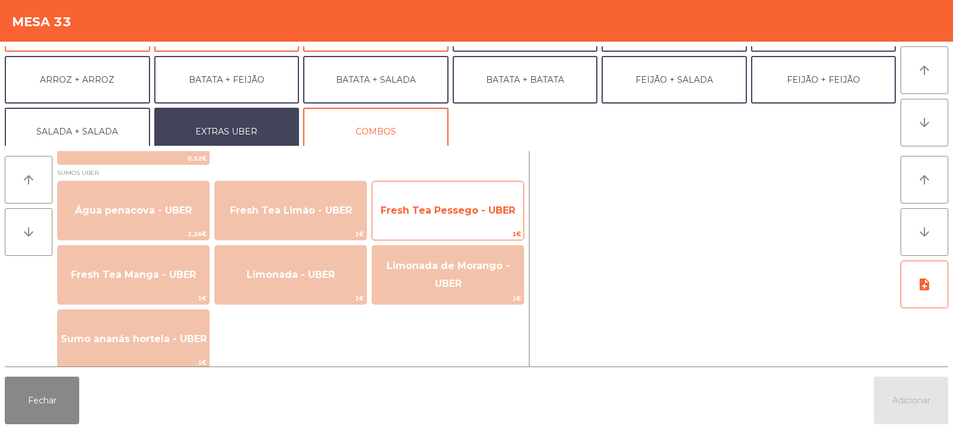
click at [439, 201] on span "Fresh Tea Pessego - UBER" at bounding box center [447, 211] width 151 height 32
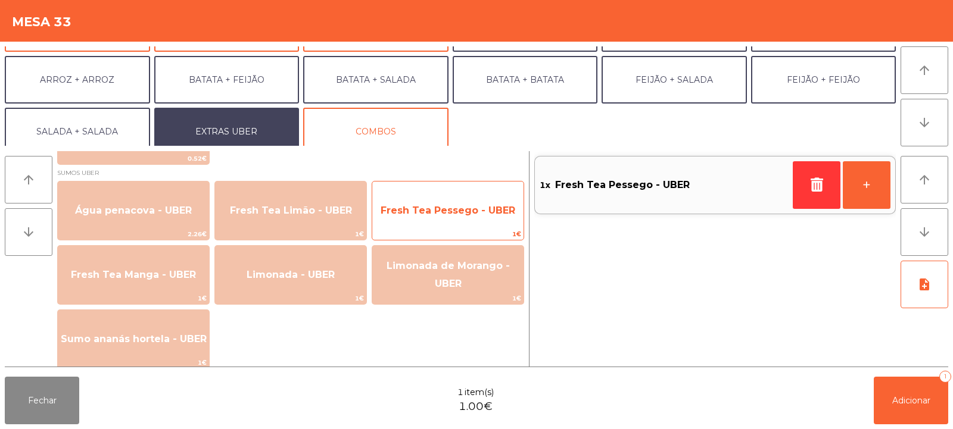
click at [428, 200] on span "Fresh Tea Pessego - UBER" at bounding box center [447, 211] width 151 height 32
click at [425, 201] on span "Fresh Tea Pessego - UBER" at bounding box center [447, 211] width 151 height 32
click at [426, 205] on span "Fresh Tea Pessego - UBER" at bounding box center [448, 210] width 135 height 11
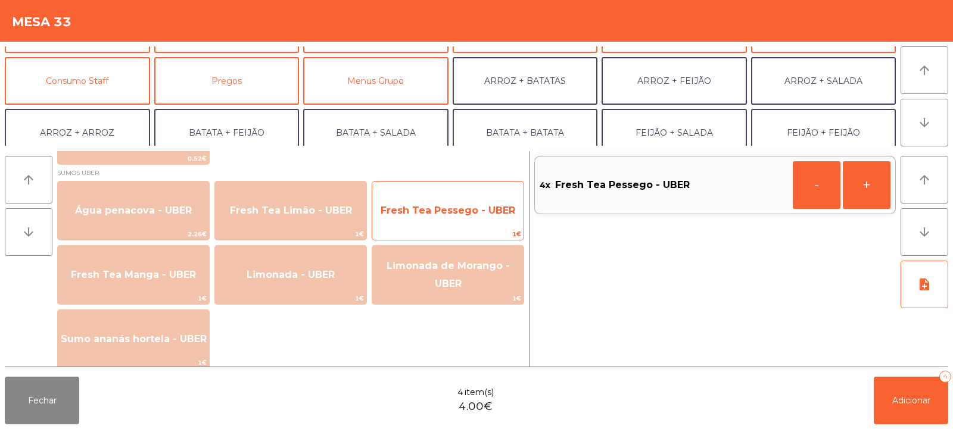
scroll to position [99, 0]
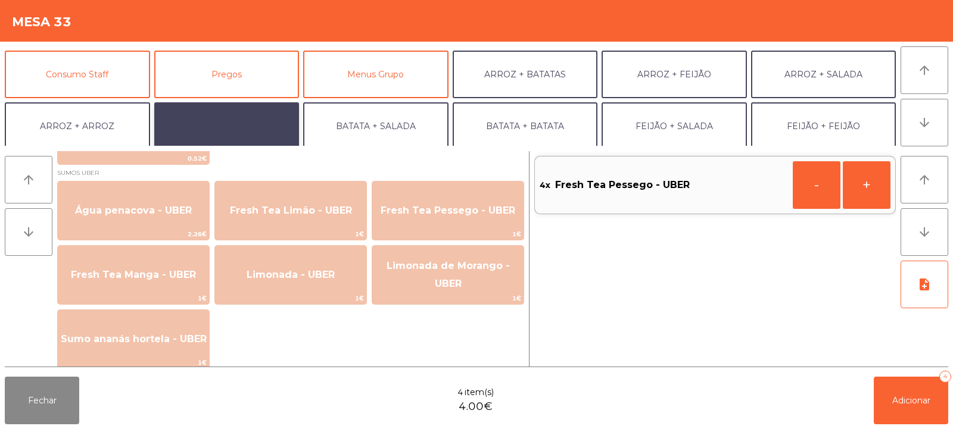
click at [217, 122] on button "BATATA + FEIJÃO" at bounding box center [226, 126] width 145 height 48
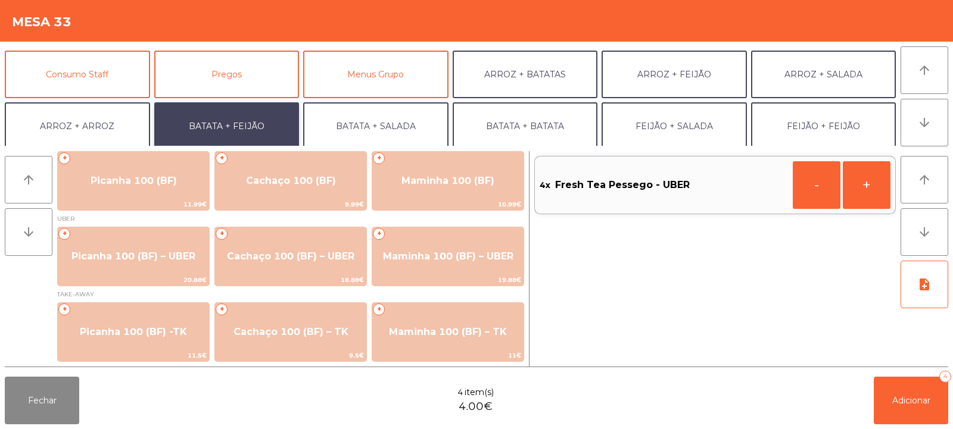
scroll to position [5, 0]
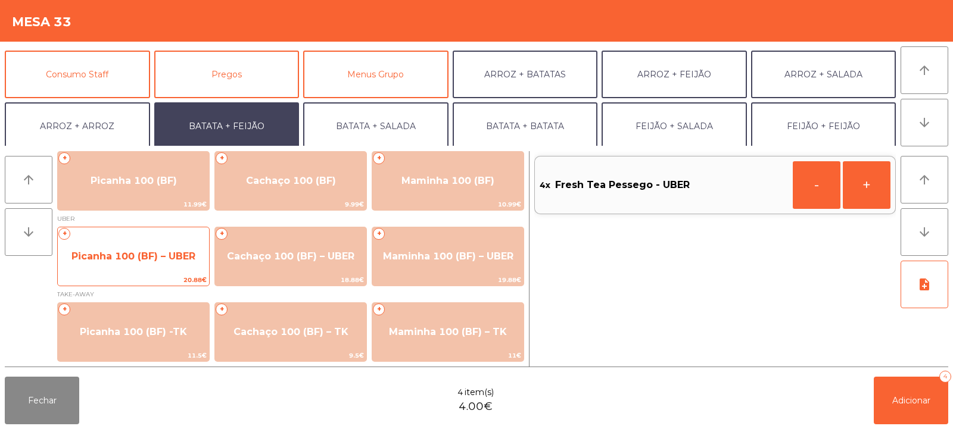
click at [104, 244] on span "Picanha 100 (BF) – UBER" at bounding box center [133, 257] width 151 height 32
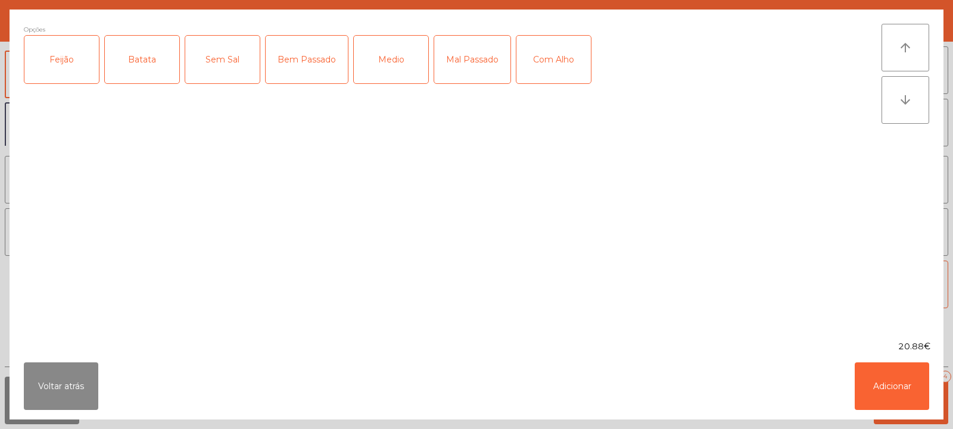
click at [46, 55] on div "Feijão" at bounding box center [61, 60] width 74 height 48
click at [134, 46] on div "Batata" at bounding box center [142, 60] width 74 height 48
click at [384, 65] on div "Medio" at bounding box center [391, 60] width 74 height 48
click at [879, 386] on button "Adicionar" at bounding box center [892, 387] width 74 height 48
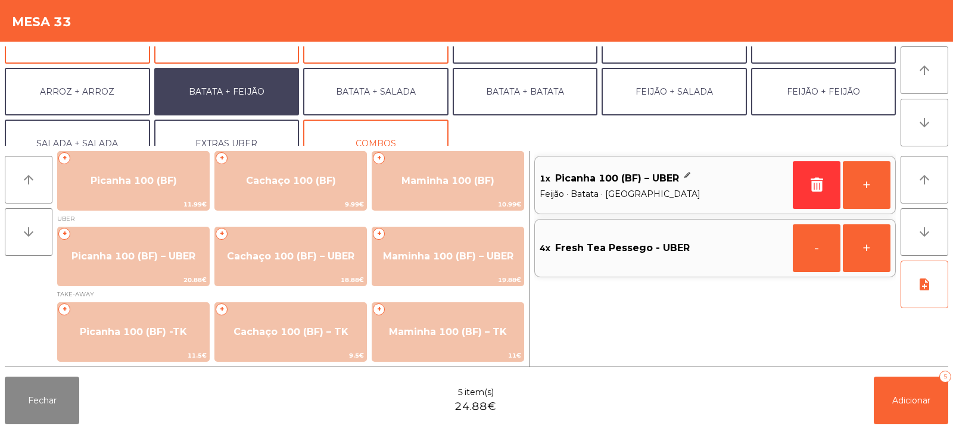
scroll to position [155, 0]
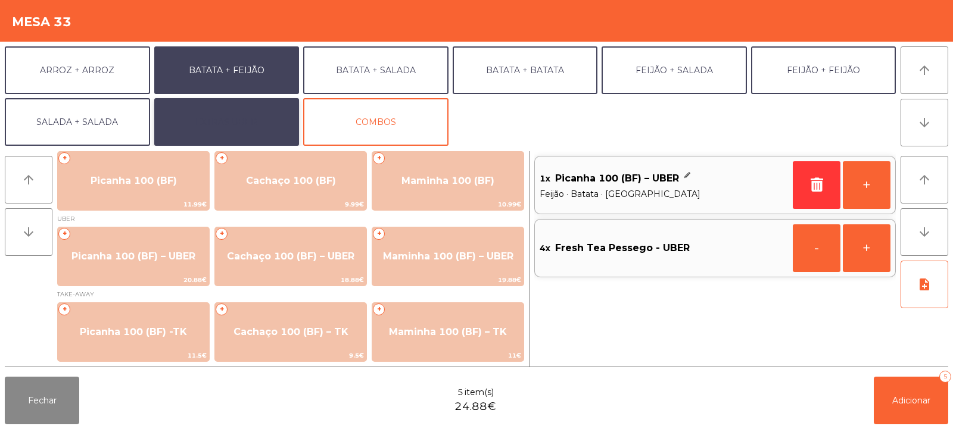
click at [214, 127] on button "EXTRAS UBER" at bounding box center [226, 122] width 145 height 48
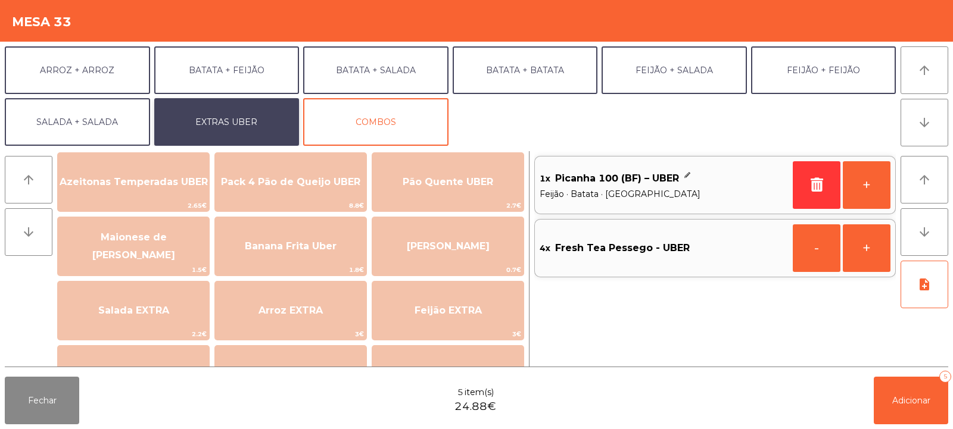
scroll to position [0, 0]
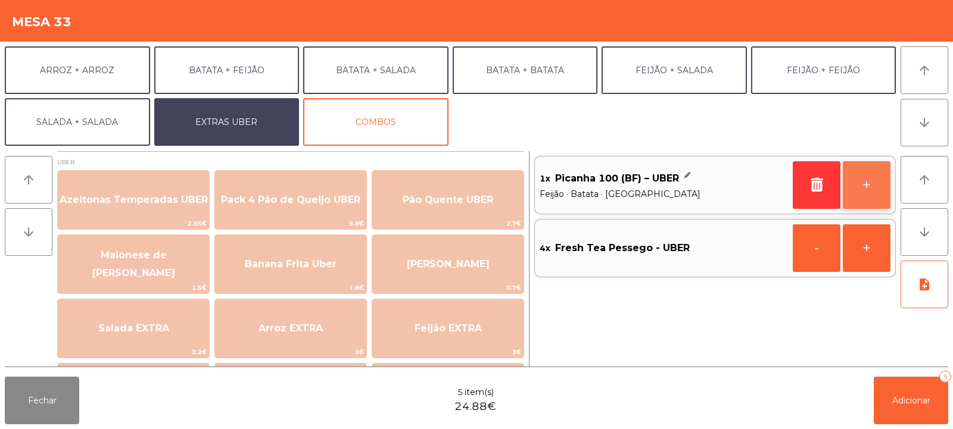
click at [877, 197] on button "+" at bounding box center [867, 185] width 48 height 48
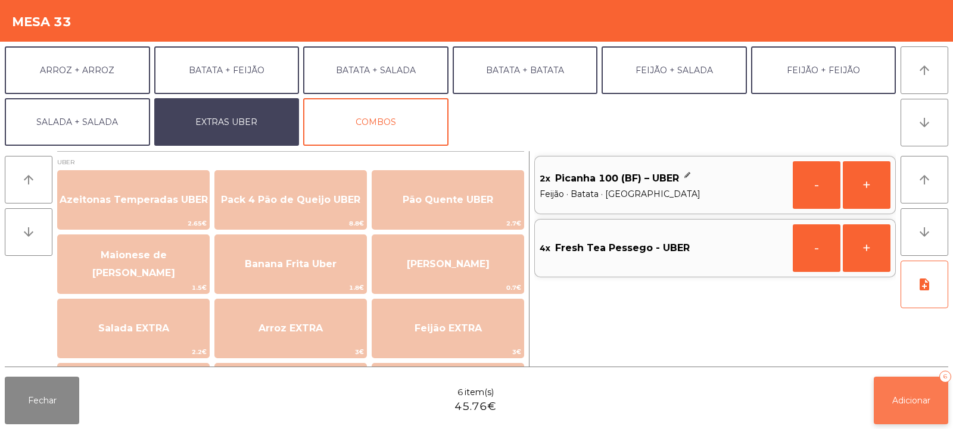
click at [899, 401] on span "Adicionar" at bounding box center [911, 401] width 38 height 11
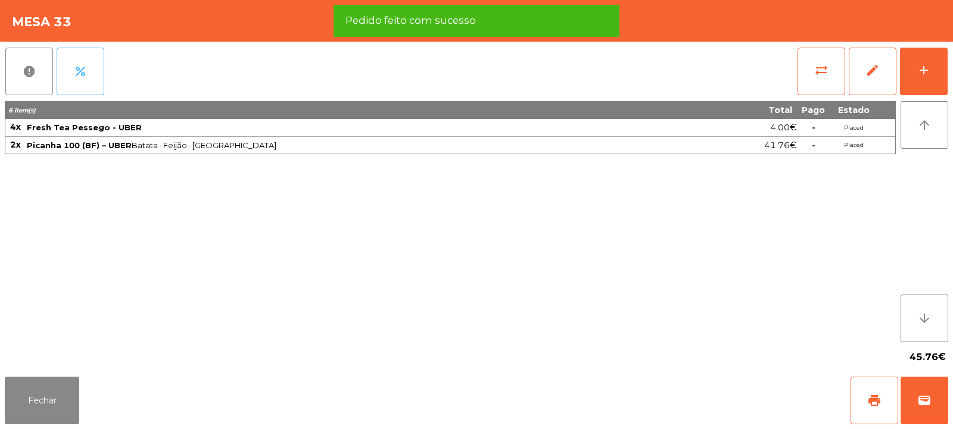
click at [84, 64] on button "percent" at bounding box center [81, 72] width 48 height 48
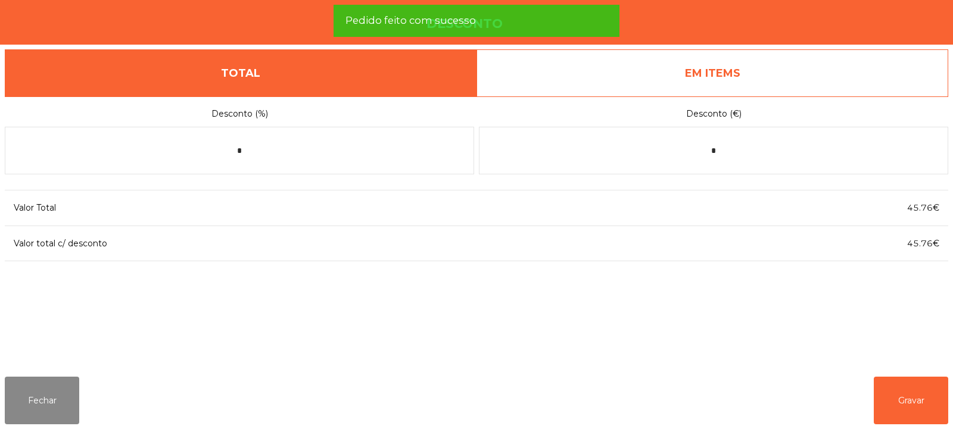
click at [627, 59] on link "EM ITEMS" at bounding box center [713, 73] width 472 height 48
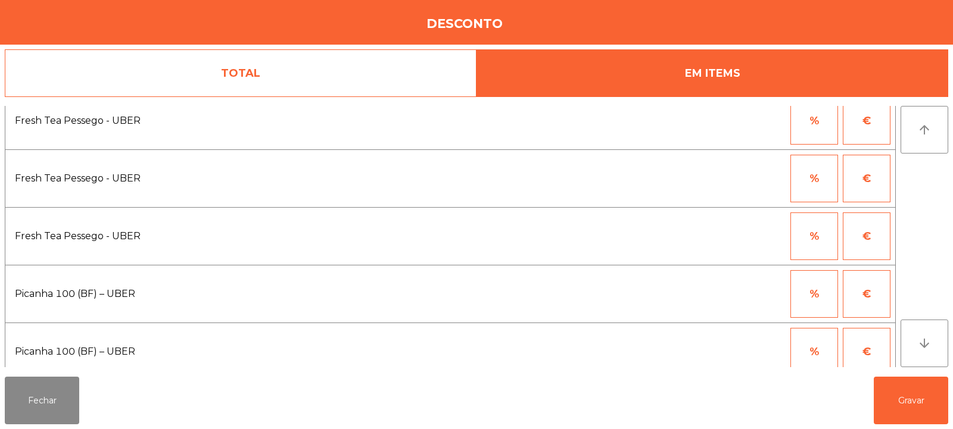
scroll to position [86, 0]
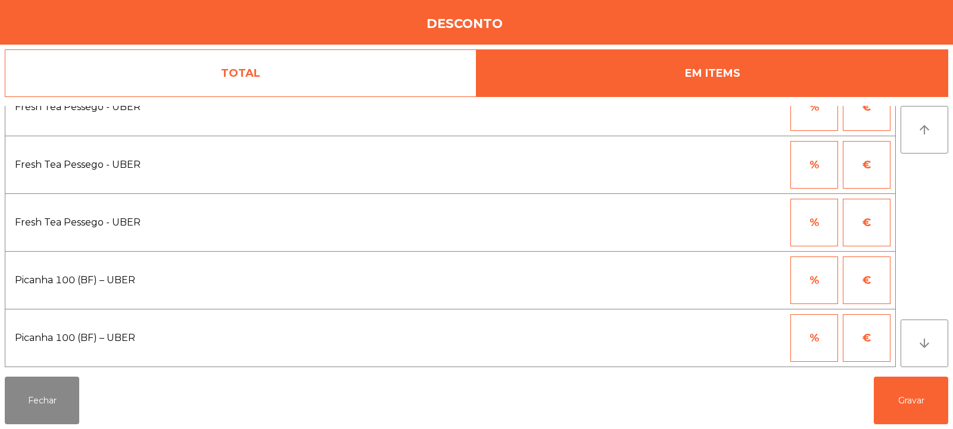
click at [808, 282] on button "%" at bounding box center [814, 281] width 48 height 48
click at [754, 285] on input "*" at bounding box center [756, 281] width 60 height 48
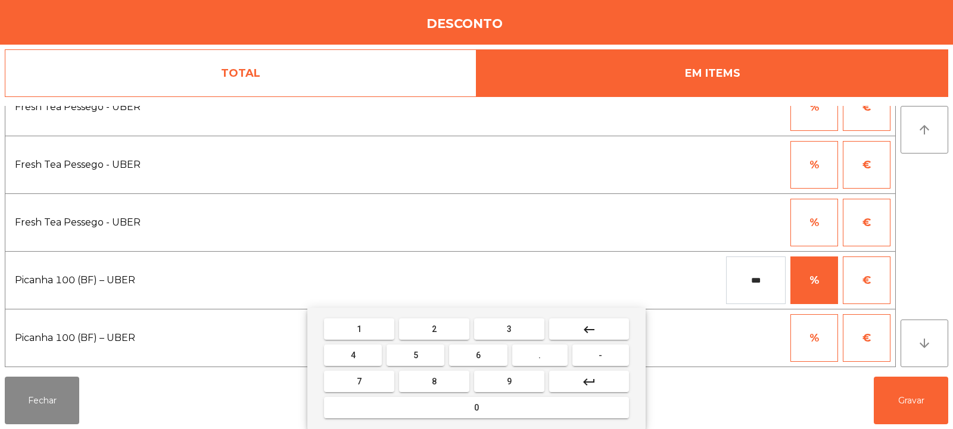
type input "***"
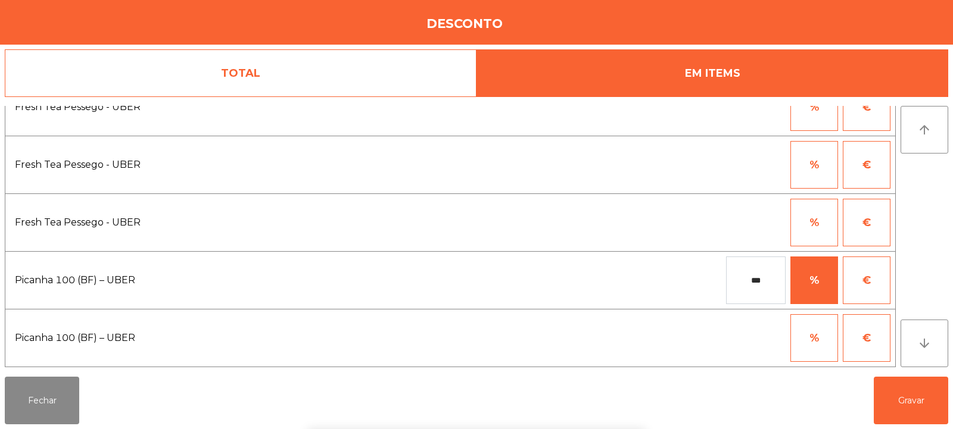
click at [892, 404] on div "1 2 3 keyboard_backspace 4 5 6 . - 7 8 9 keyboard_return 0" at bounding box center [476, 369] width 953 height 122
click at [905, 403] on button "Gravar" at bounding box center [911, 401] width 74 height 48
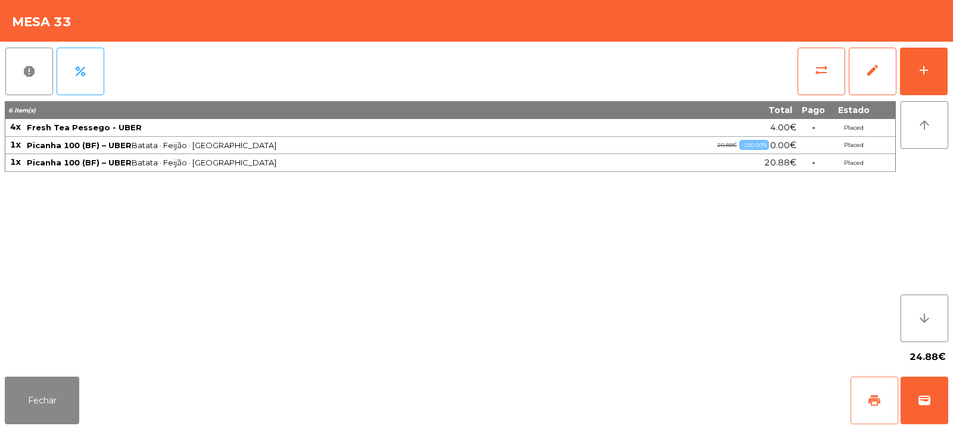
click at [866, 396] on button "print" at bounding box center [875, 401] width 48 height 48
click at [918, 78] on button "add" at bounding box center [924, 72] width 48 height 48
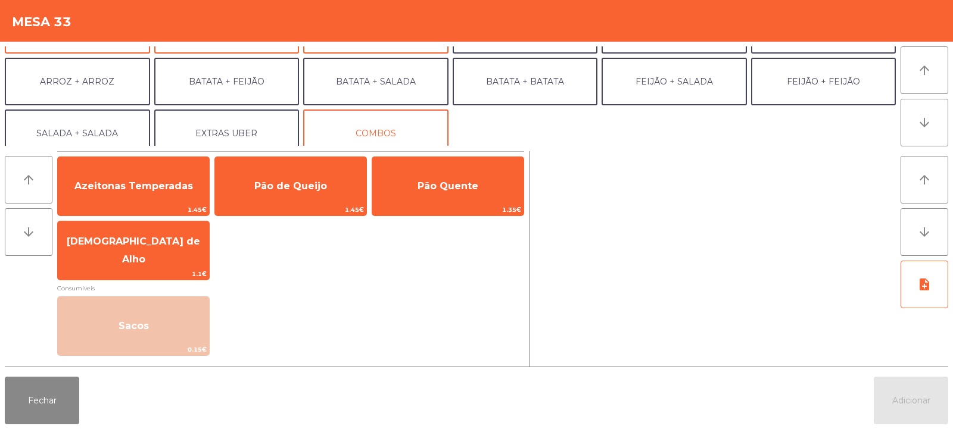
scroll to position [155, 0]
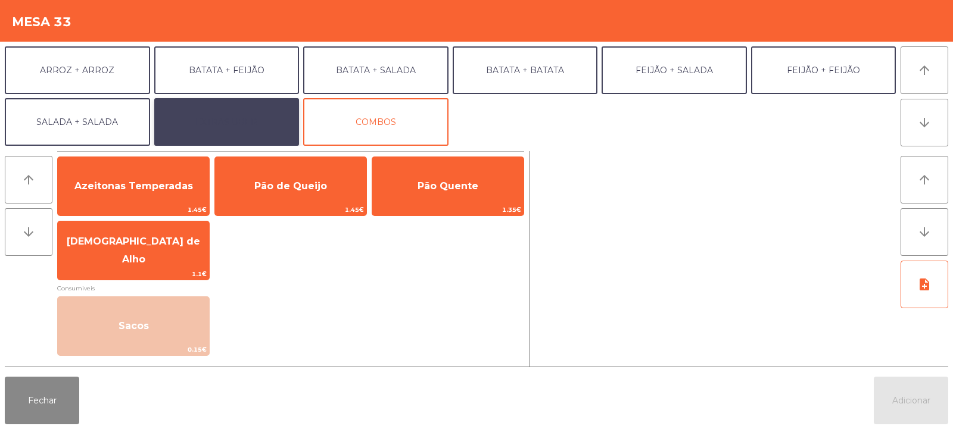
click at [228, 123] on button "EXTRAS UBER" at bounding box center [226, 122] width 145 height 48
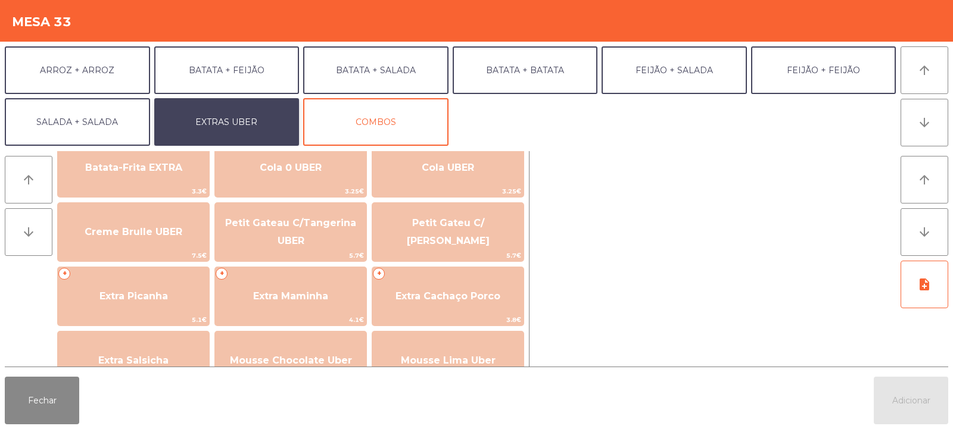
scroll to position [248, 0]
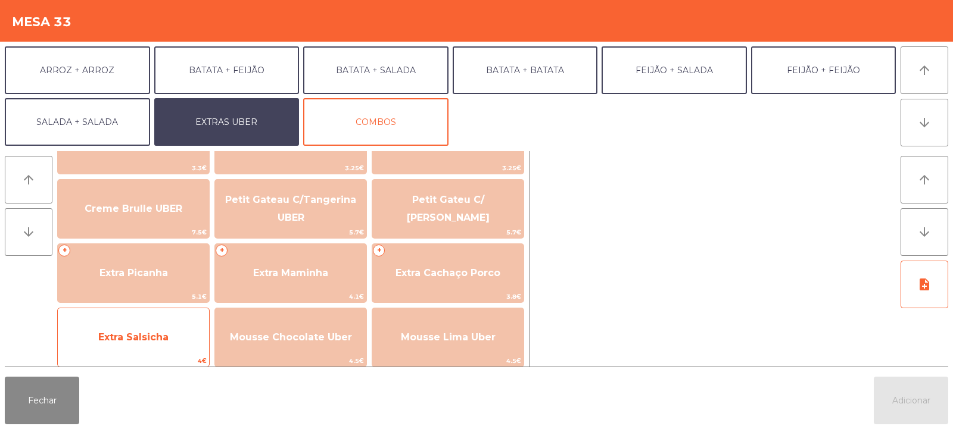
click at [134, 337] on span "Extra Salsicha" at bounding box center [133, 337] width 70 height 11
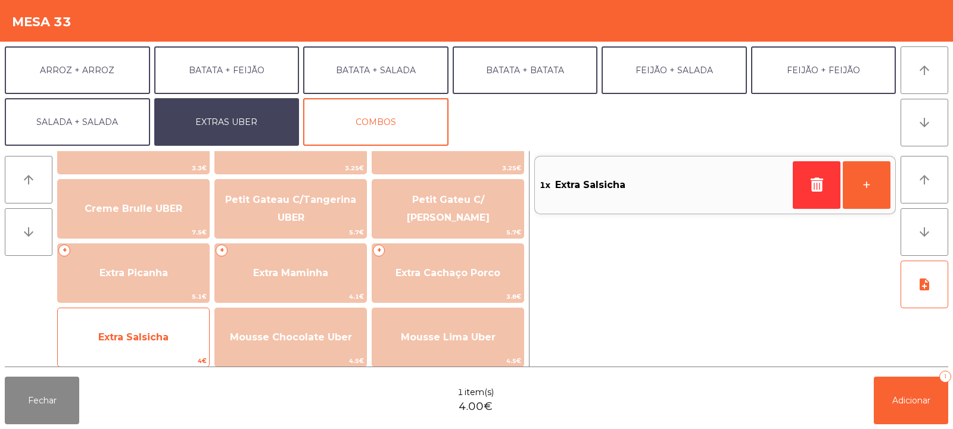
click at [148, 343] on span "Extra Salsicha" at bounding box center [133, 338] width 151 height 32
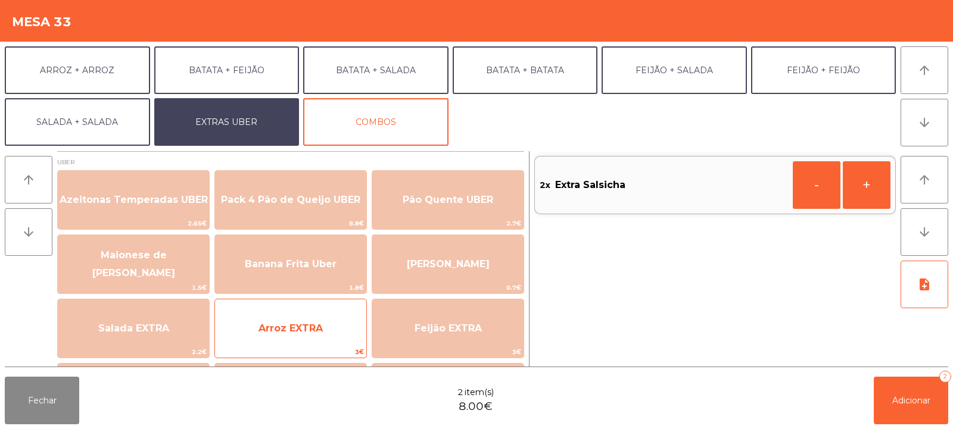
click at [297, 329] on span "Arroz EXTRA" at bounding box center [291, 328] width 64 height 11
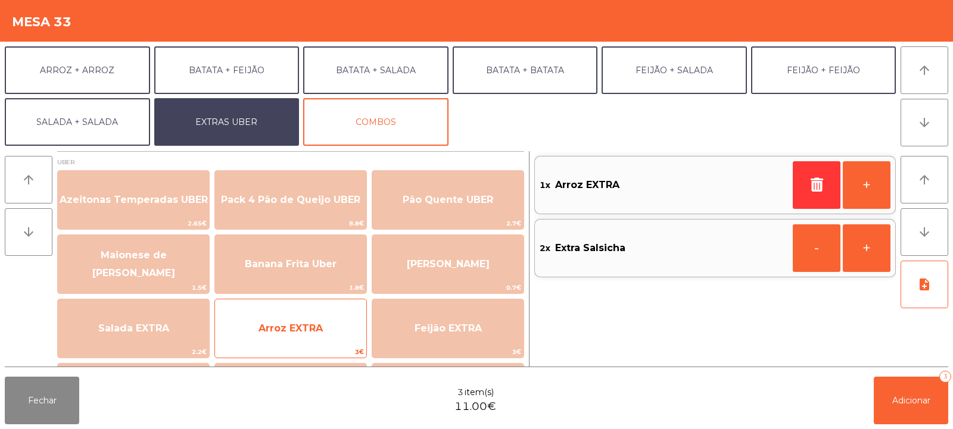
click at [295, 325] on span "Arroz EXTRA" at bounding box center [291, 328] width 64 height 11
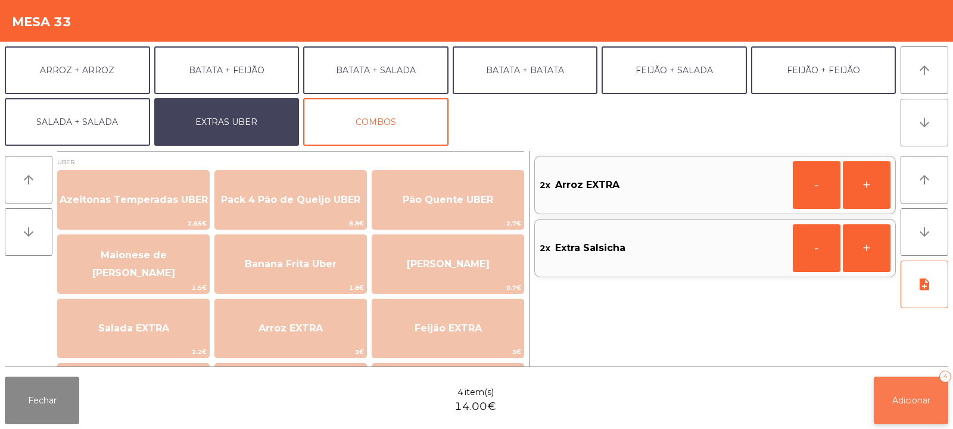
click at [893, 406] on button "Adicionar 4" at bounding box center [911, 401] width 74 height 48
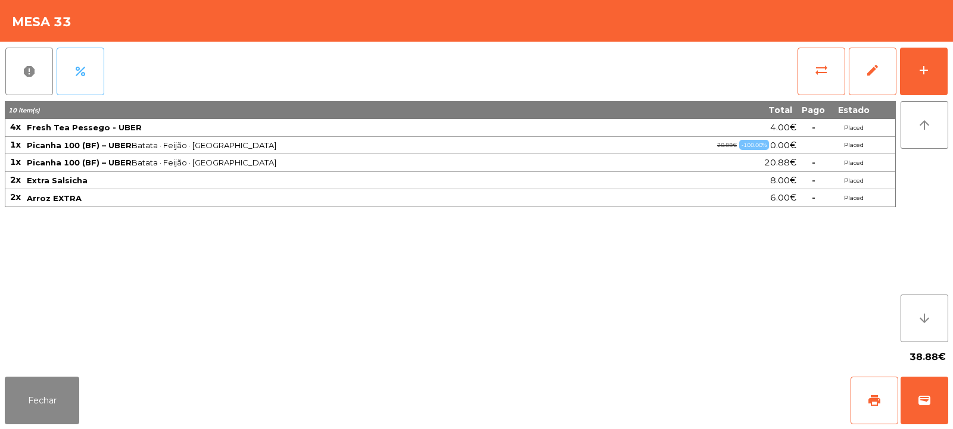
click at [88, 90] on button "percent" at bounding box center [81, 72] width 48 height 48
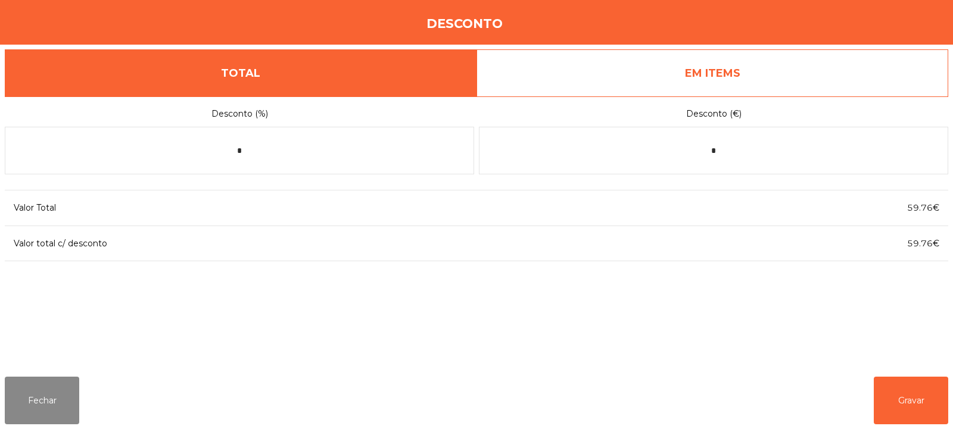
click at [598, 67] on link "EM ITEMS" at bounding box center [713, 73] width 472 height 48
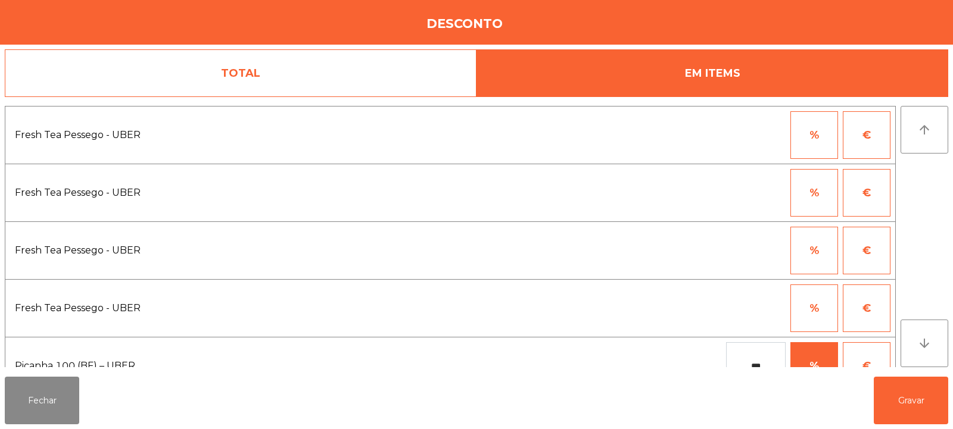
click at [356, 64] on link "TOTAL" at bounding box center [241, 73] width 472 height 48
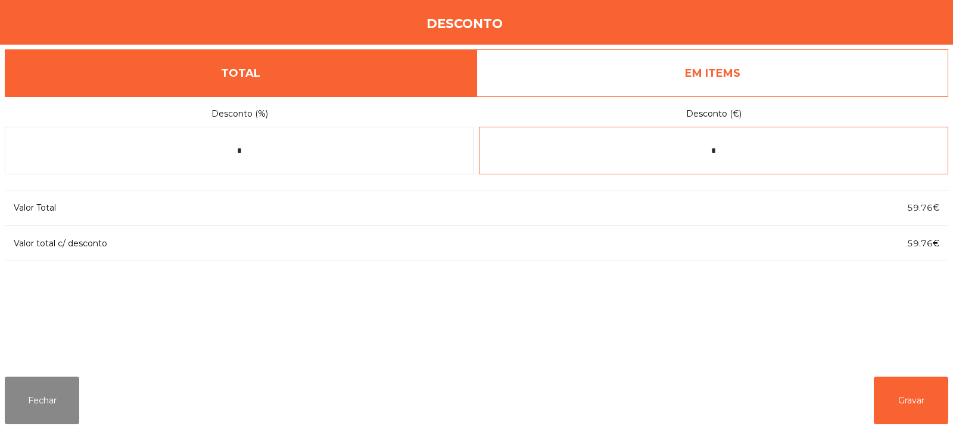
click at [748, 150] on input "*" at bounding box center [713, 151] width 469 height 48
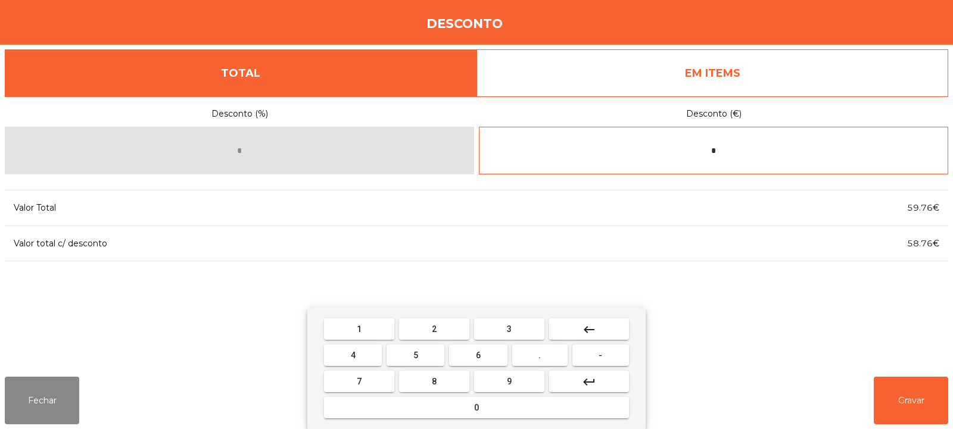
type input "*"
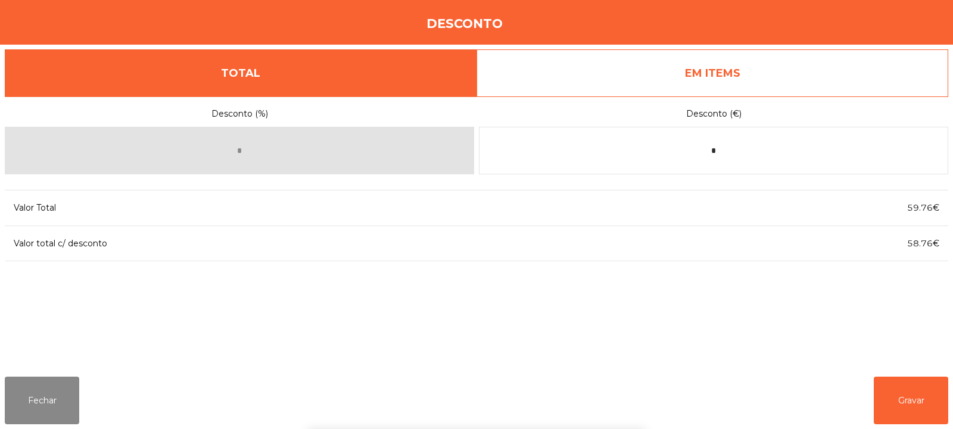
click at [908, 397] on div "1 2 3 keyboard_backspace 4 5 6 . - 7 8 9 keyboard_return 0" at bounding box center [476, 369] width 953 height 122
click at [902, 396] on button "Gravar" at bounding box center [911, 401] width 74 height 48
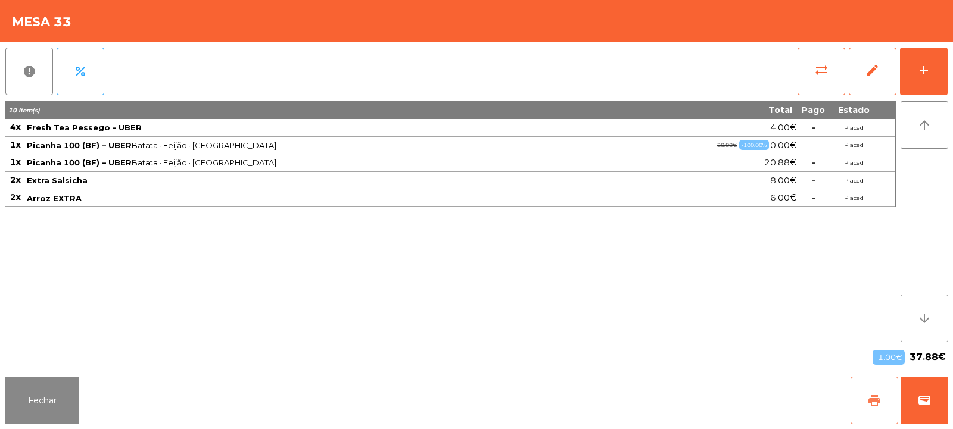
click at [874, 398] on span "print" at bounding box center [874, 401] width 14 height 14
click at [931, 398] on span "wallet" at bounding box center [924, 401] width 14 height 14
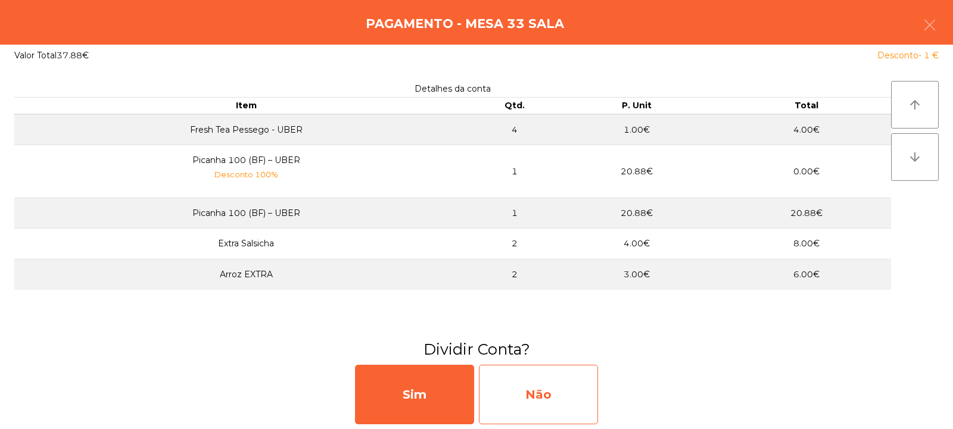
click at [549, 404] on div "Não" at bounding box center [538, 395] width 119 height 60
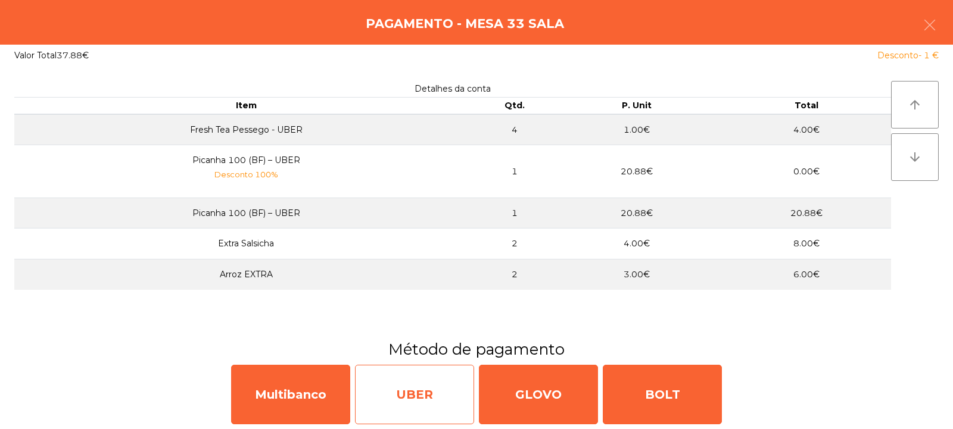
click at [424, 397] on div "UBER" at bounding box center [414, 395] width 119 height 60
select select "**"
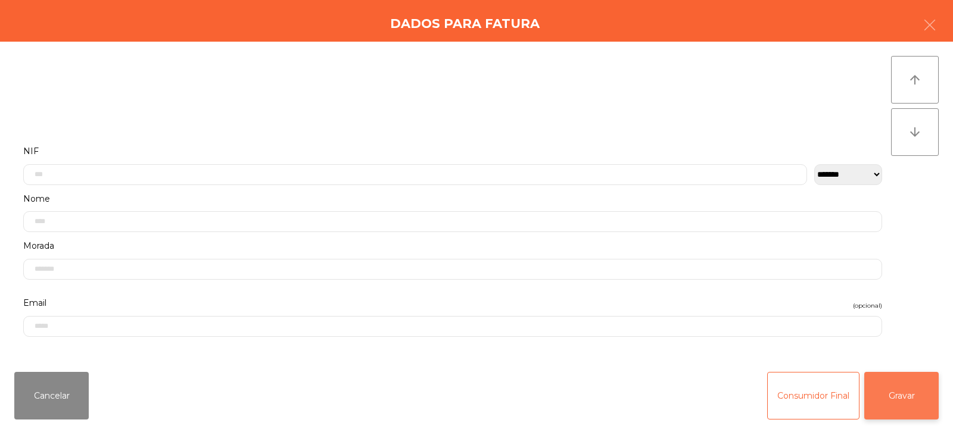
click at [906, 394] on button "Gravar" at bounding box center [901, 396] width 74 height 48
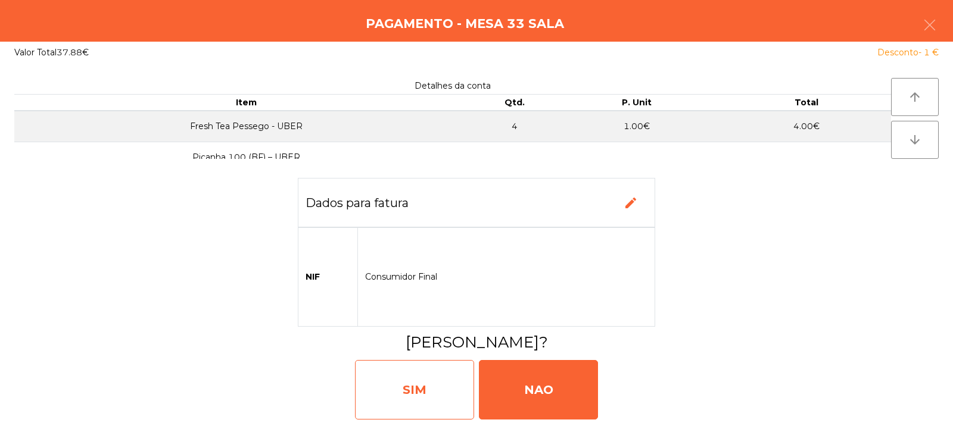
click at [424, 403] on div "SIM" at bounding box center [414, 390] width 119 height 60
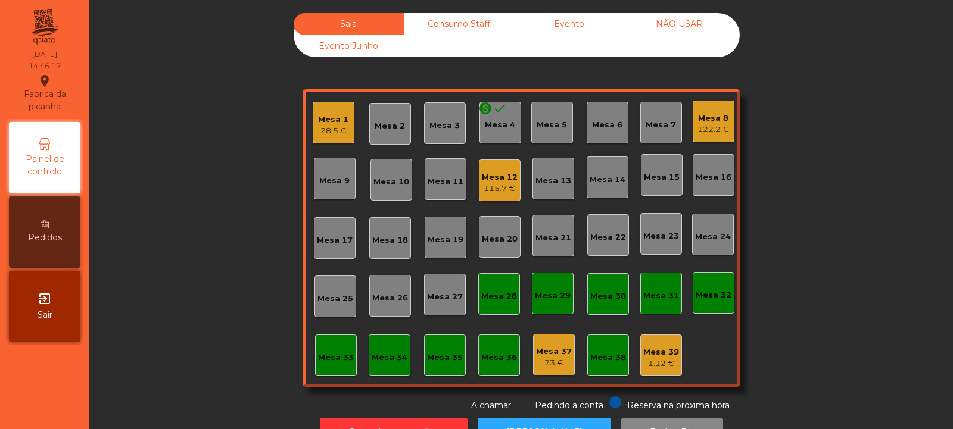
click at [443, 20] on div "Consumo Staff" at bounding box center [459, 24] width 110 height 22
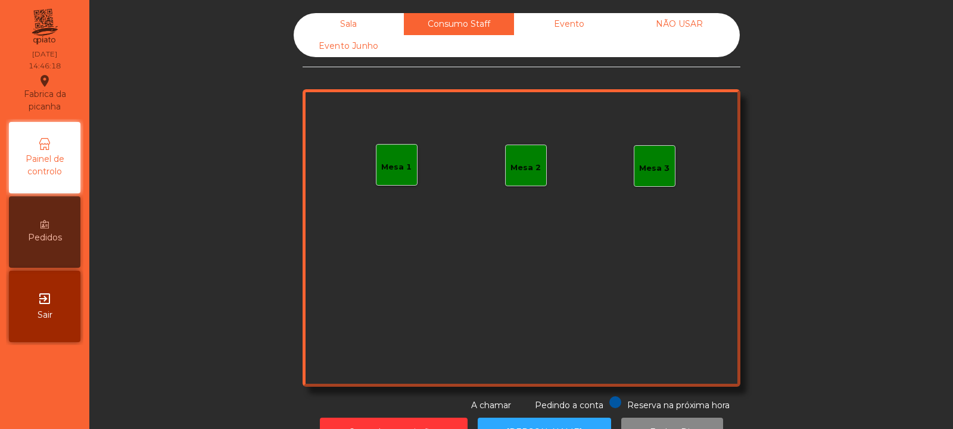
click at [387, 171] on div "Mesa 1" at bounding box center [396, 167] width 30 height 12
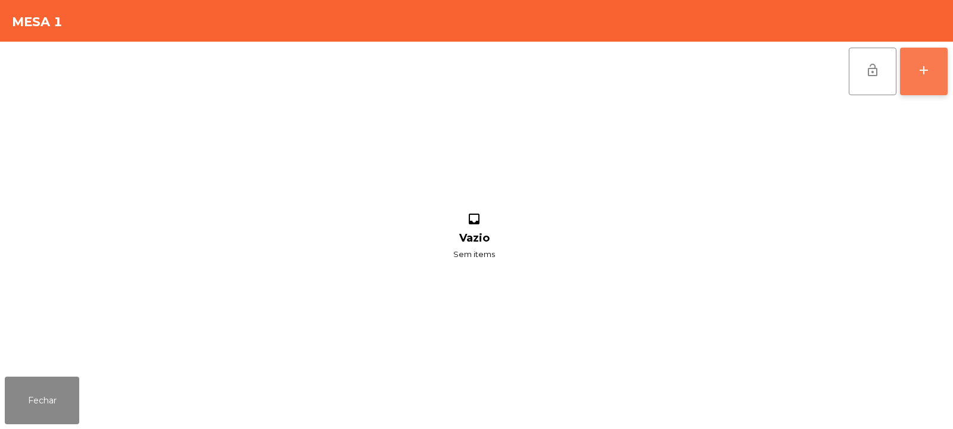
click at [924, 72] on div "add" at bounding box center [924, 70] width 14 height 14
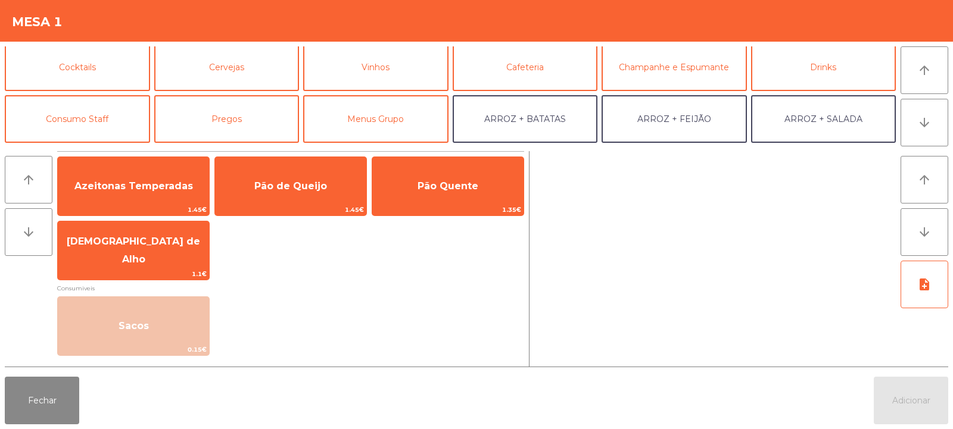
scroll to position [98, 0]
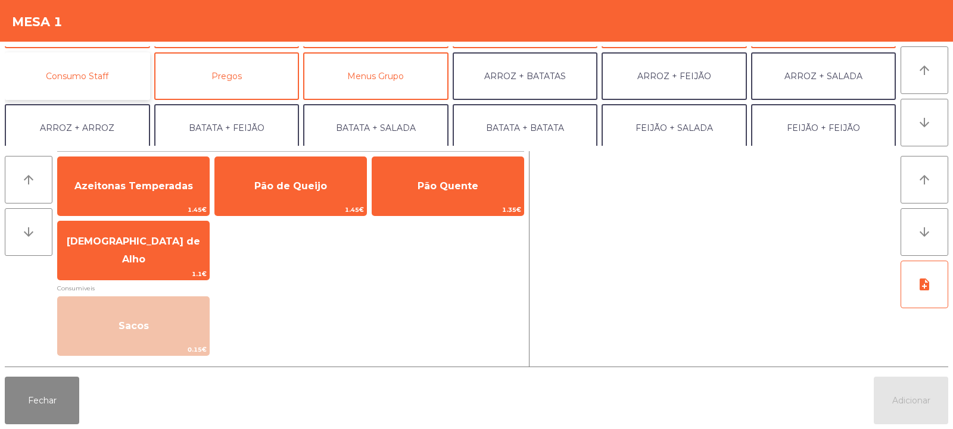
click at [73, 79] on button "Consumo Staff" at bounding box center [77, 76] width 145 height 48
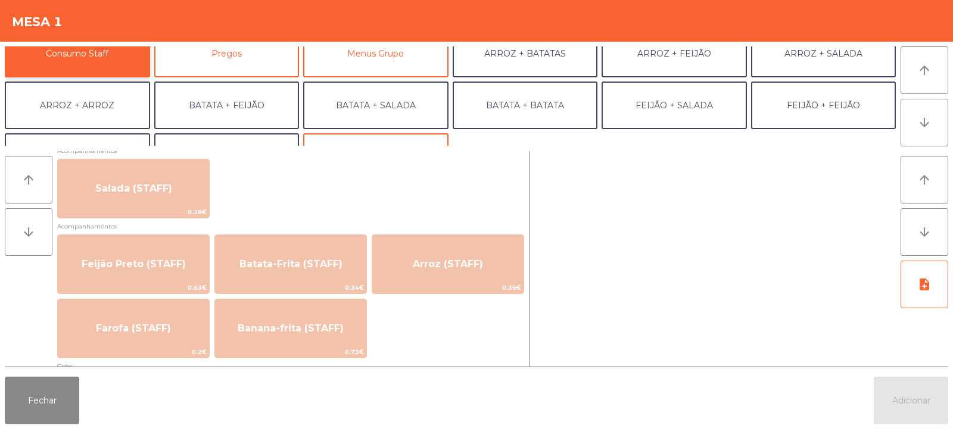
scroll to position [493, 0]
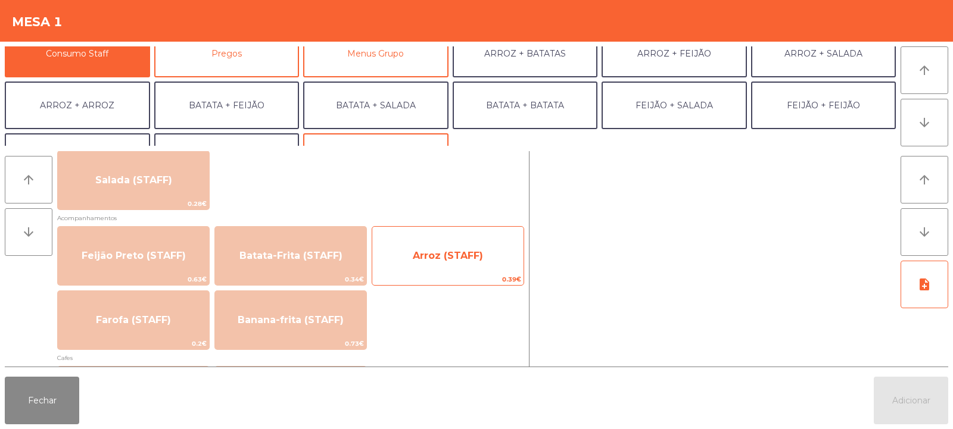
click at [453, 254] on span "Arroz (STAFF)" at bounding box center [448, 255] width 70 height 11
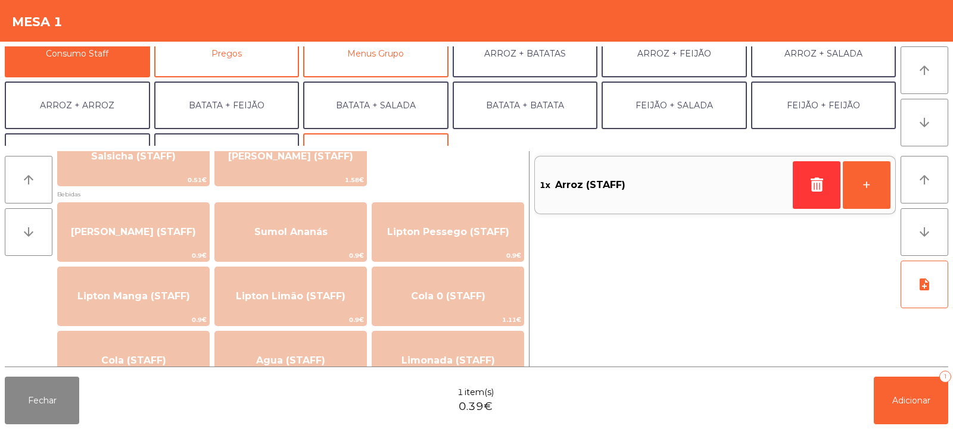
scroll to position [0, 0]
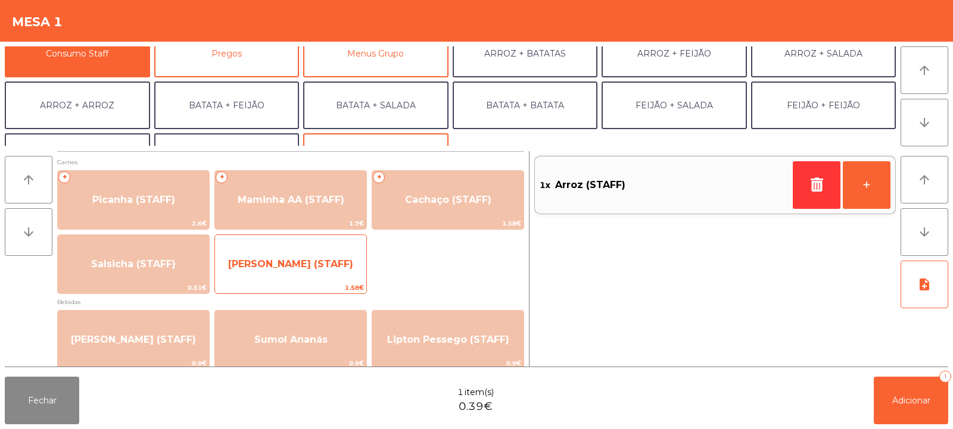
click at [329, 275] on span "[PERSON_NAME] (STAFF)" at bounding box center [290, 264] width 151 height 32
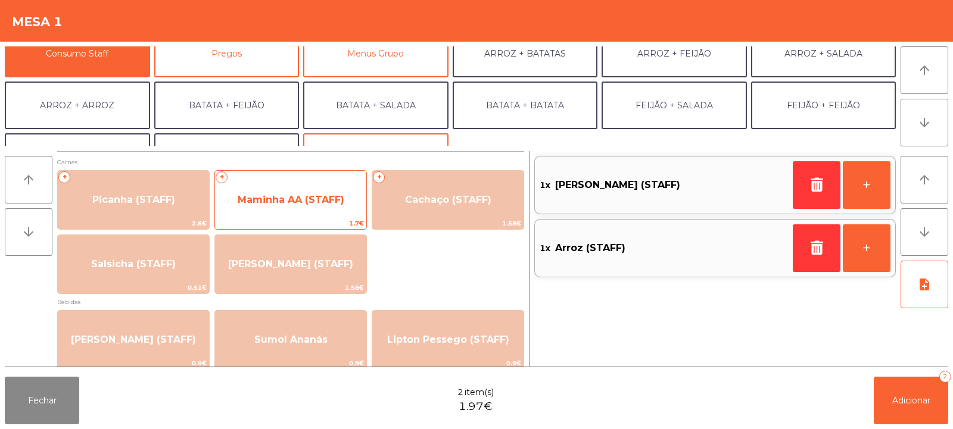
click at [279, 213] on span "Maminha AA (STAFF)" at bounding box center [290, 200] width 151 height 32
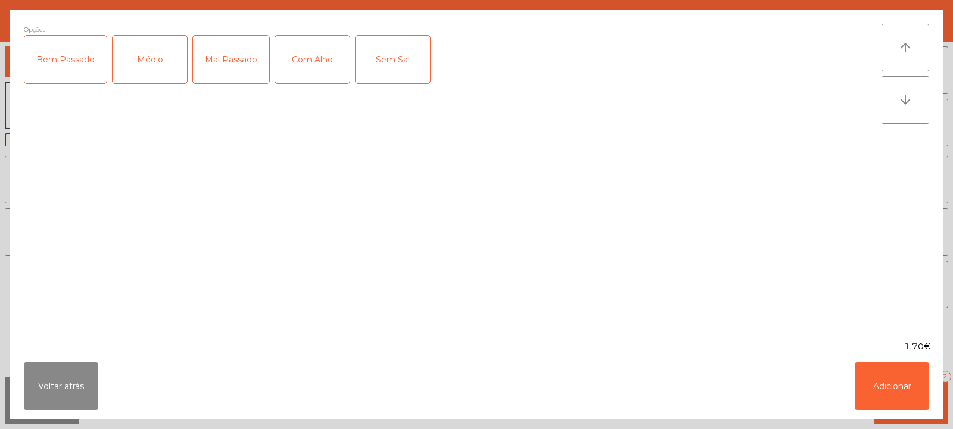
click at [230, 56] on div "Mal Passado" at bounding box center [231, 60] width 76 height 48
click at [159, 70] on div "Médio" at bounding box center [150, 60] width 74 height 48
click at [304, 75] on div "Com Alho" at bounding box center [312, 60] width 74 height 48
click at [888, 382] on button "Adicionar" at bounding box center [892, 387] width 74 height 48
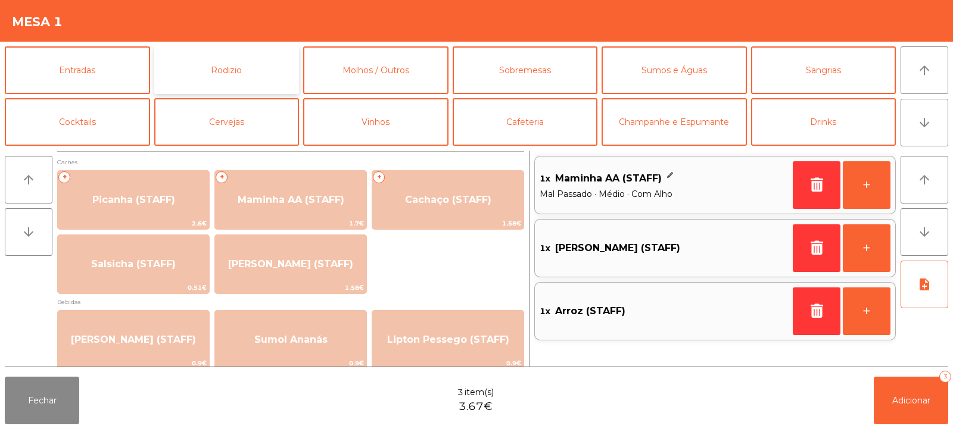
click at [248, 71] on button "Rodizio" at bounding box center [226, 70] width 145 height 48
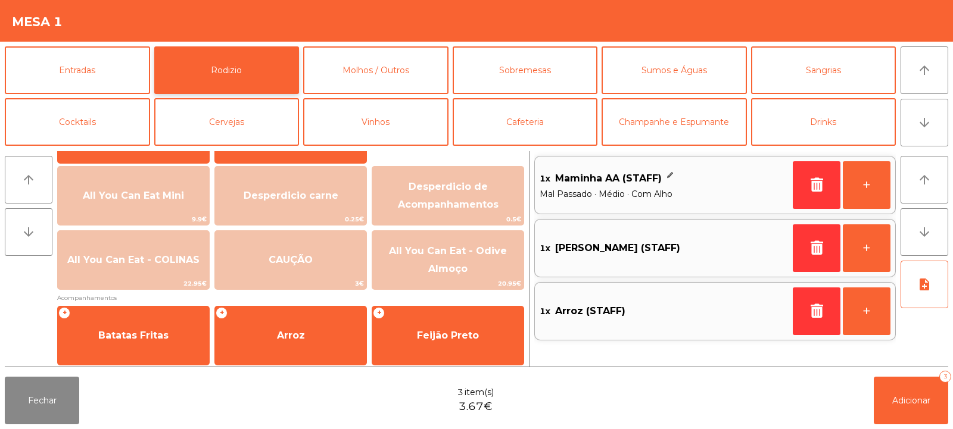
scroll to position [198, 0]
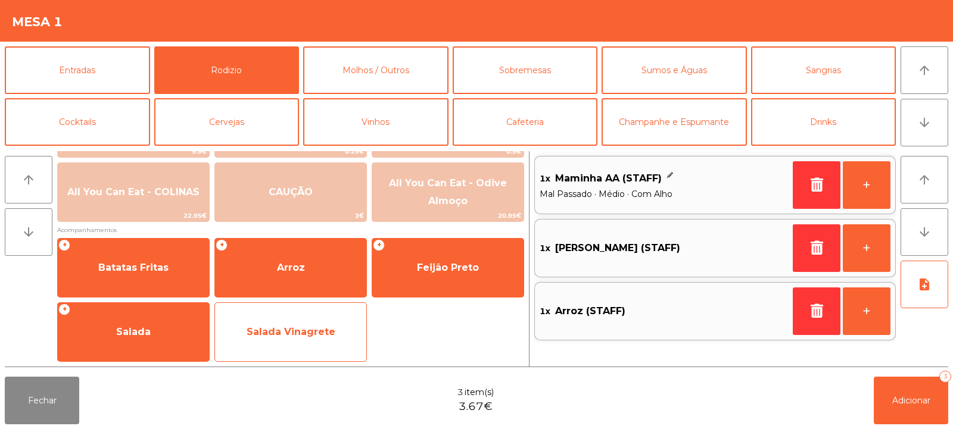
click at [294, 340] on span "Salada Vinagrete" at bounding box center [290, 332] width 151 height 32
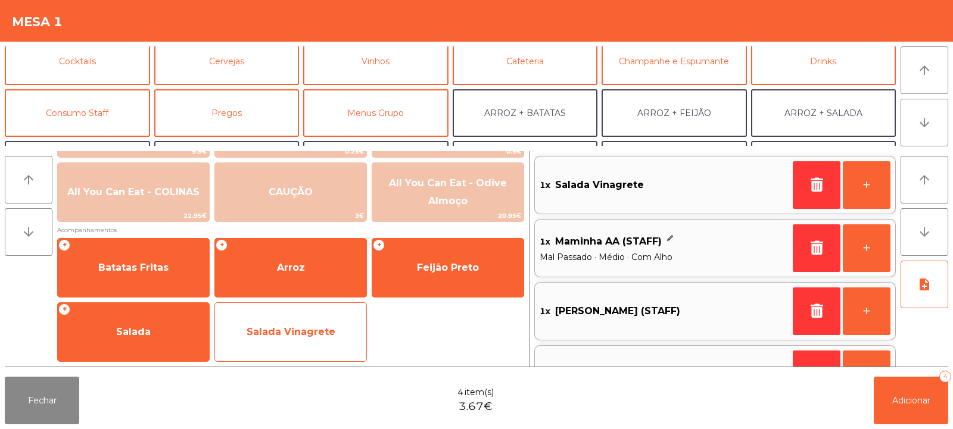
scroll to position [70, 0]
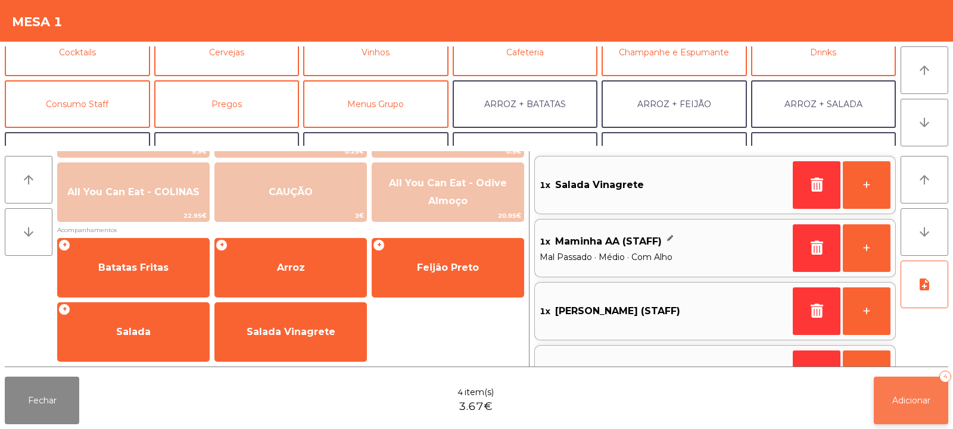
click at [907, 409] on button "Adicionar 4" at bounding box center [911, 401] width 74 height 48
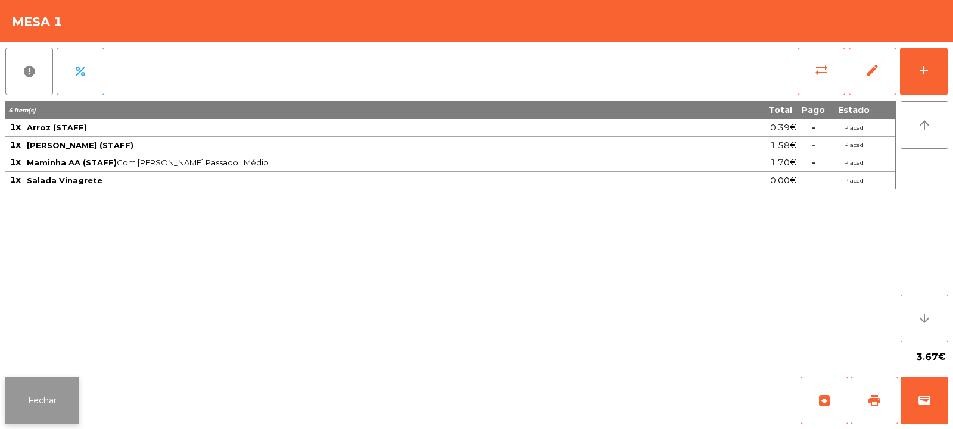
click at [44, 404] on button "Fechar" at bounding box center [42, 401] width 74 height 48
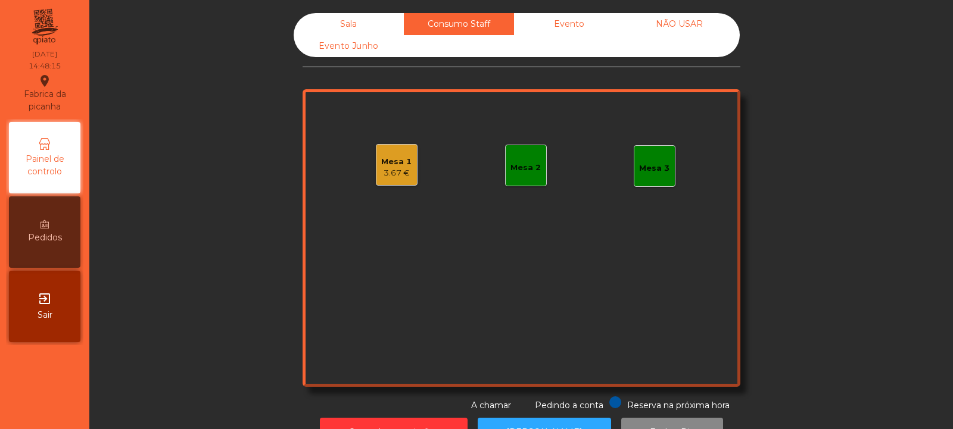
click at [529, 169] on div "Mesa 2" at bounding box center [525, 168] width 30 height 12
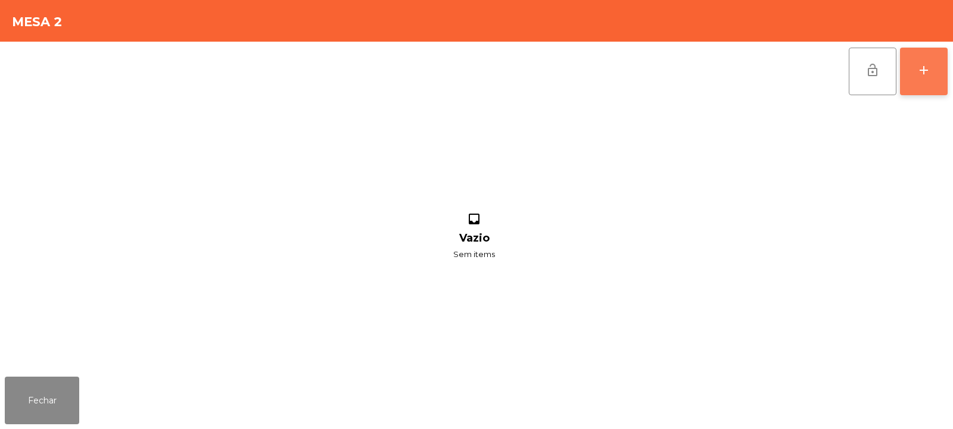
click at [924, 77] on div "add" at bounding box center [924, 70] width 14 height 14
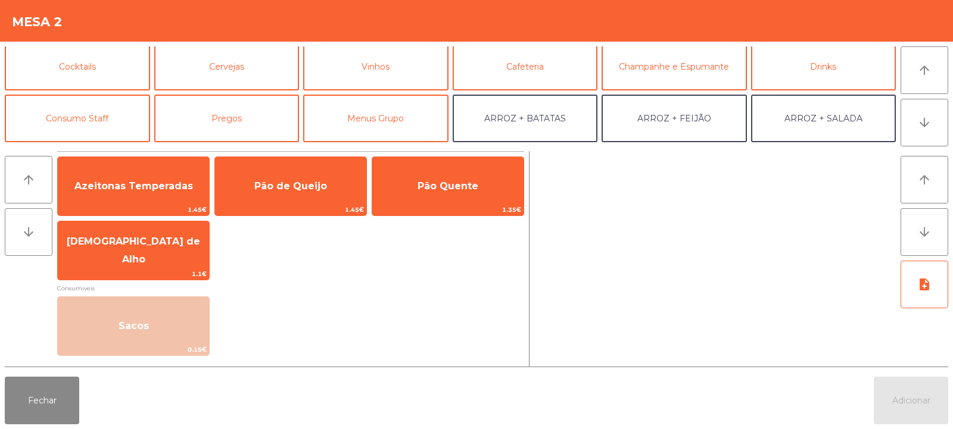
scroll to position [57, 0]
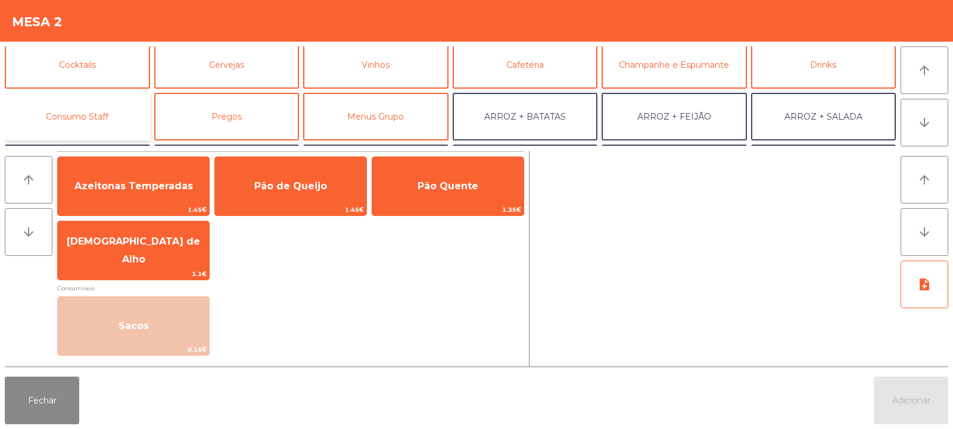
click at [76, 110] on button "Consumo Staff" at bounding box center [77, 117] width 145 height 48
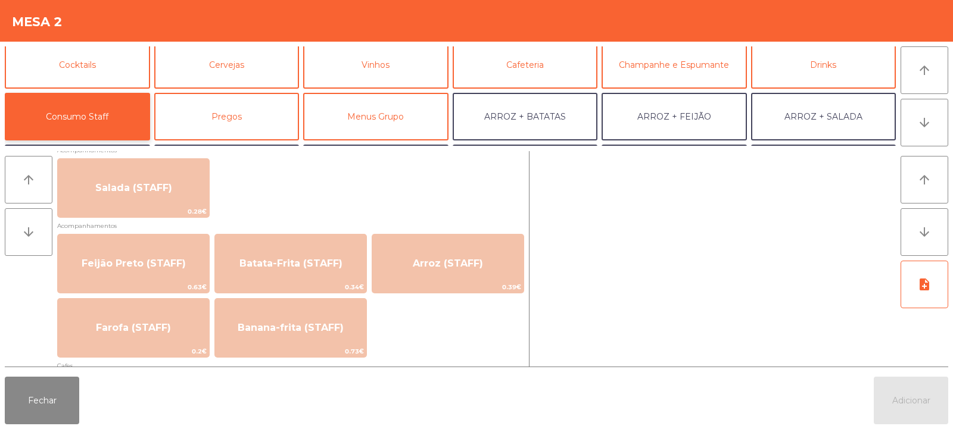
scroll to position [490, 0]
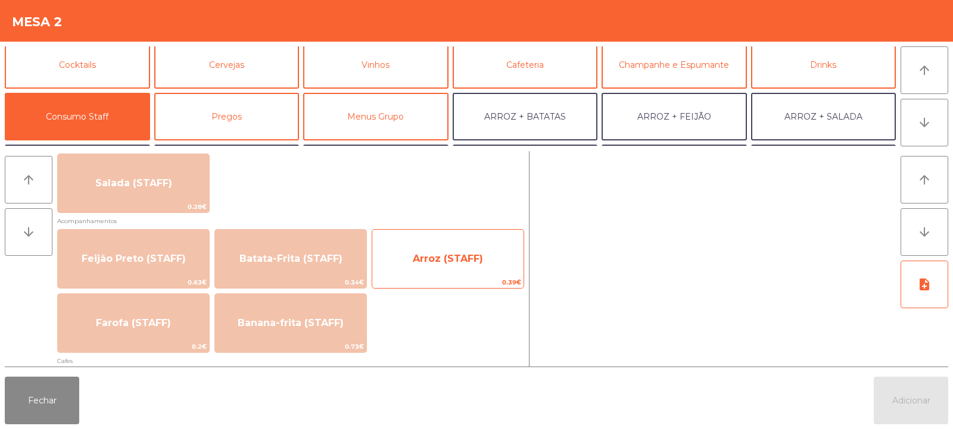
click at [440, 261] on span "Arroz (STAFF)" at bounding box center [448, 258] width 70 height 11
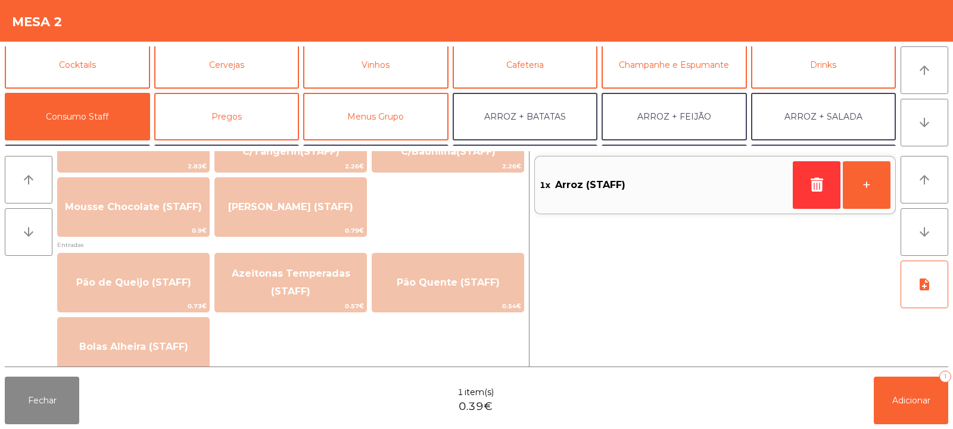
scroll to position [1038, 0]
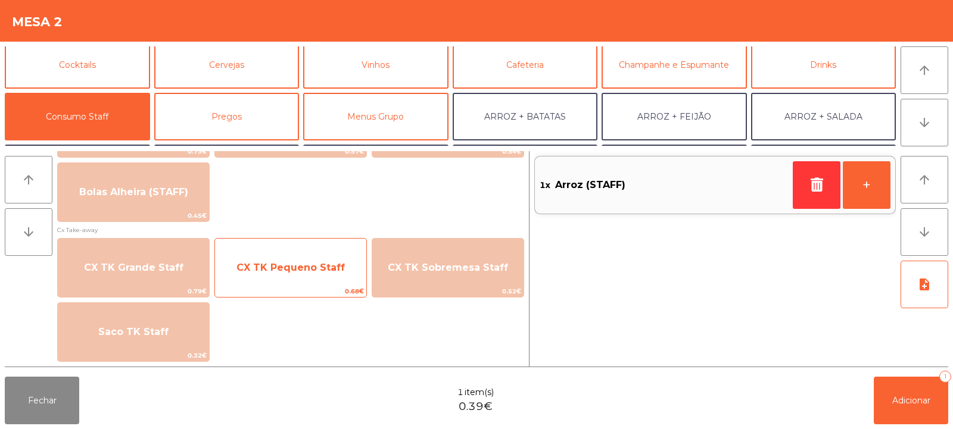
click at [308, 275] on span "CX TK Pequeno Staff" at bounding box center [290, 268] width 151 height 32
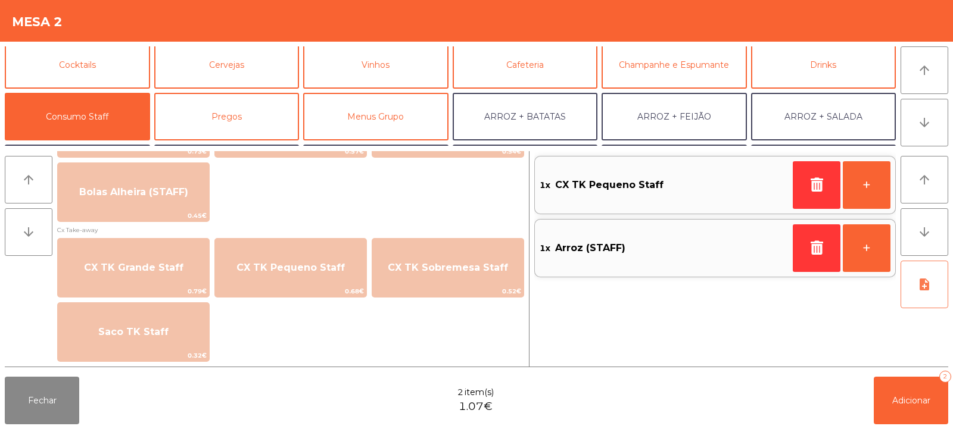
click at [932, 285] on button "note_add" at bounding box center [925, 285] width 48 height 48
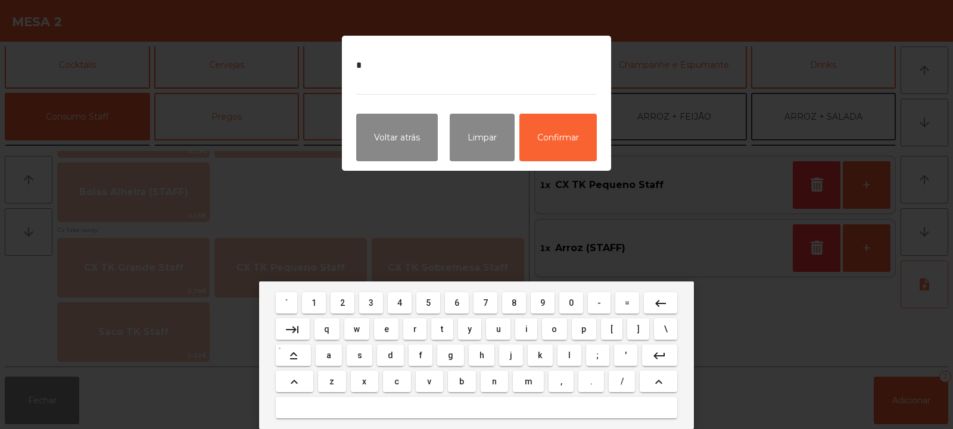
type textarea "**"
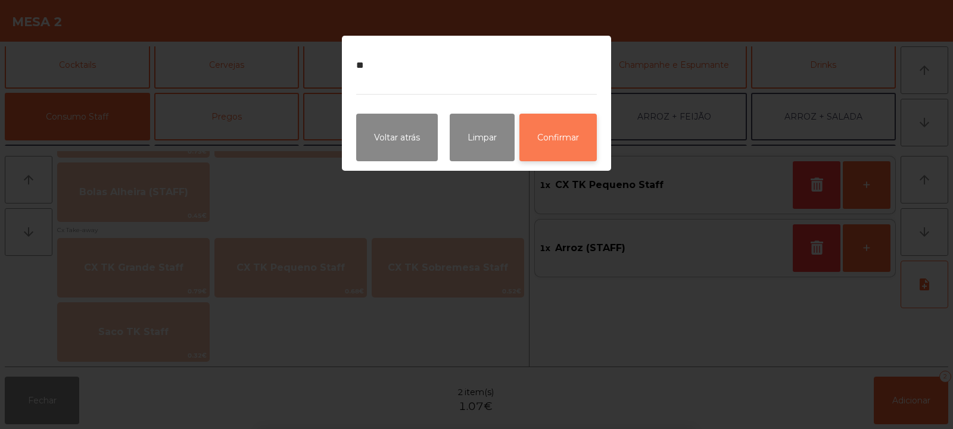
click at [553, 139] on button "Confirmar" at bounding box center [557, 138] width 77 height 48
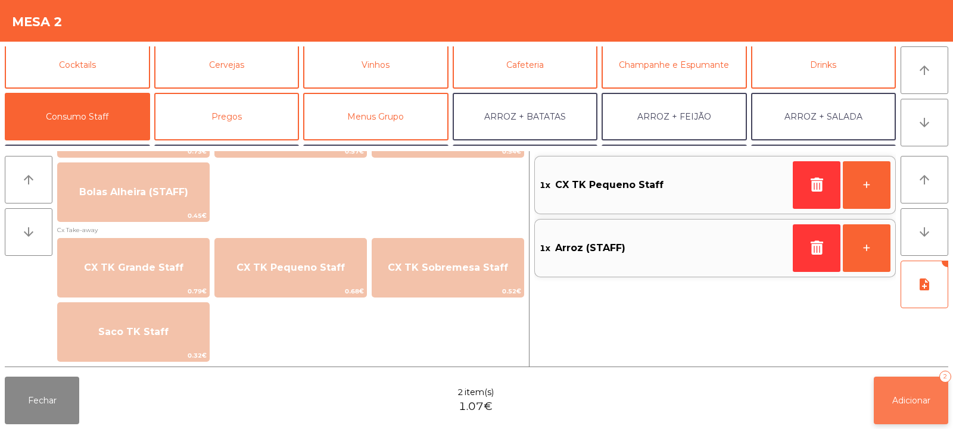
click at [891, 409] on button "Adicionar 2" at bounding box center [911, 401] width 74 height 48
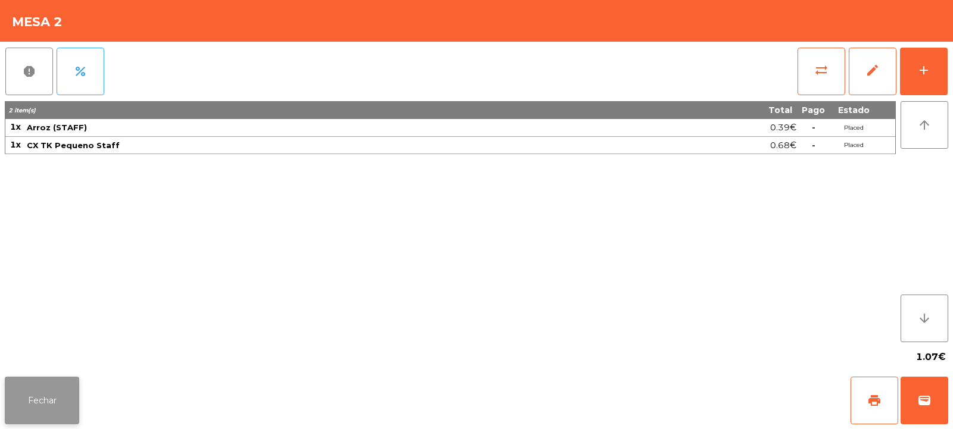
click at [39, 401] on button "Fechar" at bounding box center [42, 401] width 74 height 48
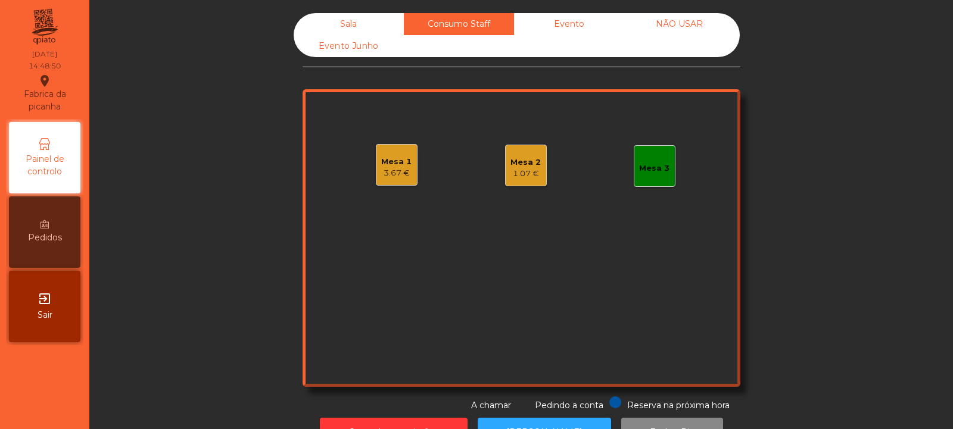
click at [653, 160] on div "Mesa 3" at bounding box center [654, 166] width 30 height 17
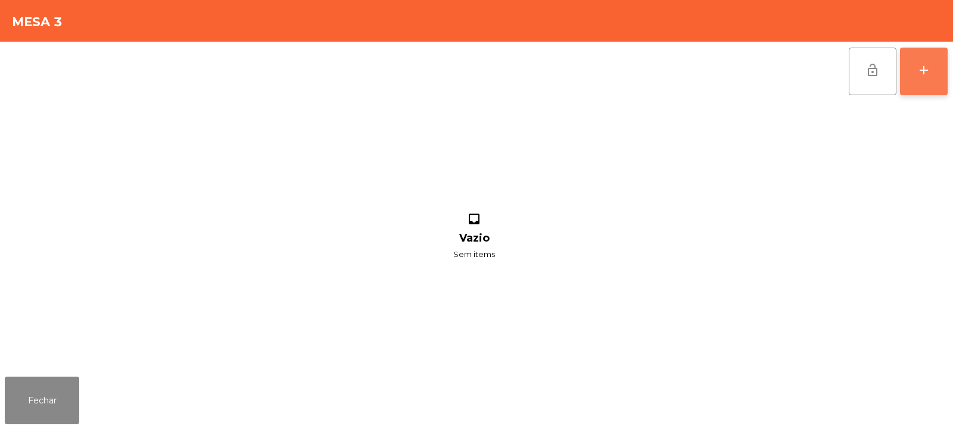
click at [929, 79] on button "add" at bounding box center [924, 72] width 48 height 48
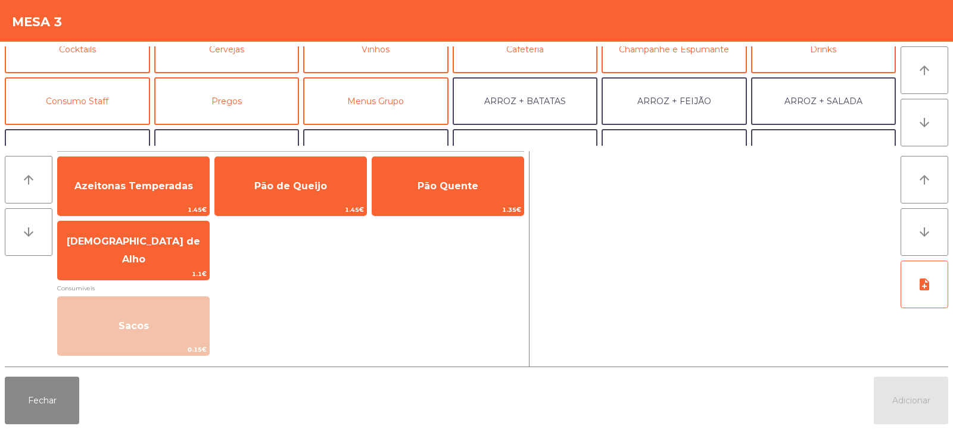
scroll to position [74, 0]
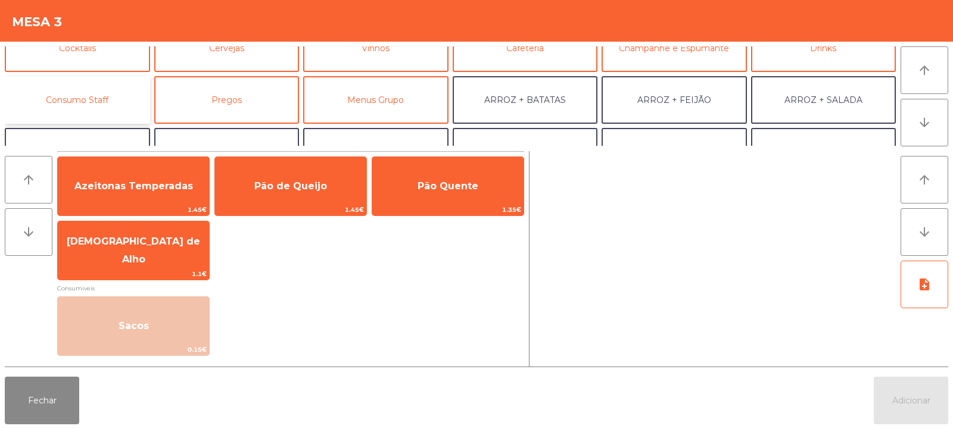
click at [77, 95] on button "Consumo Staff" at bounding box center [77, 100] width 145 height 48
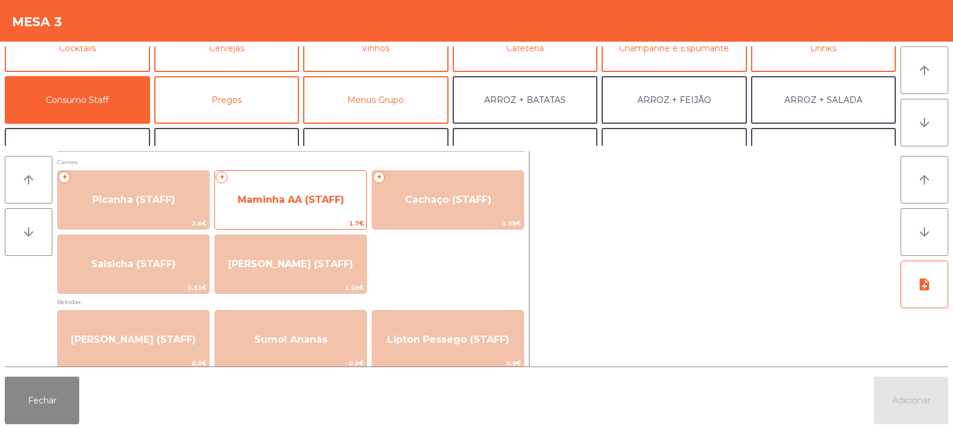
click at [292, 203] on span "Maminha AA (STAFF)" at bounding box center [291, 199] width 107 height 11
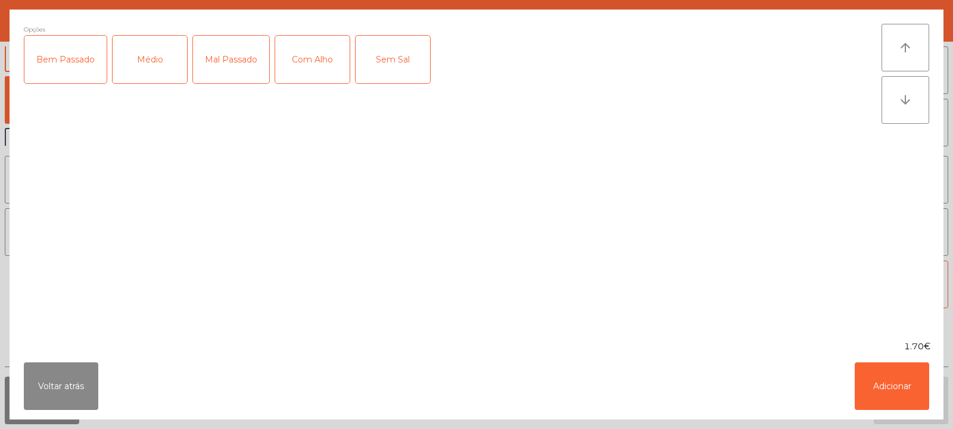
click at [152, 62] on div "Médio" at bounding box center [150, 60] width 74 height 48
click at [299, 54] on div "Com Alho" at bounding box center [312, 60] width 74 height 48
click at [900, 384] on button "Adicionar" at bounding box center [892, 387] width 74 height 48
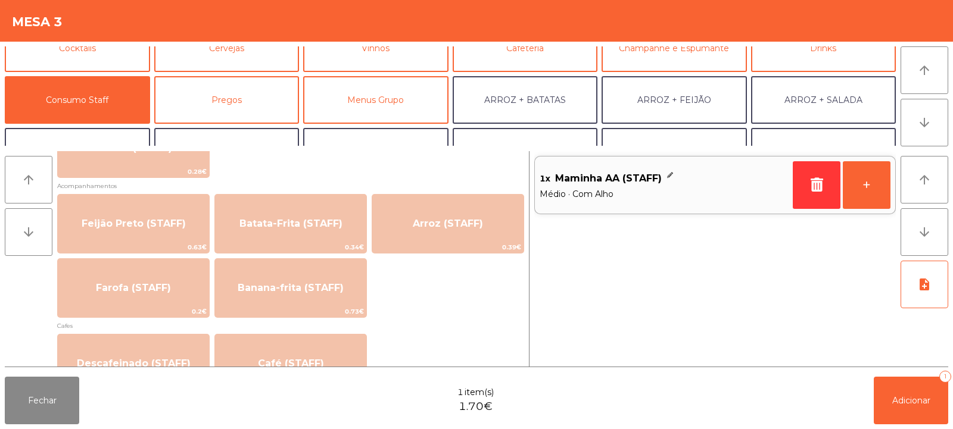
scroll to position [543, 0]
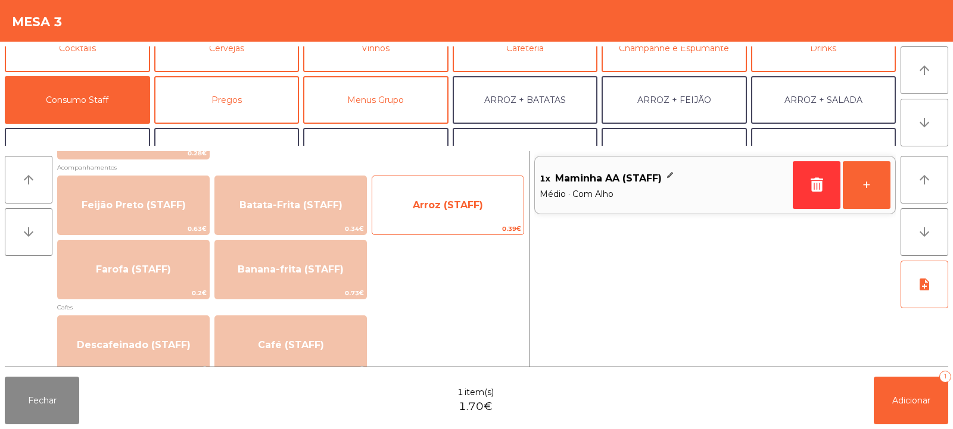
click at [466, 203] on span "Arroz (STAFF)" at bounding box center [448, 205] width 70 height 11
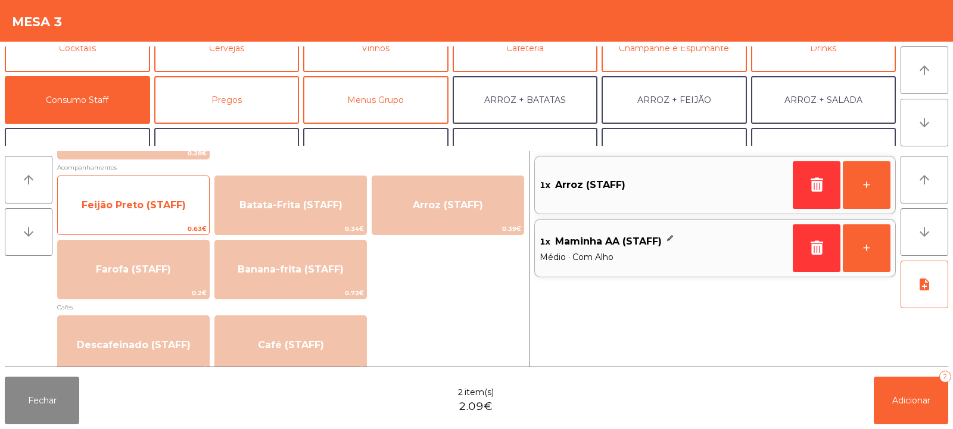
click at [121, 208] on span "Feijão Preto (STAFF)" at bounding box center [134, 205] width 104 height 11
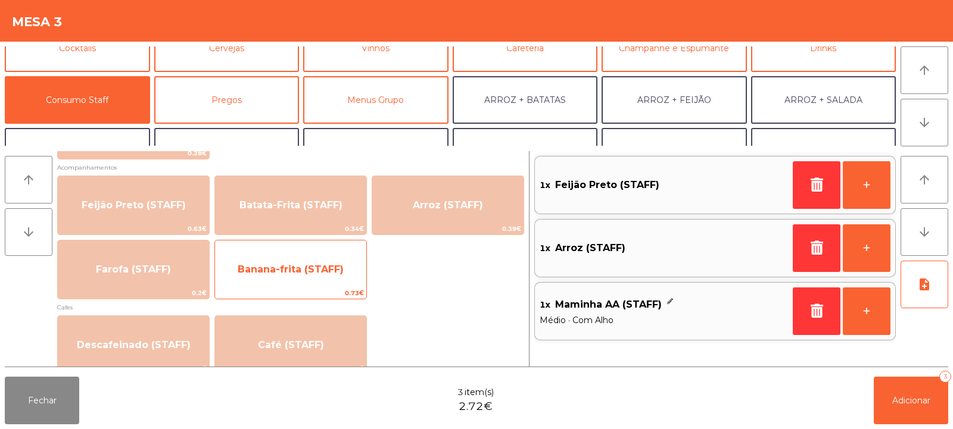
click at [306, 267] on span "Banana-frita (STAFF)" at bounding box center [291, 269] width 106 height 11
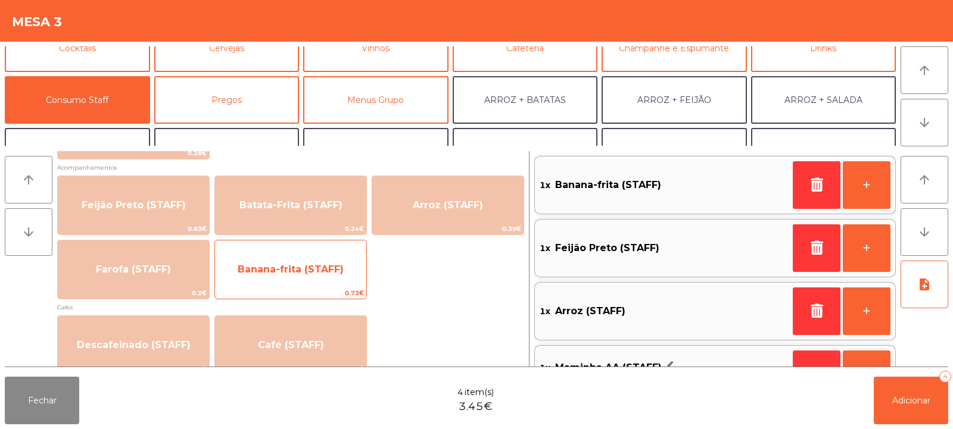
scroll to position [0, 0]
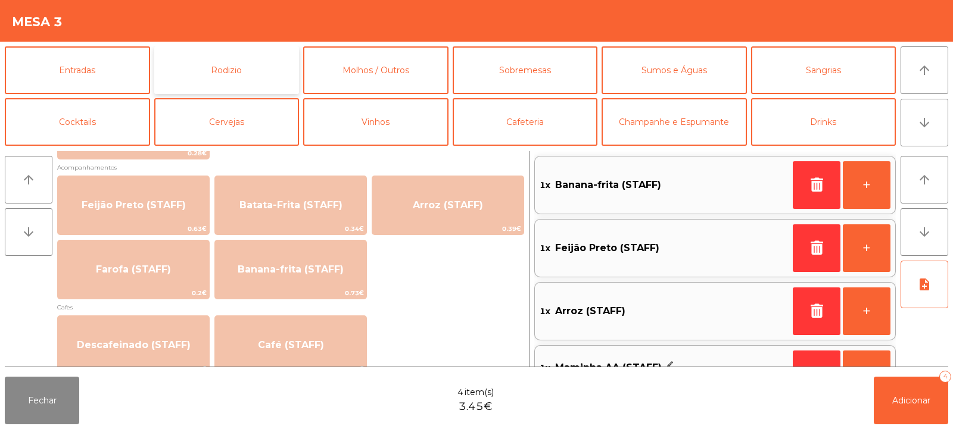
click at [232, 67] on button "Rodizio" at bounding box center [226, 70] width 145 height 48
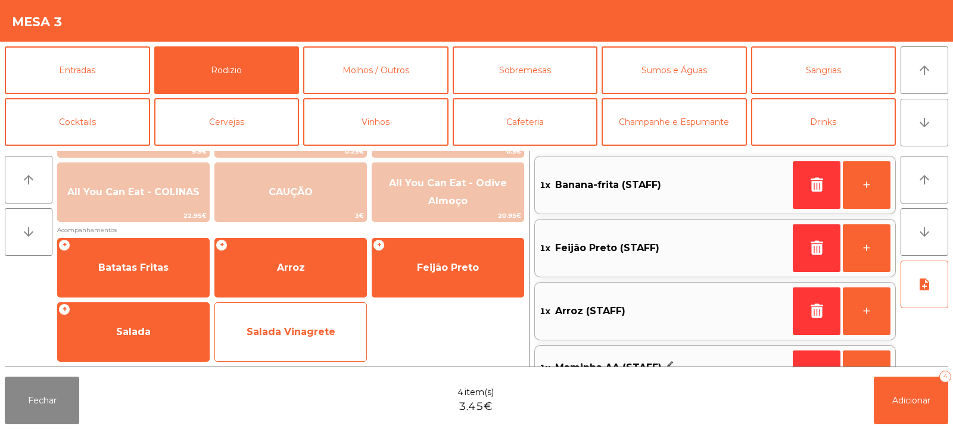
click at [280, 331] on span "Salada Vinagrete" at bounding box center [291, 331] width 89 height 11
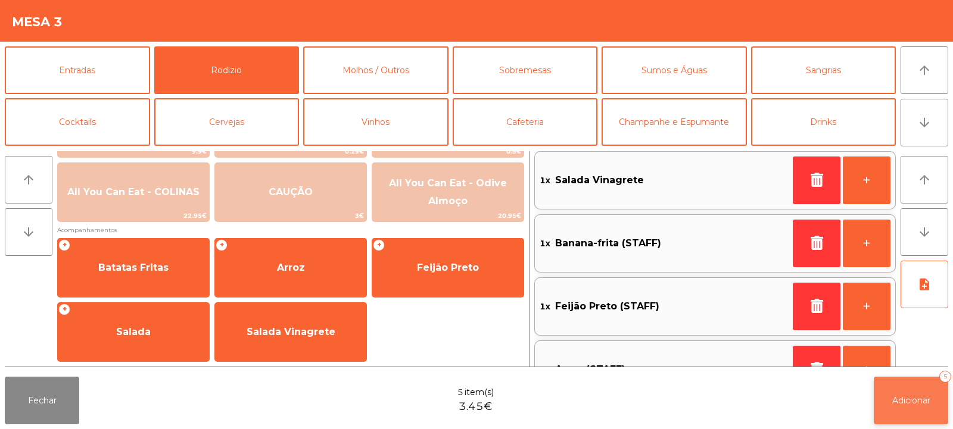
click at [910, 398] on span "Adicionar" at bounding box center [911, 401] width 38 height 11
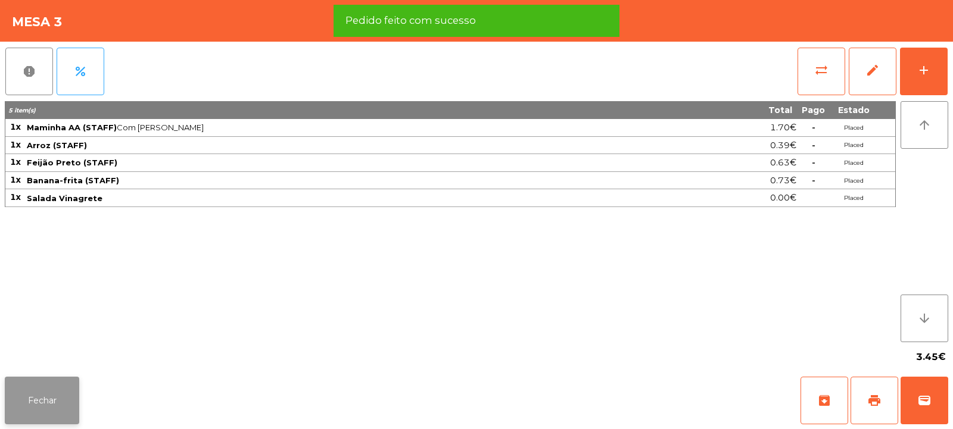
click at [33, 388] on button "Fechar" at bounding box center [42, 401] width 74 height 48
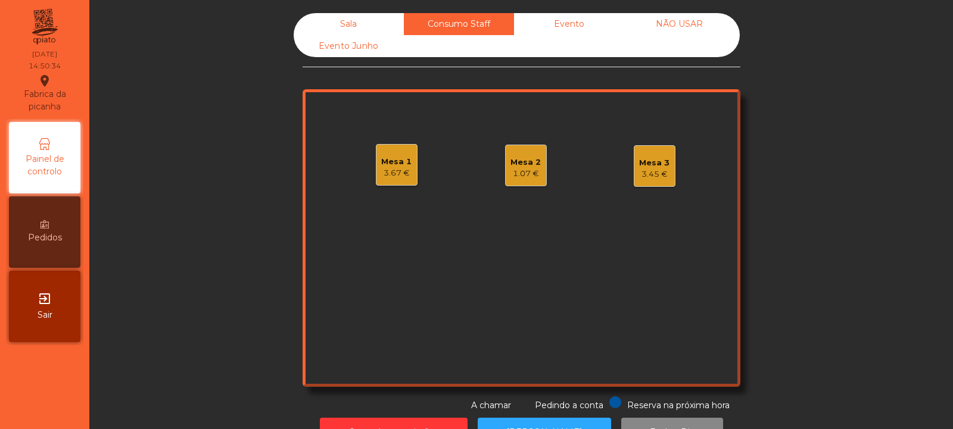
click at [391, 165] on div "Mesa 1" at bounding box center [396, 162] width 30 height 12
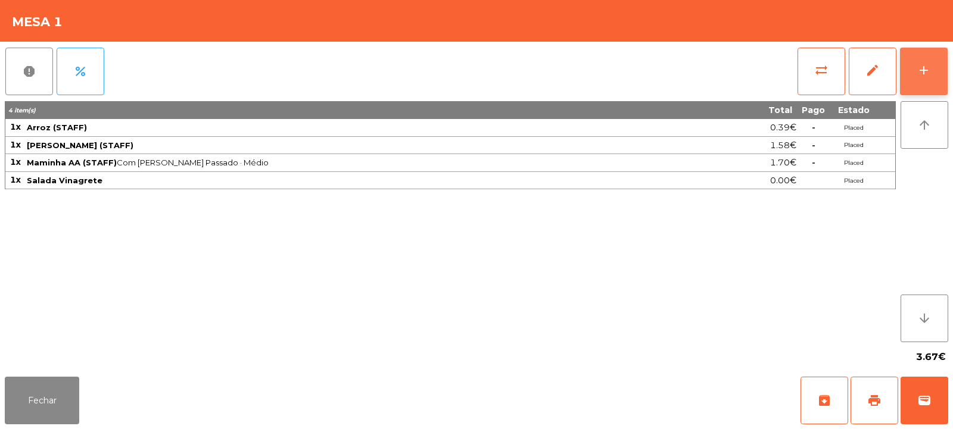
click at [915, 76] on button "add" at bounding box center [924, 72] width 48 height 48
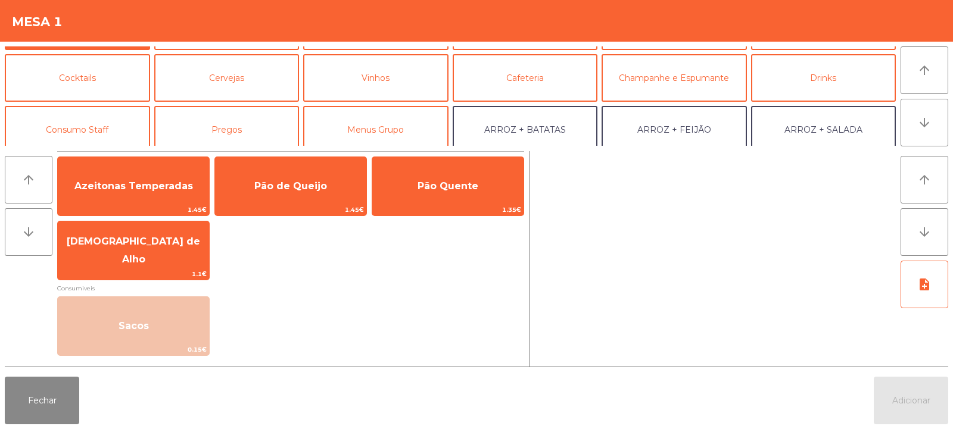
scroll to position [51, 0]
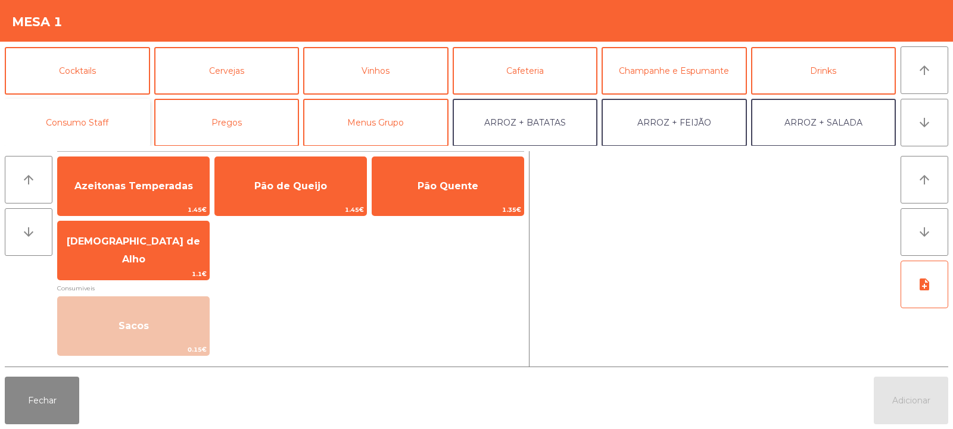
click at [101, 120] on button "Consumo Staff" at bounding box center [77, 123] width 145 height 48
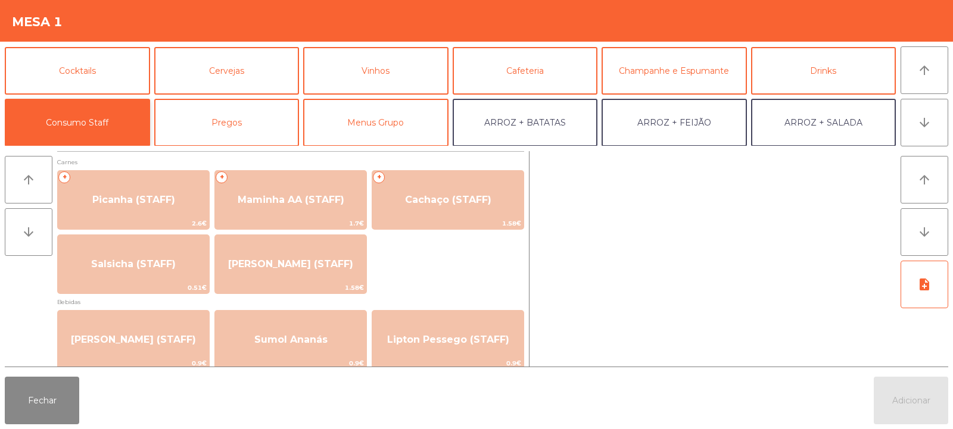
scroll to position [0, 0]
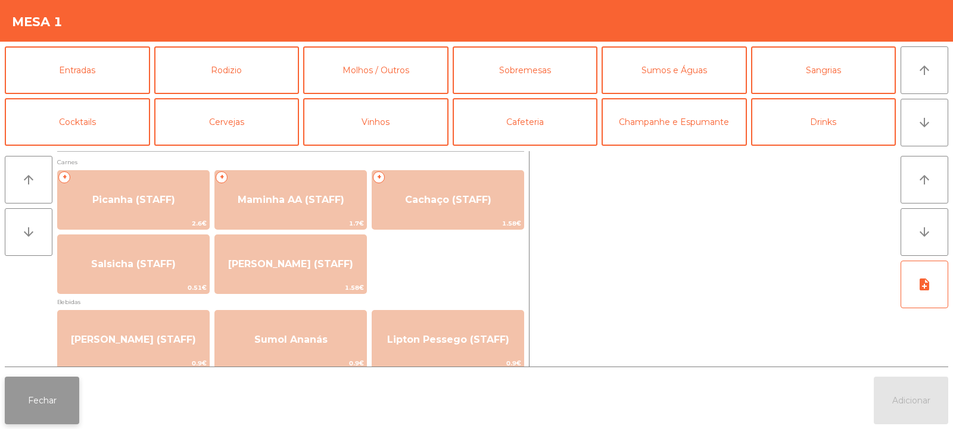
click at [36, 398] on button "Fechar" at bounding box center [42, 401] width 74 height 48
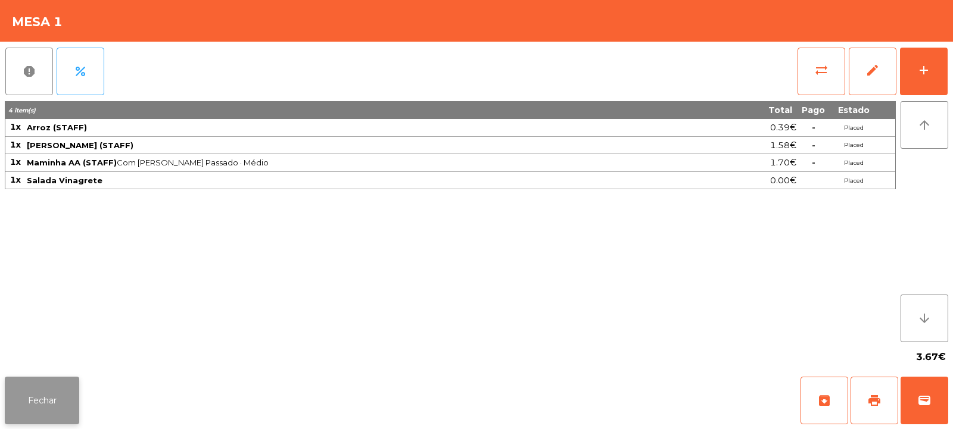
click at [29, 391] on button "Fechar" at bounding box center [42, 401] width 74 height 48
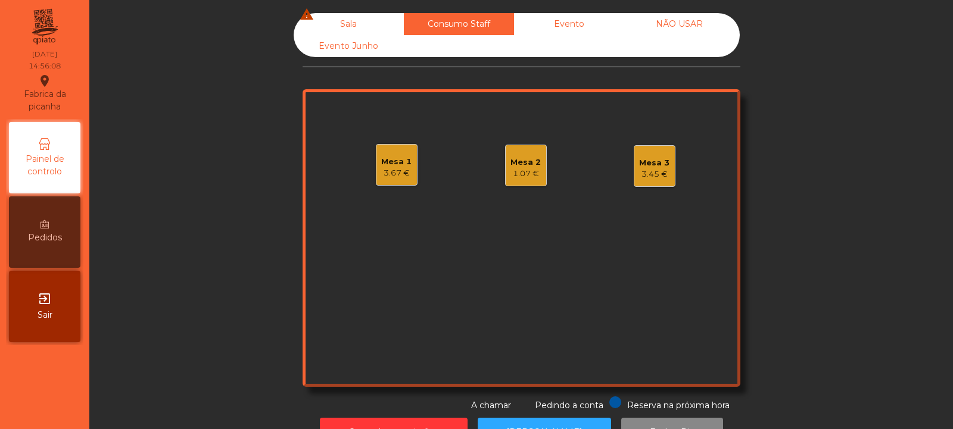
click at [342, 26] on div "Sala warning" at bounding box center [349, 24] width 110 height 22
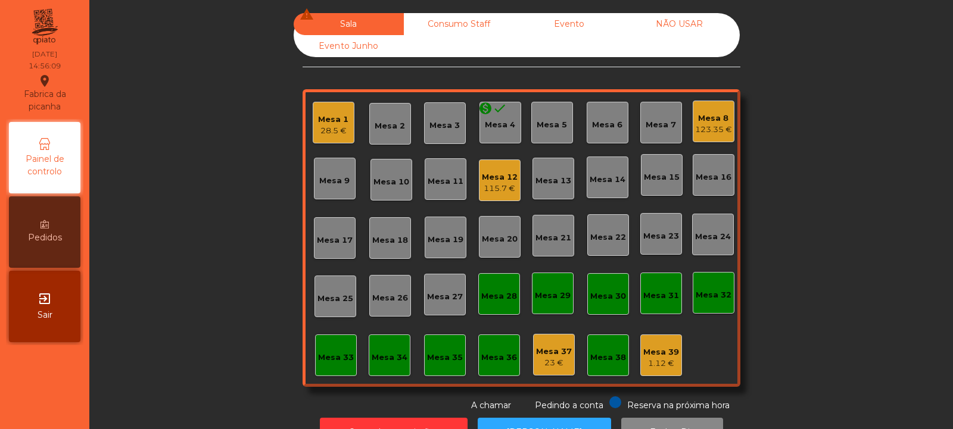
click at [705, 127] on div "123.35 €" at bounding box center [713, 130] width 37 height 12
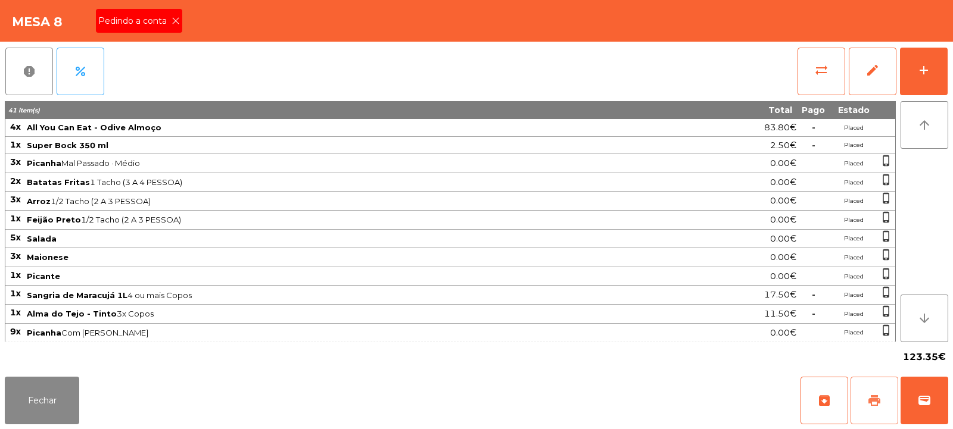
click at [868, 400] on span "print" at bounding box center [874, 401] width 14 height 14
click at [868, 409] on button "print" at bounding box center [875, 401] width 48 height 48
click at [68, 401] on button "Fechar" at bounding box center [42, 401] width 74 height 48
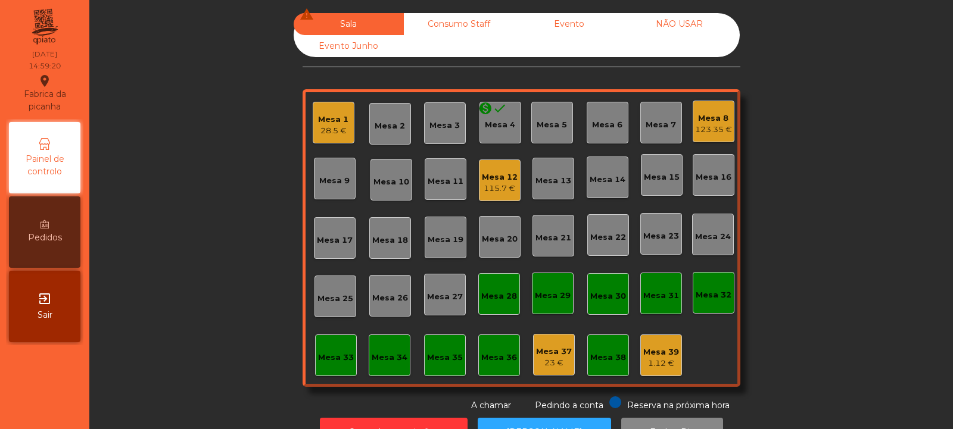
click at [699, 127] on div "123.35 €" at bounding box center [713, 130] width 37 height 12
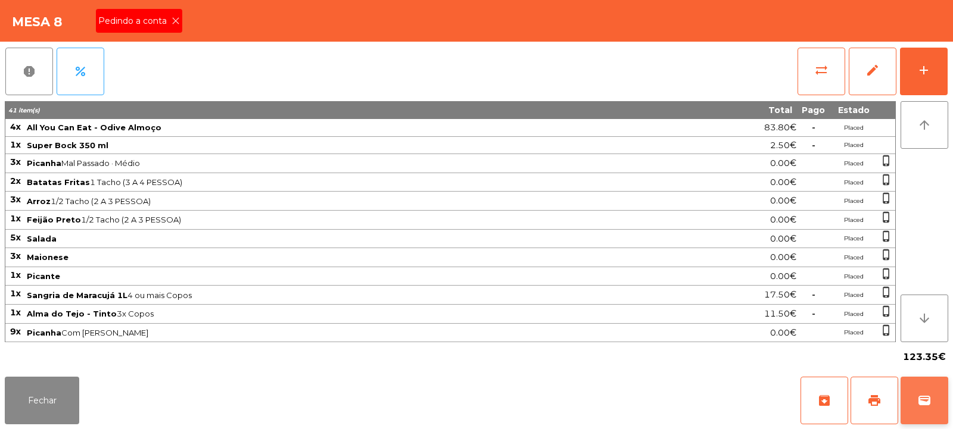
click at [923, 386] on button "wallet" at bounding box center [925, 401] width 48 height 48
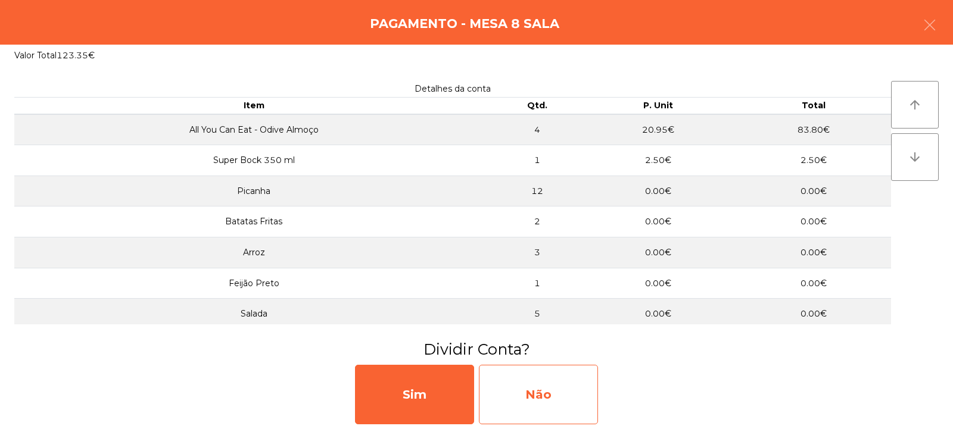
click at [524, 395] on div "Não" at bounding box center [538, 395] width 119 height 60
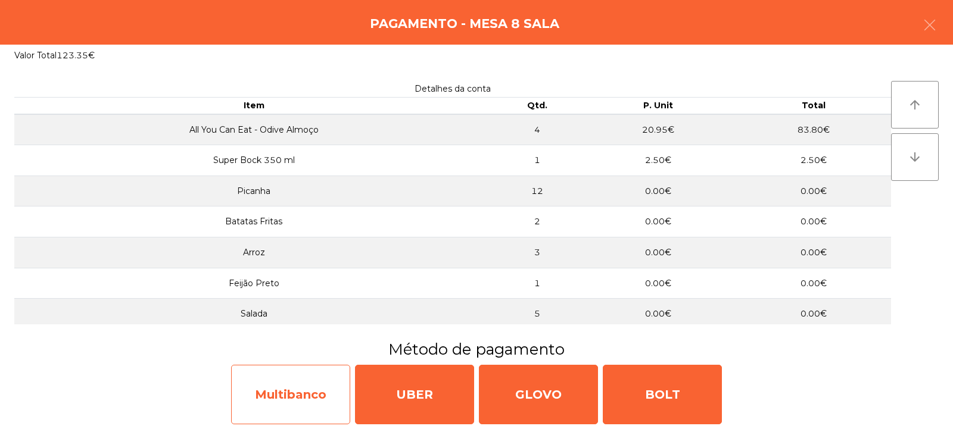
click at [300, 400] on div "Multibanco" at bounding box center [290, 395] width 119 height 60
select select "**"
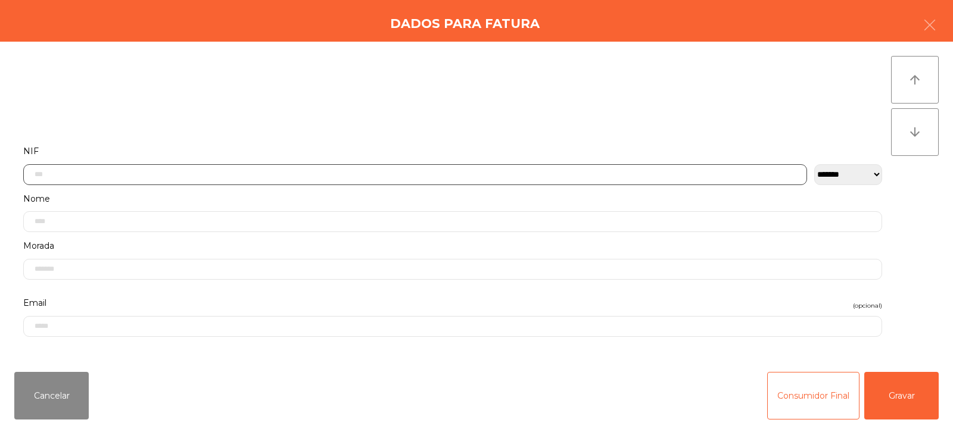
click at [350, 179] on input "text" at bounding box center [415, 174] width 784 height 21
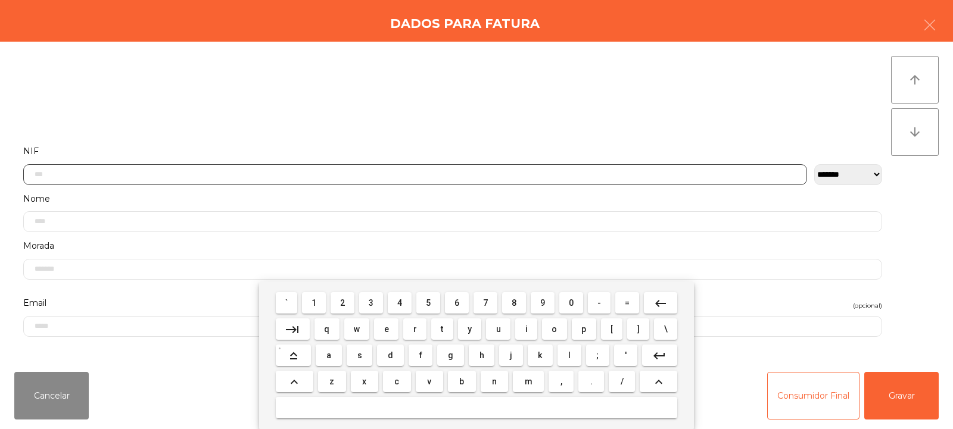
scroll to position [87, 0]
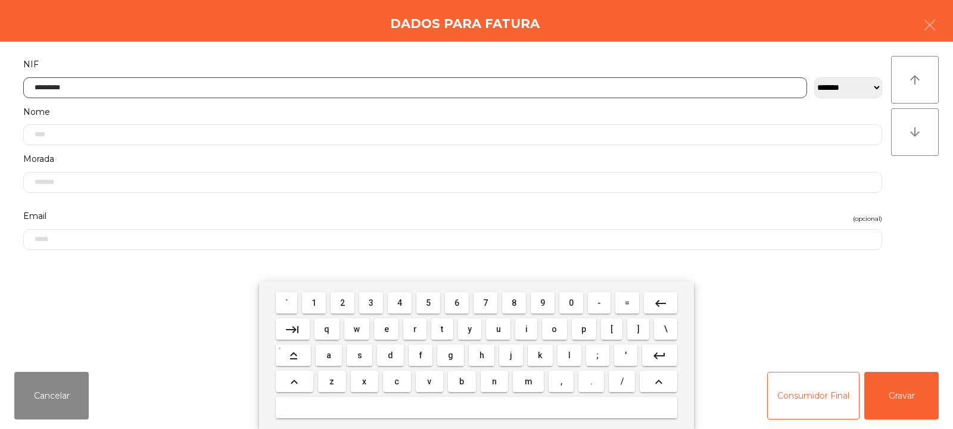
type input "*********"
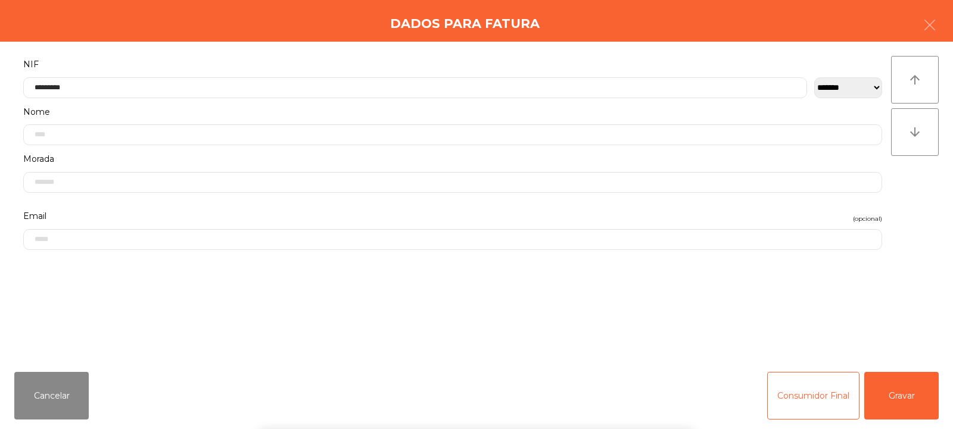
click at [923, 216] on div "arrow_upward arrow_downward" at bounding box center [915, 202] width 48 height 292
click at [904, 379] on button "Gravar" at bounding box center [901, 396] width 74 height 48
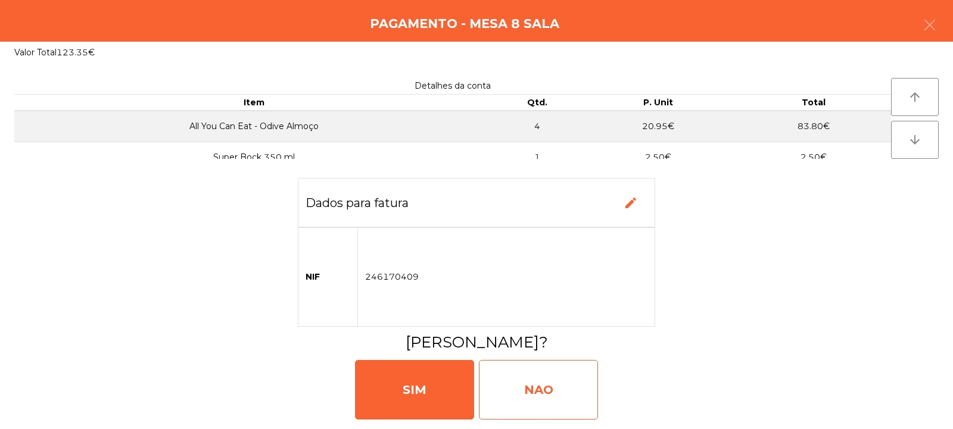
click at [534, 393] on div "NAO" at bounding box center [538, 390] width 119 height 60
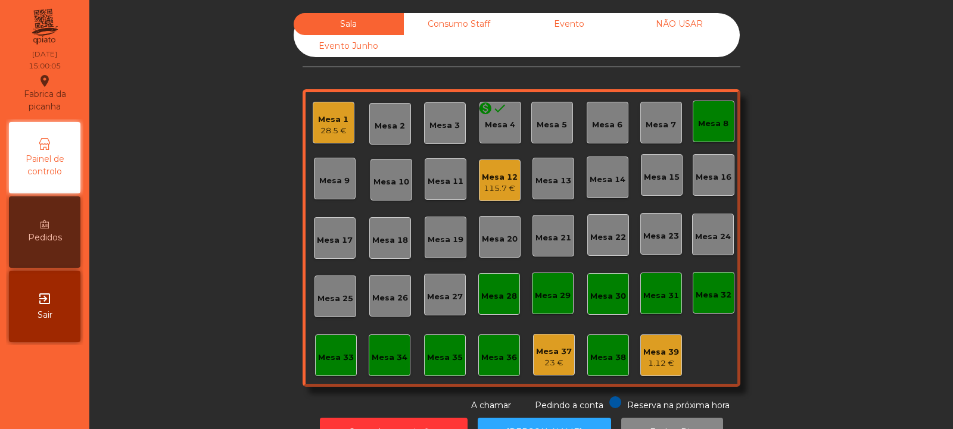
click at [706, 137] on div "Mesa 8" at bounding box center [714, 122] width 42 height 42
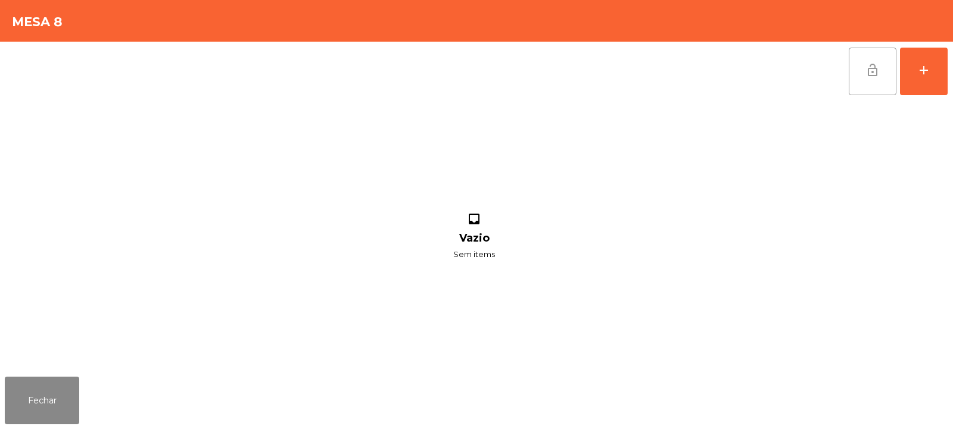
click at [869, 80] on button "lock_open" at bounding box center [873, 72] width 48 height 48
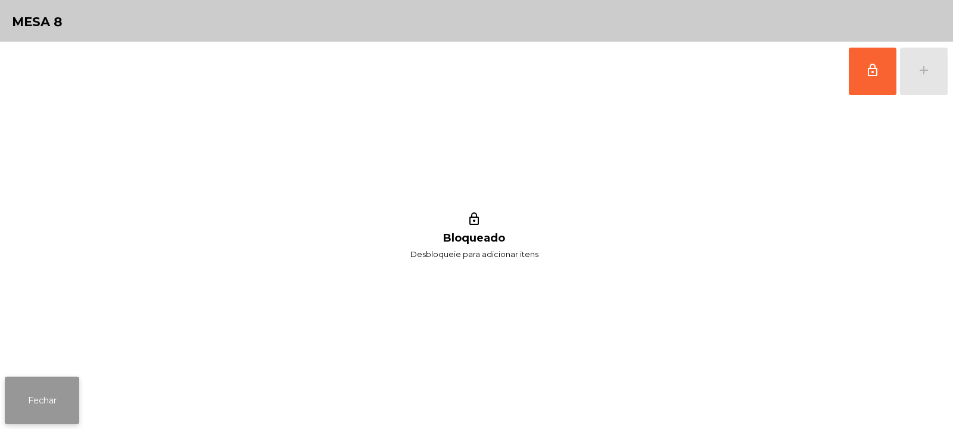
click at [45, 401] on button "Fechar" at bounding box center [42, 401] width 74 height 48
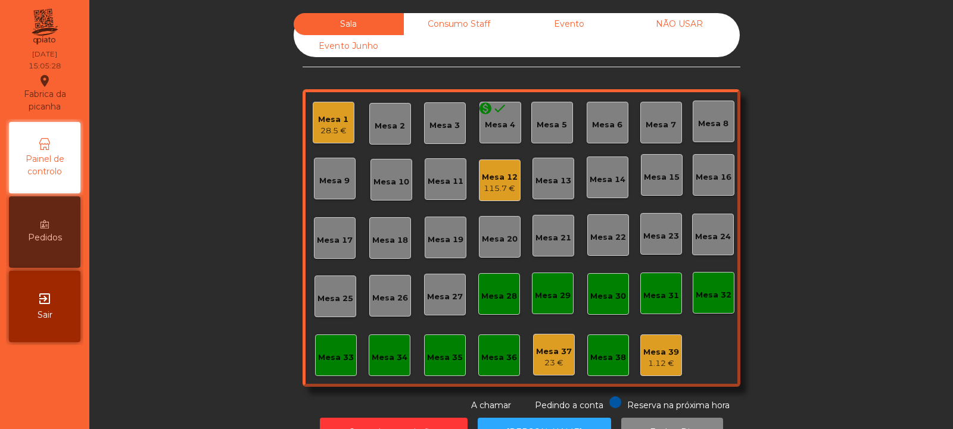
click at [505, 174] on div "Mesa 12" at bounding box center [500, 178] width 36 height 12
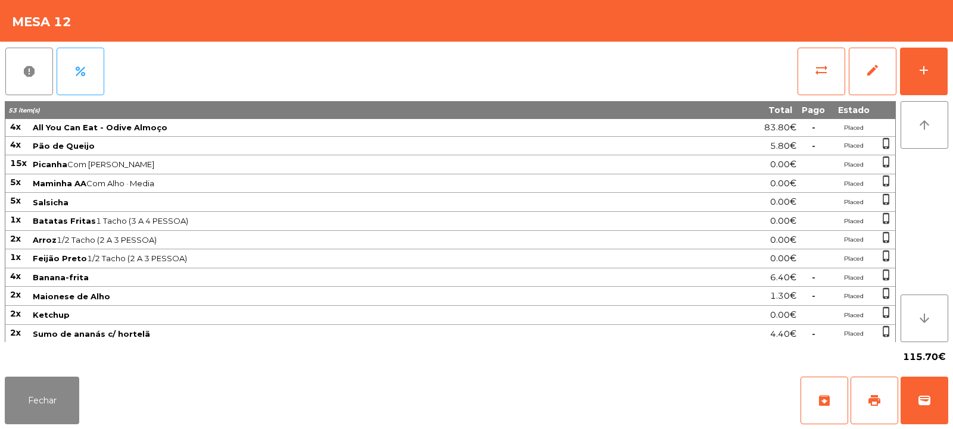
scroll to position [58, 0]
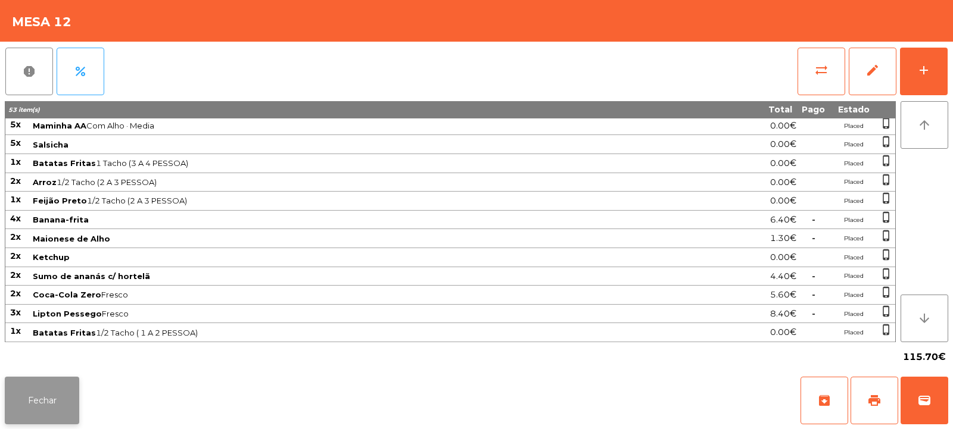
click at [27, 394] on button "Fechar" at bounding box center [42, 401] width 74 height 48
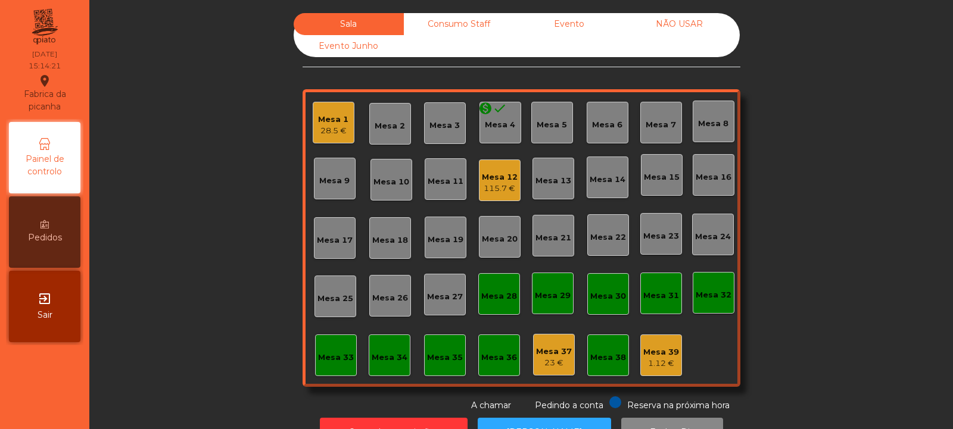
click at [504, 194] on div "115.7 €" at bounding box center [500, 189] width 36 height 12
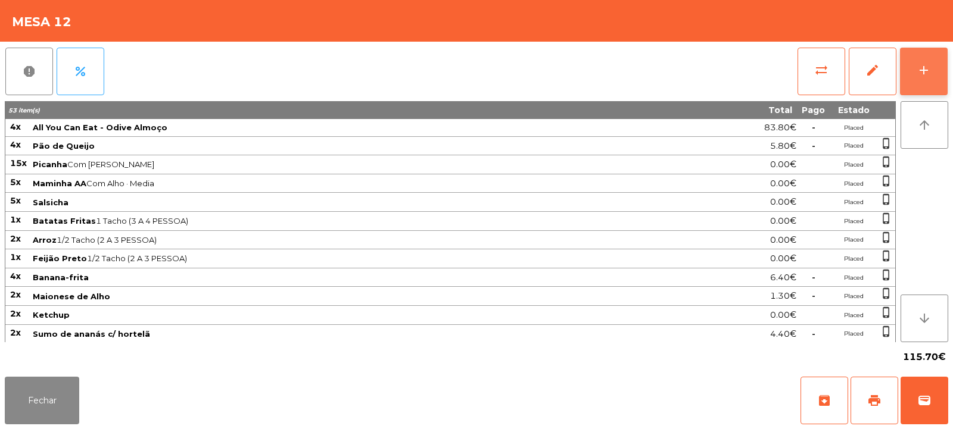
click at [918, 74] on div "add" at bounding box center [924, 70] width 14 height 14
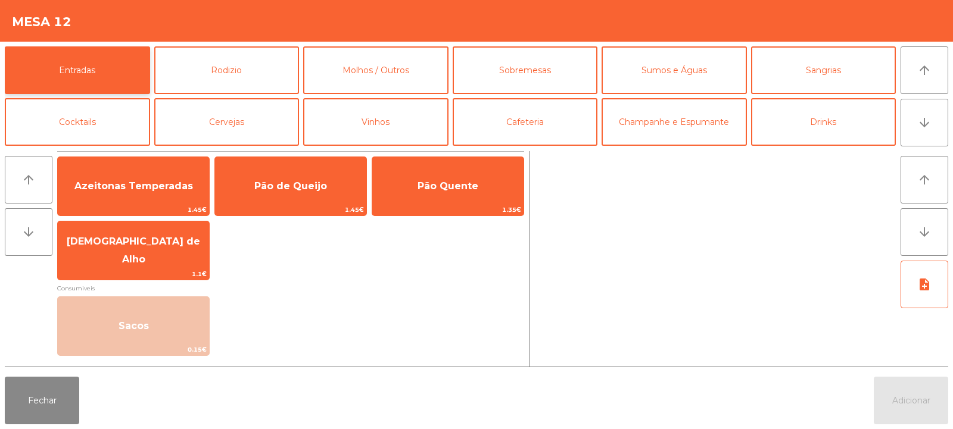
click at [92, 75] on button "Entradas" at bounding box center [77, 70] width 145 height 48
click at [93, 122] on button "Cocktails" at bounding box center [77, 122] width 145 height 48
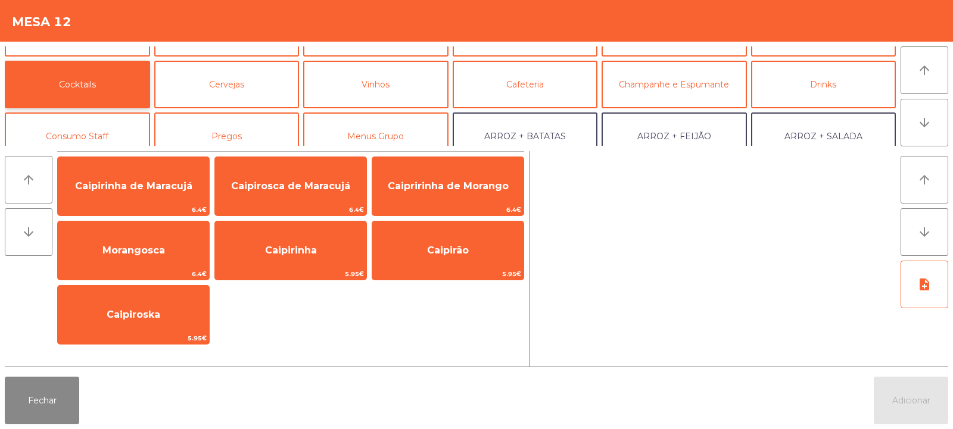
scroll to position [52, 0]
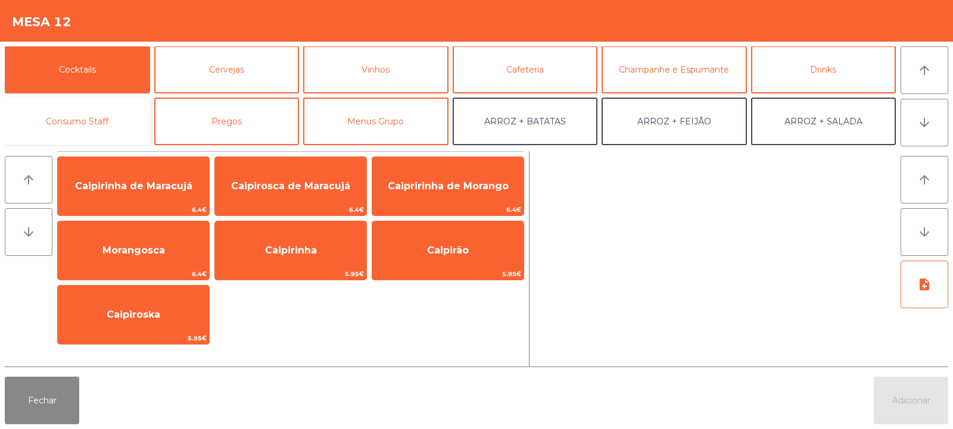
click at [97, 120] on button "Consumo Staff" at bounding box center [77, 122] width 145 height 48
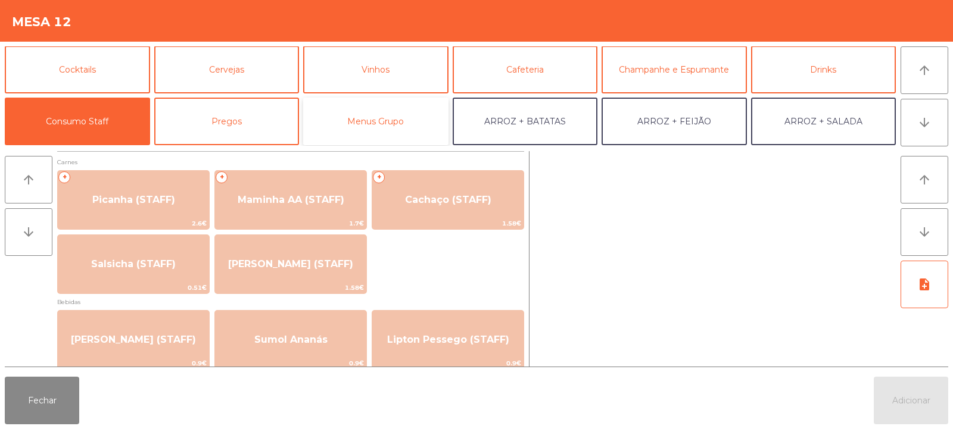
click at [381, 124] on button "Menus Grupo" at bounding box center [375, 122] width 145 height 48
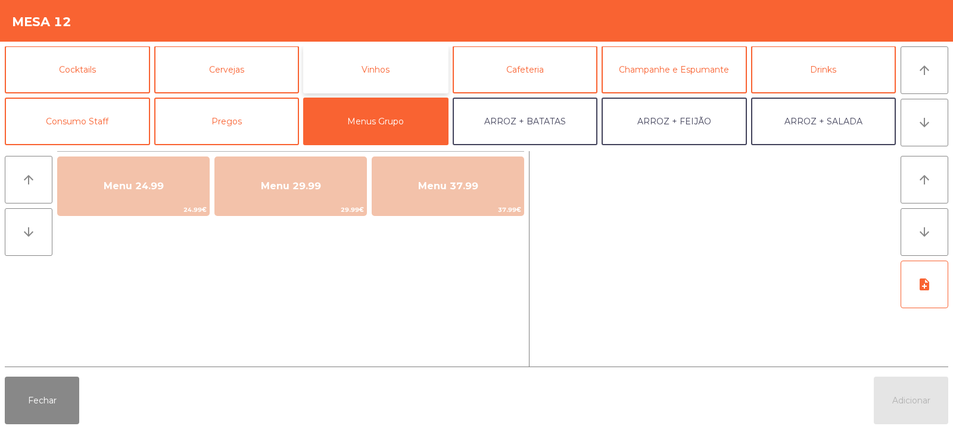
click at [387, 74] on button "Vinhos" at bounding box center [375, 70] width 145 height 48
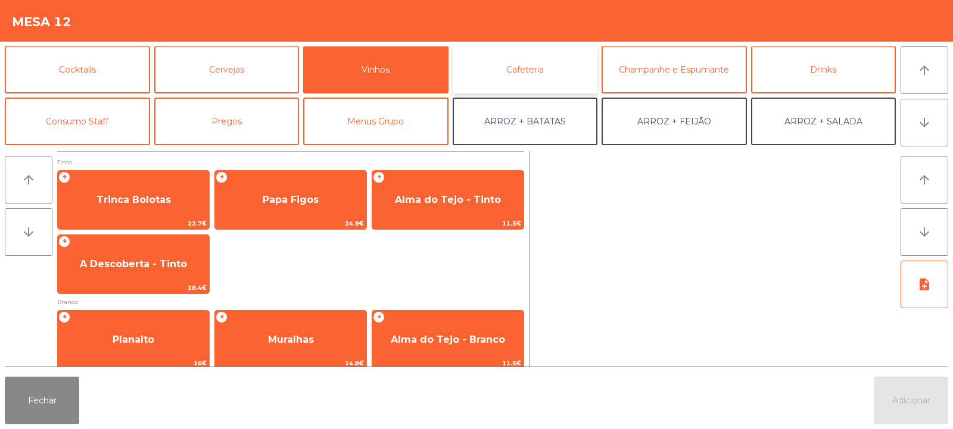
click at [532, 68] on button "Cafeteria" at bounding box center [525, 70] width 145 height 48
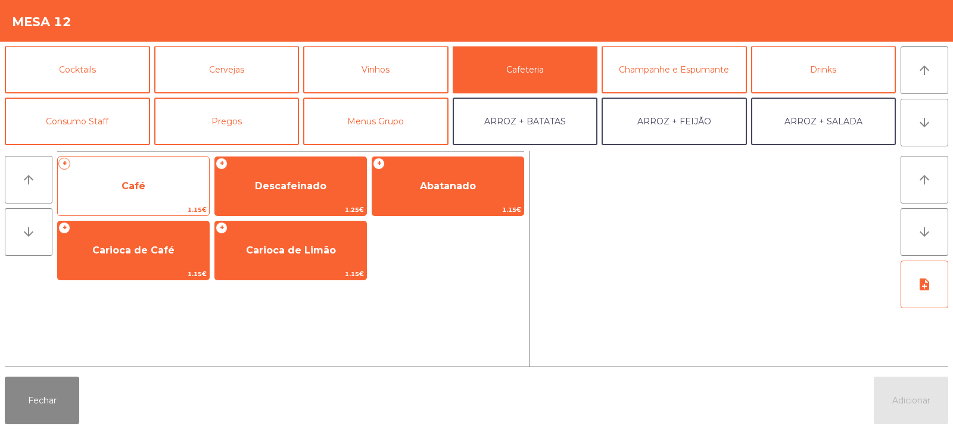
click at [127, 188] on span "Café" at bounding box center [134, 185] width 24 height 11
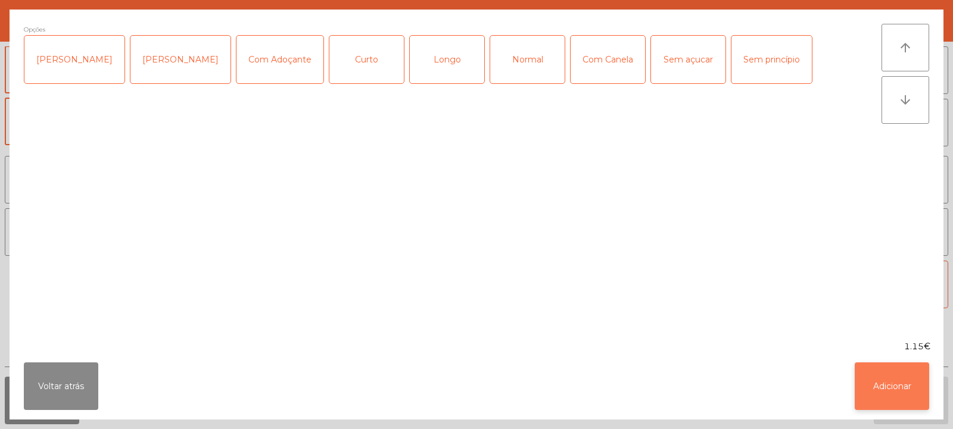
click at [882, 379] on button "Adicionar" at bounding box center [892, 387] width 74 height 48
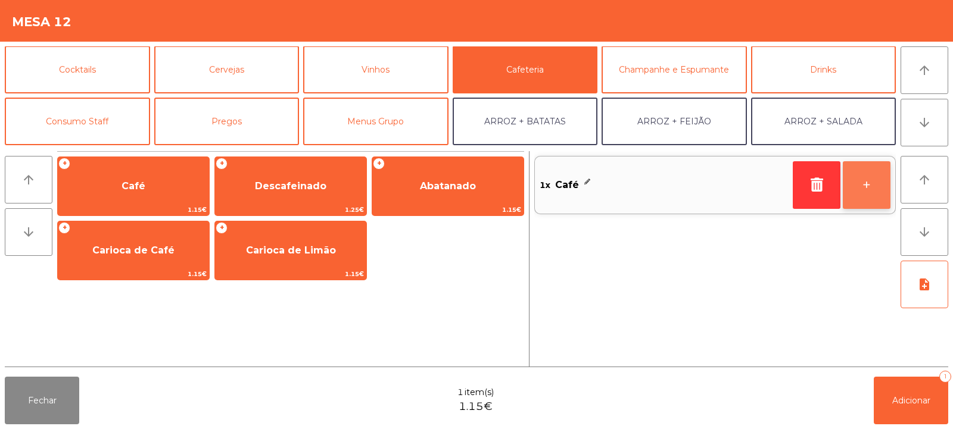
click at [867, 183] on button "+" at bounding box center [867, 185] width 48 height 48
click at [865, 186] on button "+" at bounding box center [867, 185] width 48 height 48
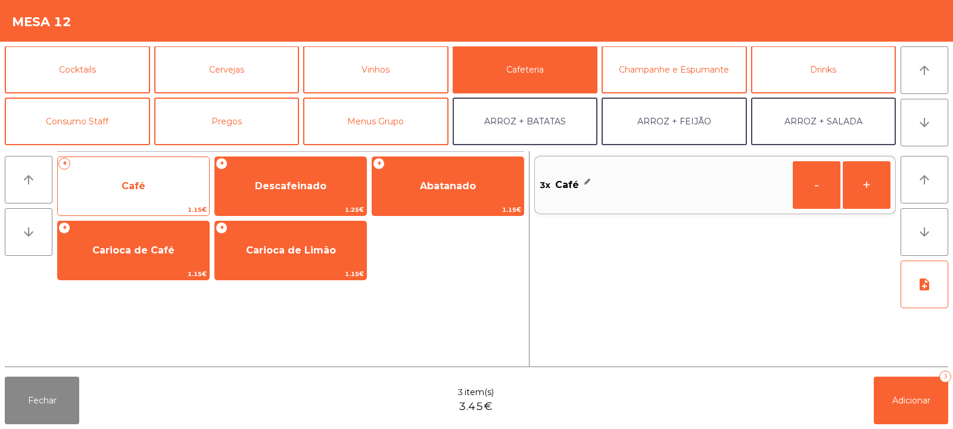
click at [140, 203] on span "Café" at bounding box center [133, 186] width 151 height 32
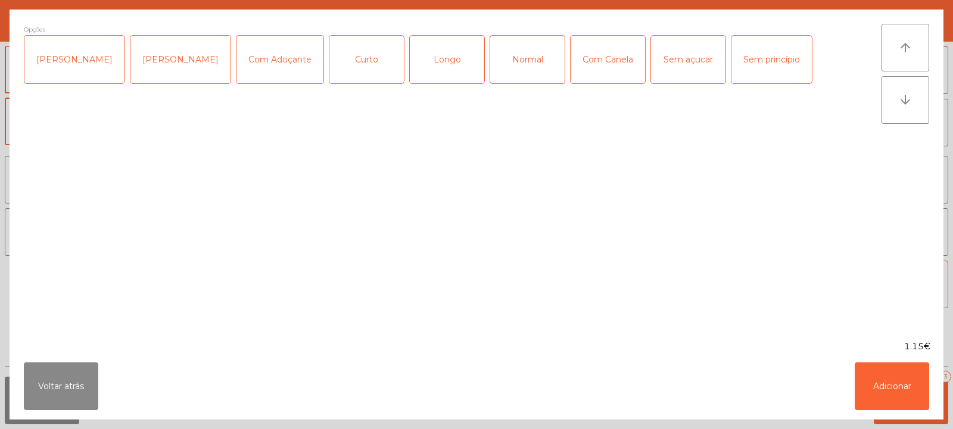
click at [429, 60] on div "Longo" at bounding box center [447, 60] width 74 height 48
click at [887, 375] on button "Adicionar" at bounding box center [892, 387] width 74 height 48
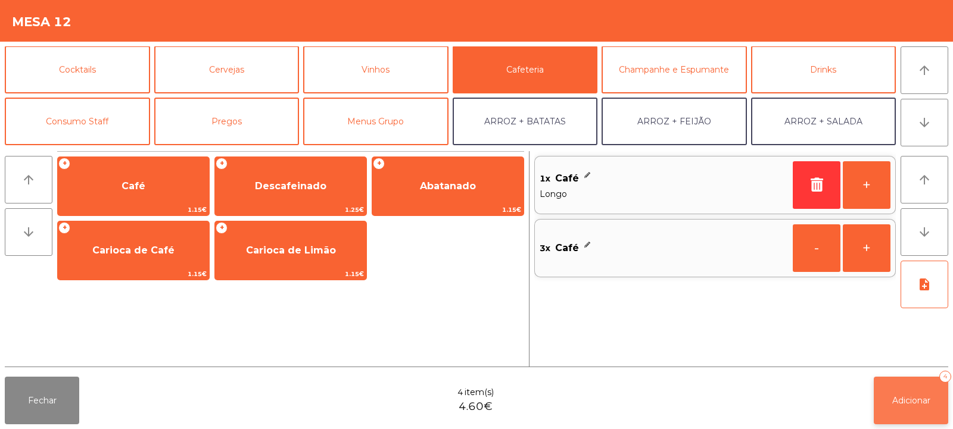
click at [903, 401] on span "Adicionar" at bounding box center [911, 401] width 38 height 11
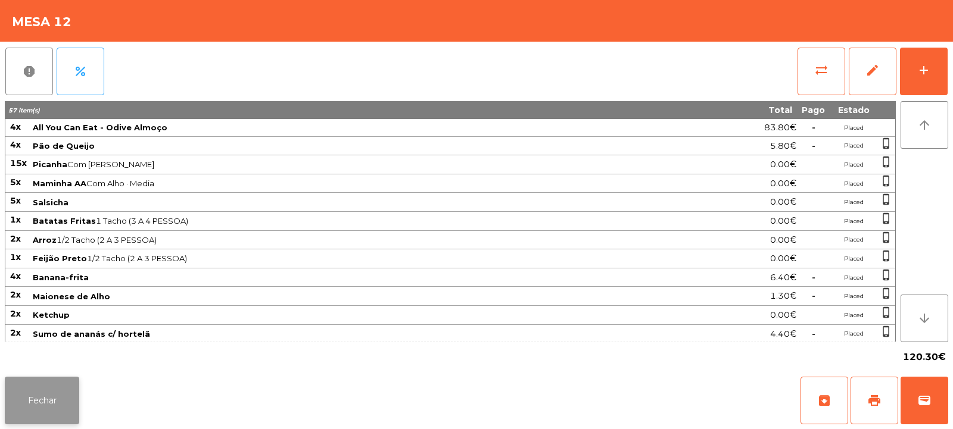
click at [37, 411] on button "Fechar" at bounding box center [42, 401] width 74 height 48
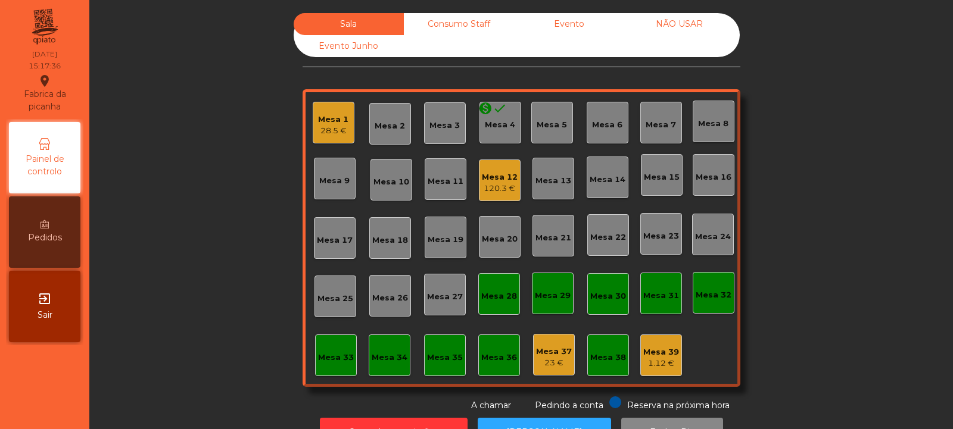
scroll to position [40, 0]
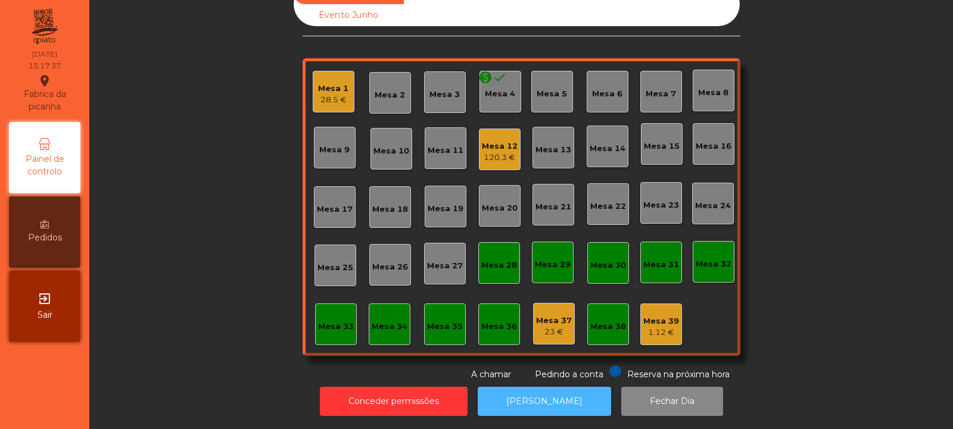
click at [547, 403] on button "[PERSON_NAME]" at bounding box center [544, 401] width 133 height 29
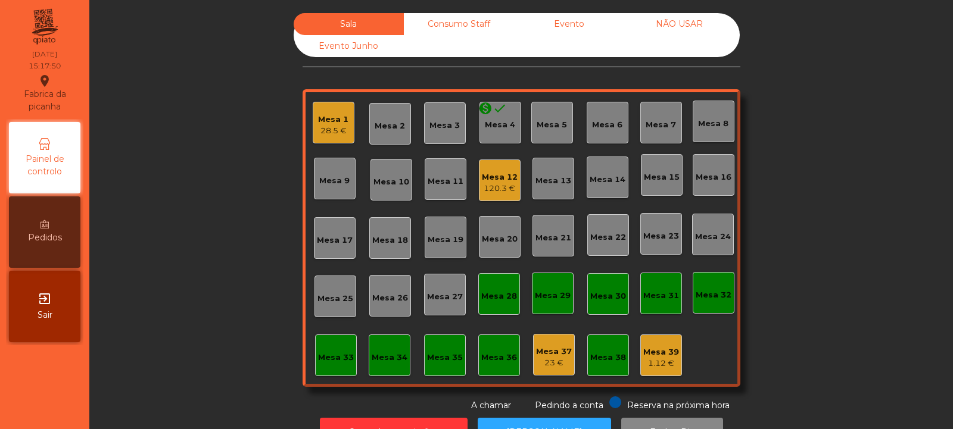
click at [468, 28] on div "Consumo Staff" at bounding box center [459, 24] width 110 height 22
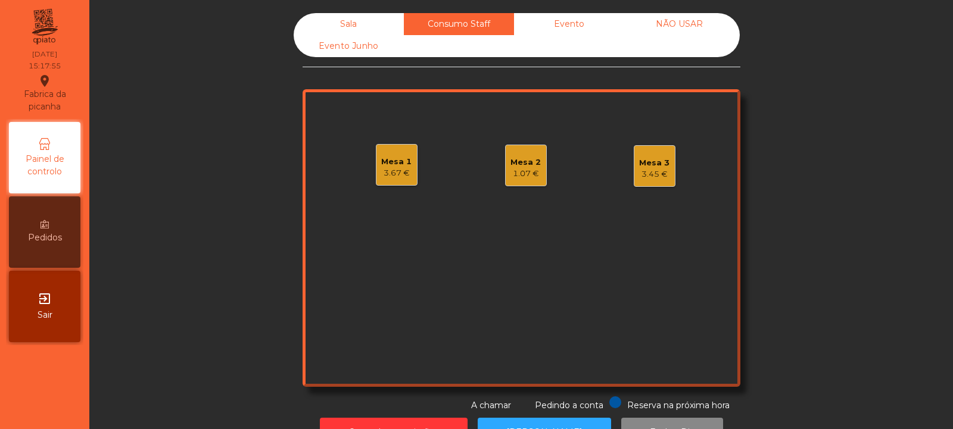
click at [399, 173] on div "3.67 €" at bounding box center [396, 173] width 30 height 12
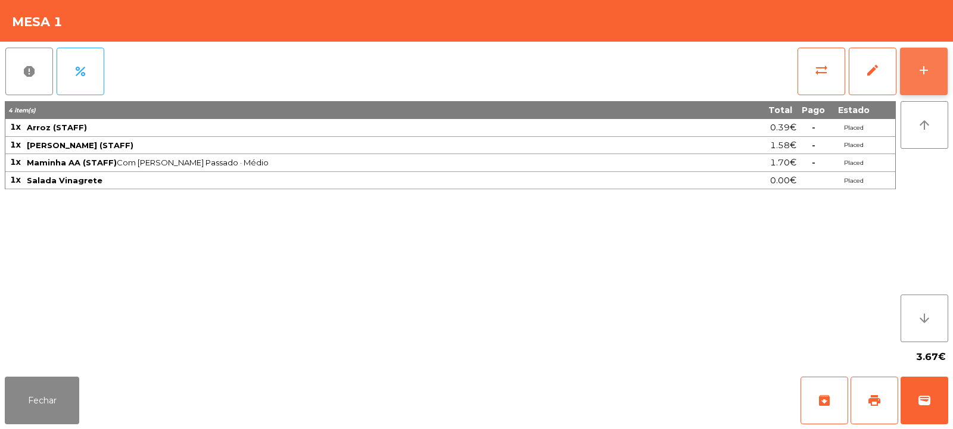
click at [938, 77] on button "add" at bounding box center [924, 72] width 48 height 48
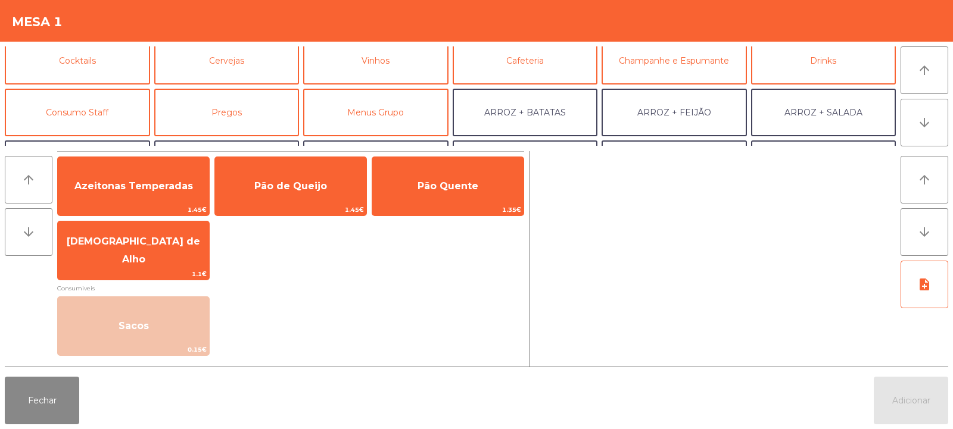
scroll to position [60, 0]
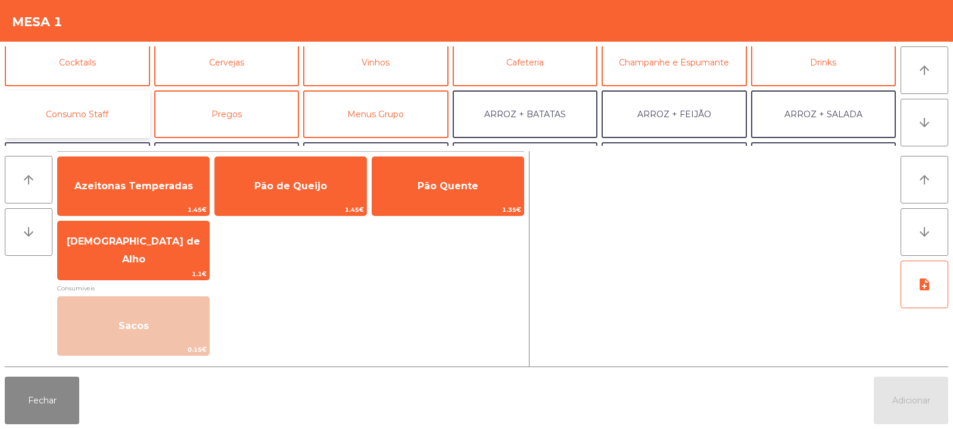
click at [82, 125] on button "Consumo Staff" at bounding box center [77, 115] width 145 height 48
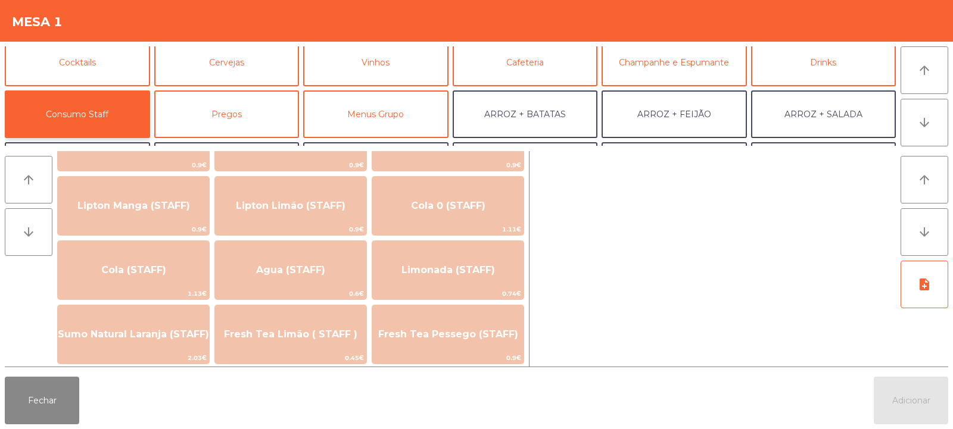
scroll to position [186, 0]
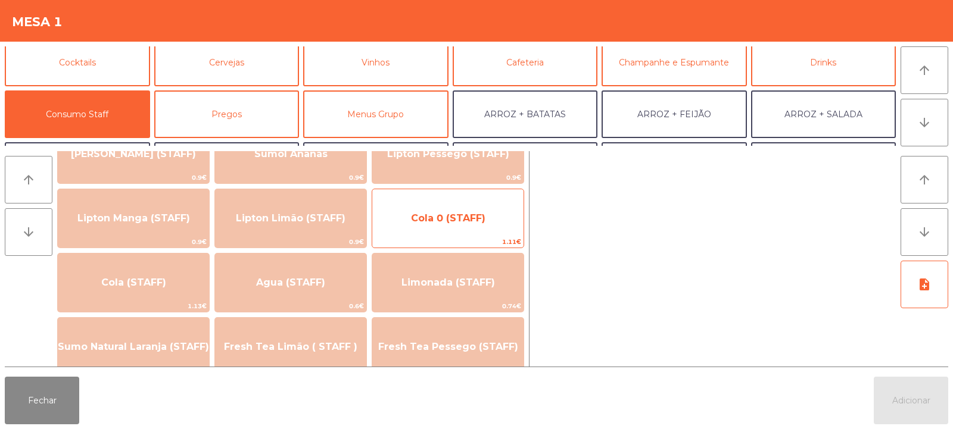
click at [467, 220] on span "Cola 0 (STAFF)" at bounding box center [448, 218] width 74 height 11
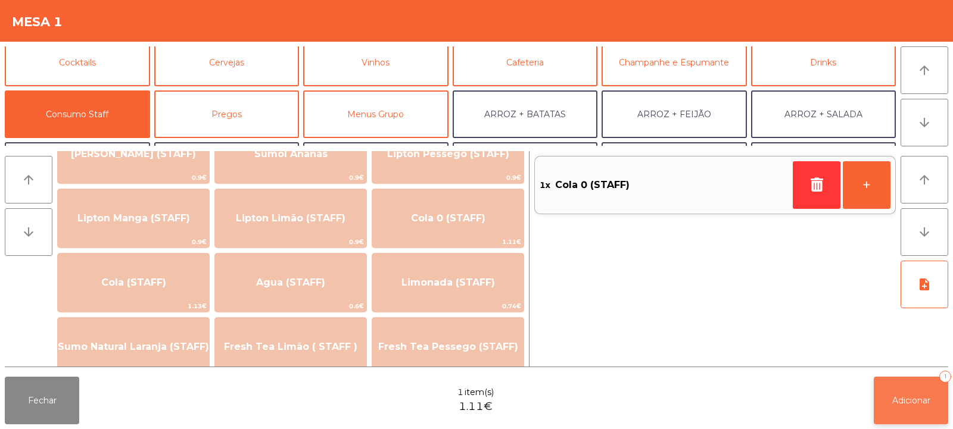
click at [908, 408] on button "Adicionar 1" at bounding box center [911, 401] width 74 height 48
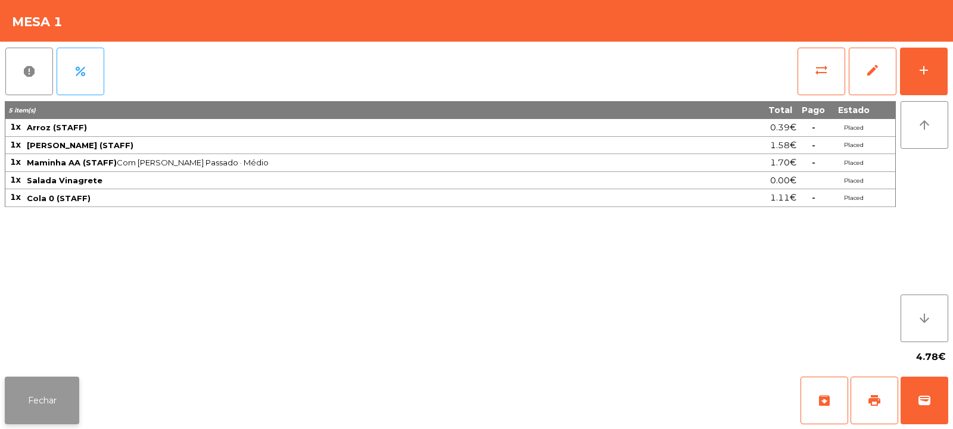
click at [30, 403] on button "Fechar" at bounding box center [42, 401] width 74 height 48
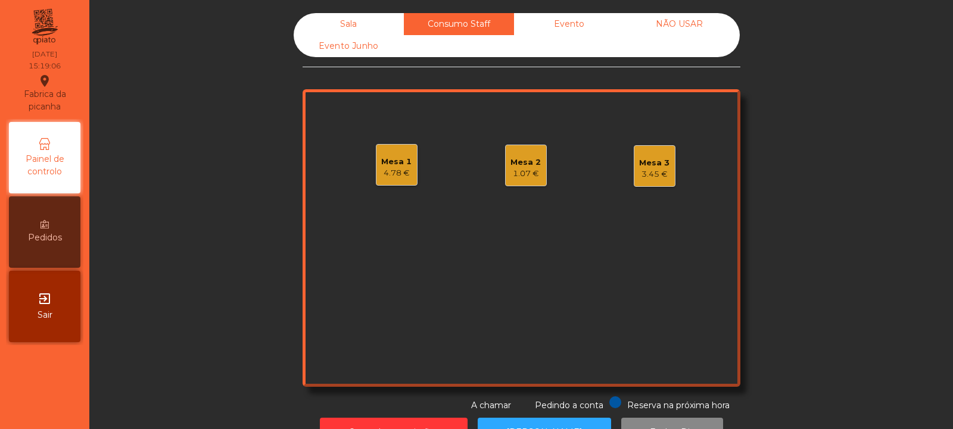
click at [517, 157] on div "Mesa 2" at bounding box center [525, 163] width 30 height 12
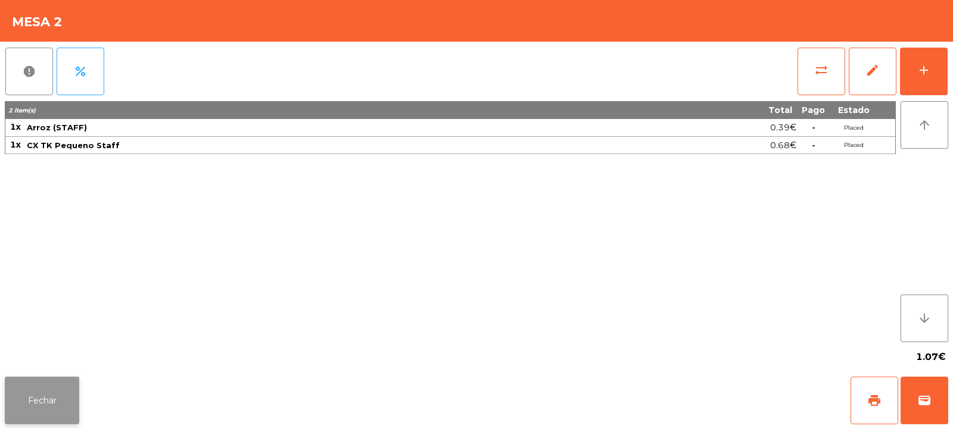
click at [49, 394] on button "Fechar" at bounding box center [42, 401] width 74 height 48
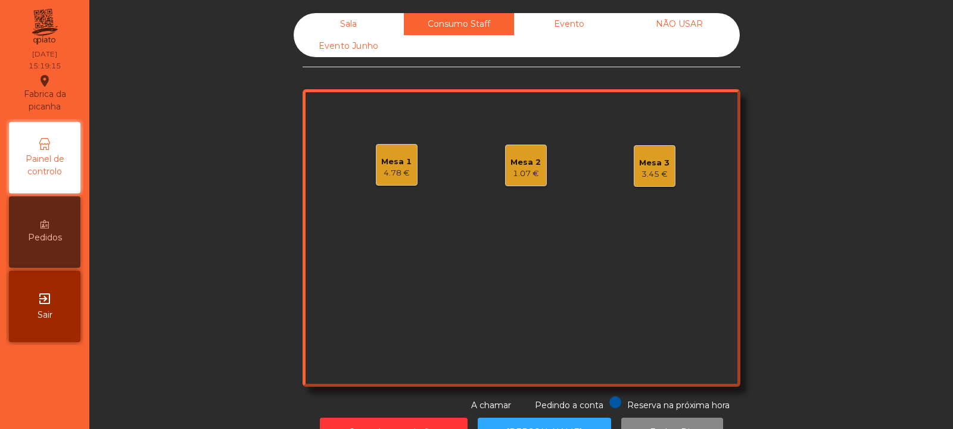
click at [532, 154] on div "Mesa 2 1.07 €" at bounding box center [525, 166] width 30 height 28
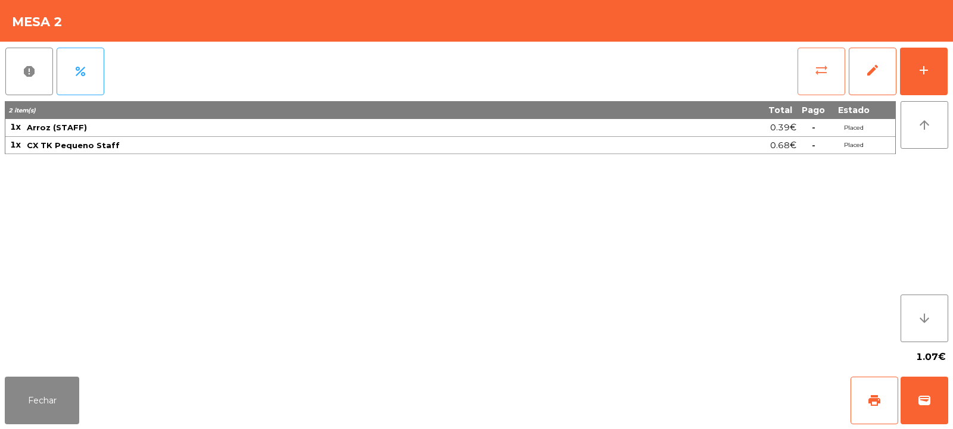
click at [809, 68] on button "sync_alt" at bounding box center [822, 72] width 48 height 48
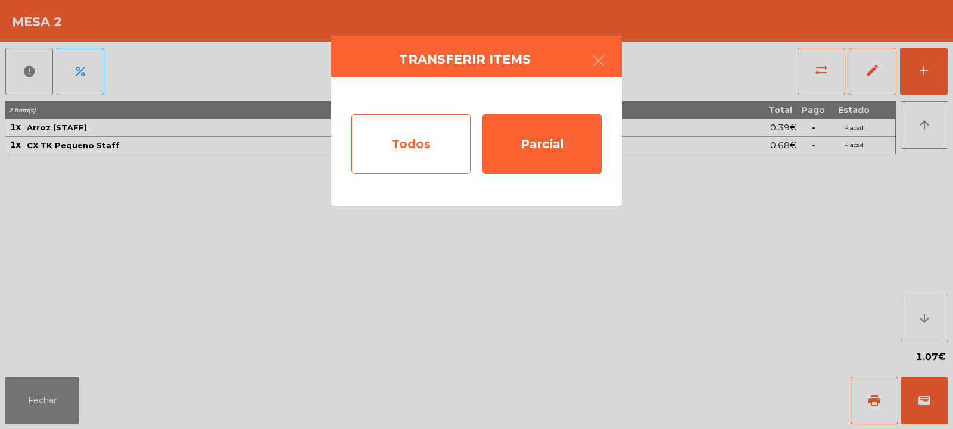
click at [405, 142] on div "Todos" at bounding box center [410, 144] width 119 height 60
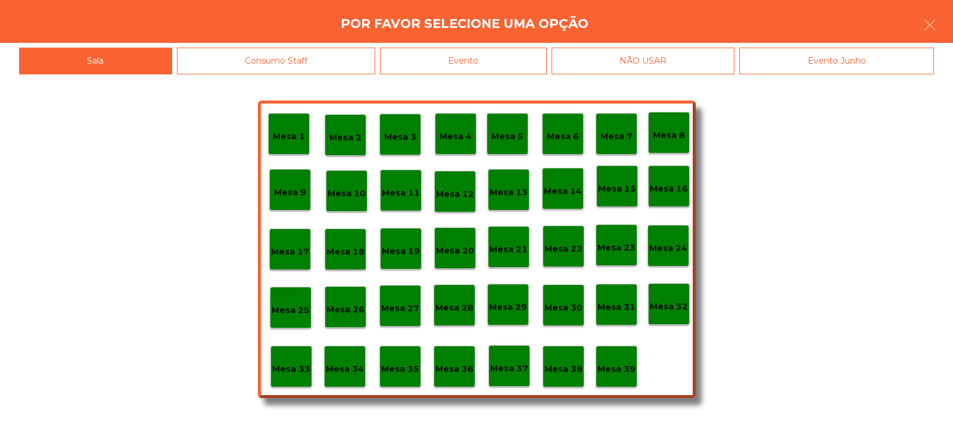
click at [465, 59] on div "Evento" at bounding box center [463, 61] width 167 height 27
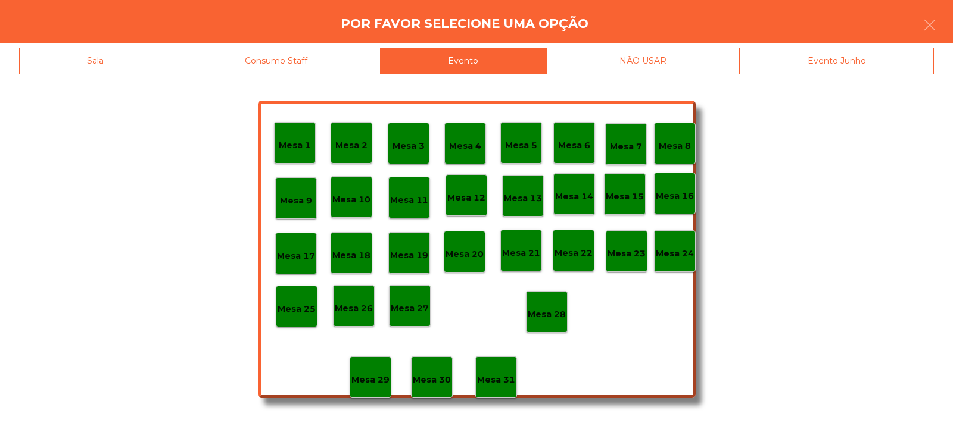
click at [547, 312] on p "Mesa 28" at bounding box center [547, 315] width 38 height 14
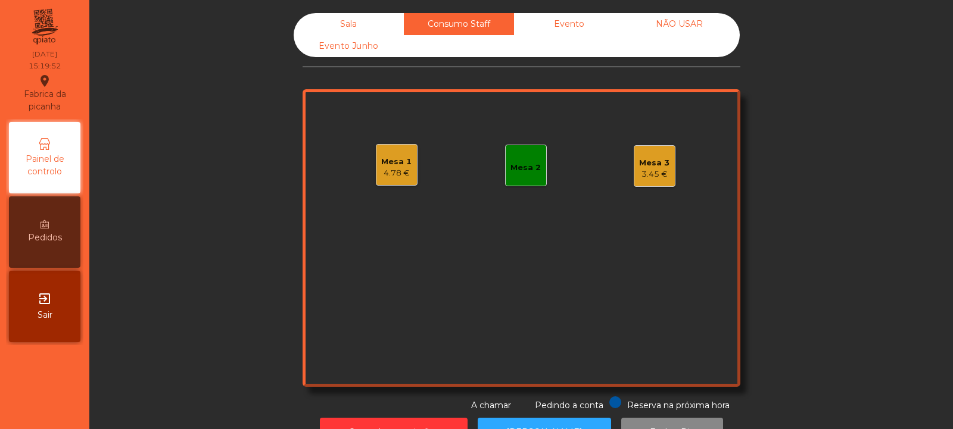
click at [389, 173] on div "4.78 €" at bounding box center [396, 173] width 30 height 12
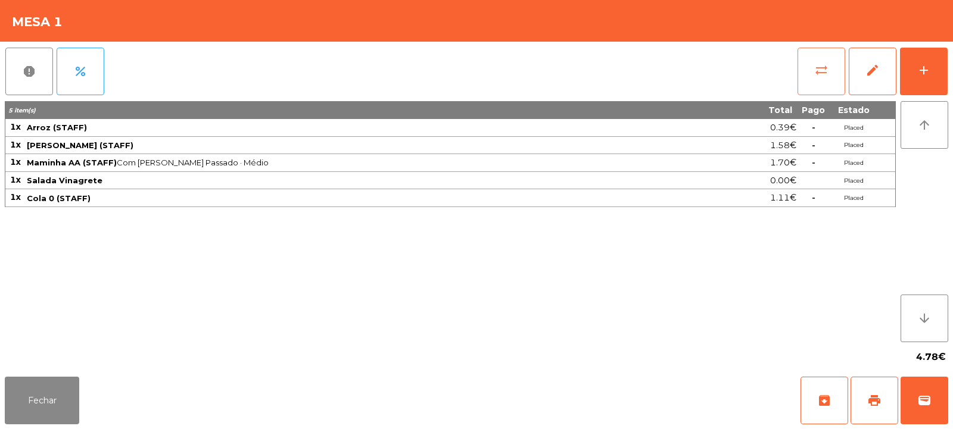
click at [834, 63] on button "sync_alt" at bounding box center [822, 72] width 48 height 48
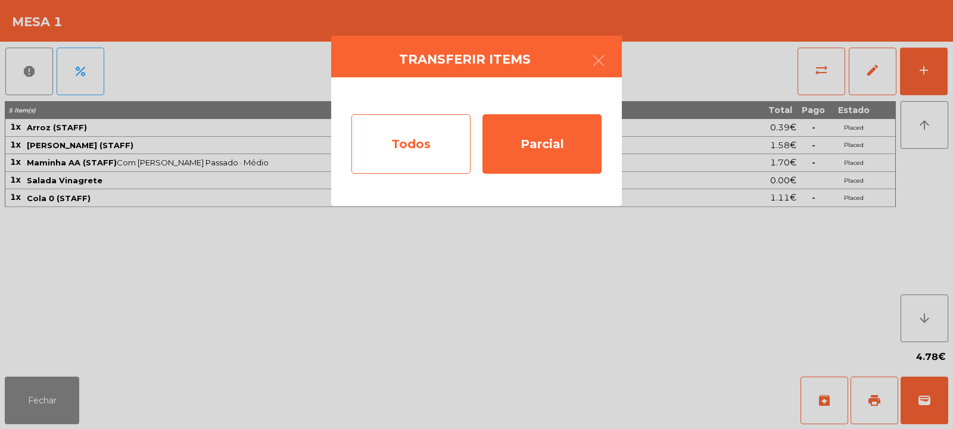
click at [427, 136] on div "Todos" at bounding box center [410, 144] width 119 height 60
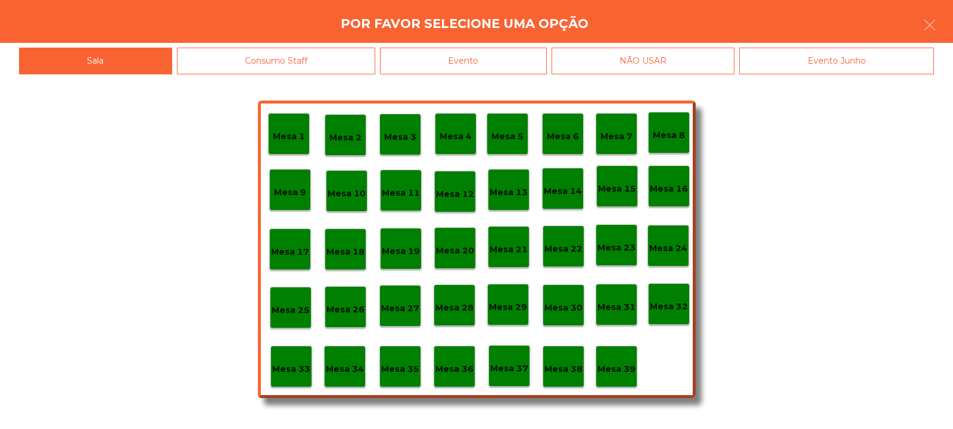
click at [494, 58] on div "Evento" at bounding box center [463, 61] width 167 height 27
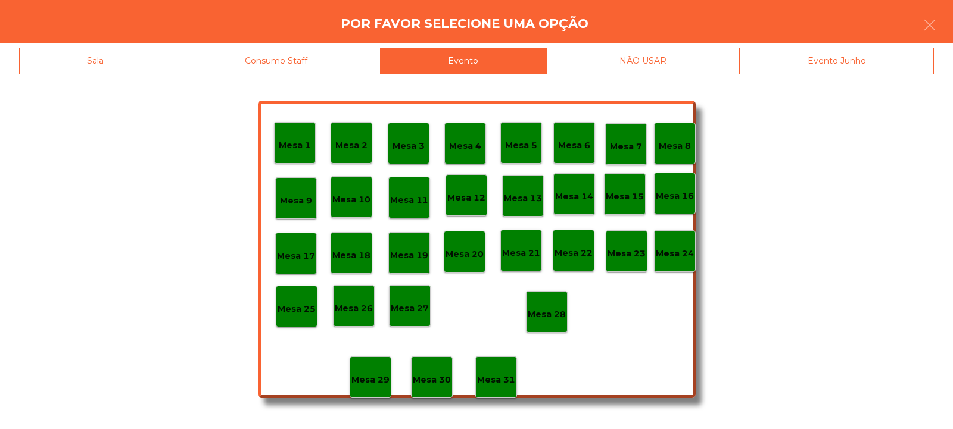
click at [544, 303] on div "Mesa 28" at bounding box center [547, 312] width 38 height 18
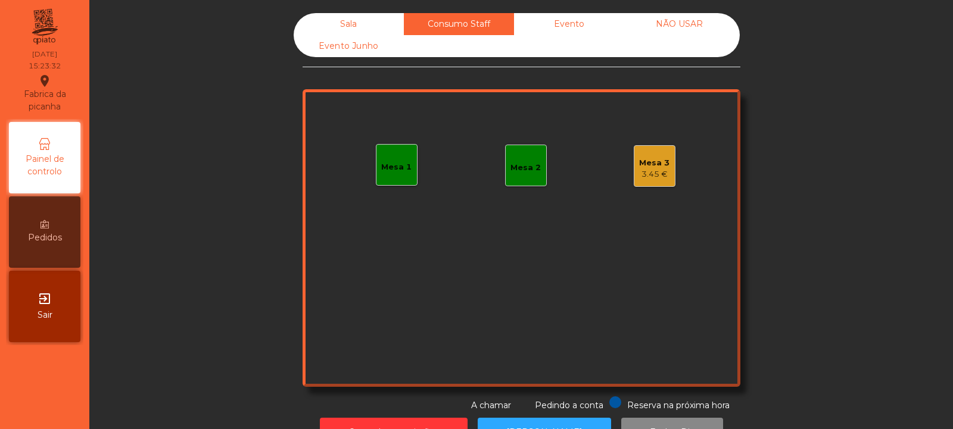
click at [356, 2] on div "Sala Consumo Staff Evento NÃO USAR Evento Junho Mesa 1 Mesa 2 Mesa 3 3.45 € Res…" at bounding box center [521, 214] width 864 height 429
click at [348, 21] on div "Sala" at bounding box center [349, 24] width 110 height 22
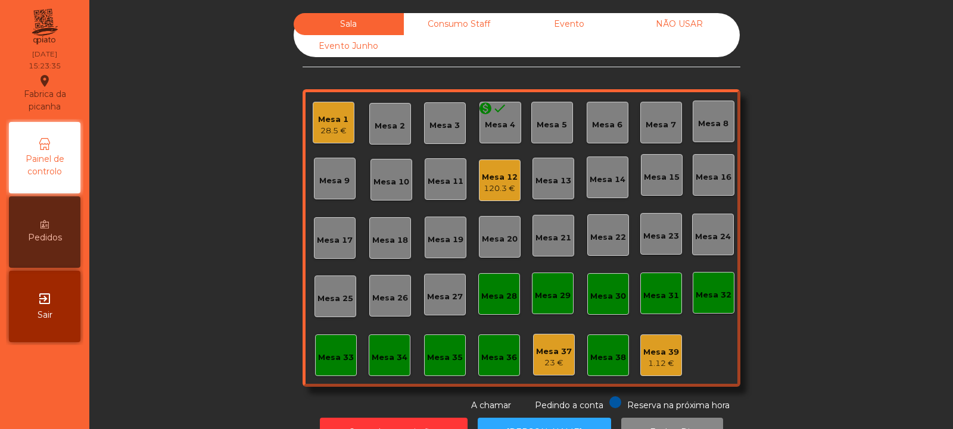
click at [512, 179] on div "Mesa 12" at bounding box center [500, 178] width 36 height 12
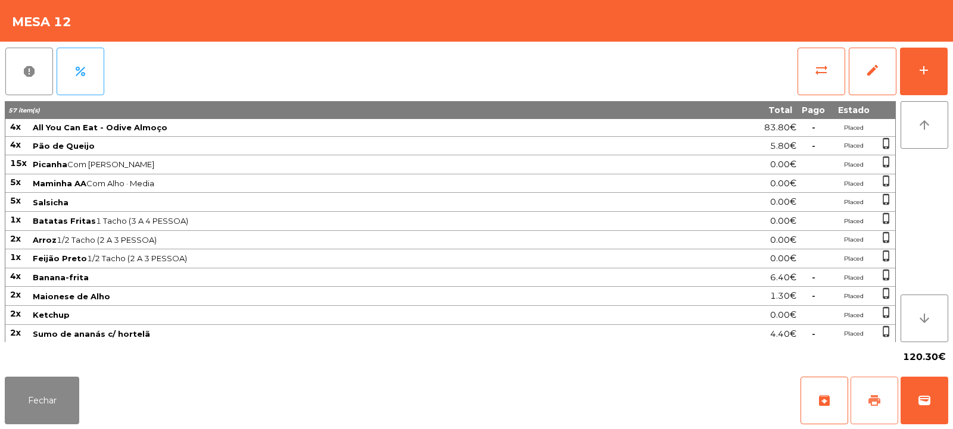
click at [878, 396] on span "print" at bounding box center [874, 401] width 14 height 14
click at [928, 404] on span "wallet" at bounding box center [924, 401] width 14 height 14
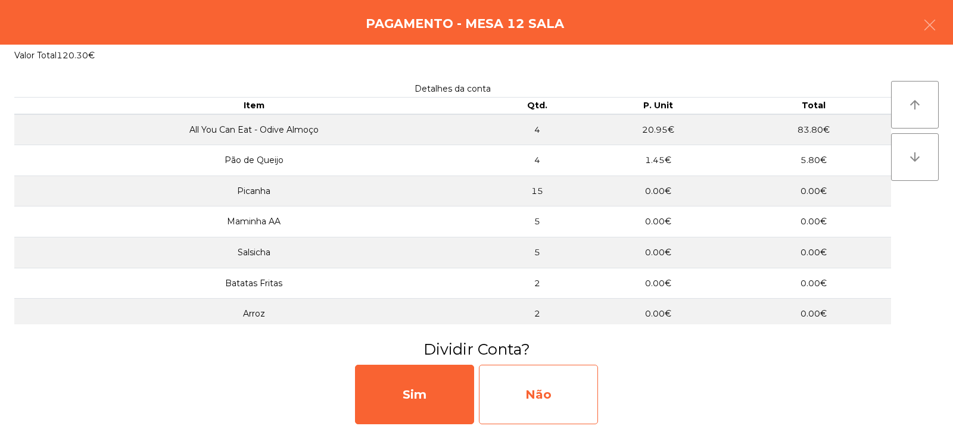
click at [532, 394] on div "Não" at bounding box center [538, 395] width 119 height 60
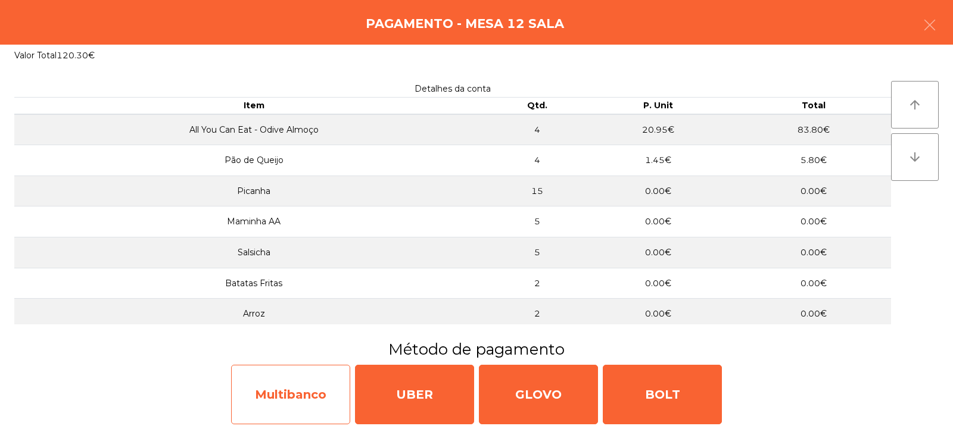
click at [291, 400] on div "Multibanco" at bounding box center [290, 395] width 119 height 60
select select "**"
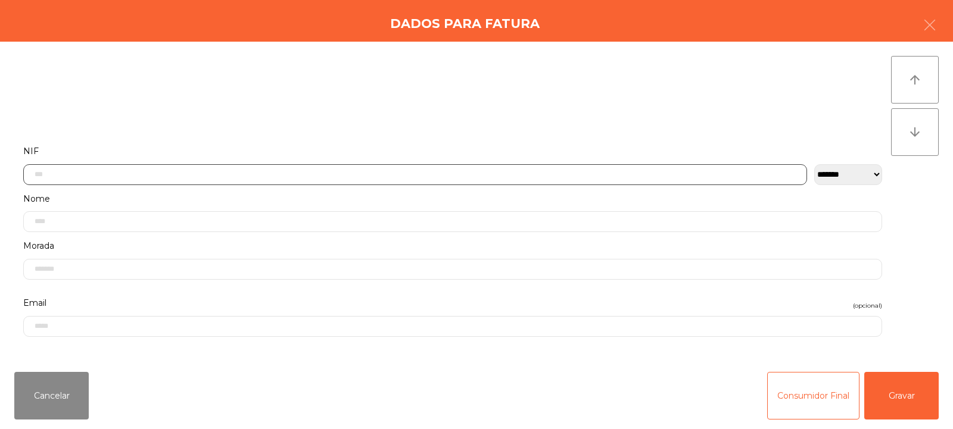
click at [354, 175] on input "text" at bounding box center [415, 174] width 784 height 21
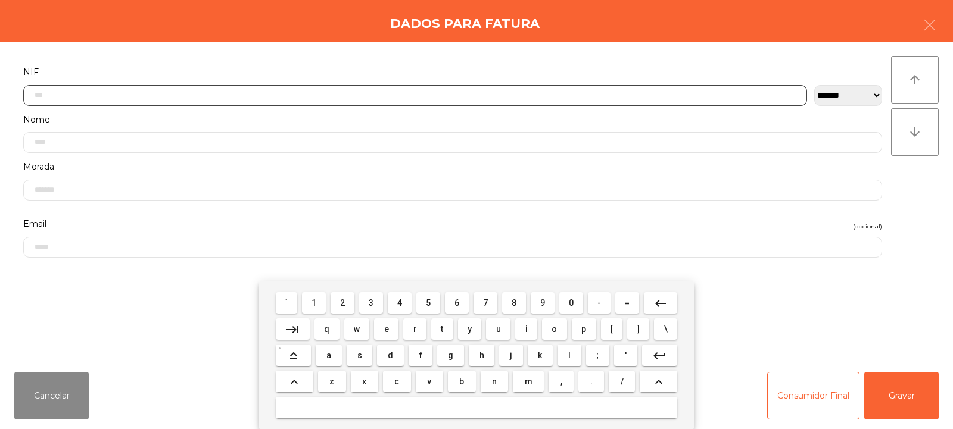
scroll to position [87, 0]
type input "*********"
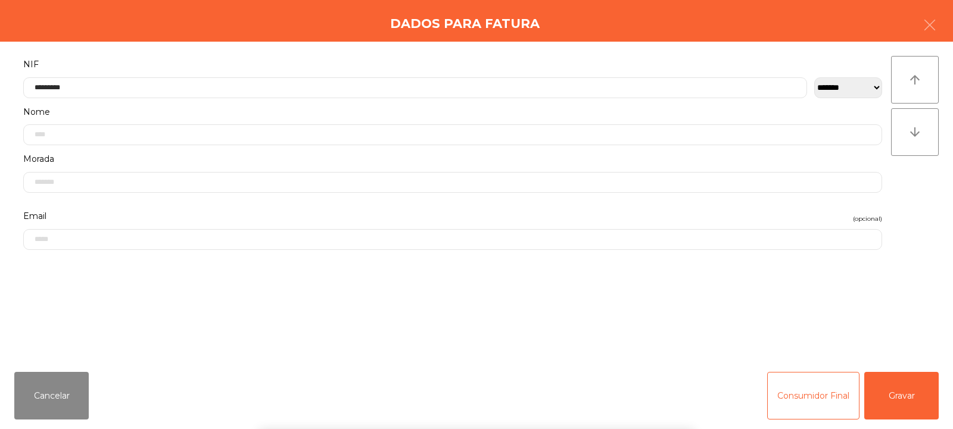
click at [921, 207] on div "arrow_upward arrow_downward" at bounding box center [915, 202] width 48 height 292
click at [914, 402] on button "Gravar" at bounding box center [901, 396] width 74 height 48
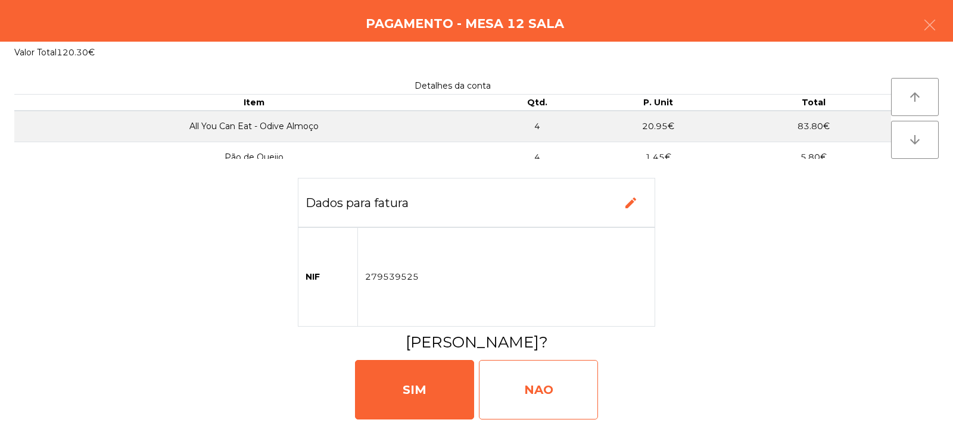
click at [544, 393] on div "NAO" at bounding box center [538, 390] width 119 height 60
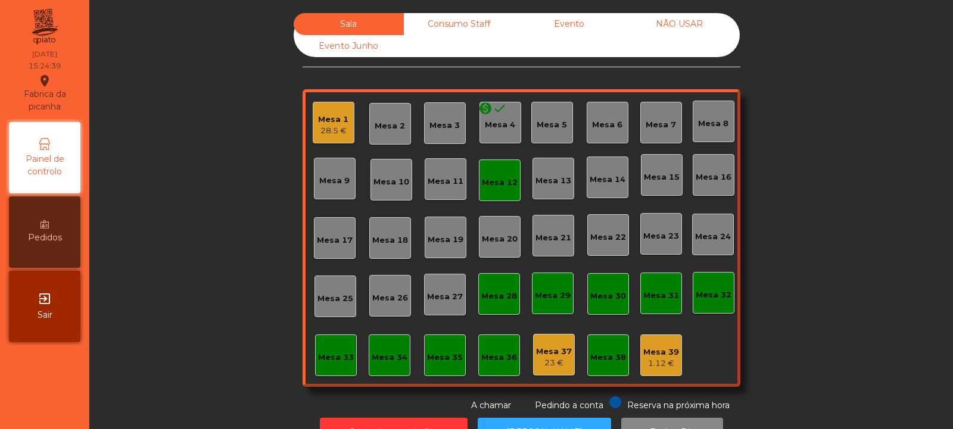
click at [485, 192] on div "Mesa 12" at bounding box center [500, 181] width 42 height 42
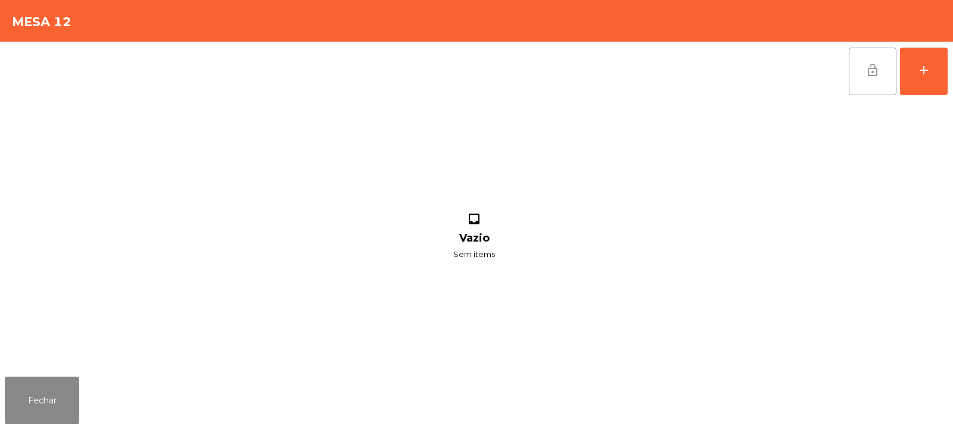
click at [854, 91] on button "lock_open" at bounding box center [873, 72] width 48 height 48
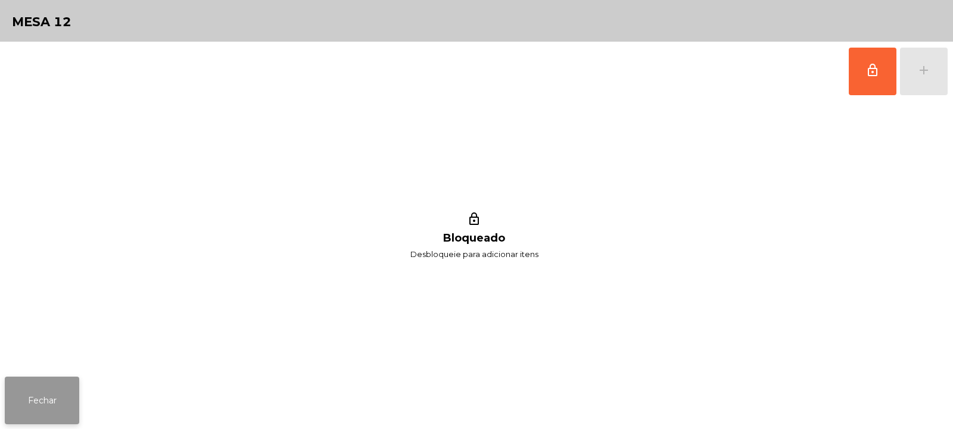
click at [36, 412] on button "Fechar" at bounding box center [42, 401] width 74 height 48
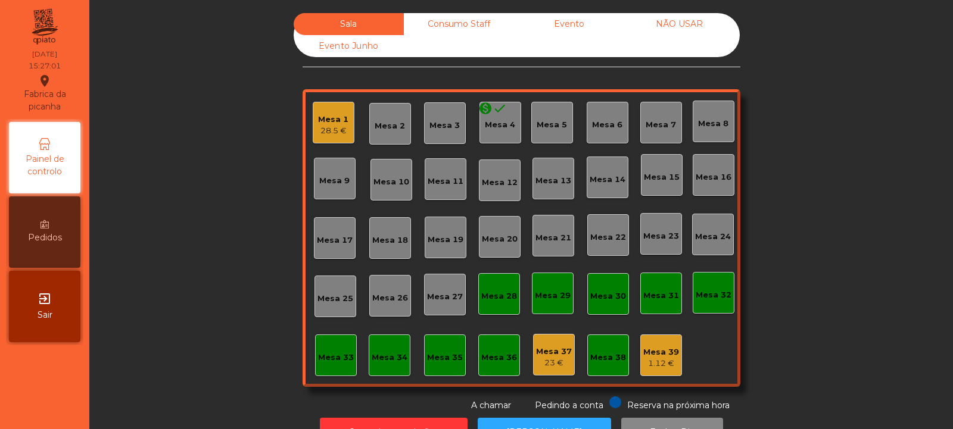
click at [472, 21] on div "Consumo Staff" at bounding box center [459, 24] width 110 height 22
click at [584, 18] on div "Evento" at bounding box center [569, 24] width 110 height 22
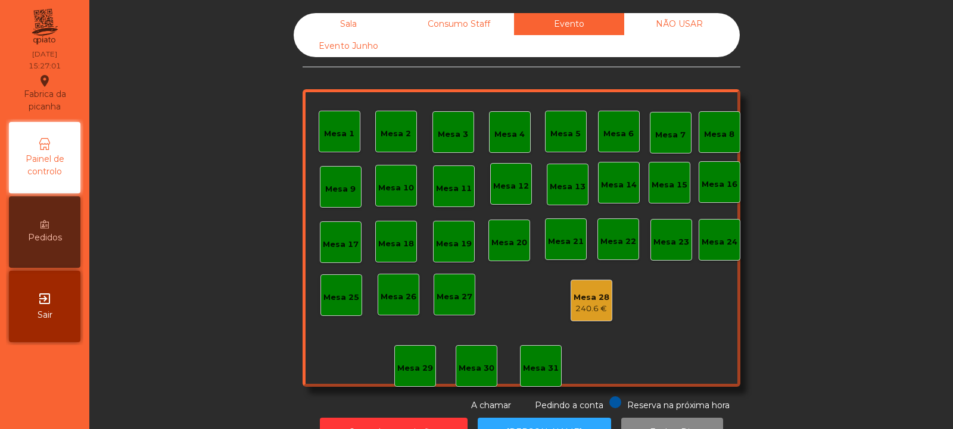
click at [486, 27] on div "Consumo Staff" at bounding box center [459, 24] width 110 height 22
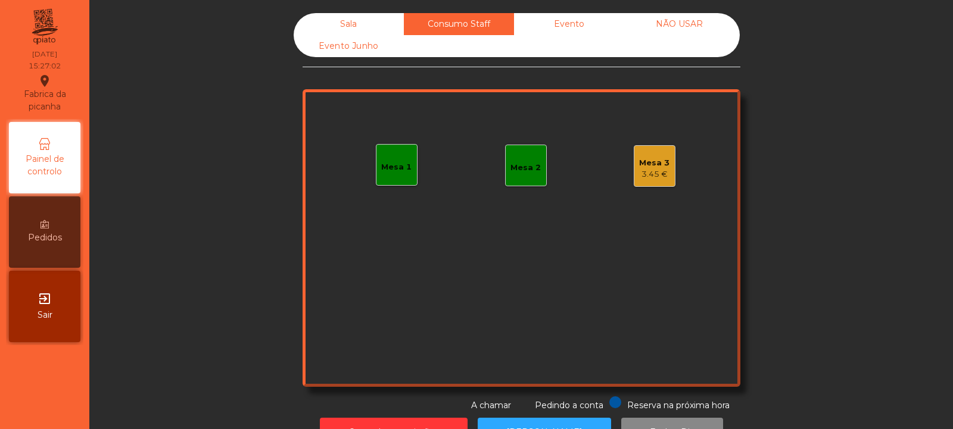
click at [650, 176] on div "3.45 €" at bounding box center [654, 175] width 30 height 12
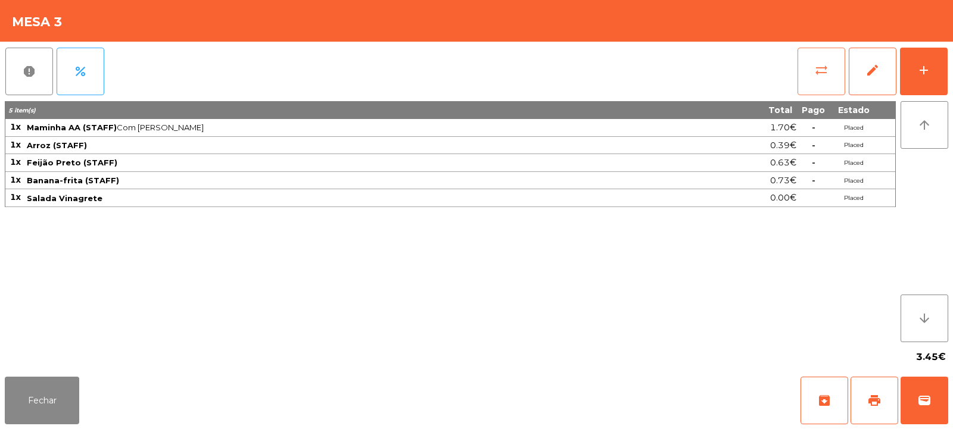
click at [817, 74] on span "sync_alt" at bounding box center [821, 70] width 14 height 14
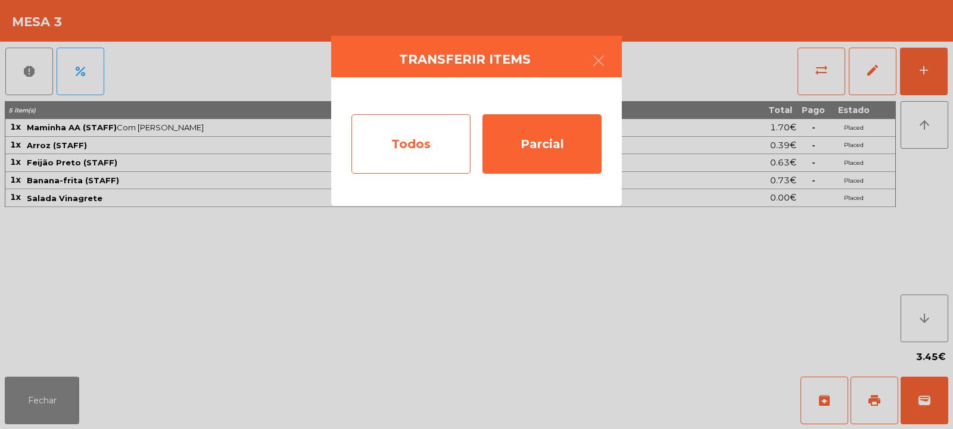
click at [418, 142] on div "Todos" at bounding box center [410, 144] width 119 height 60
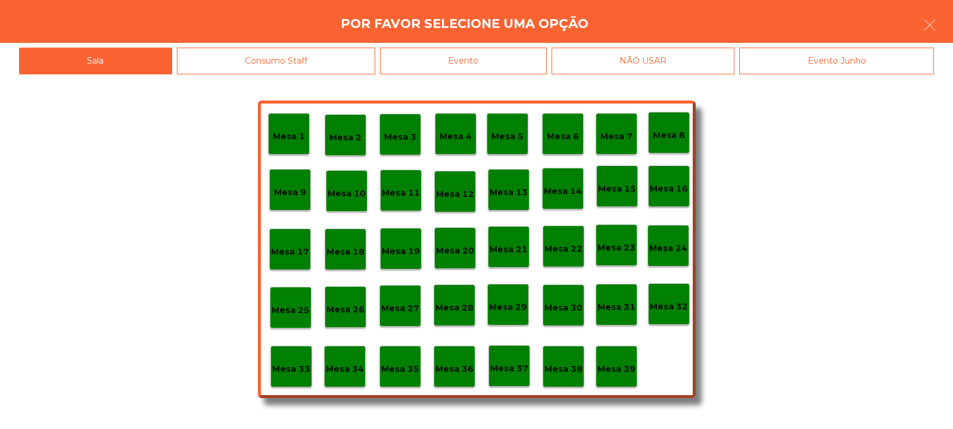
click at [490, 65] on div "Evento" at bounding box center [463, 61] width 167 height 27
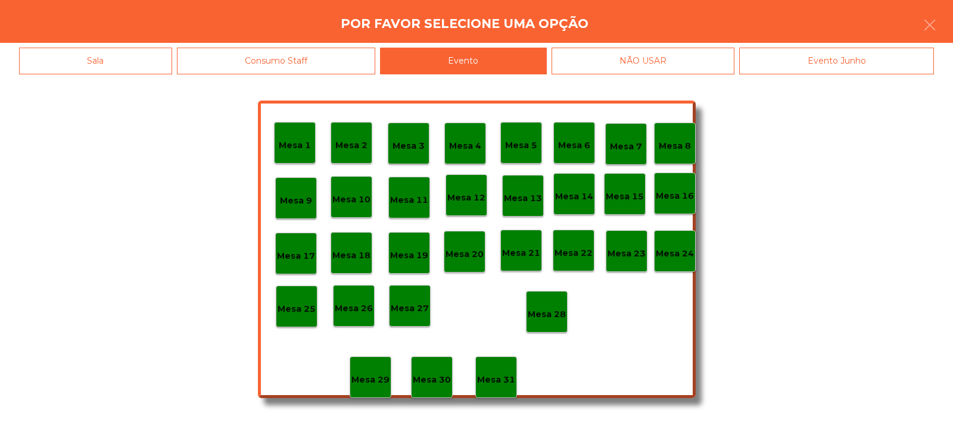
click at [547, 329] on div "Mesa 28" at bounding box center [547, 312] width 42 height 42
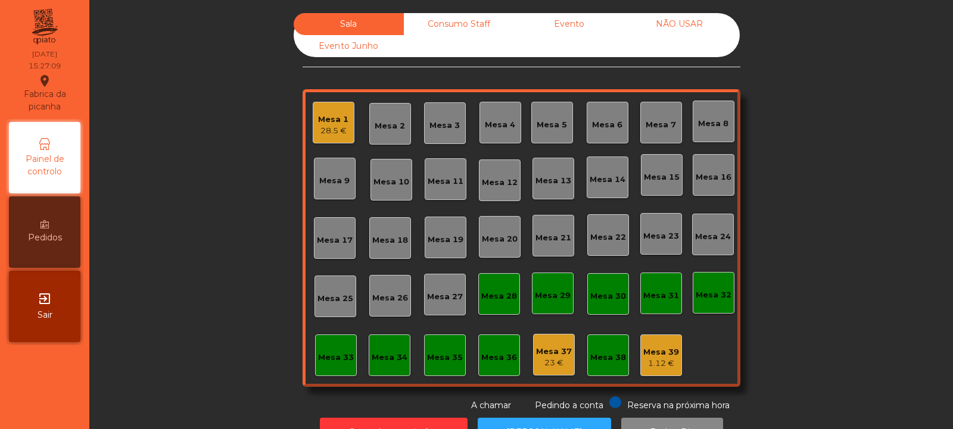
click at [451, 21] on div "Consumo Staff" at bounding box center [459, 24] width 110 height 22
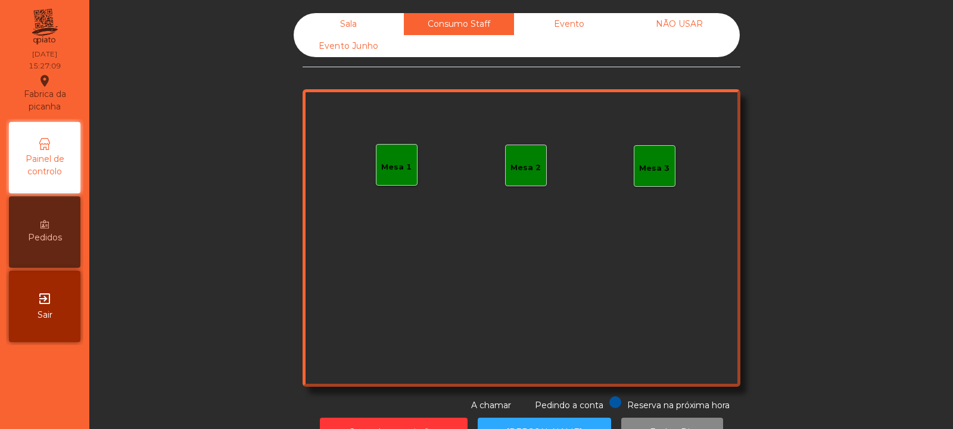
click at [567, 22] on div "Evento" at bounding box center [569, 24] width 110 height 22
click at [317, 15] on div "Sala" at bounding box center [349, 24] width 110 height 22
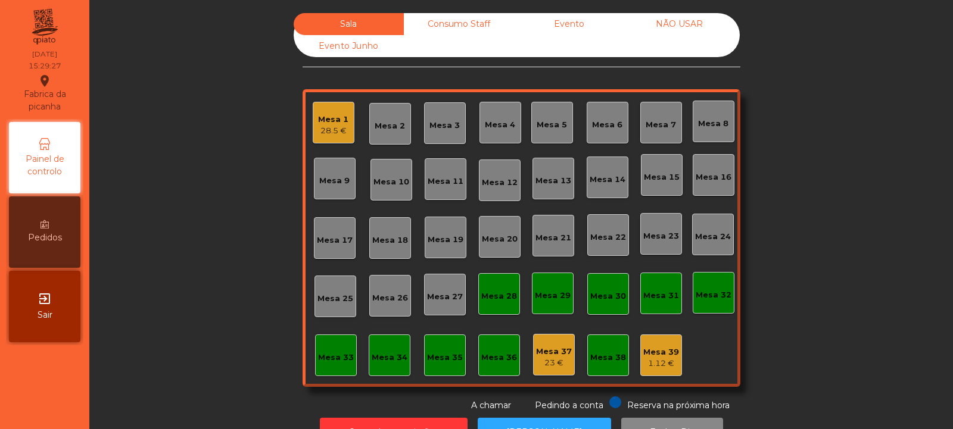
click at [577, 21] on div "Evento" at bounding box center [569, 24] width 110 height 22
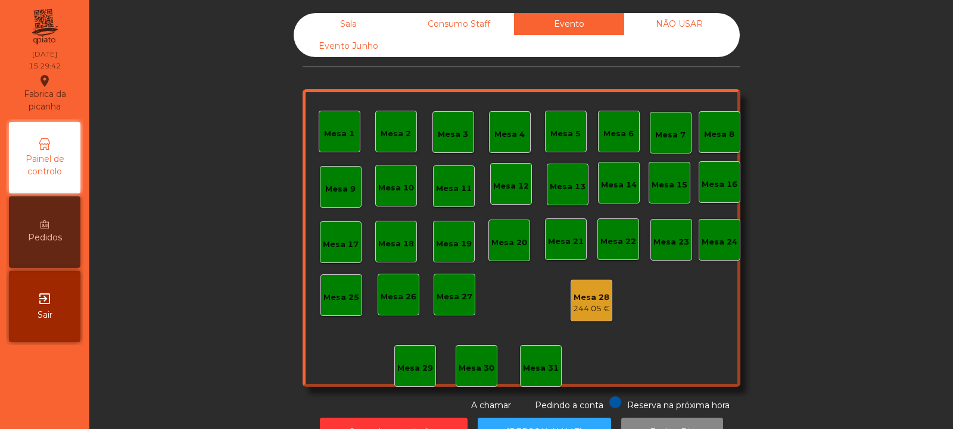
scroll to position [40, 0]
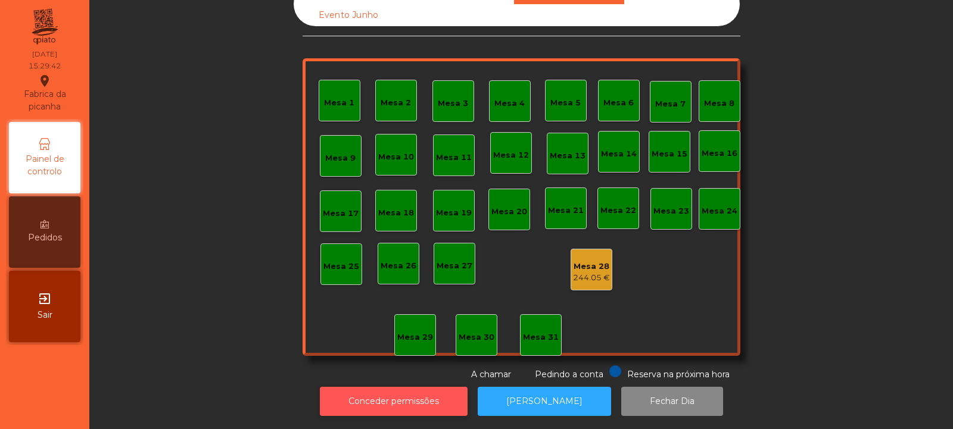
click at [426, 387] on button "Conceder permissões" at bounding box center [394, 401] width 148 height 29
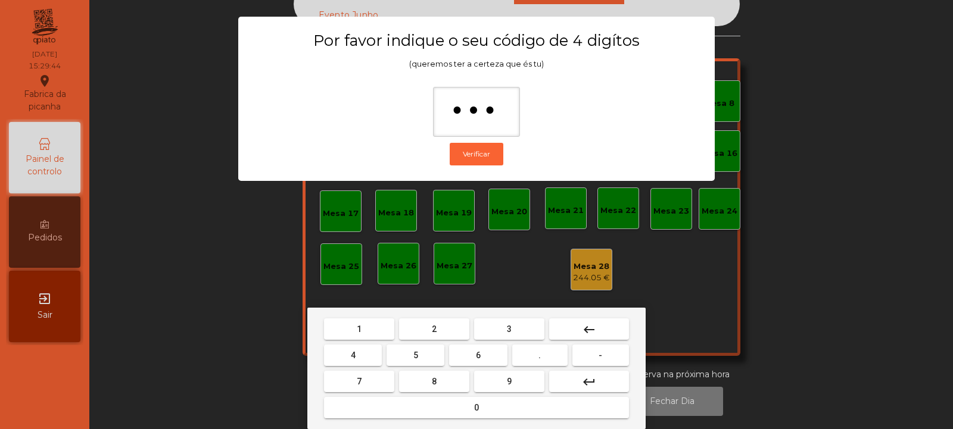
type input "****"
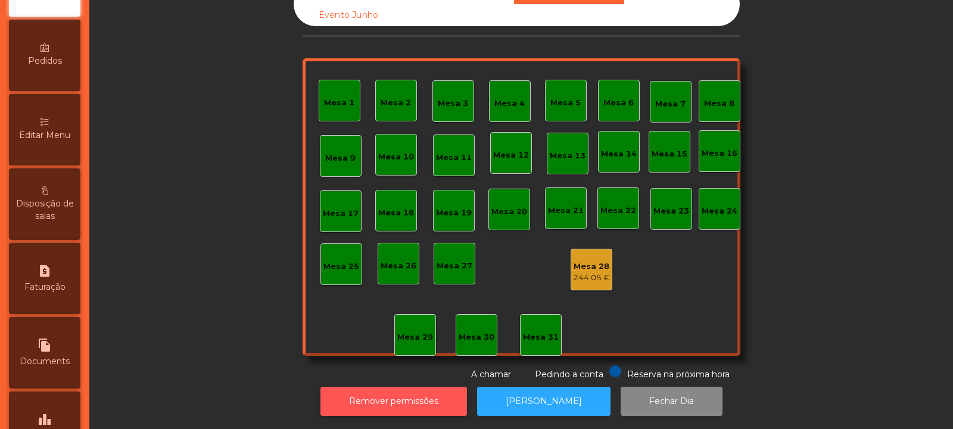
scroll to position [294, 0]
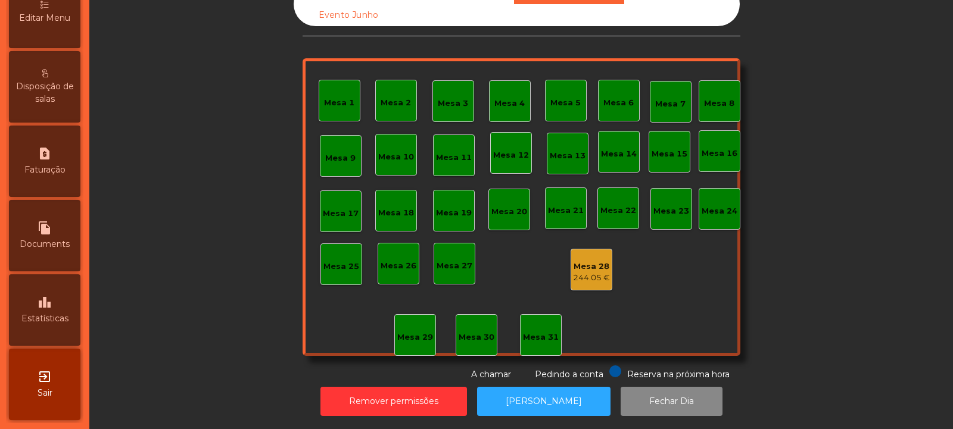
click at [52, 304] on icon "leaderboard" at bounding box center [45, 302] width 14 height 14
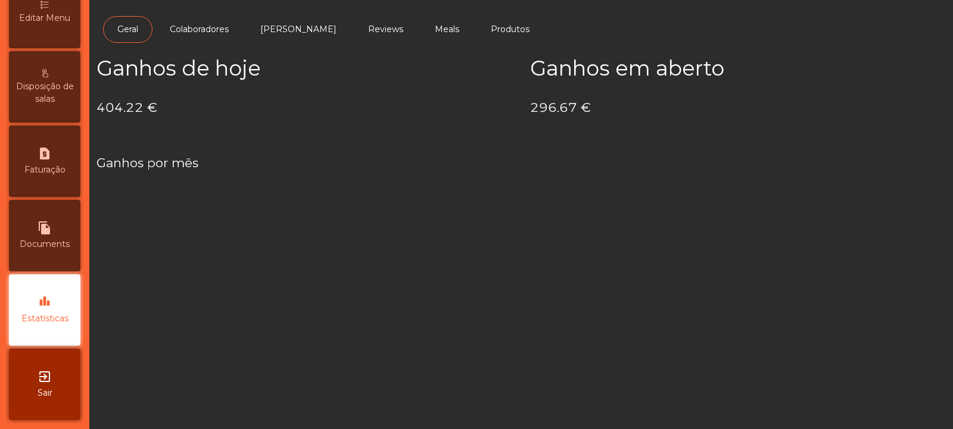
click at [60, 236] on div "file_copy Documents" at bounding box center [44, 235] width 71 height 71
select select "**"
select select "****"
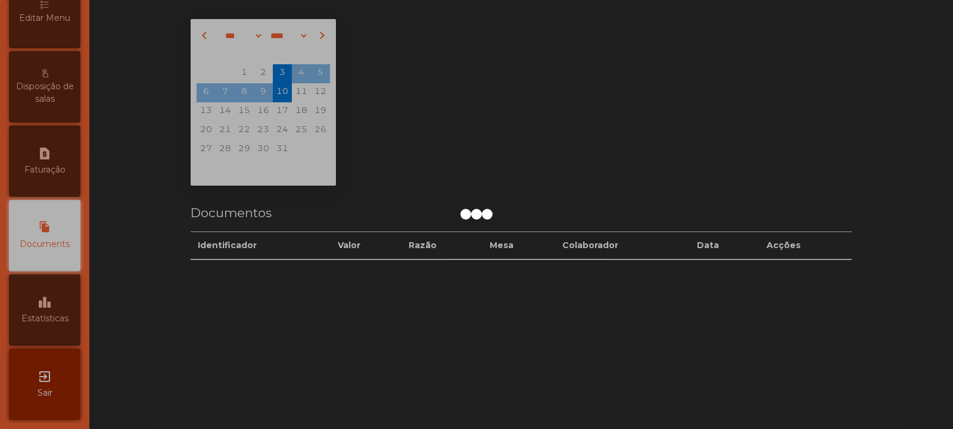
click at [47, 309] on div at bounding box center [476, 214] width 953 height 429
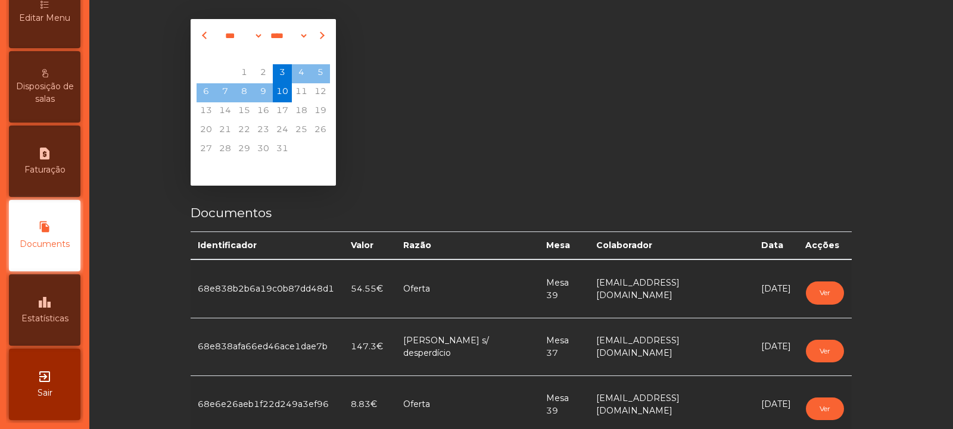
click at [53, 312] on div "leaderboard Estatísticas" at bounding box center [44, 310] width 71 height 71
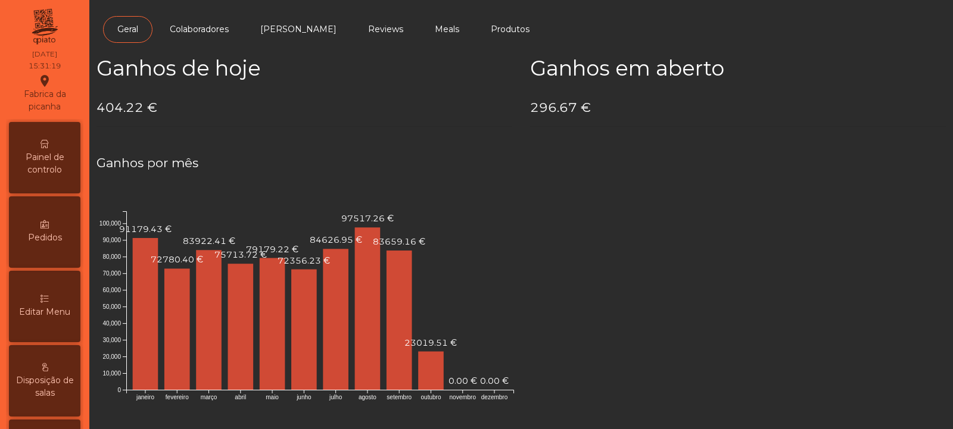
click at [55, 147] on div "Painel de controlo" at bounding box center [44, 157] width 71 height 71
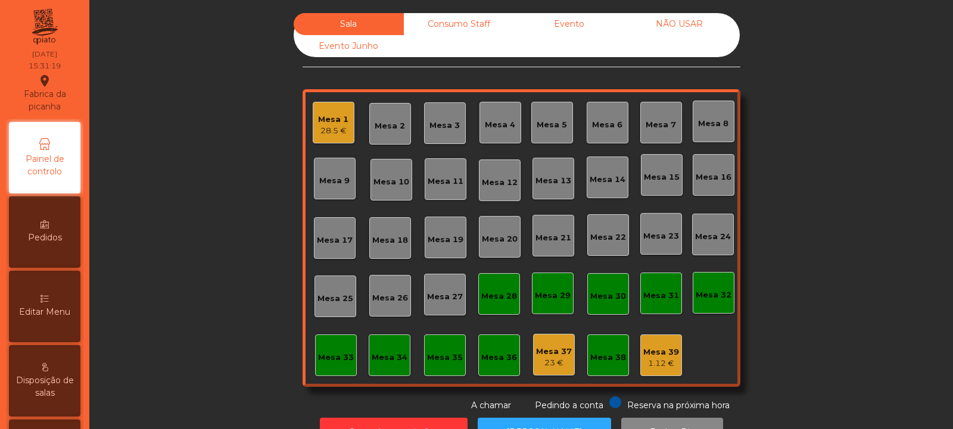
scroll to position [40, 0]
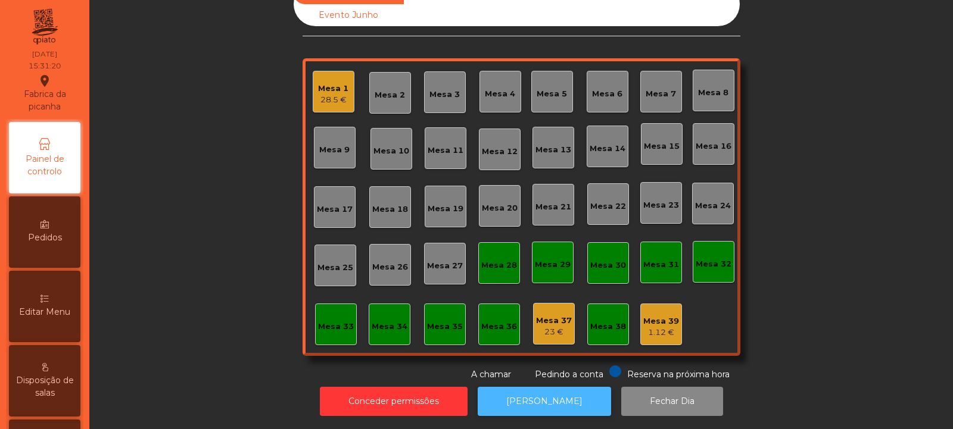
click at [535, 405] on button "[PERSON_NAME]" at bounding box center [544, 401] width 133 height 29
click at [314, 98] on div "Mesa 1 28.5 €" at bounding box center [334, 92] width 42 height 42
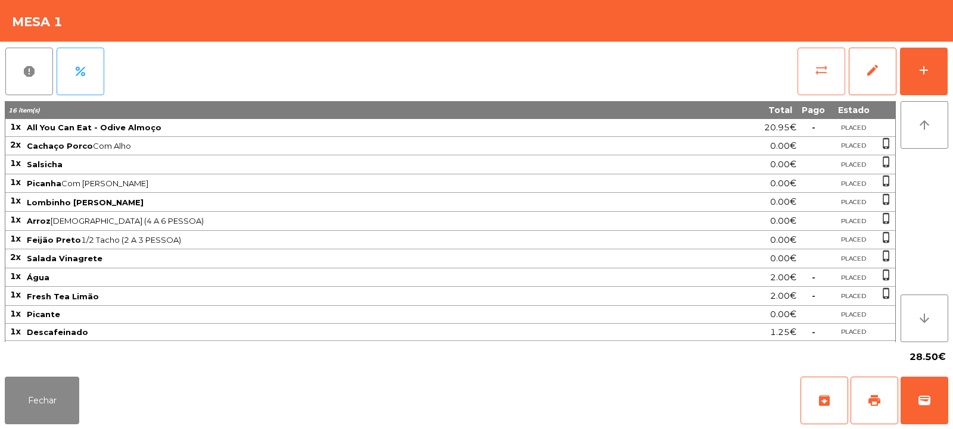
click at [808, 65] on button "sync_alt" at bounding box center [822, 72] width 48 height 48
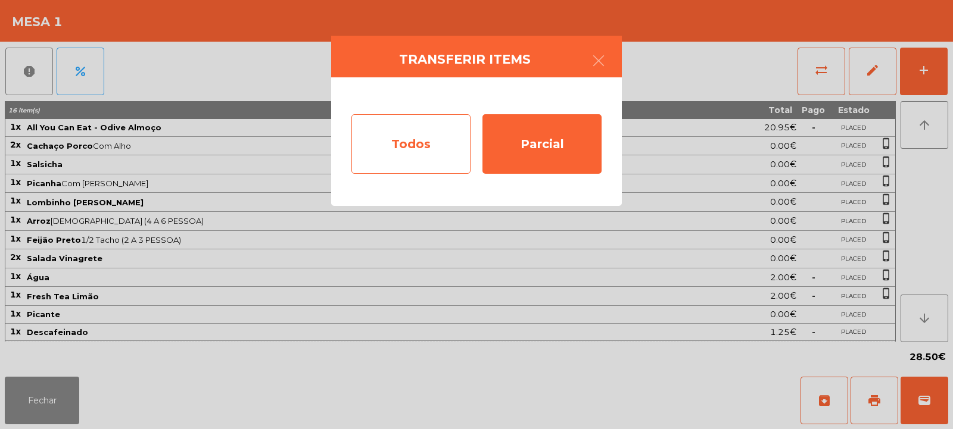
click at [399, 138] on div "Todos" at bounding box center [410, 144] width 119 height 60
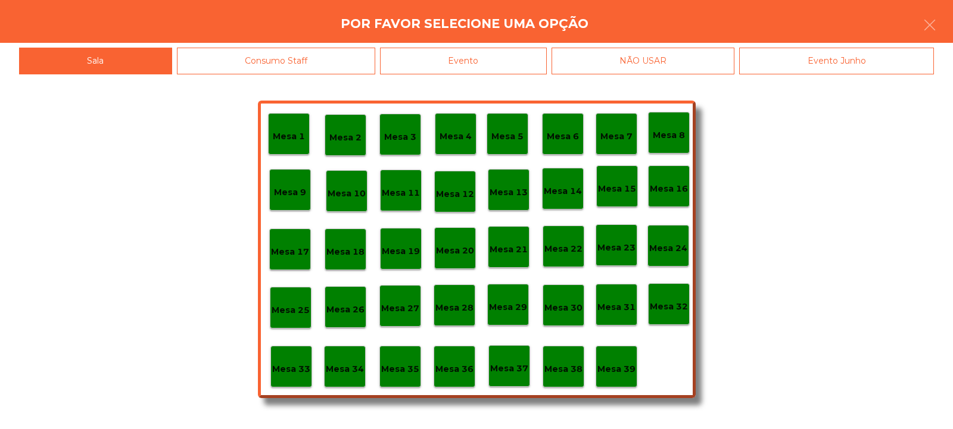
click at [482, 70] on div "Evento" at bounding box center [463, 61] width 167 height 27
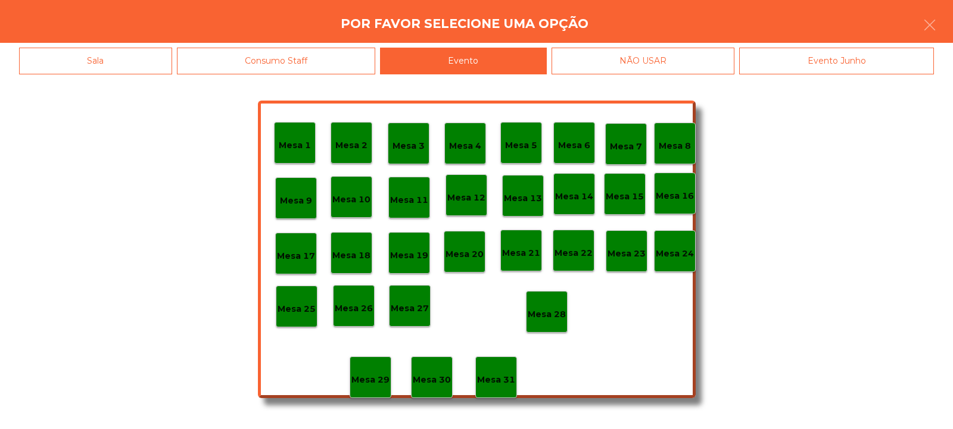
click at [317, 61] on div "Consumo Staff" at bounding box center [276, 61] width 199 height 27
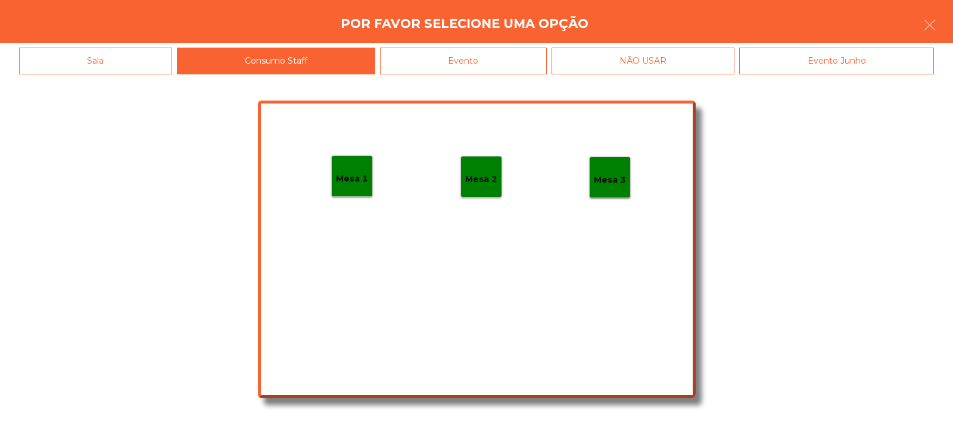
click at [132, 63] on div "Sala" at bounding box center [95, 61] width 153 height 27
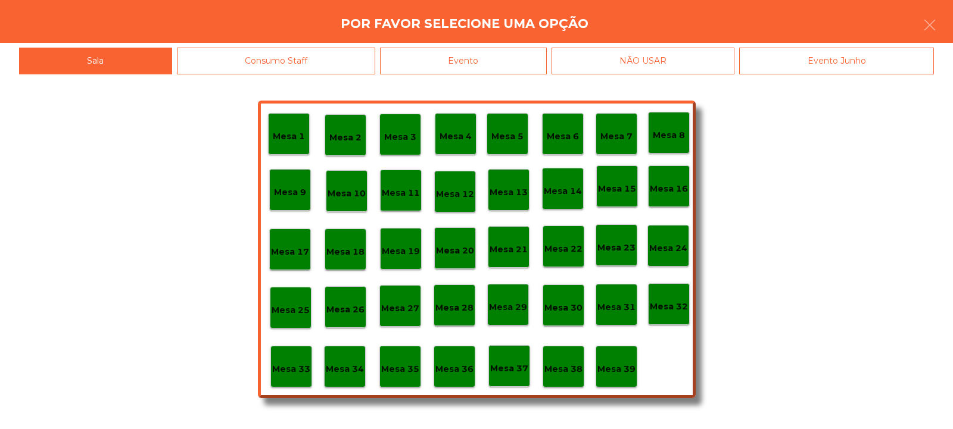
click at [627, 383] on div "Mesa 39" at bounding box center [617, 367] width 42 height 42
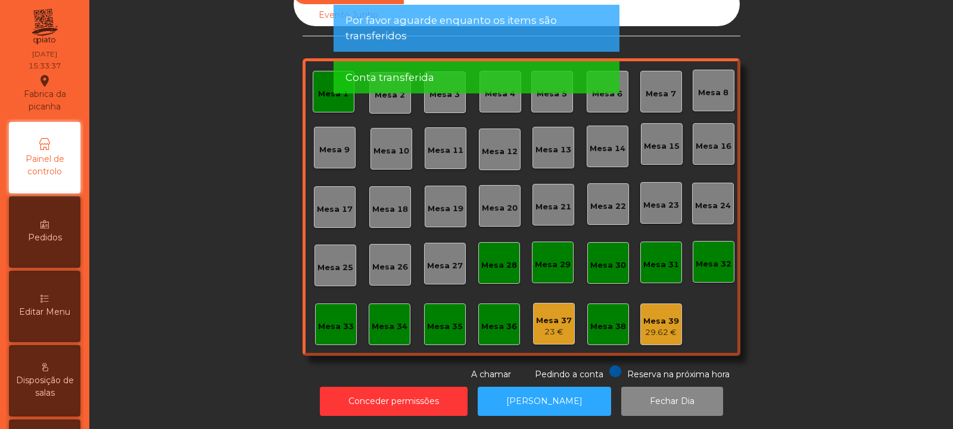
scroll to position [0, 0]
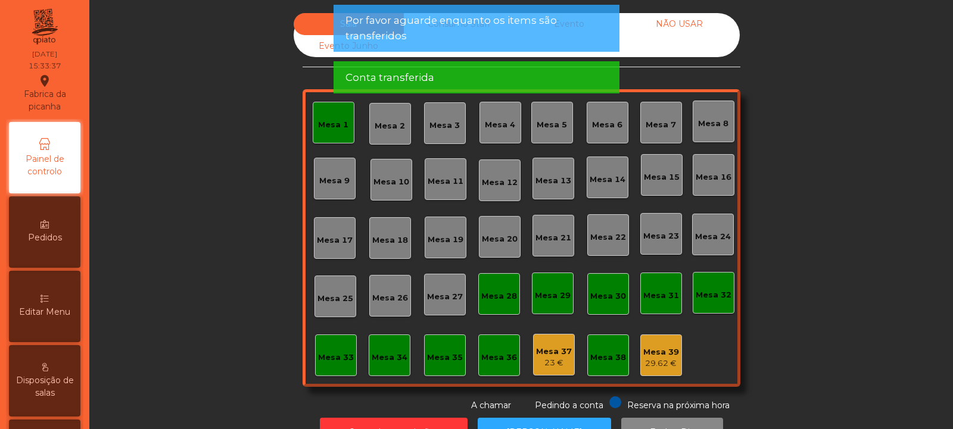
click at [347, 136] on div "Mesa 1" at bounding box center [334, 123] width 42 height 42
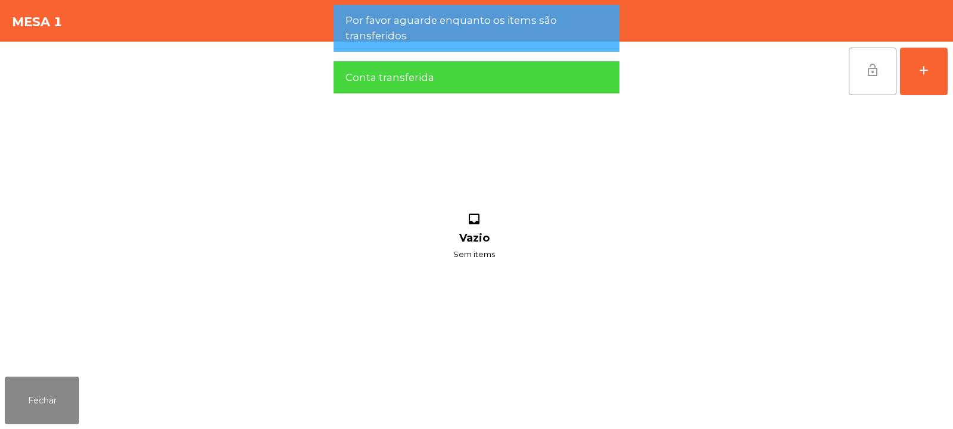
click at [855, 76] on button "lock_open" at bounding box center [873, 72] width 48 height 48
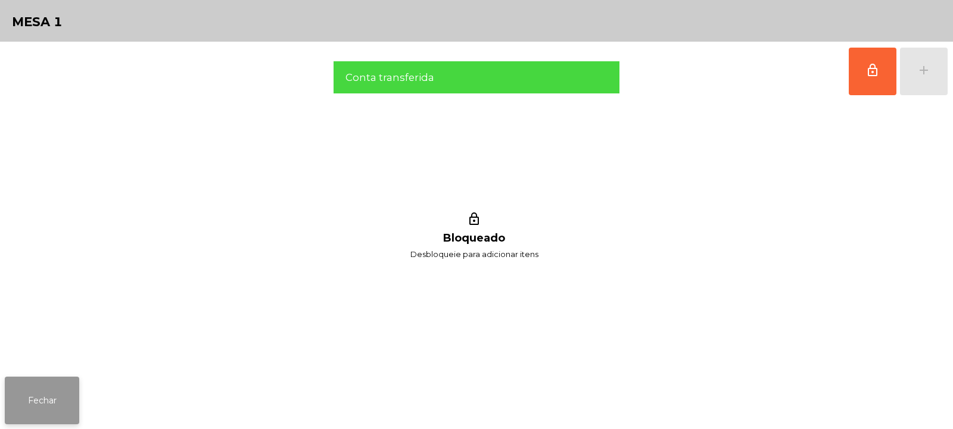
click at [61, 395] on button "Fechar" at bounding box center [42, 401] width 74 height 48
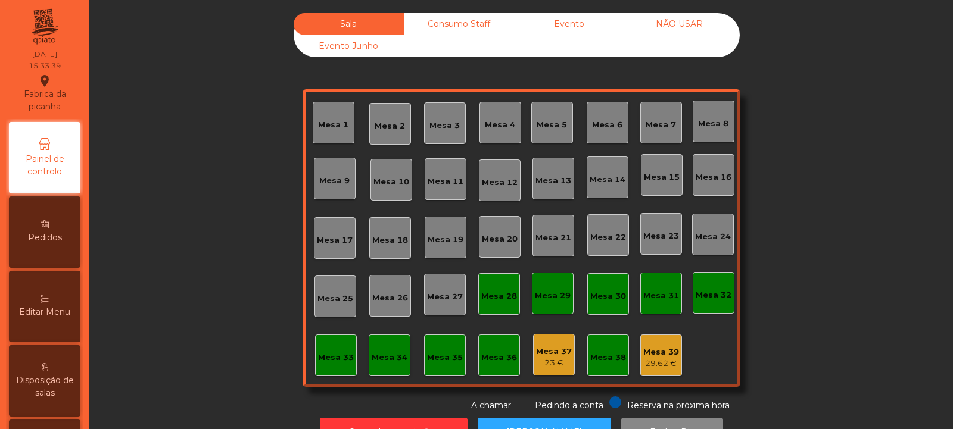
click at [456, 31] on div "Consumo Staff" at bounding box center [459, 24] width 110 height 22
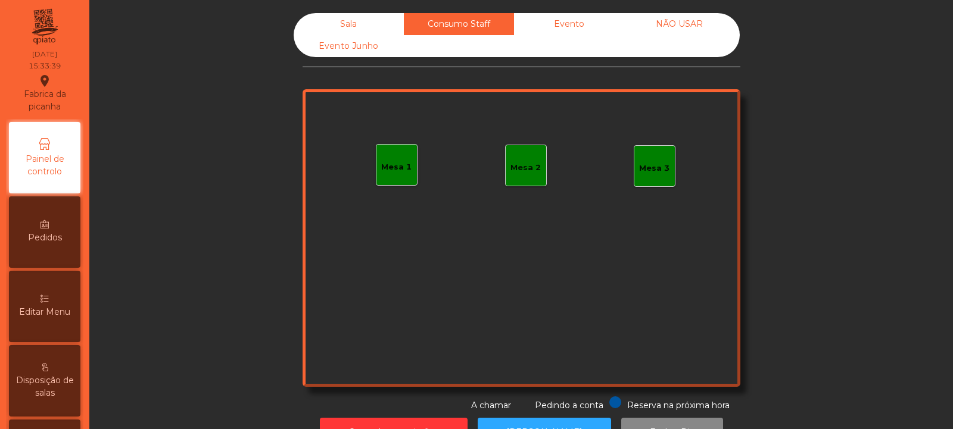
click at [384, 147] on div "Mesa 1" at bounding box center [397, 165] width 42 height 42
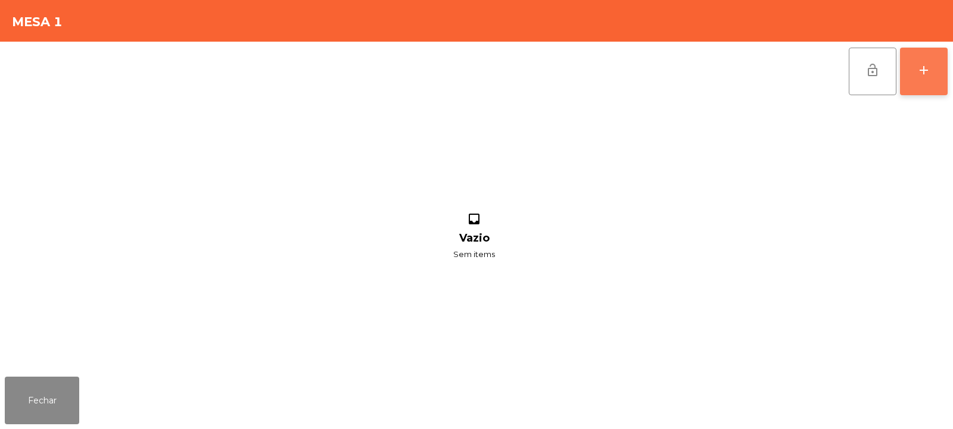
click at [926, 69] on div "add" at bounding box center [924, 70] width 14 height 14
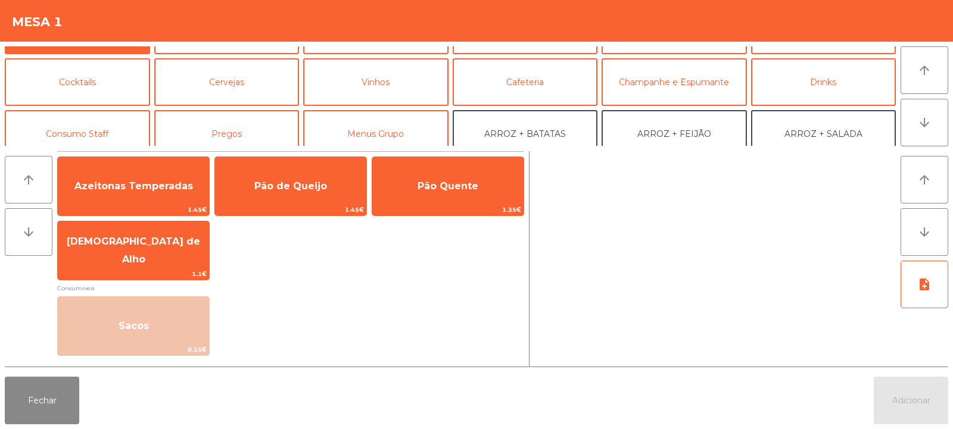
scroll to position [64, 0]
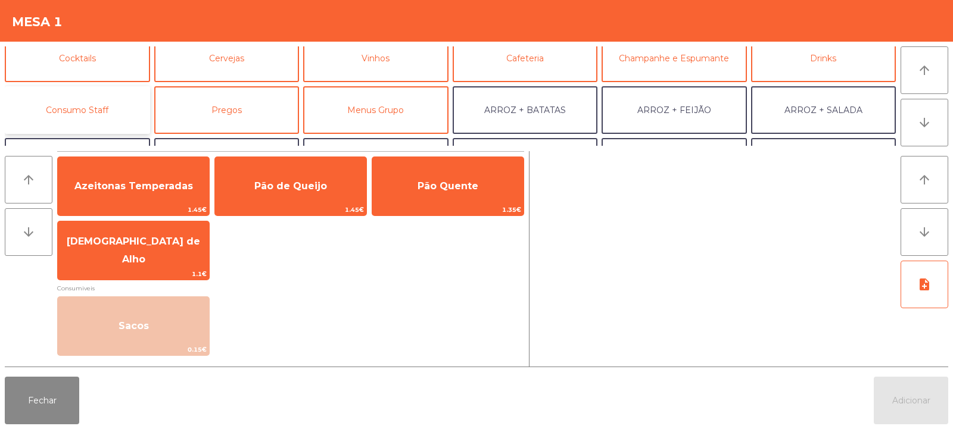
click at [99, 119] on button "Consumo Staff" at bounding box center [77, 110] width 145 height 48
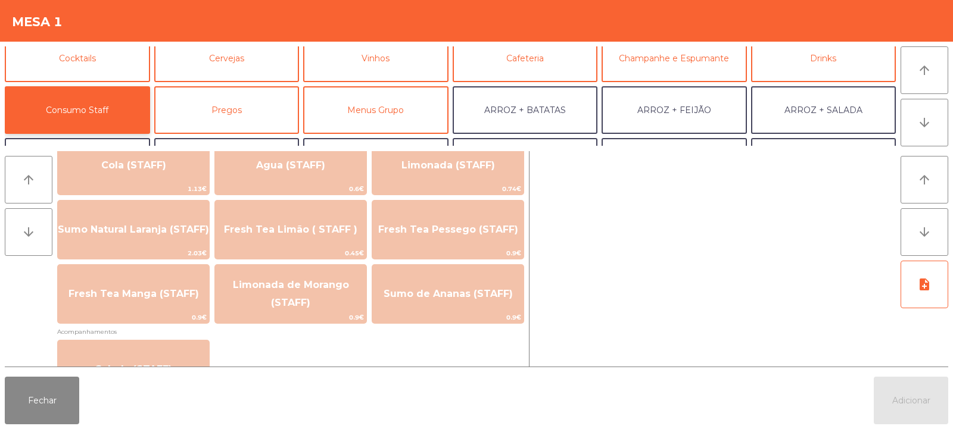
scroll to position [304, 0]
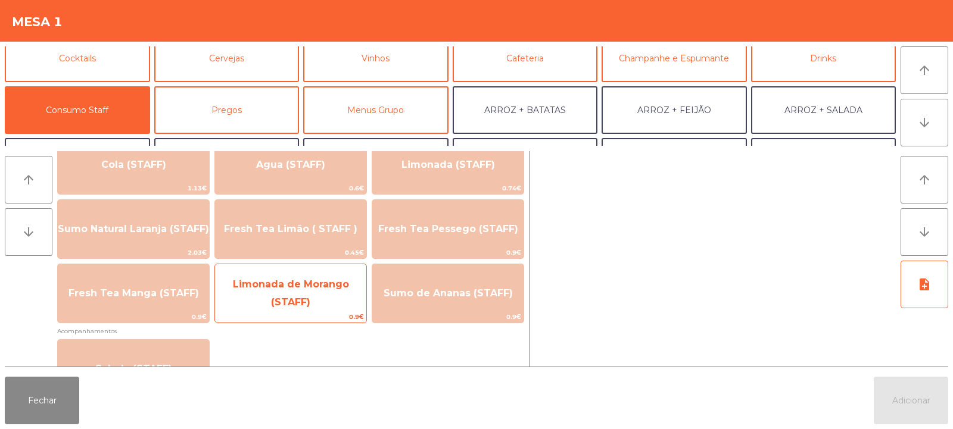
click at [292, 297] on span "Limonada de Morango (STAFF)" at bounding box center [291, 293] width 116 height 29
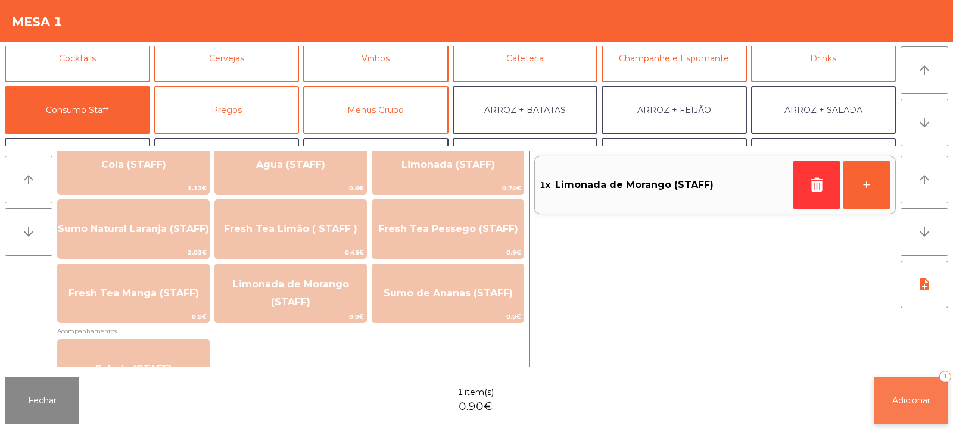
click at [898, 394] on button "Adicionar 1" at bounding box center [911, 401] width 74 height 48
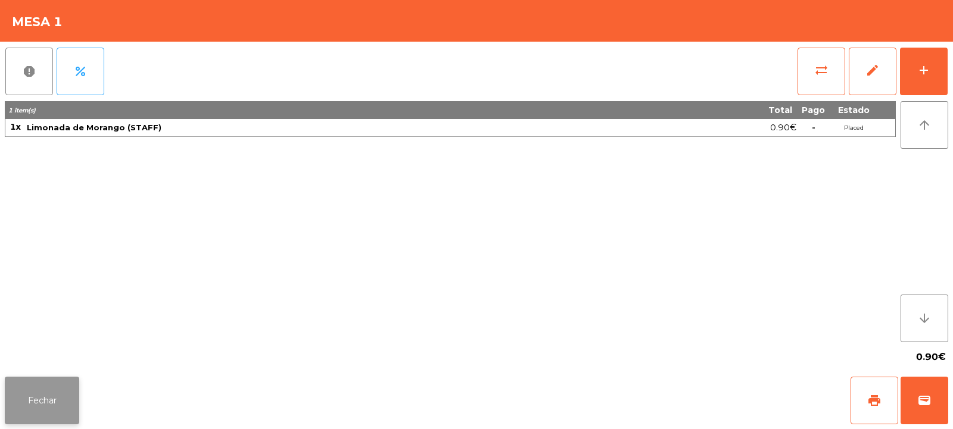
click at [27, 392] on button "Fechar" at bounding box center [42, 401] width 74 height 48
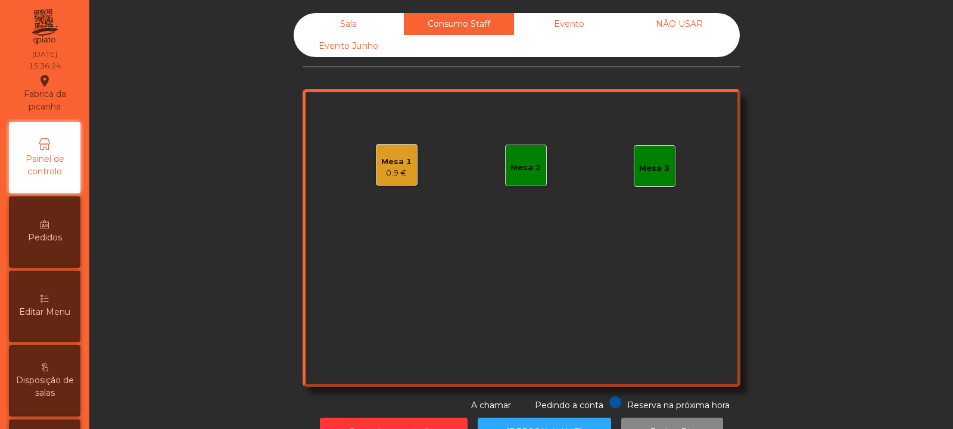
click at [321, 31] on div "Sala" at bounding box center [349, 24] width 110 height 22
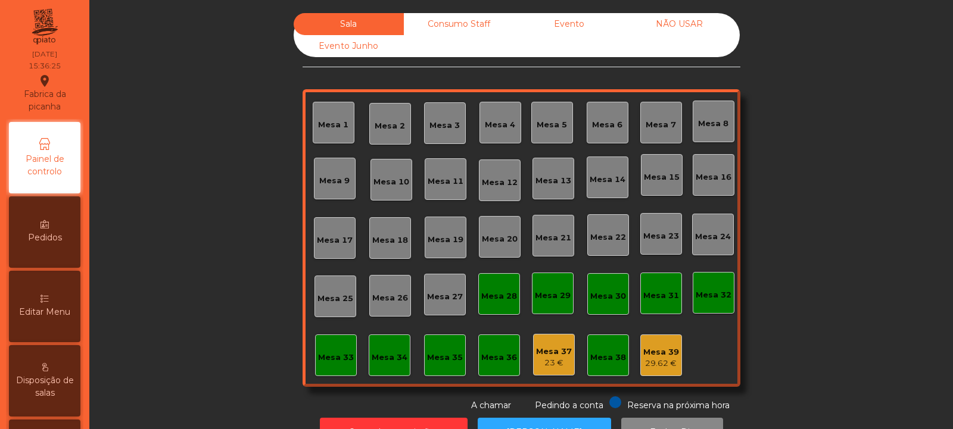
click at [443, 31] on div "Consumo Staff" at bounding box center [459, 24] width 110 height 22
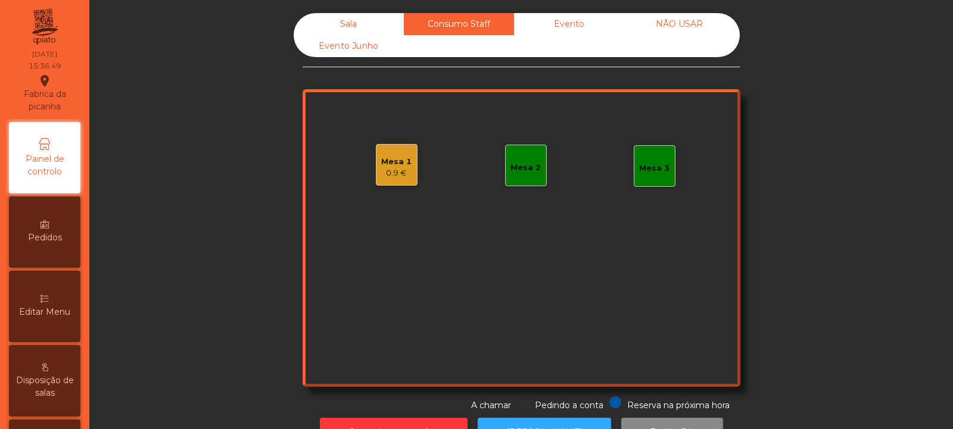
click at [388, 151] on div "Mesa 1 0.9 €" at bounding box center [396, 165] width 30 height 28
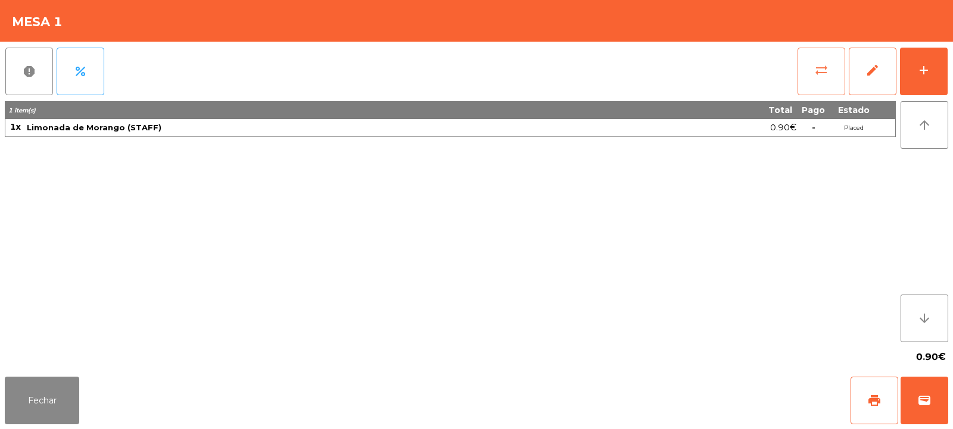
click at [805, 72] on button "sync_alt" at bounding box center [822, 72] width 48 height 48
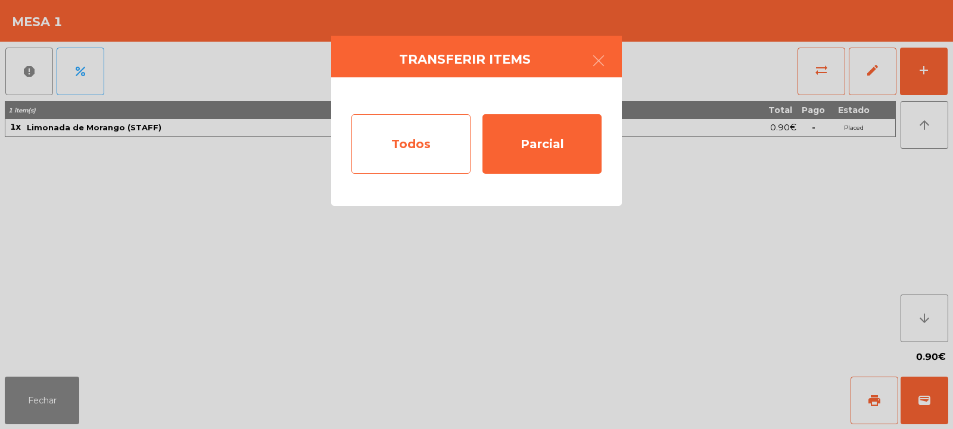
click at [395, 140] on div "Todos" at bounding box center [410, 144] width 119 height 60
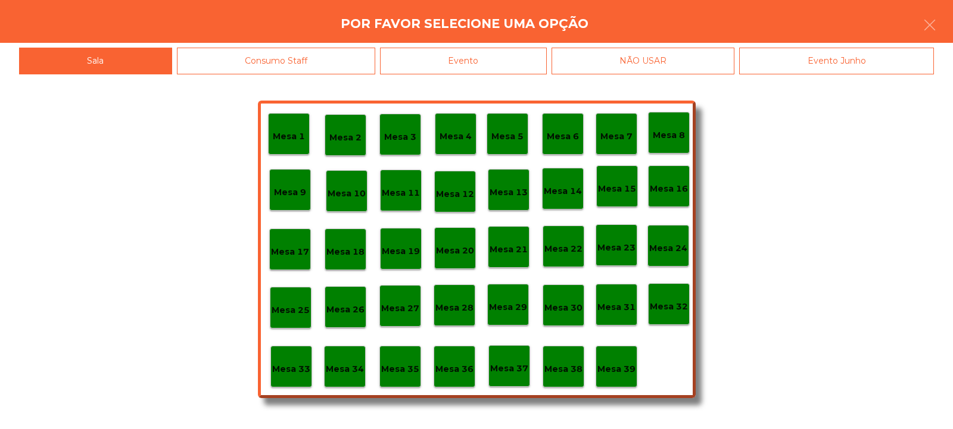
click at [499, 53] on div "Evento" at bounding box center [463, 61] width 167 height 27
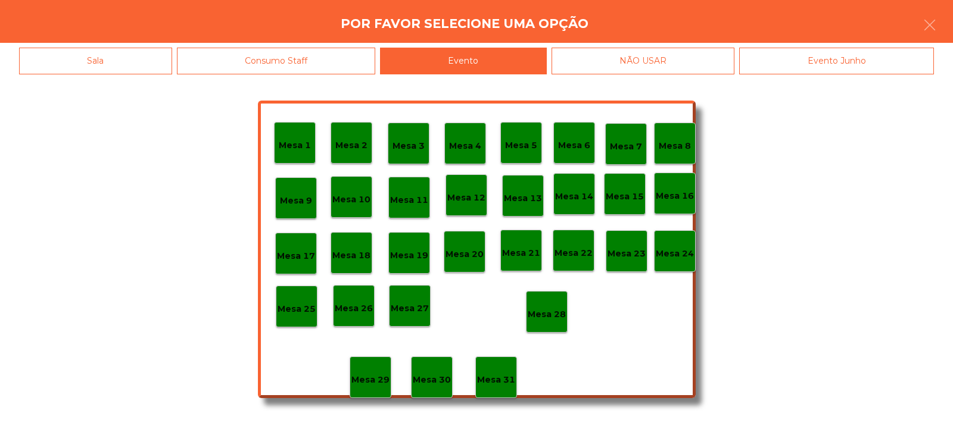
click at [552, 311] on p "Mesa 28" at bounding box center [547, 315] width 38 height 14
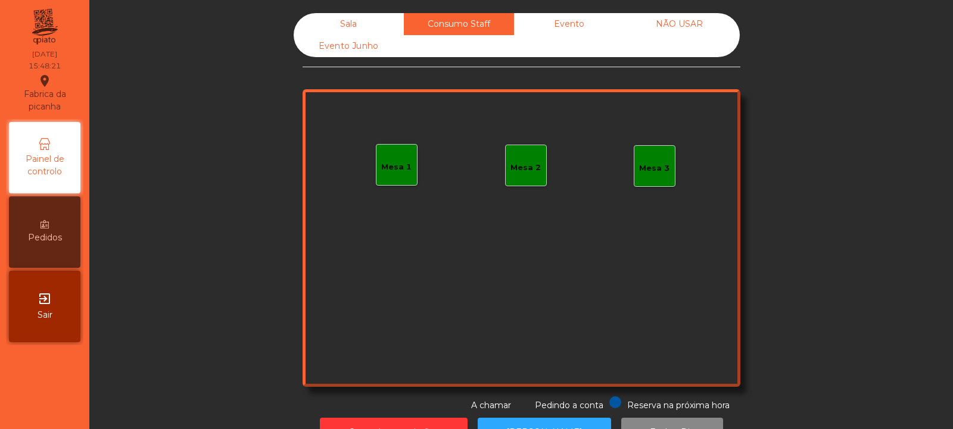
click at [357, 26] on div "Sala" at bounding box center [349, 24] width 110 height 22
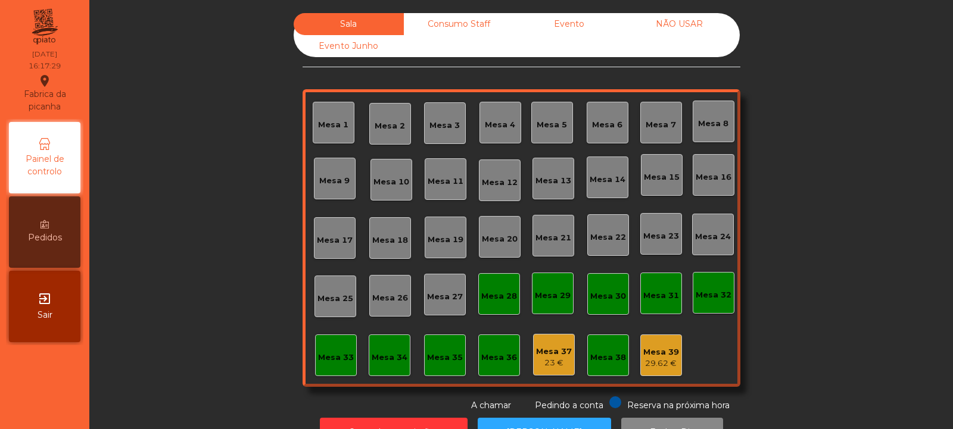
click at [655, 353] on div "Mesa 39" at bounding box center [661, 353] width 36 height 12
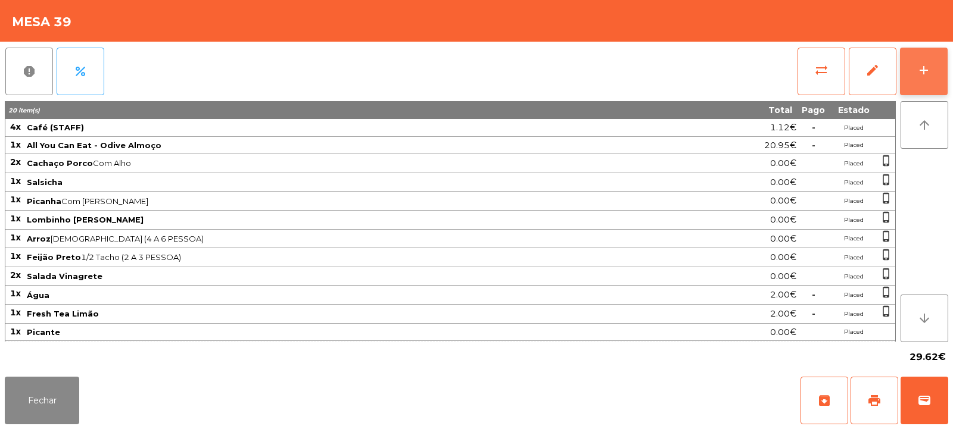
click at [923, 68] on div "add" at bounding box center [924, 70] width 14 height 14
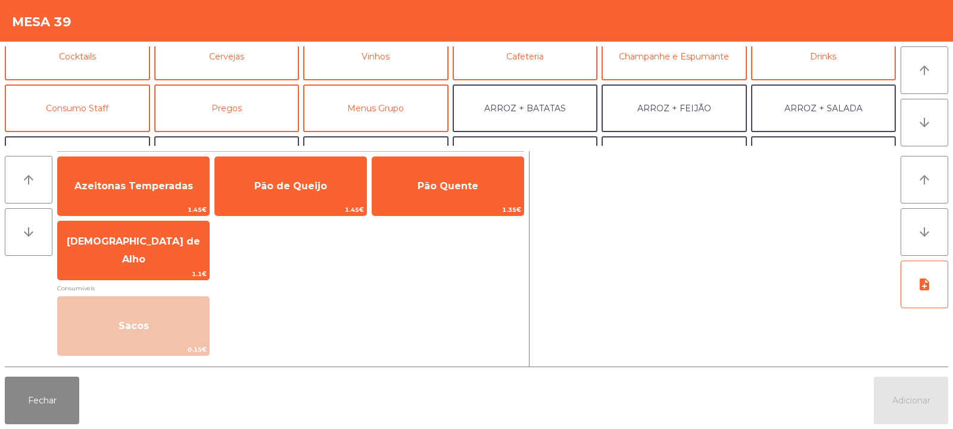
scroll to position [112, 0]
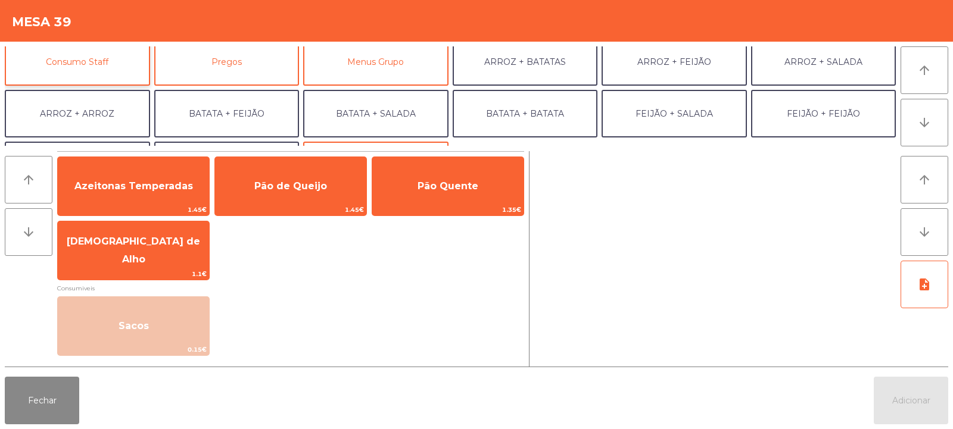
click at [122, 67] on button "Consumo Staff" at bounding box center [77, 62] width 145 height 48
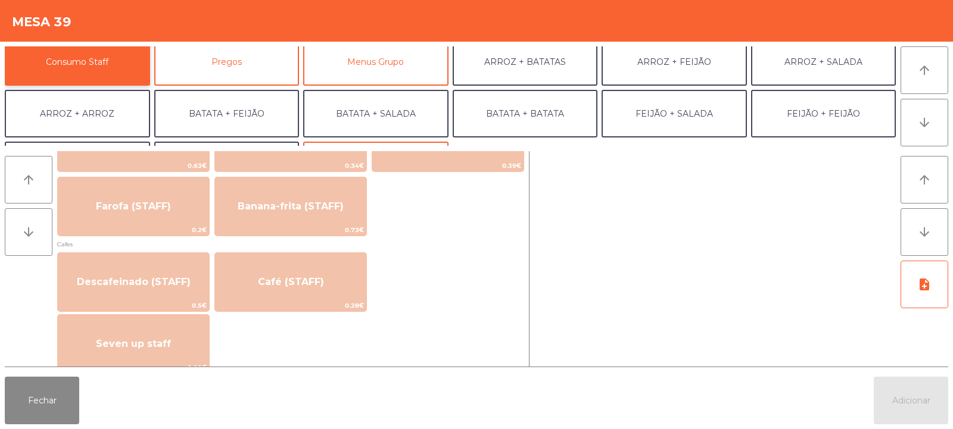
scroll to position [628, 0]
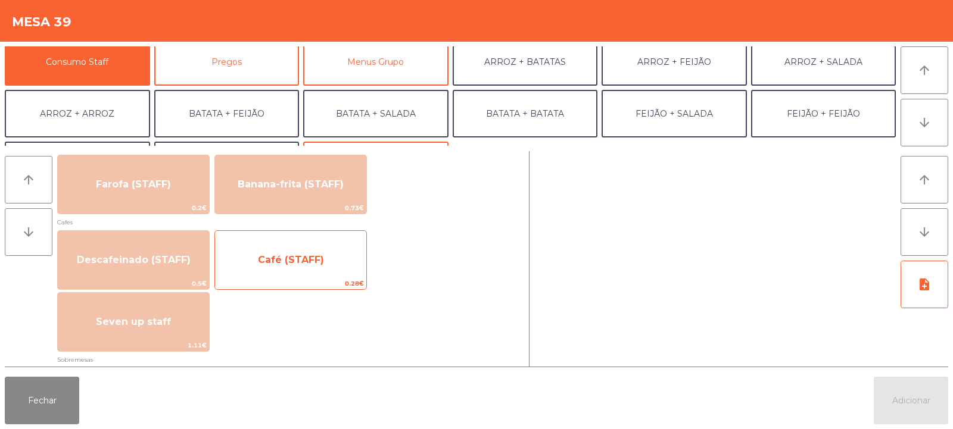
click at [319, 271] on span "Café (STAFF)" at bounding box center [290, 260] width 151 height 32
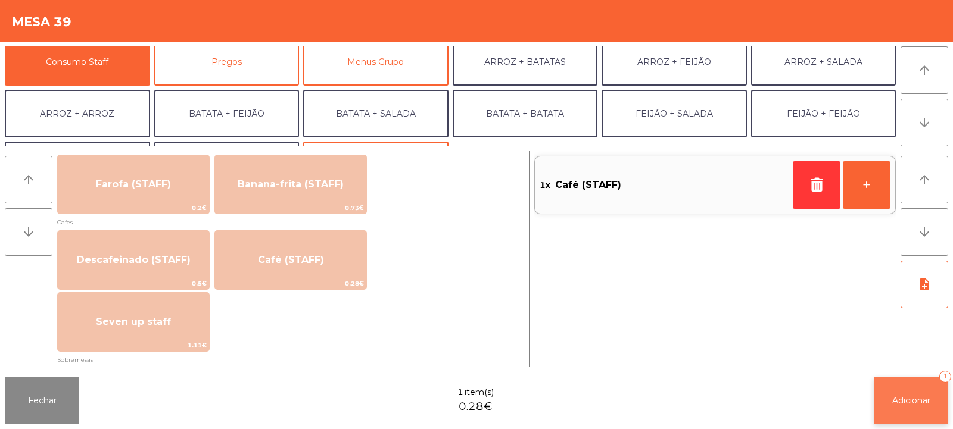
click at [919, 402] on span "Adicionar" at bounding box center [911, 401] width 38 height 11
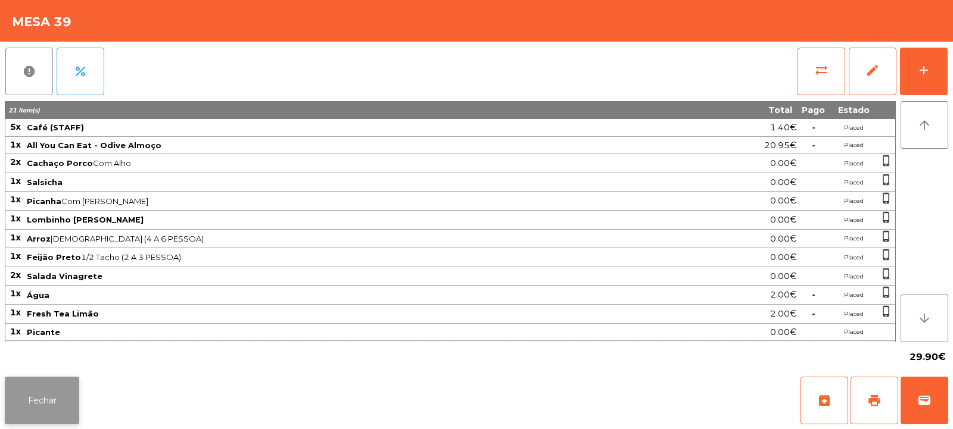
click at [28, 405] on button "Fechar" at bounding box center [42, 401] width 74 height 48
